Goal: Task Accomplishment & Management: Manage account settings

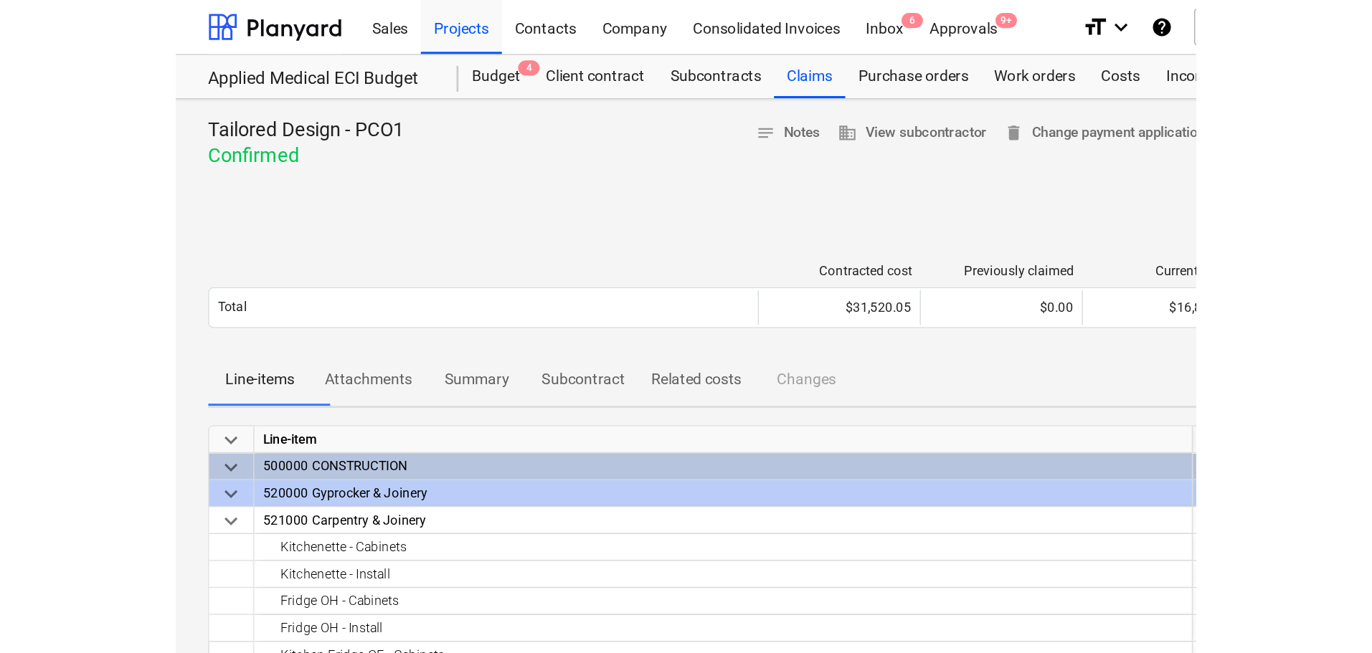
scroll to position [430, 0]
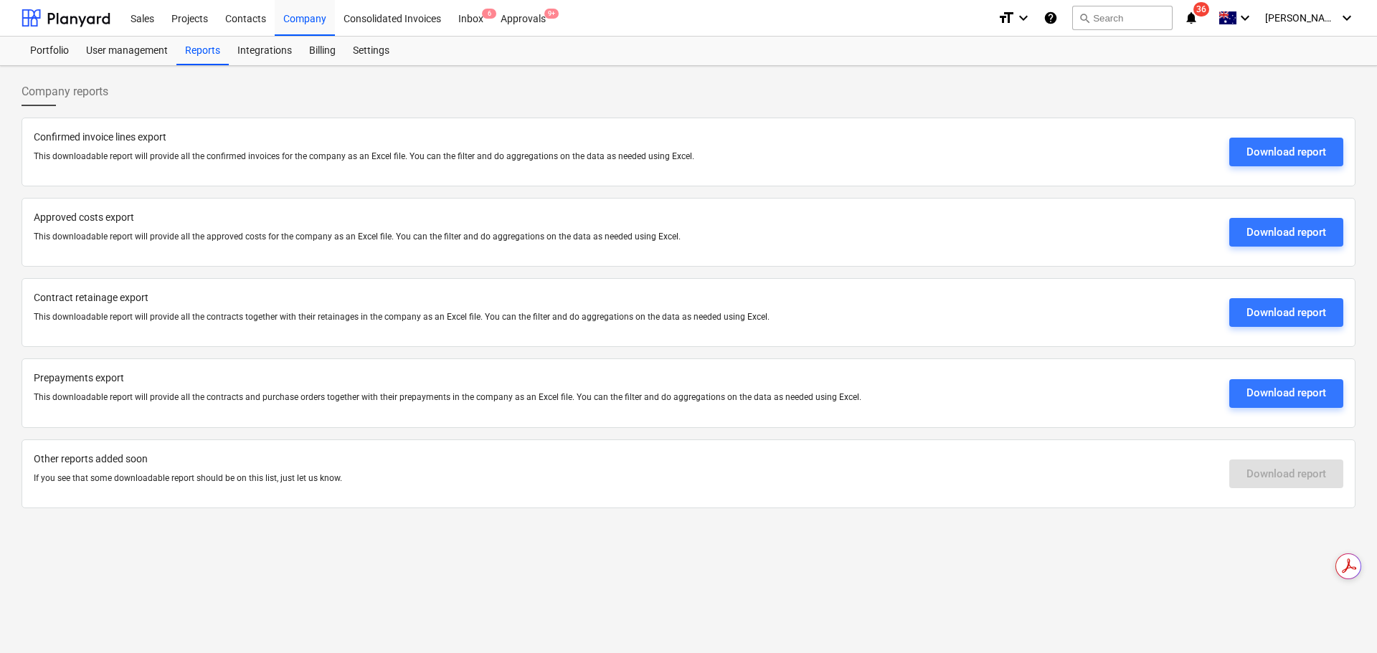
click at [204, 16] on div "Projects" at bounding box center [190, 17] width 54 height 37
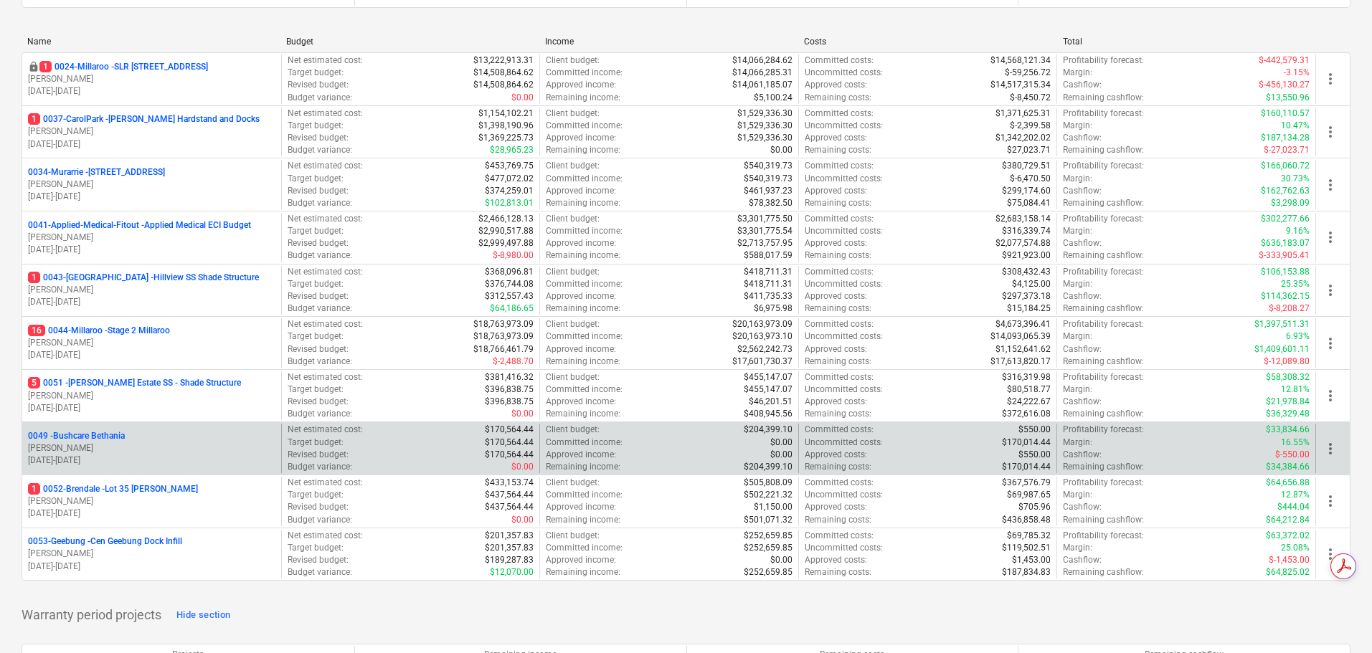
scroll to position [359, 0]
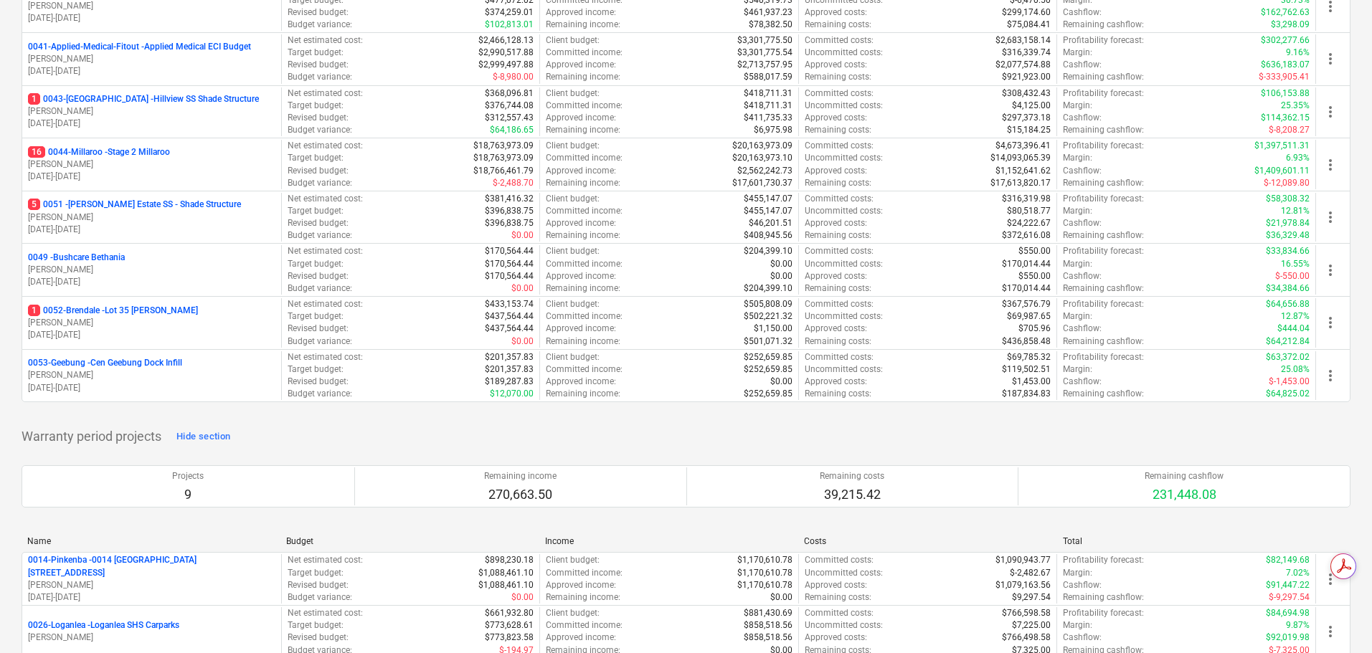
drag, startPoint x: 119, startPoint y: 156, endPoint x: 249, endPoint y: 218, distance: 143.7
click at [119, 156] on p "16 0044-Millaroo - Stage 2 Millaroo" at bounding box center [99, 152] width 142 height 12
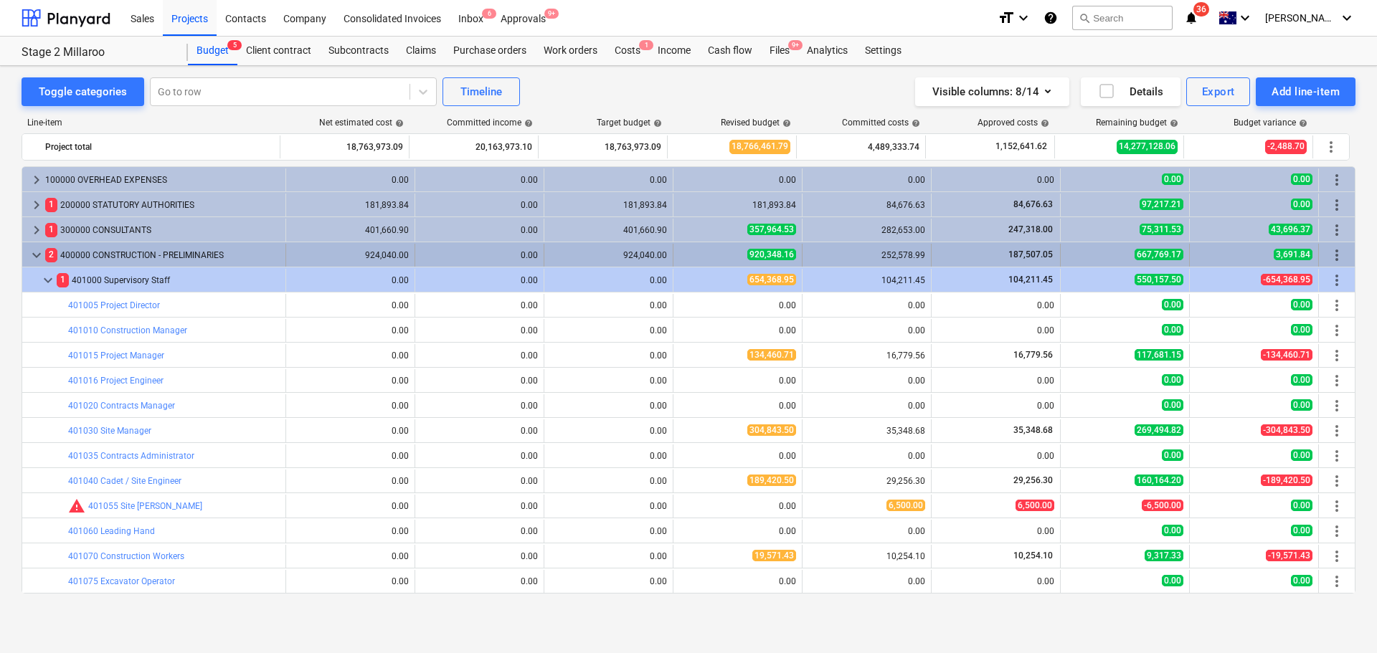
click at [32, 252] on span "keyboard_arrow_down" at bounding box center [36, 255] width 17 height 17
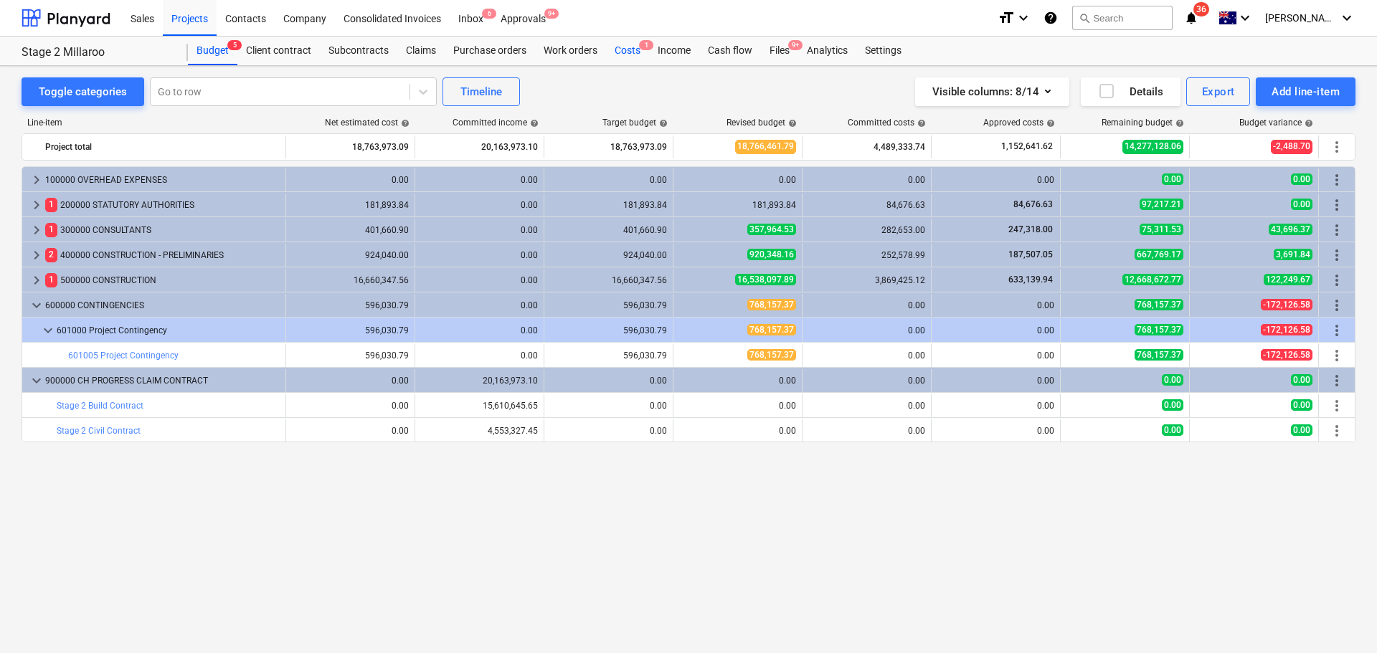
click at [630, 58] on div "Costs 1" at bounding box center [627, 51] width 43 height 29
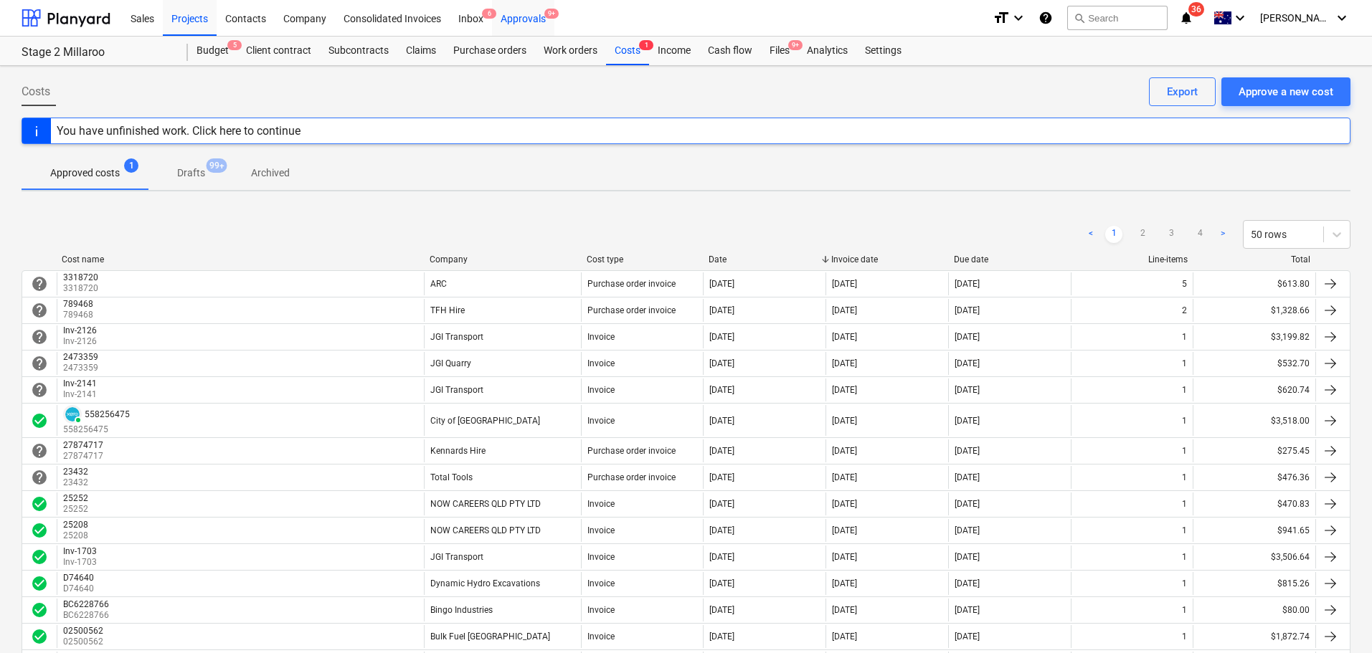
click at [519, 22] on div "Approvals 9+" at bounding box center [523, 17] width 62 height 37
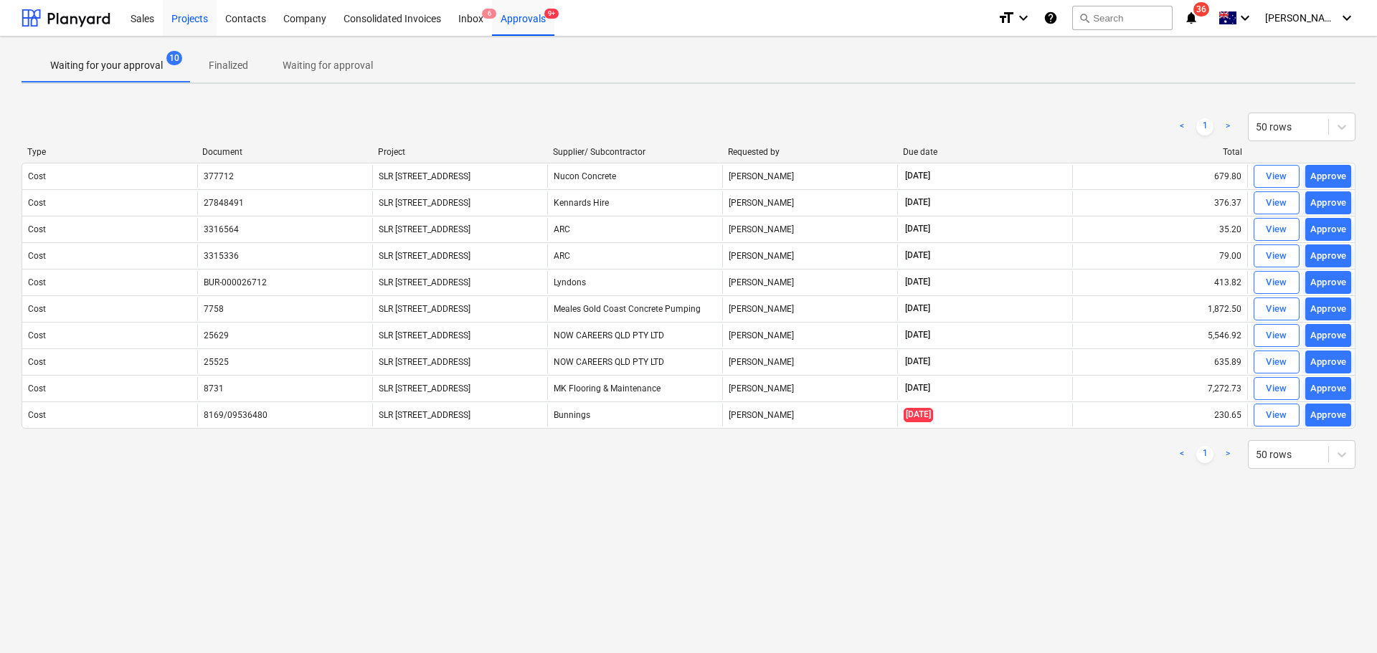
click at [183, 24] on div "Projects" at bounding box center [190, 17] width 54 height 37
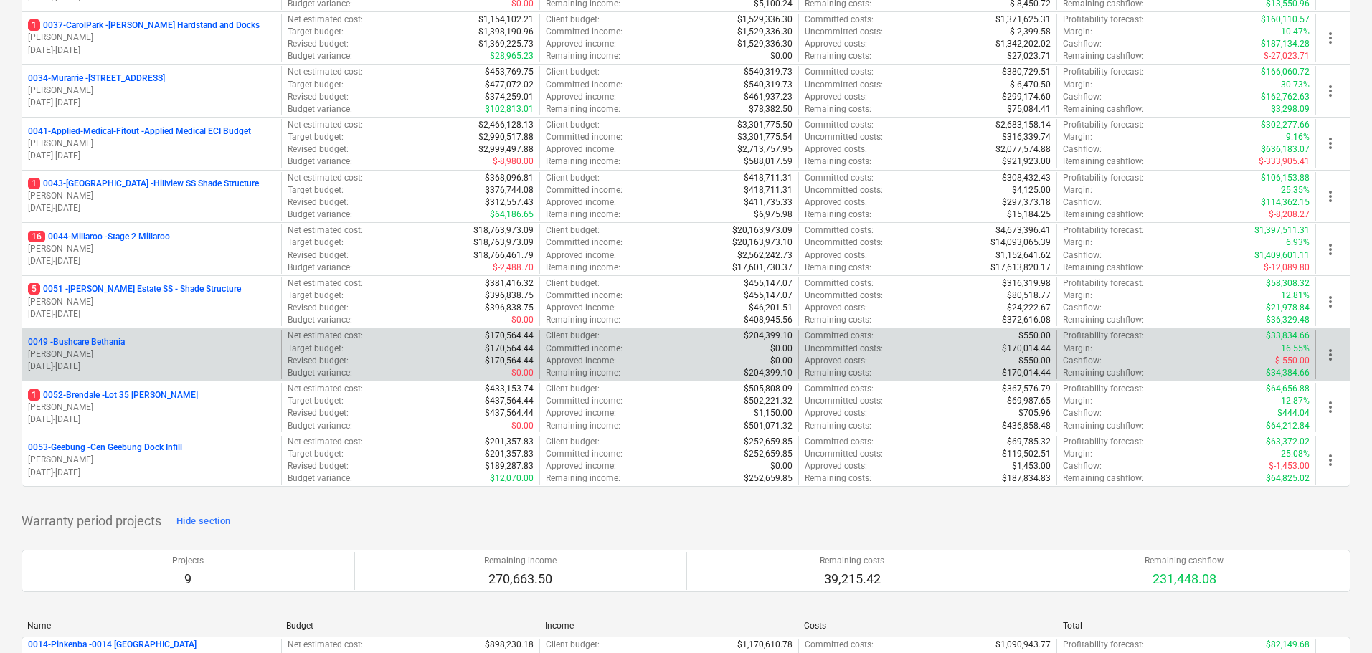
scroll to position [287, 0]
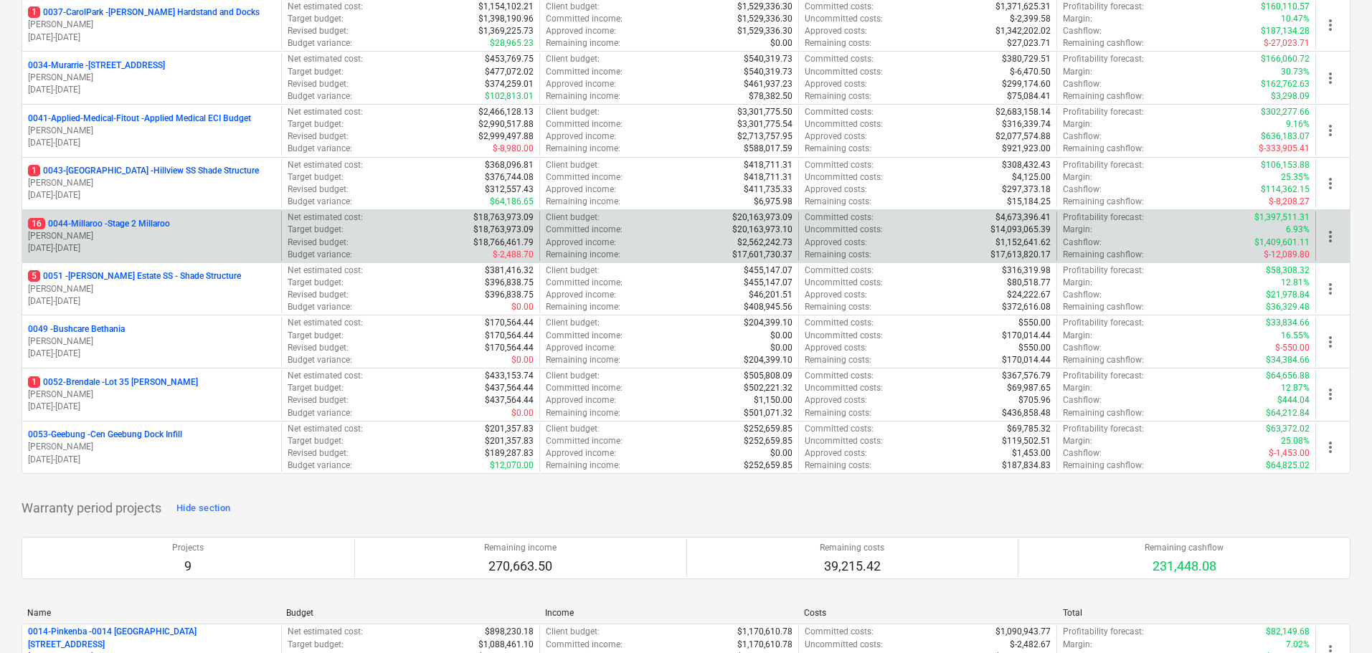
click at [107, 219] on p "16 0044-Millaroo - Stage 2 Millaroo" at bounding box center [99, 224] width 142 height 12
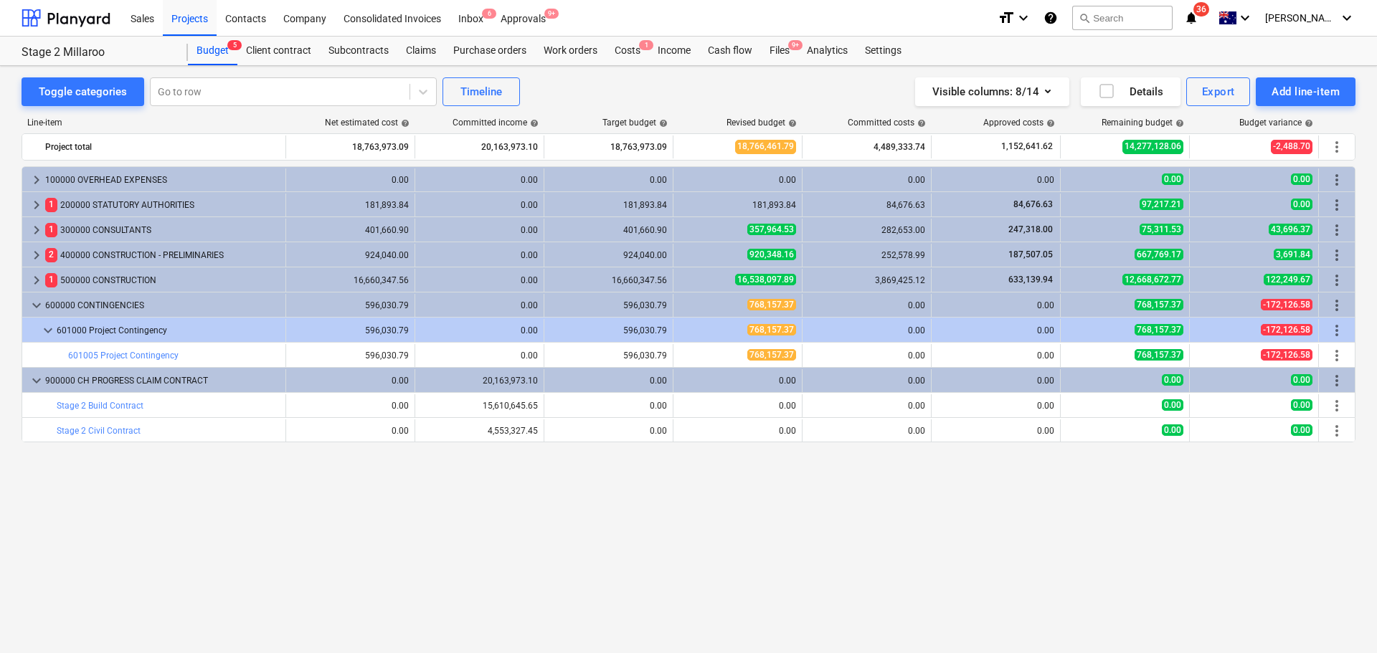
click at [811, 530] on div "keyboard_arrow_right 100000 OVERHEAD EXPENSES 0.00 0.00 0.00 0.00 0.00 0.00 0.0…" at bounding box center [689, 380] width 1334 height 428
click at [634, 47] on div "Costs 1" at bounding box center [627, 51] width 43 height 29
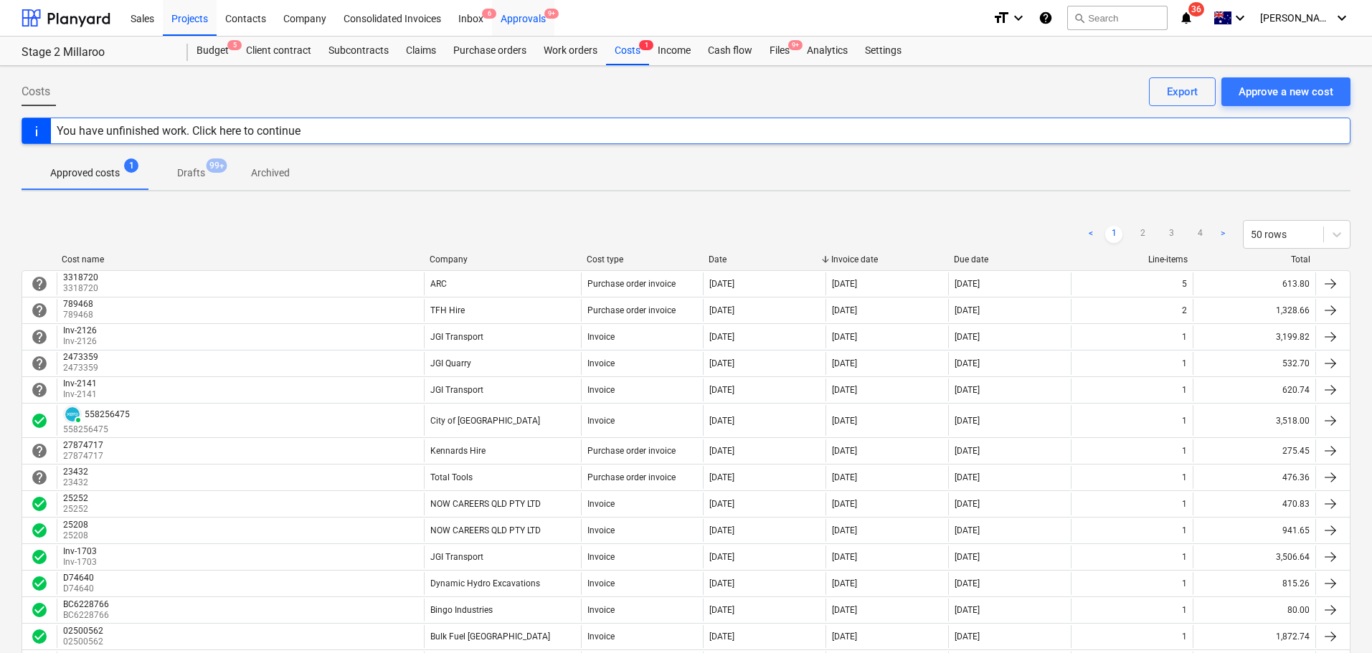
click at [497, 14] on div "Approvals 9+" at bounding box center [523, 17] width 62 height 37
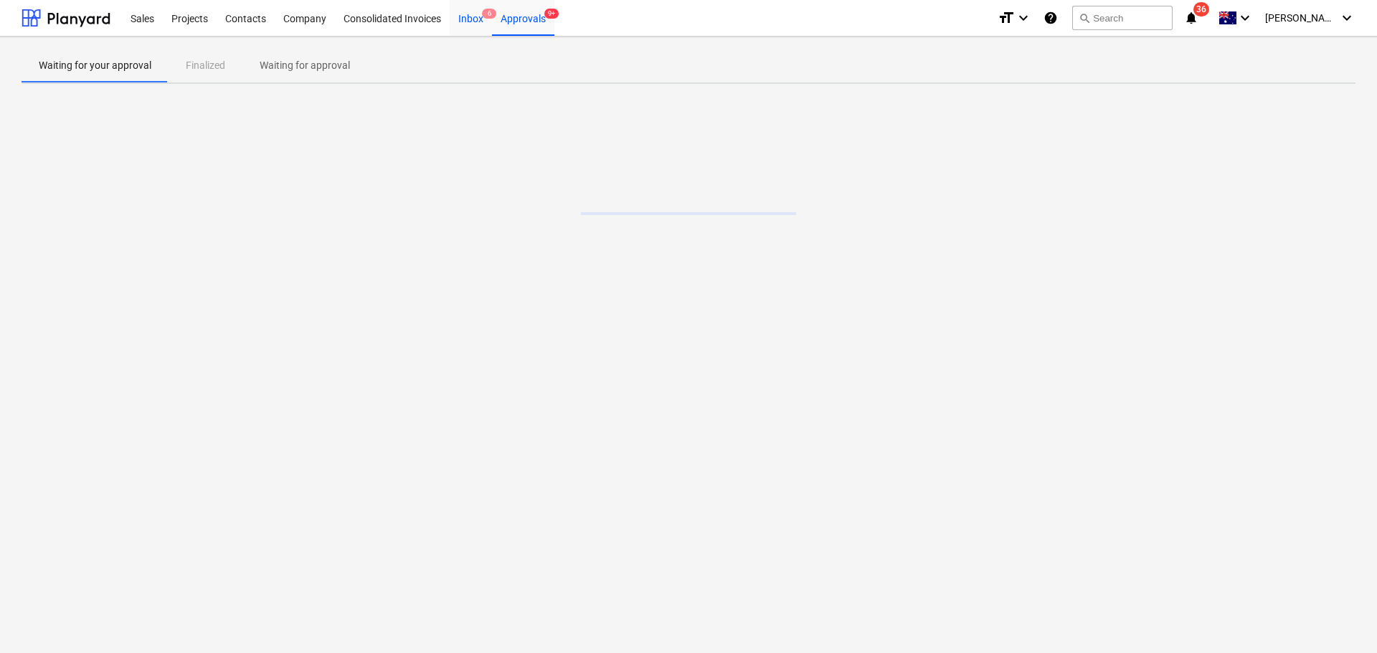
click at [473, 19] on div "Inbox 6" at bounding box center [471, 17] width 42 height 37
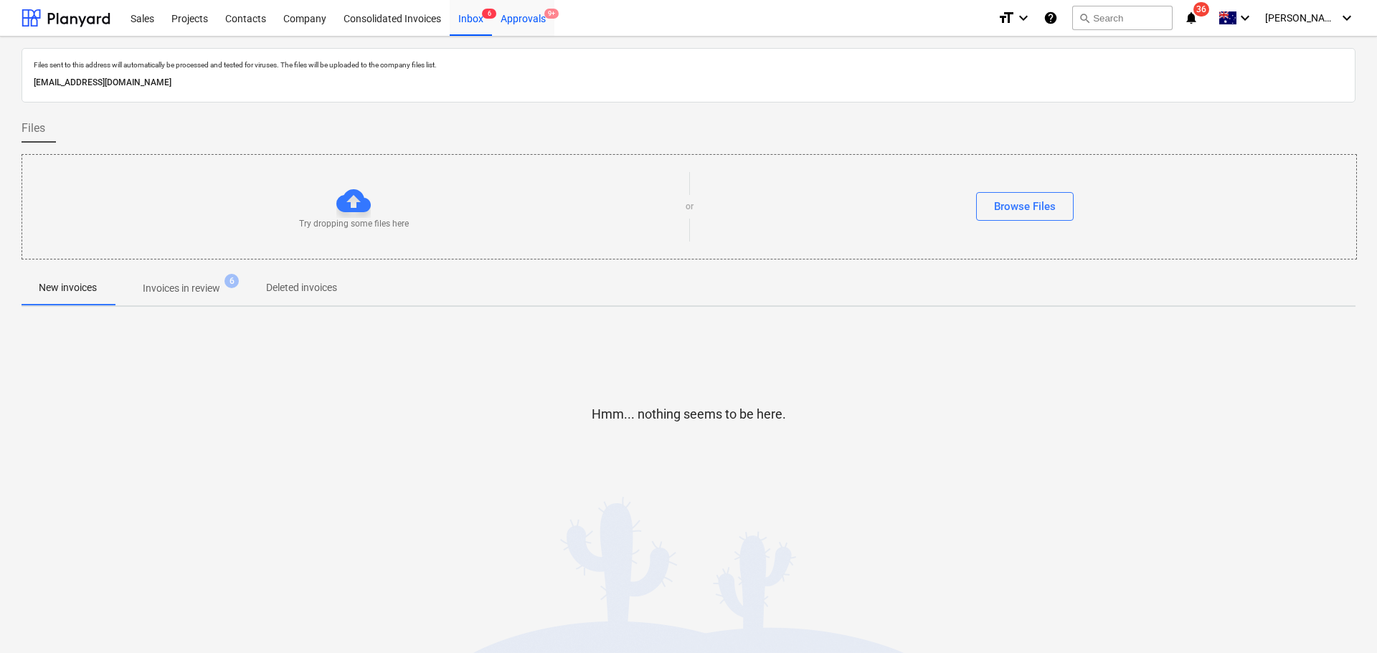
click at [527, 14] on div "Approvals 9+" at bounding box center [523, 17] width 62 height 37
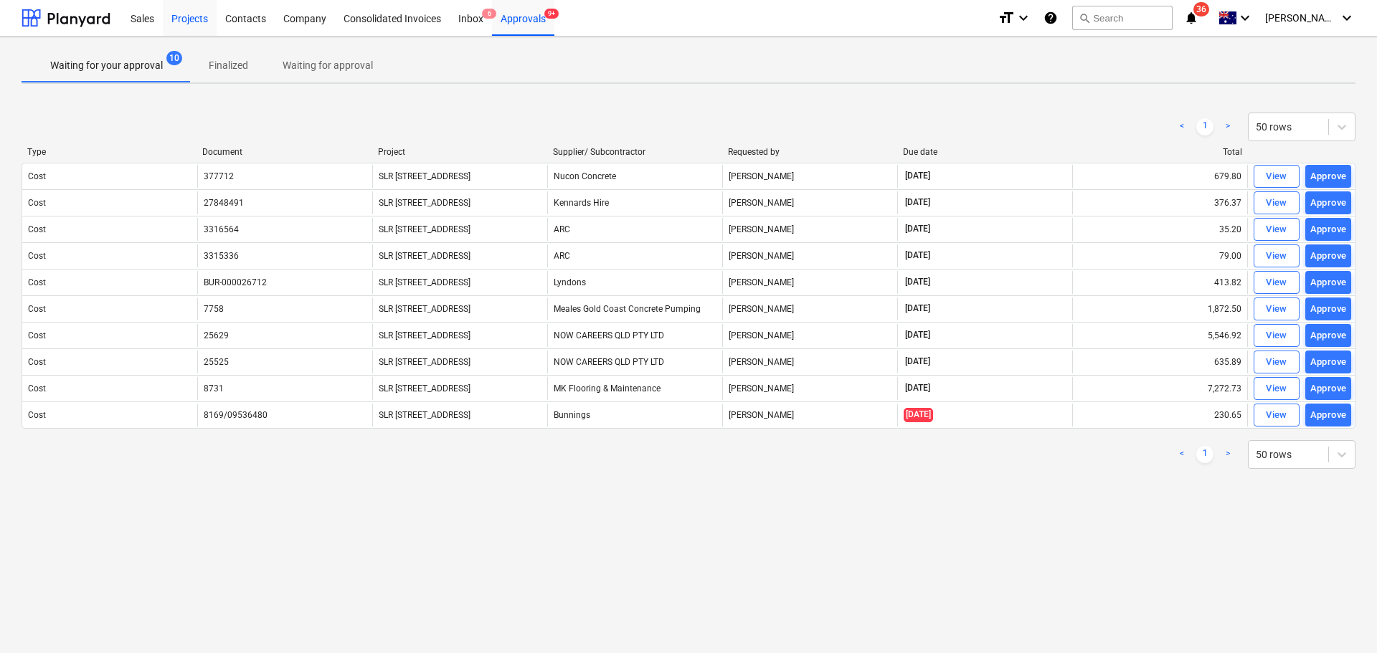
click at [179, 26] on div "Projects" at bounding box center [190, 17] width 54 height 37
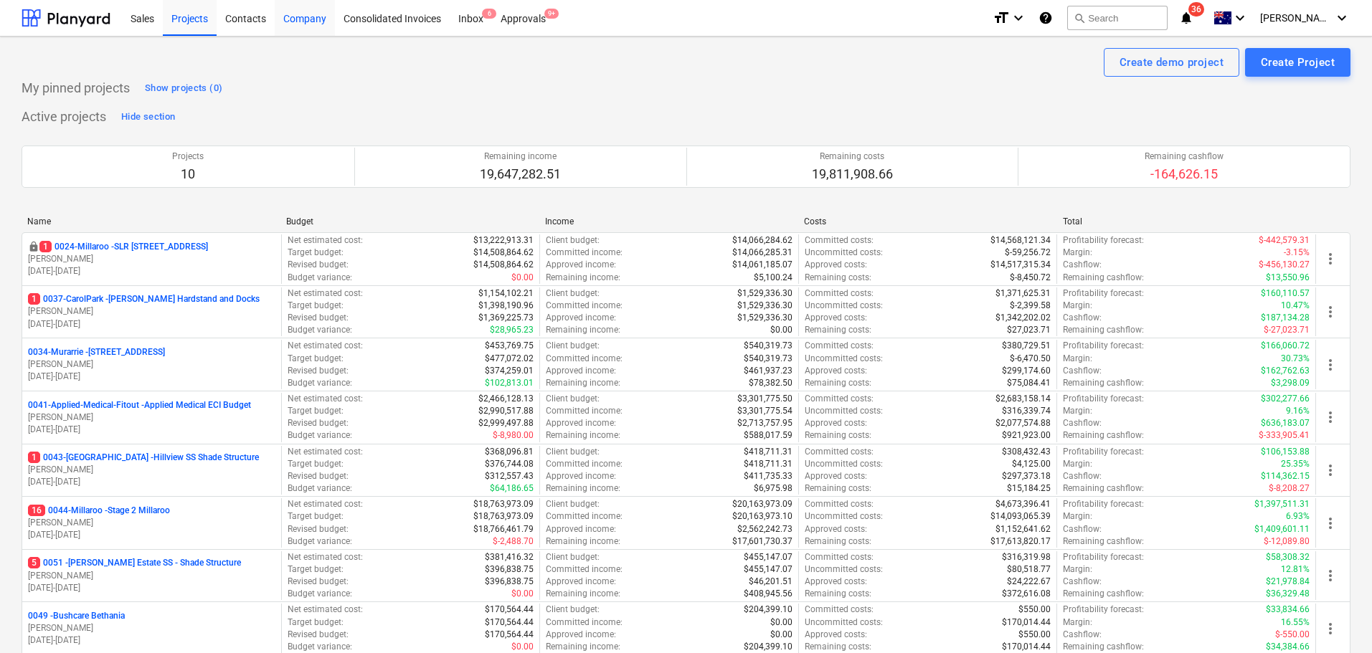
click at [288, 24] on div "Company" at bounding box center [305, 17] width 60 height 37
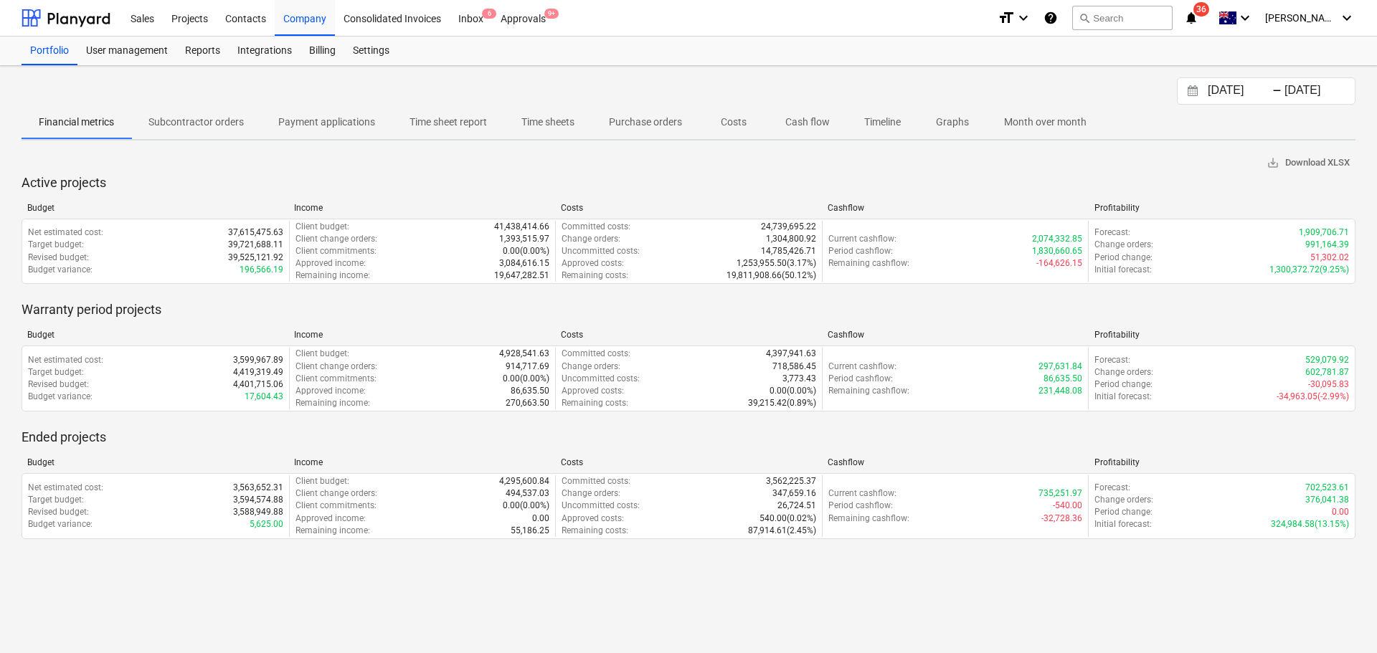
click at [806, 124] on p "Cash flow" at bounding box center [807, 122] width 44 height 15
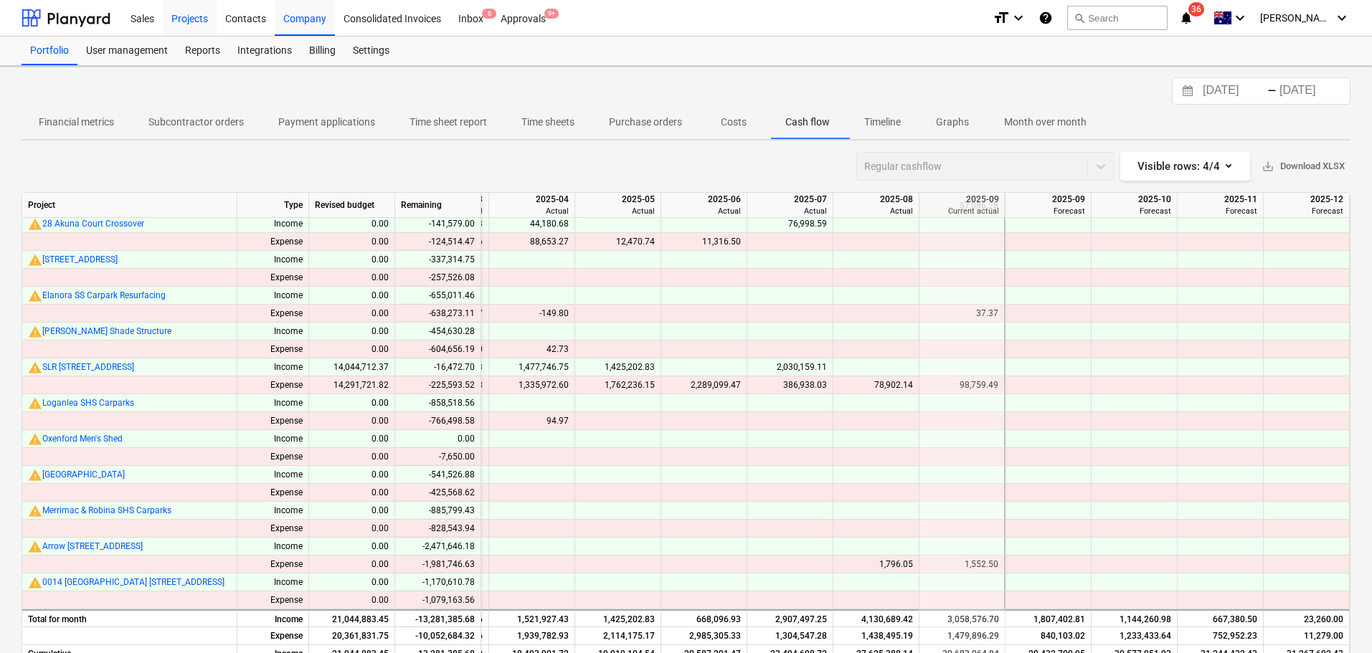
click at [184, 21] on div "Projects" at bounding box center [190, 17] width 54 height 37
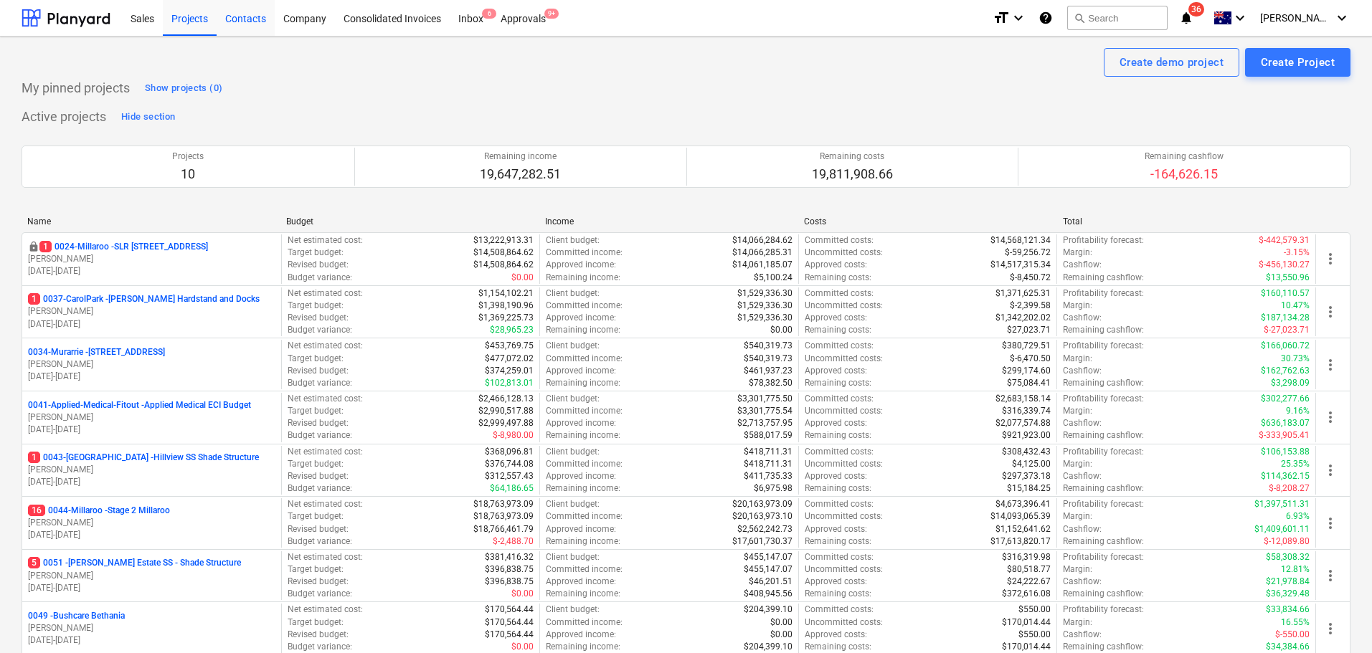
click at [245, 19] on div "Contacts" at bounding box center [246, 17] width 58 height 37
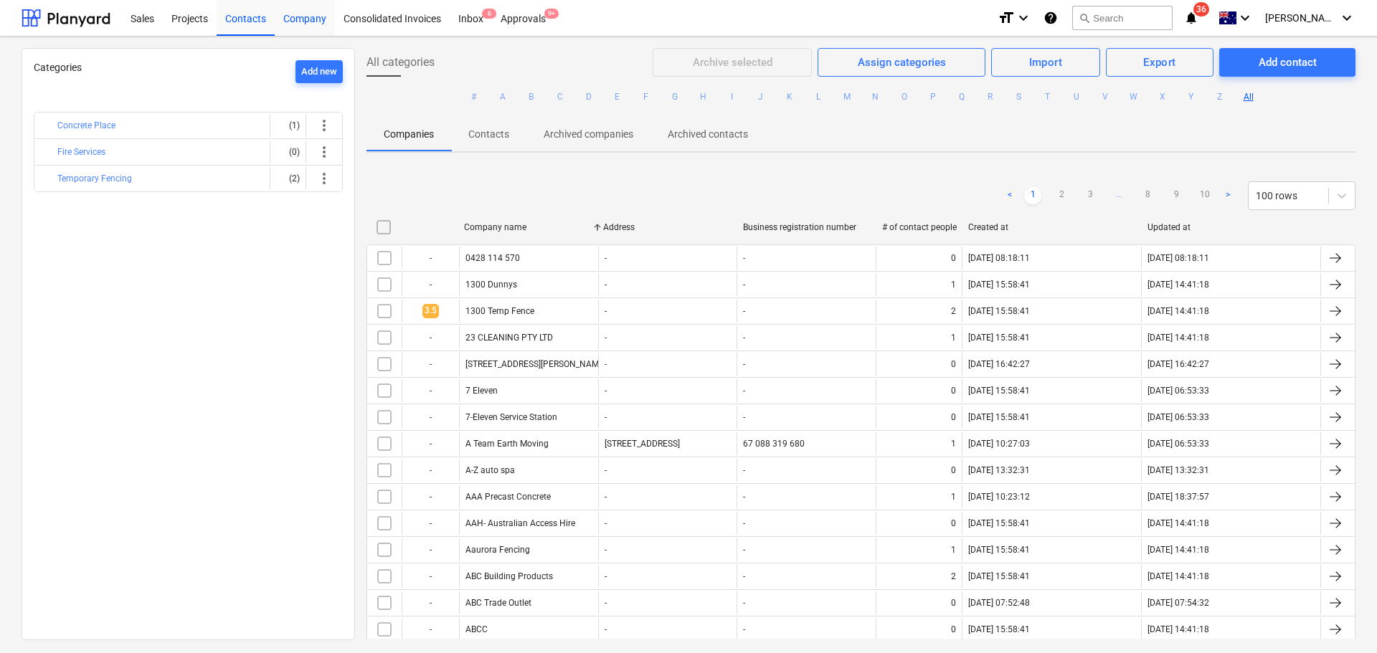
click at [318, 17] on div "Company" at bounding box center [305, 17] width 60 height 37
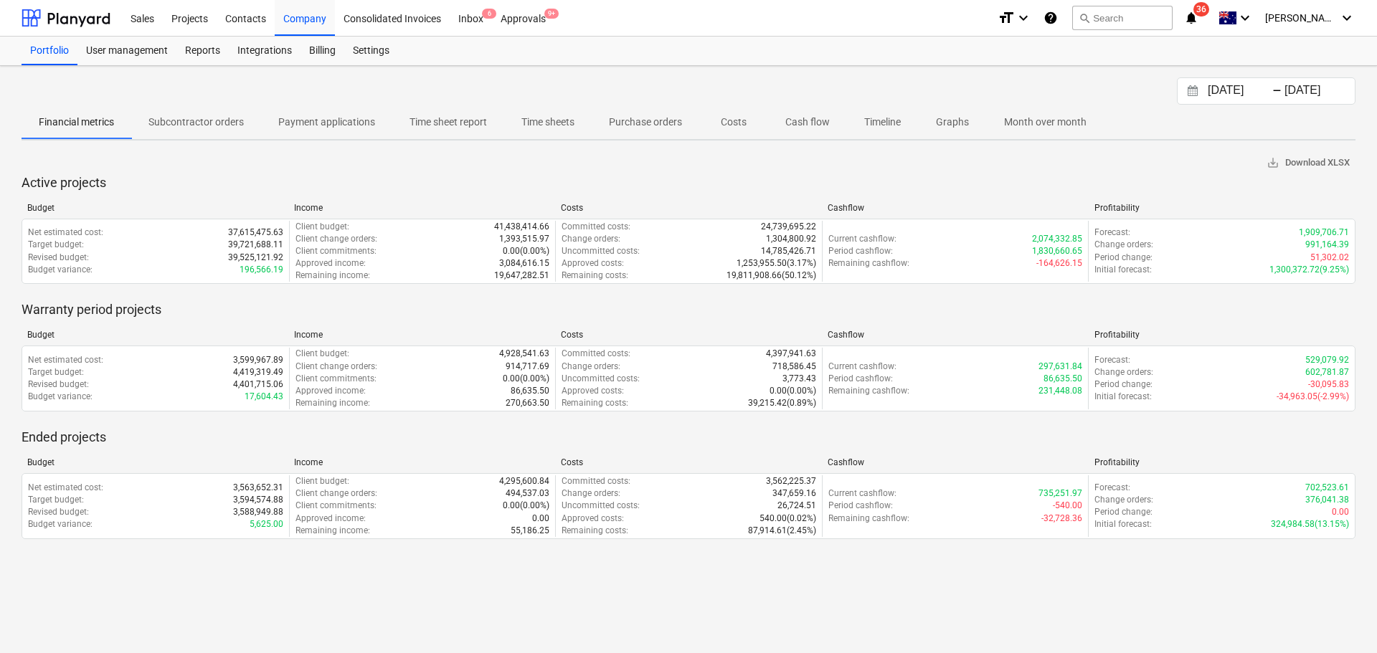
click at [814, 121] on p "Cash flow" at bounding box center [807, 122] width 44 height 15
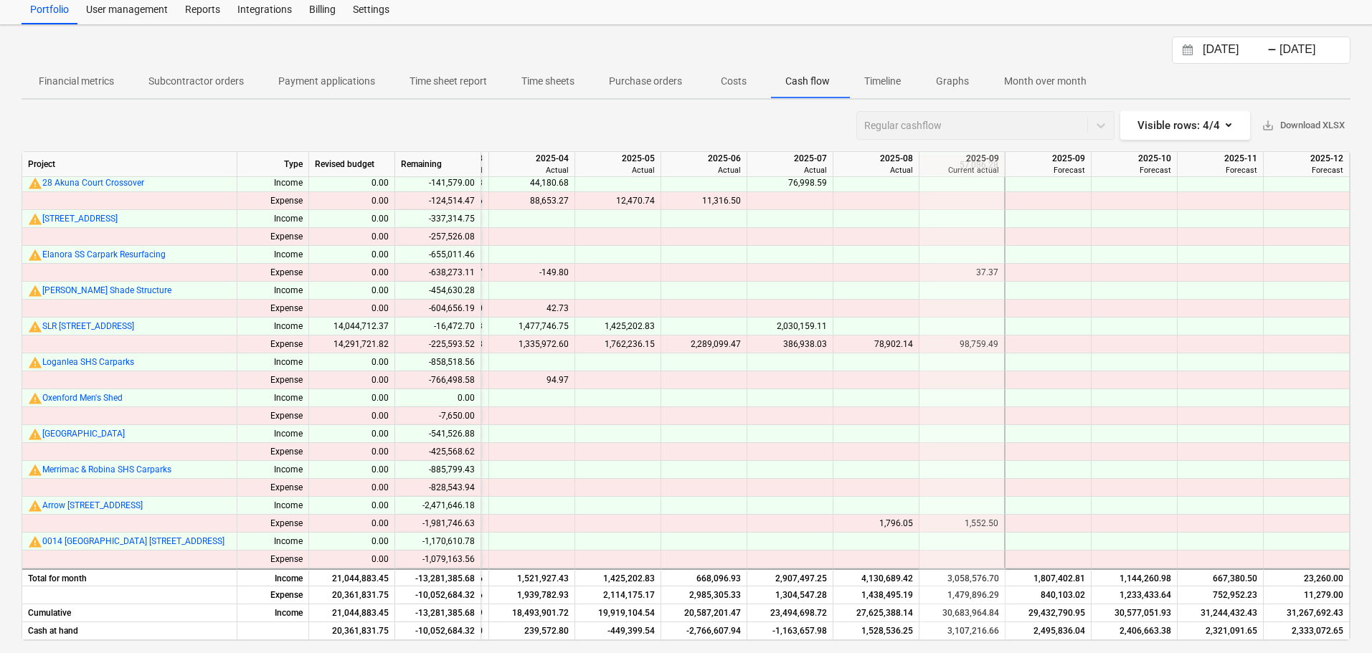
scroll to position [52, 0]
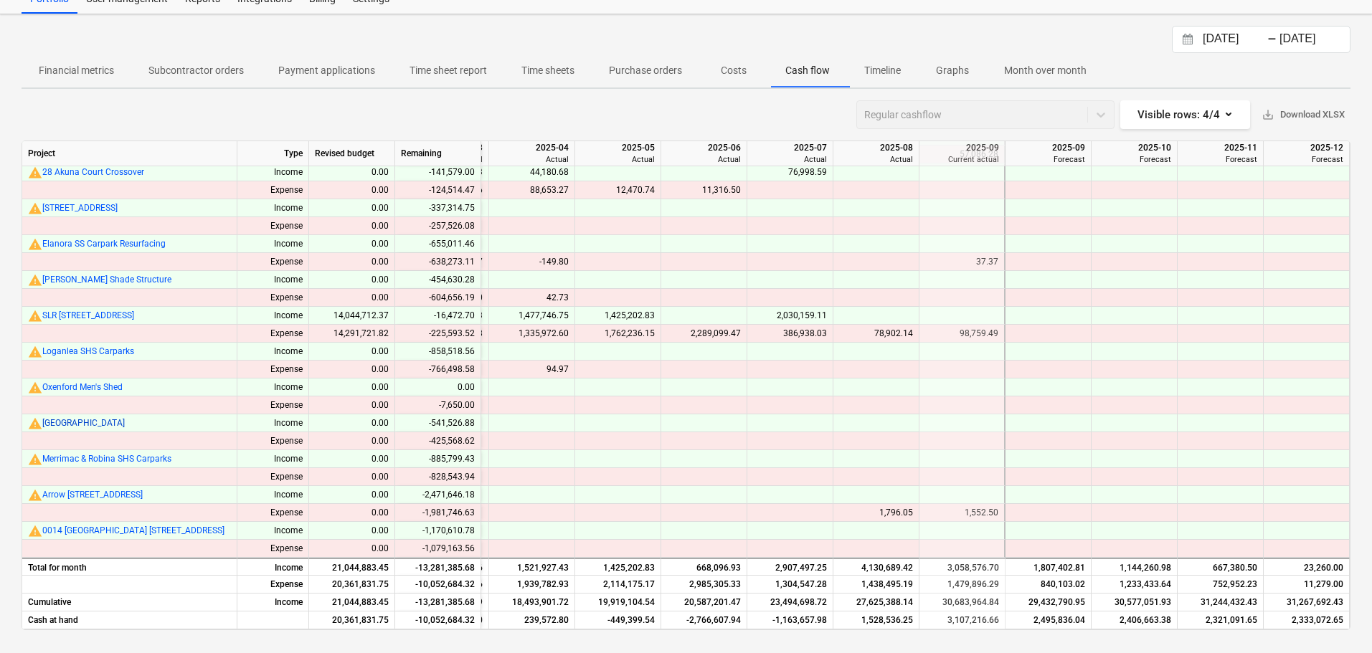
click at [107, 418] on span "[GEOGRAPHIC_DATA]" at bounding box center [83, 423] width 82 height 10
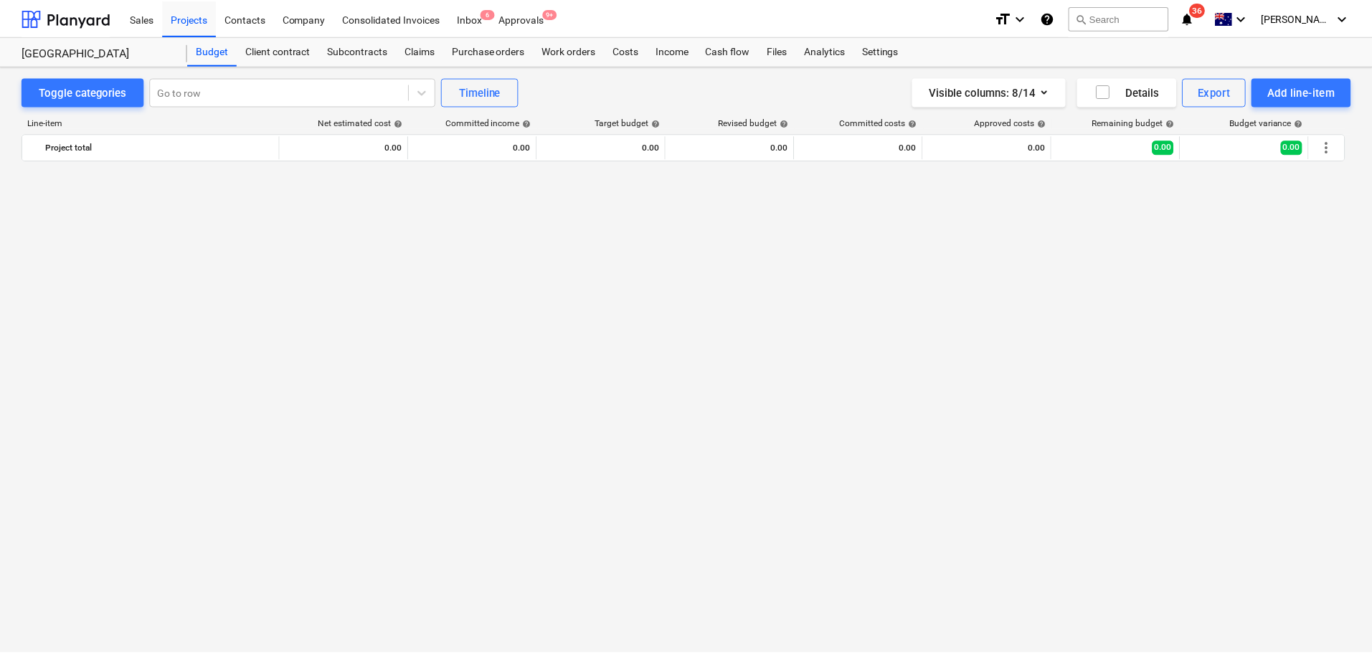
scroll to position [1100, 0]
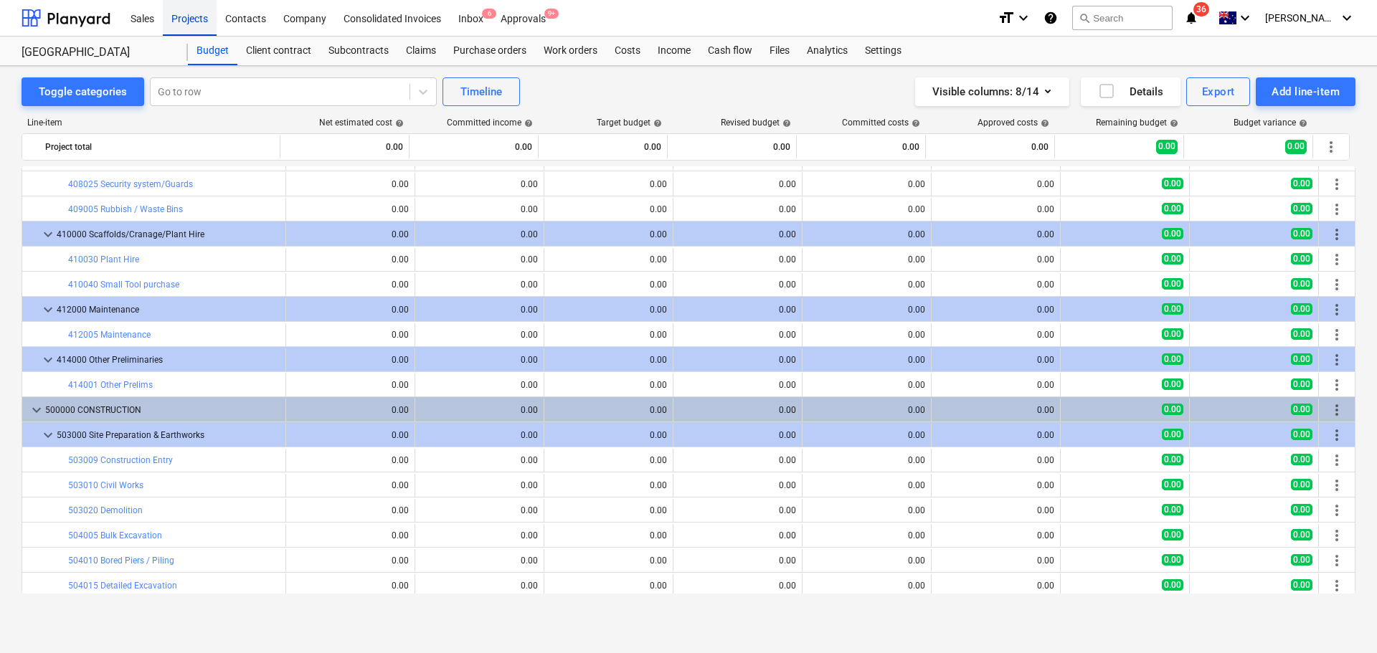
click at [177, 27] on div "Projects" at bounding box center [190, 17] width 54 height 37
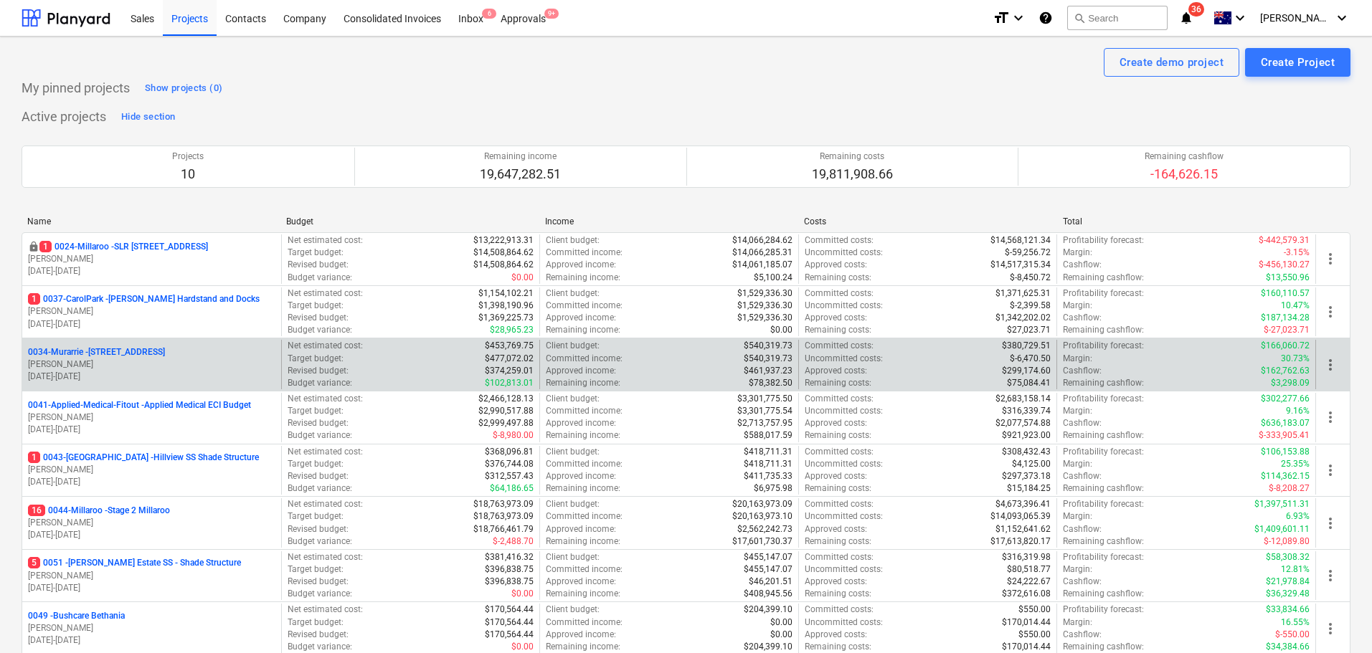
scroll to position [287, 0]
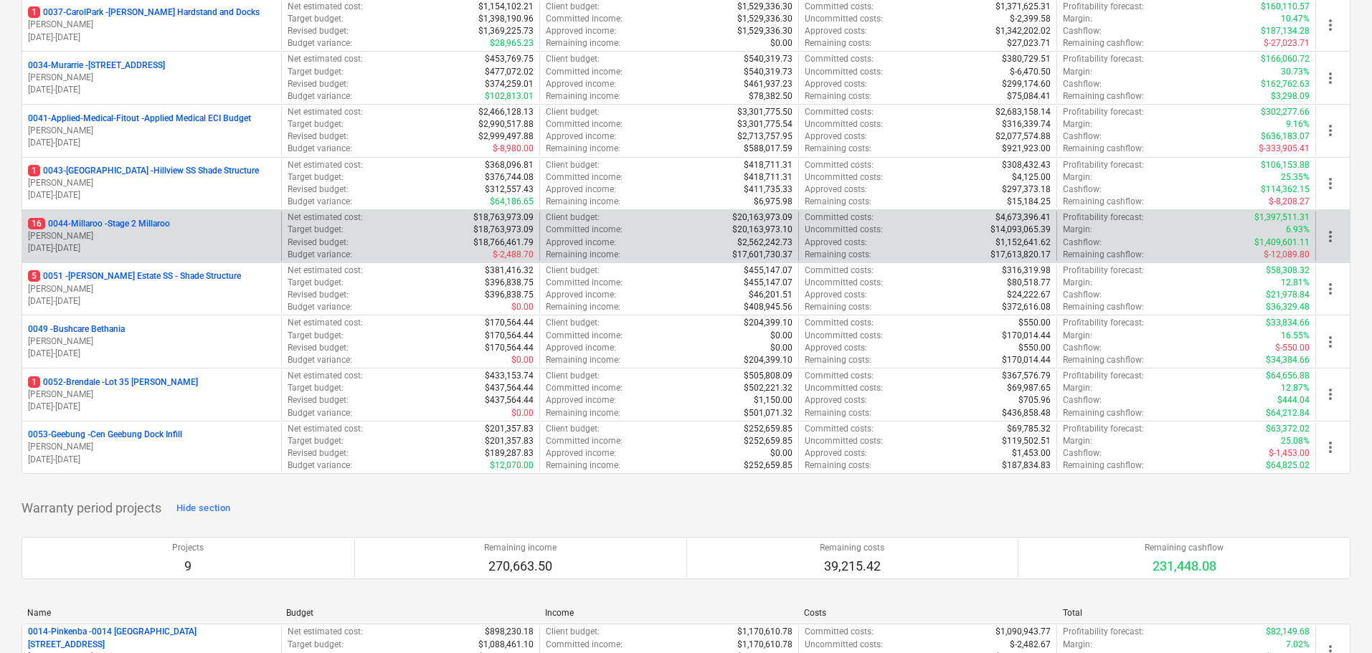
click at [152, 218] on p "16 0044-Millaroo - Stage 2 Millaroo" at bounding box center [99, 224] width 142 height 12
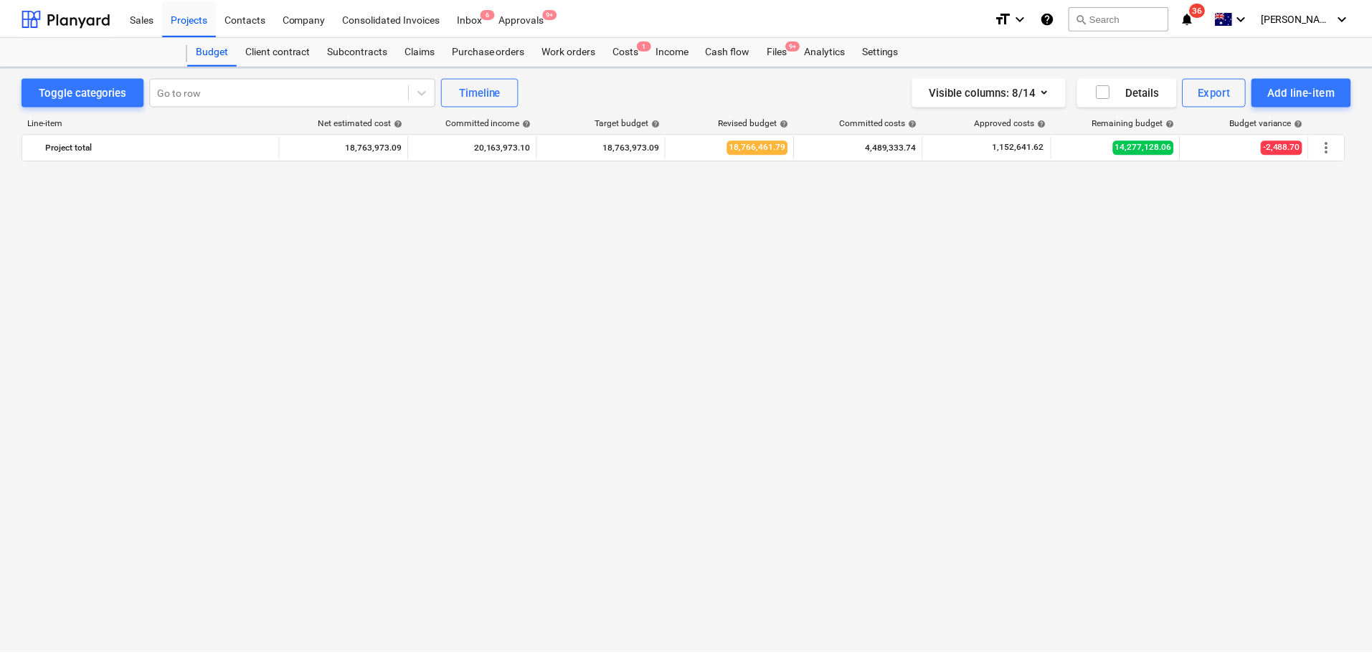
scroll to position [1100, 0]
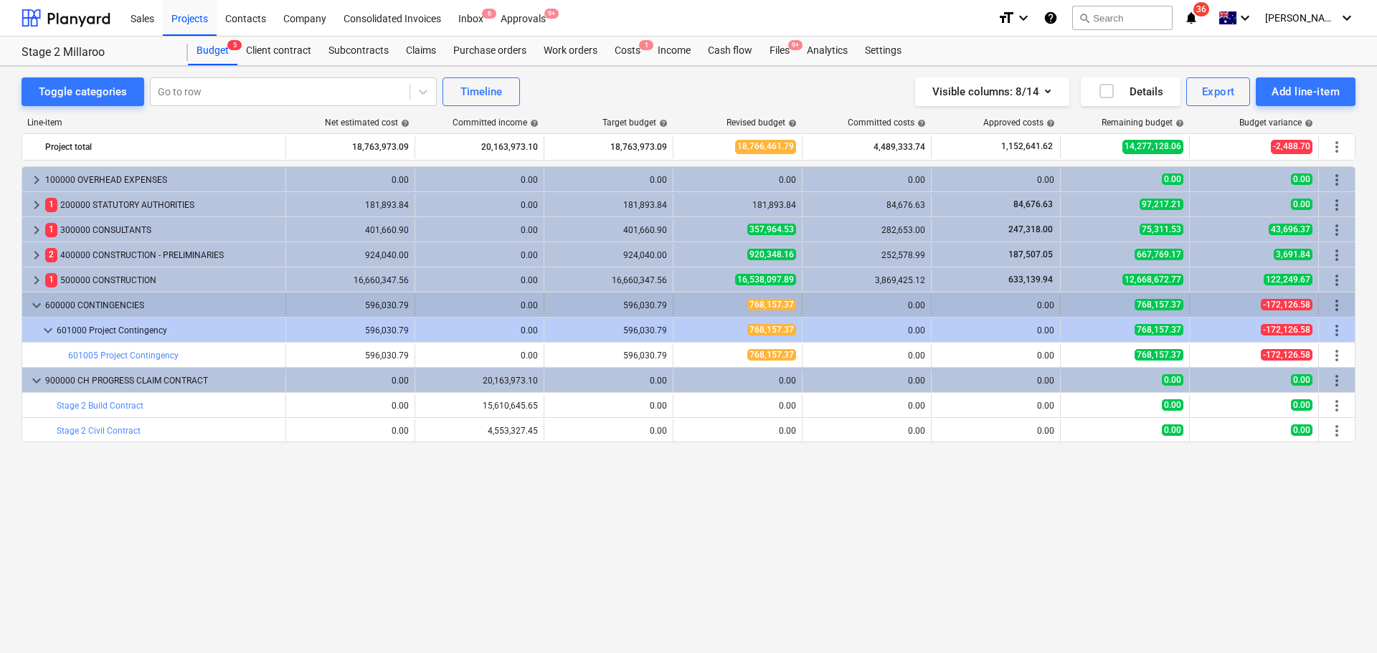
click at [36, 306] on span "keyboard_arrow_down" at bounding box center [36, 305] width 17 height 17
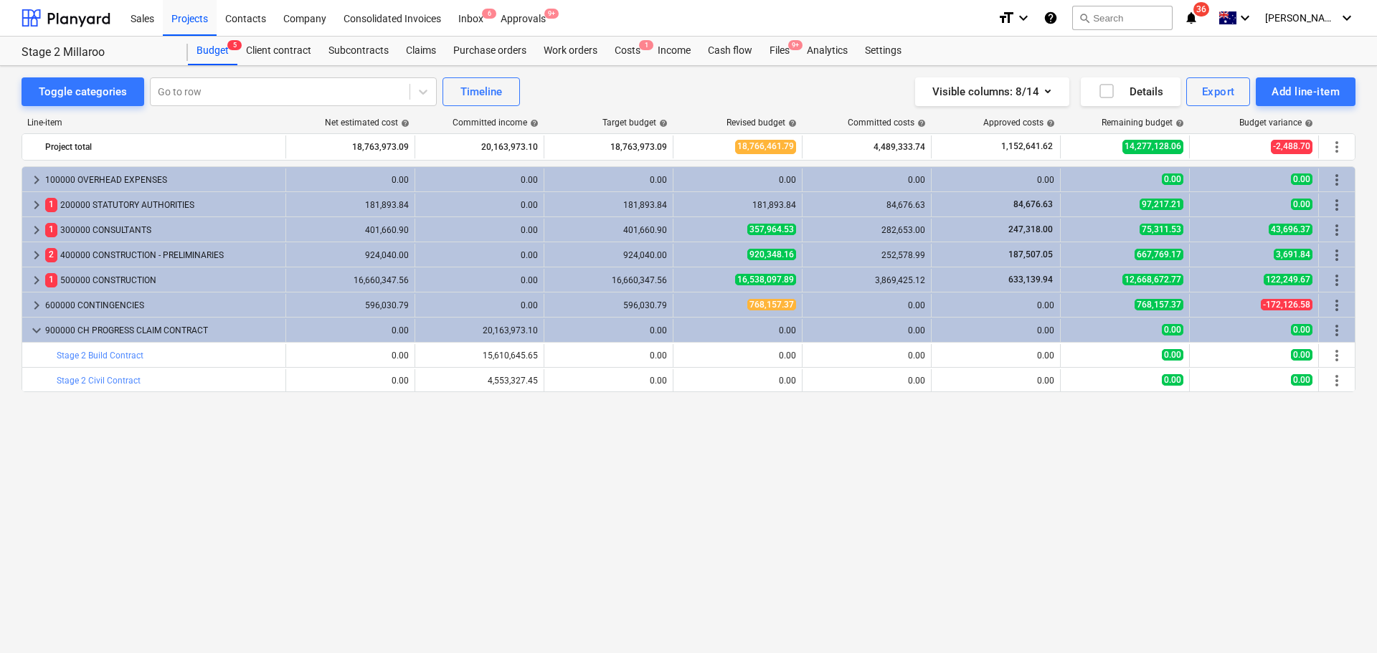
click at [788, 466] on div "keyboard_arrow_right 100000 OVERHEAD EXPENSES 0.00 0.00 0.00 0.00 0.00 0.00 0.0…" at bounding box center [689, 380] width 1334 height 428
click at [622, 52] on div "Costs 1" at bounding box center [627, 51] width 43 height 29
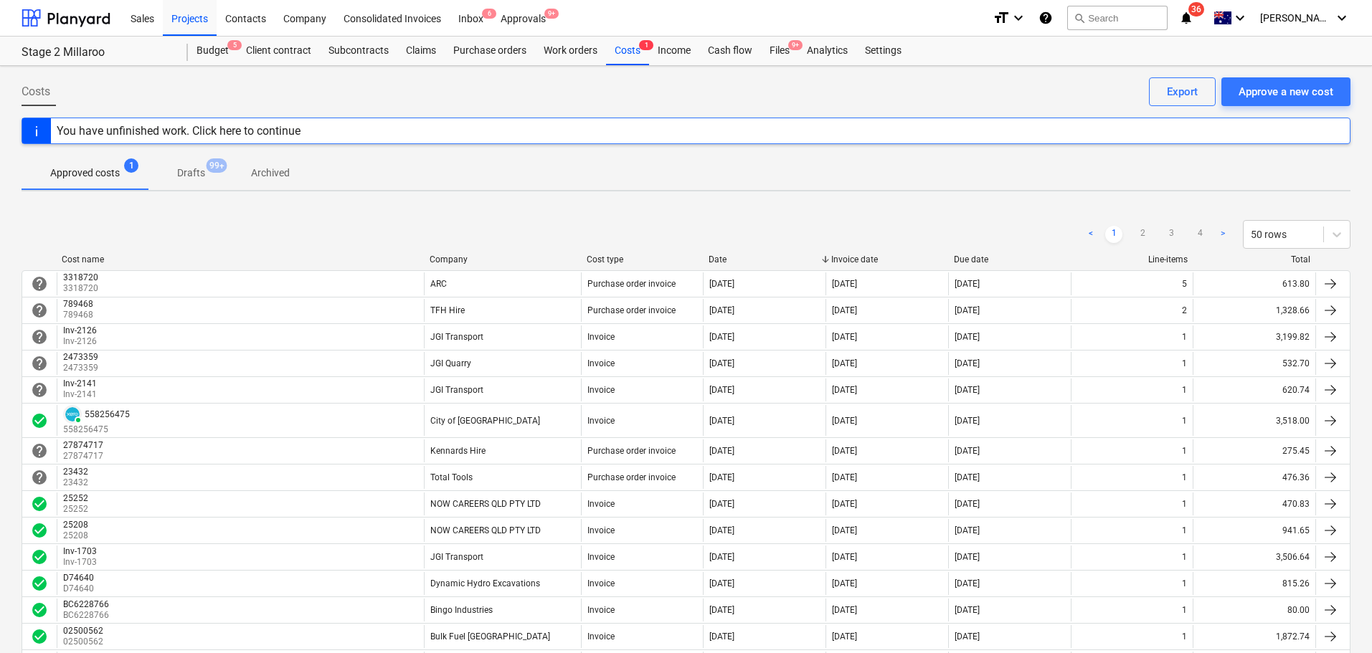
click at [459, 256] on div "Company" at bounding box center [503, 260] width 146 height 10
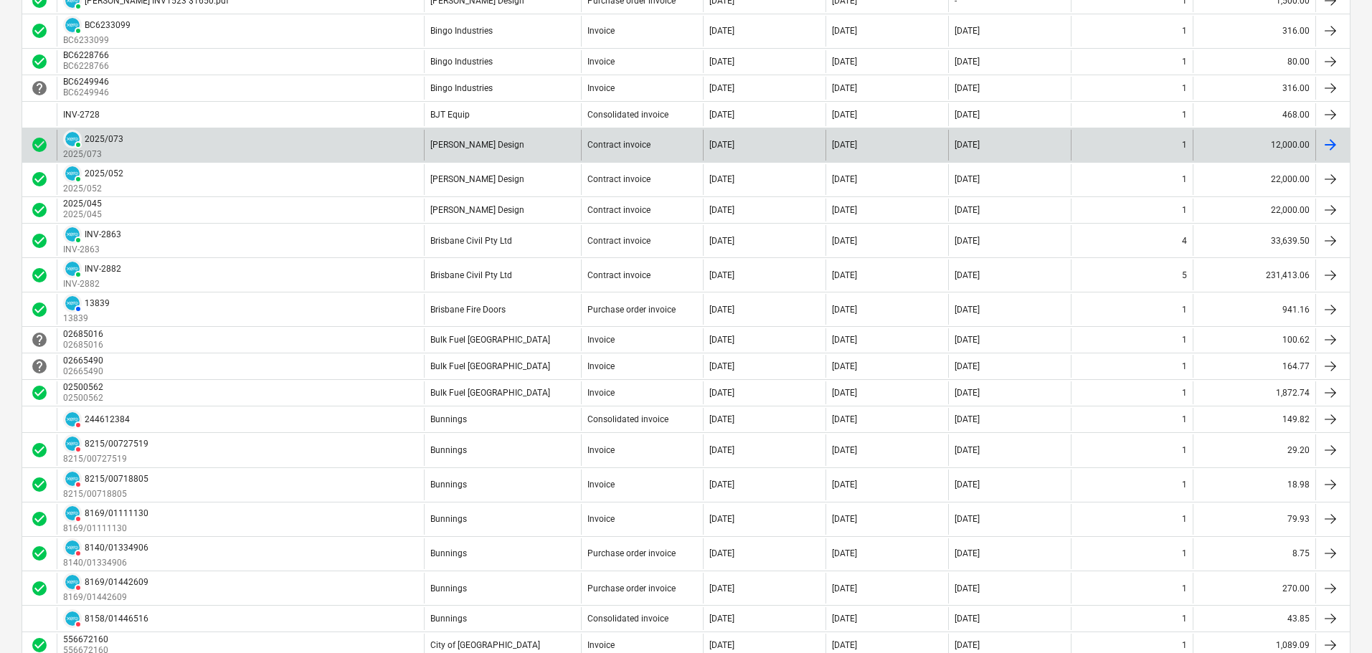
scroll to position [1265, 0]
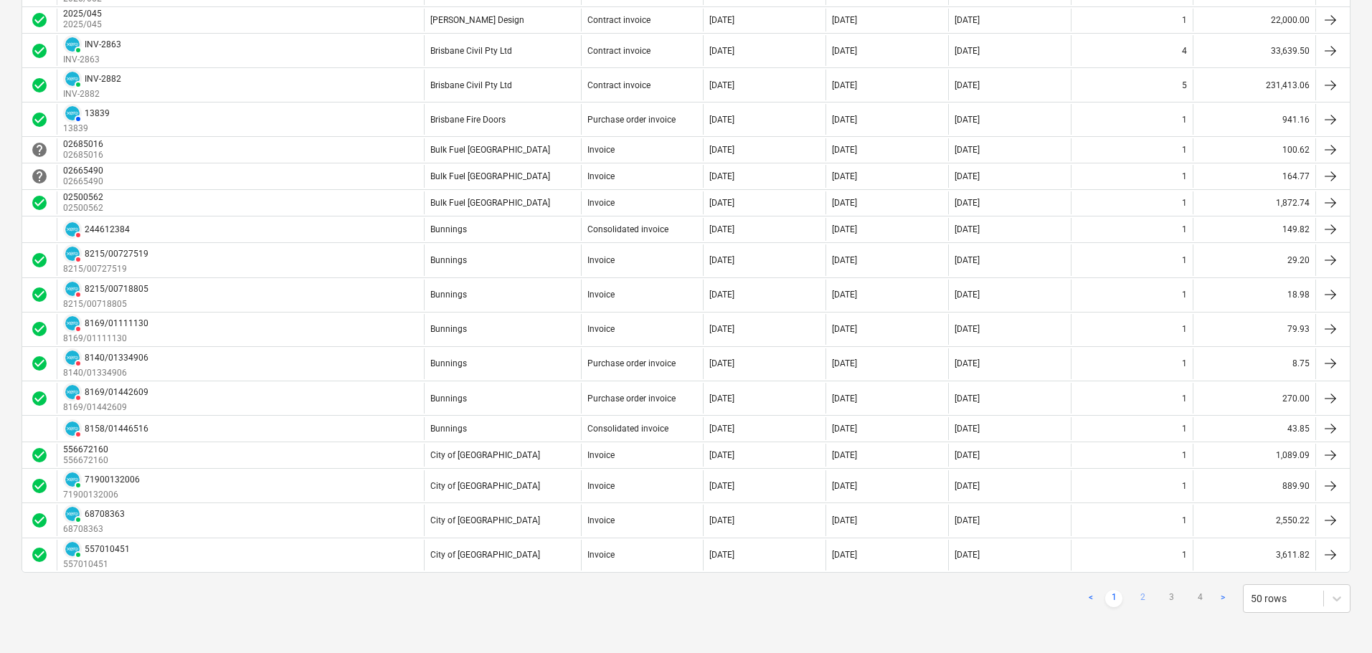
click at [1146, 606] on link "2" at bounding box center [1142, 598] width 17 height 17
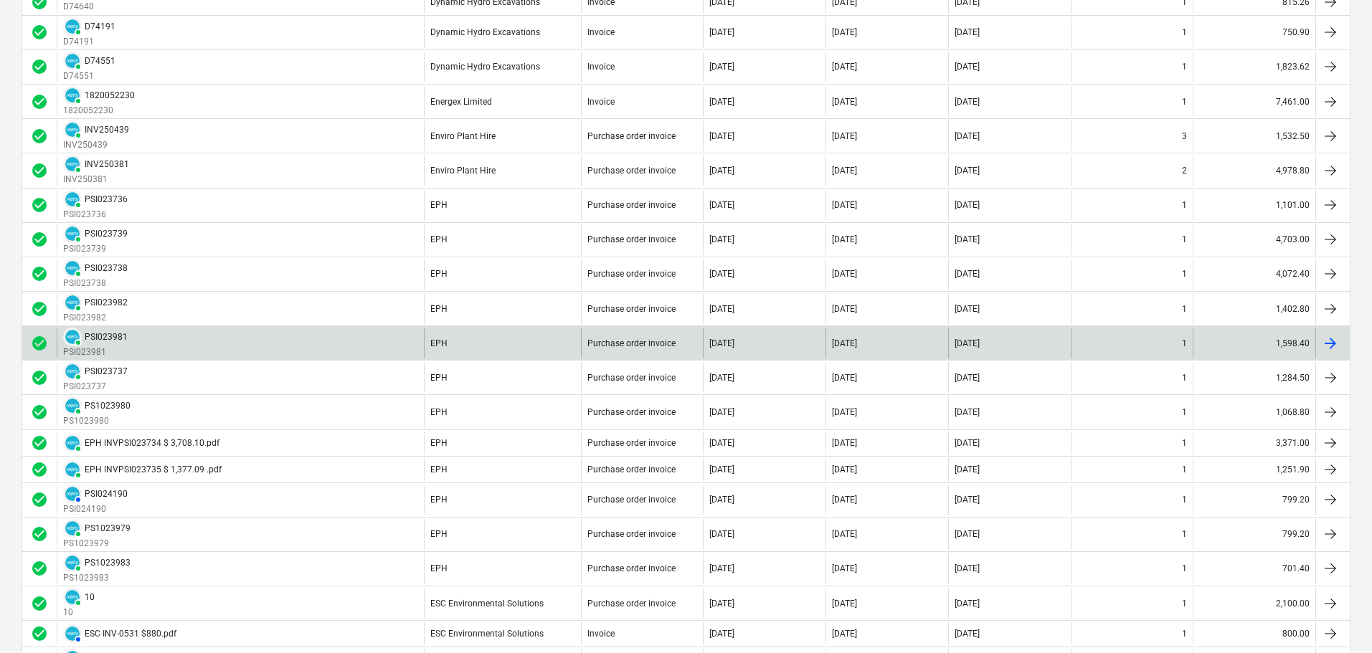
scroll to position [723, 0]
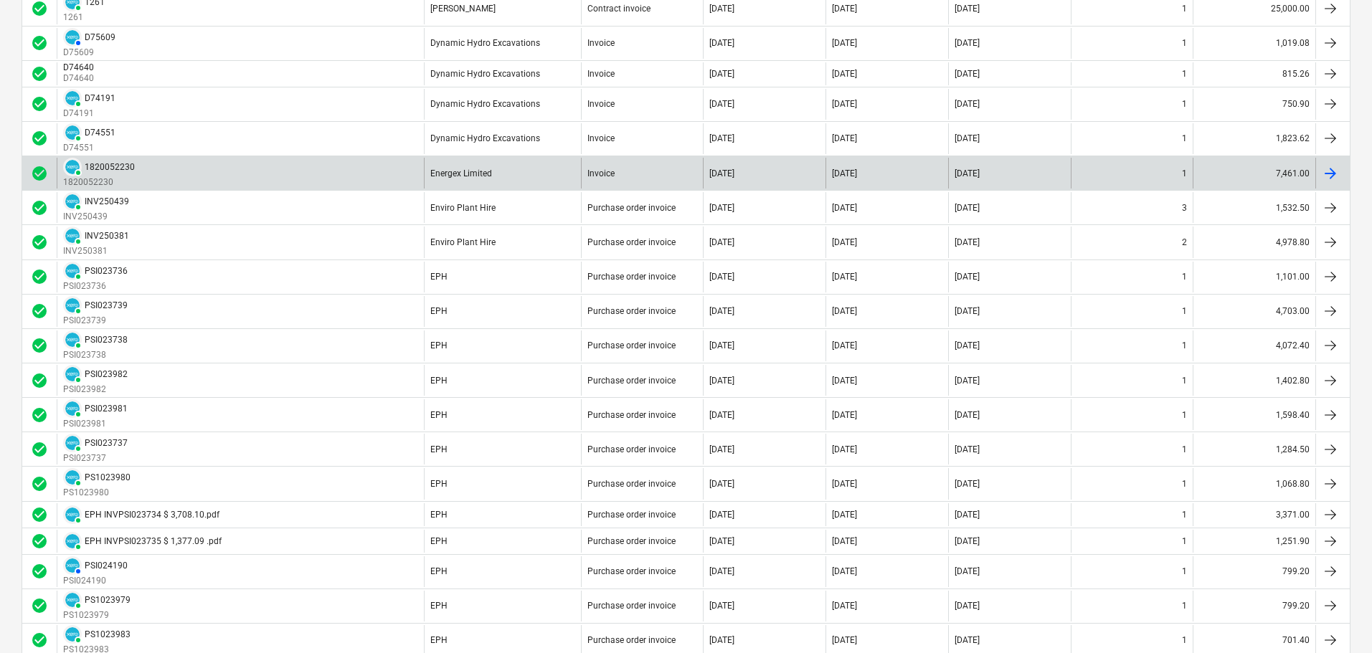
click at [485, 179] on div "Energex Limited" at bounding box center [502, 173] width 157 height 31
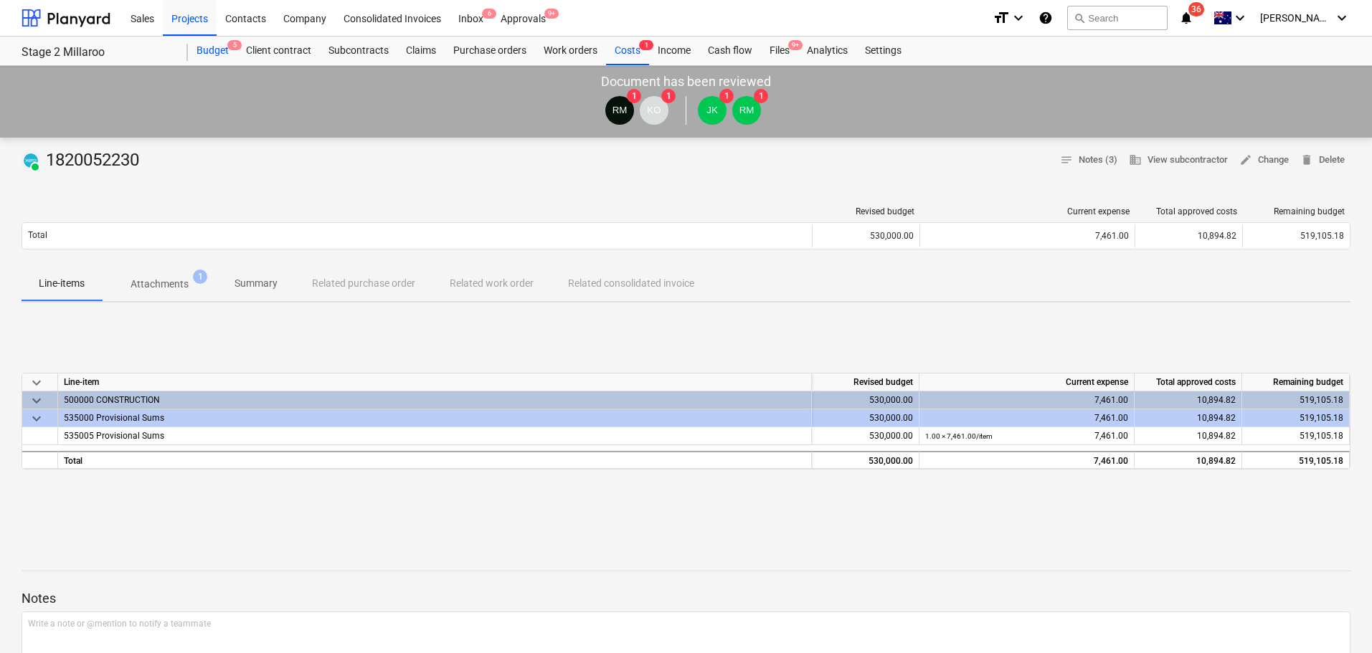
click at [222, 49] on div "Budget 5" at bounding box center [212, 51] width 49 height 29
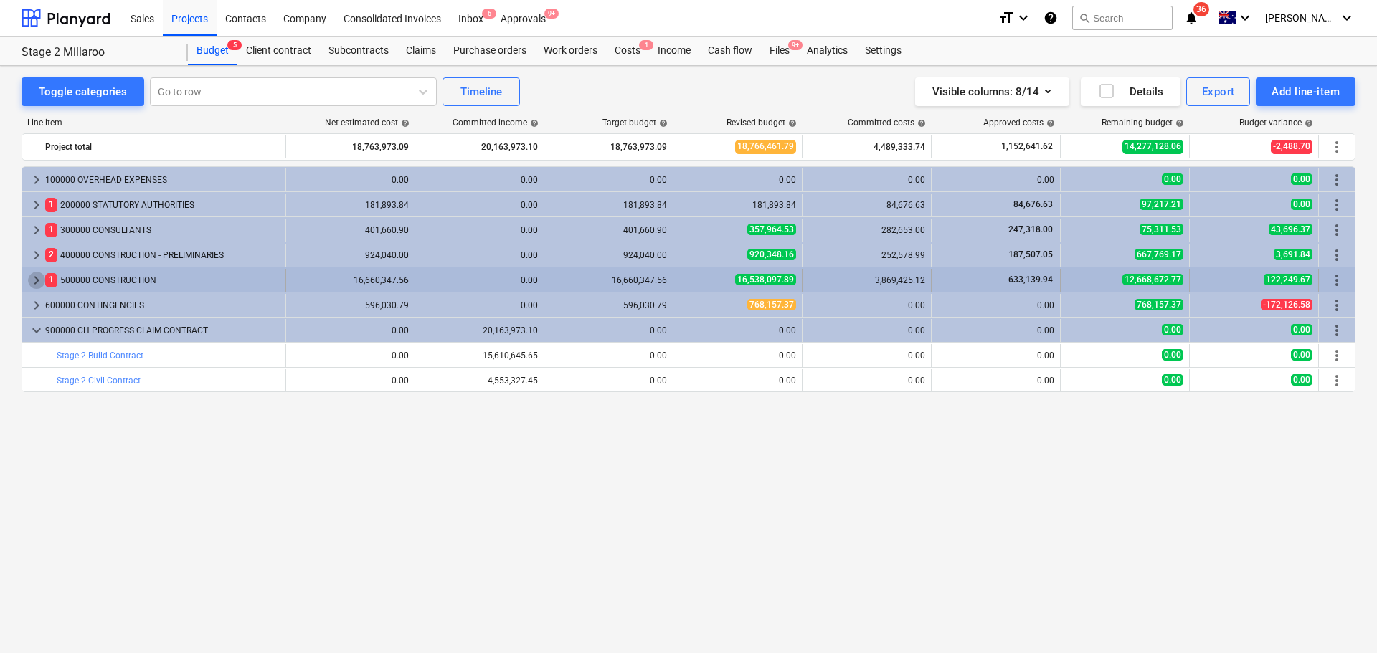
click at [36, 279] on span "keyboard_arrow_right" at bounding box center [36, 280] width 17 height 17
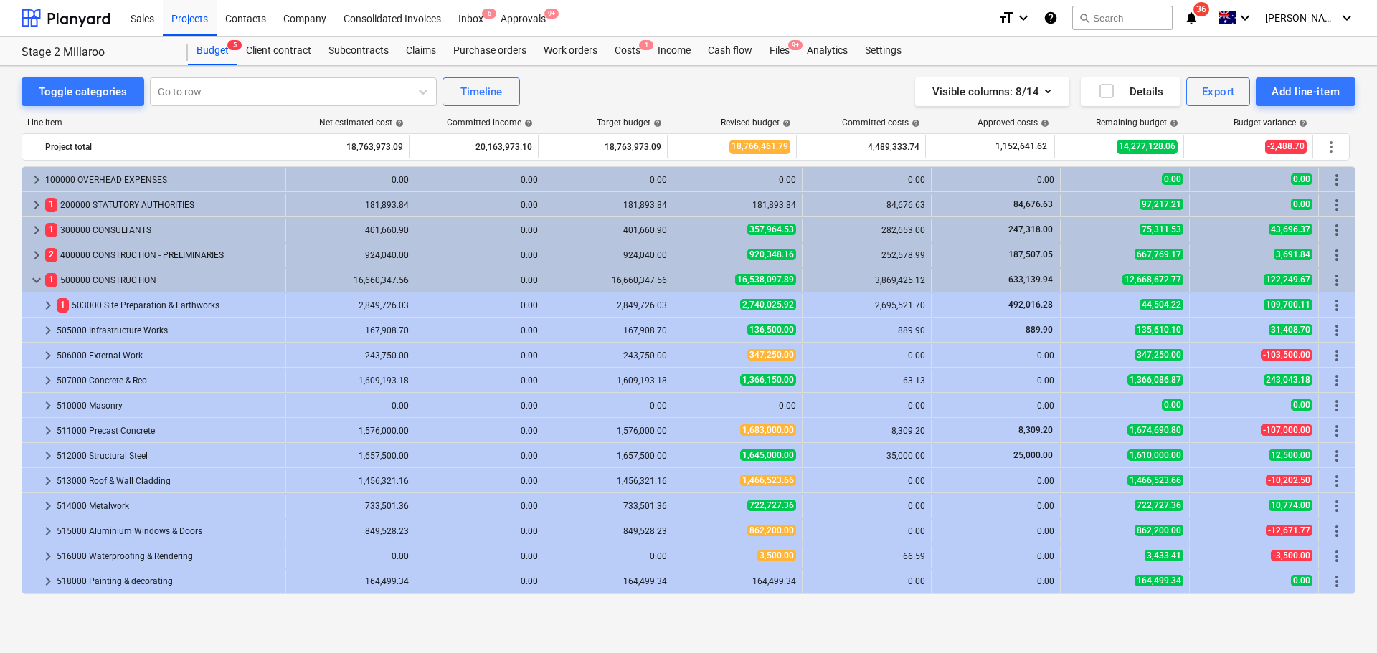
scroll to position [426, 0]
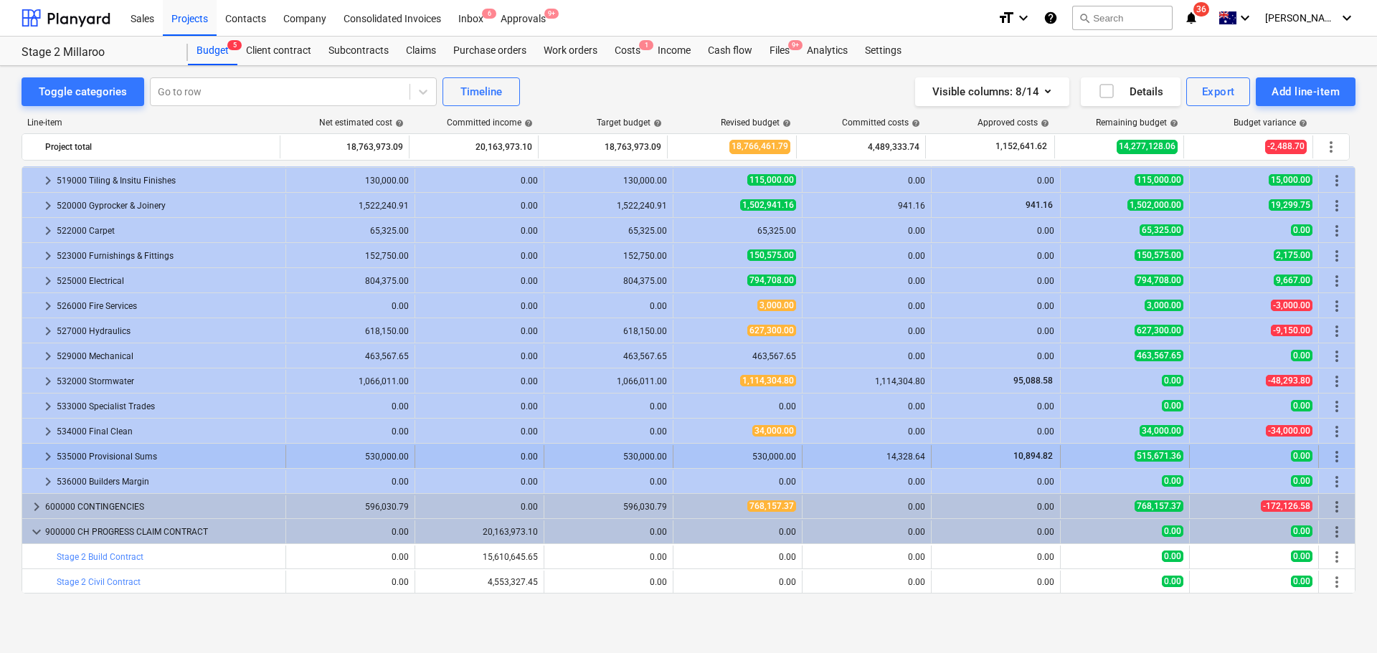
click at [47, 458] on span "keyboard_arrow_right" at bounding box center [47, 456] width 17 height 17
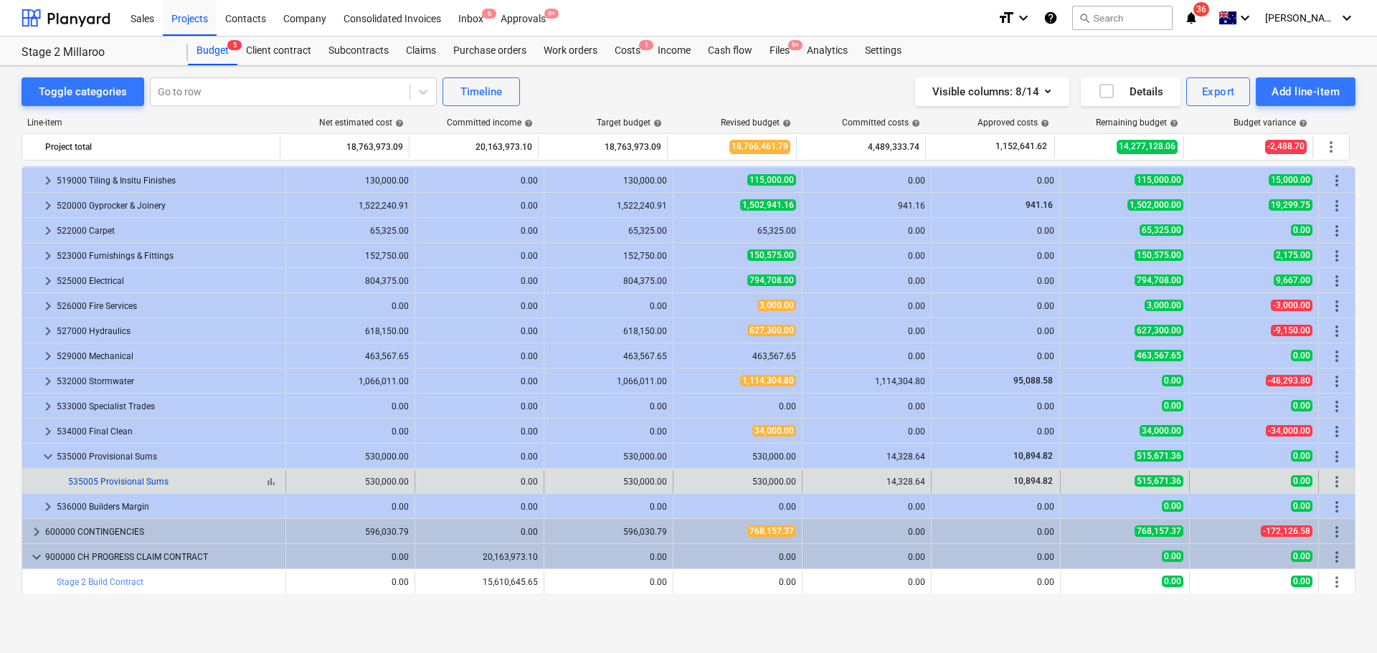
click at [113, 478] on link "535005 Provisional Sums" at bounding box center [118, 482] width 100 height 10
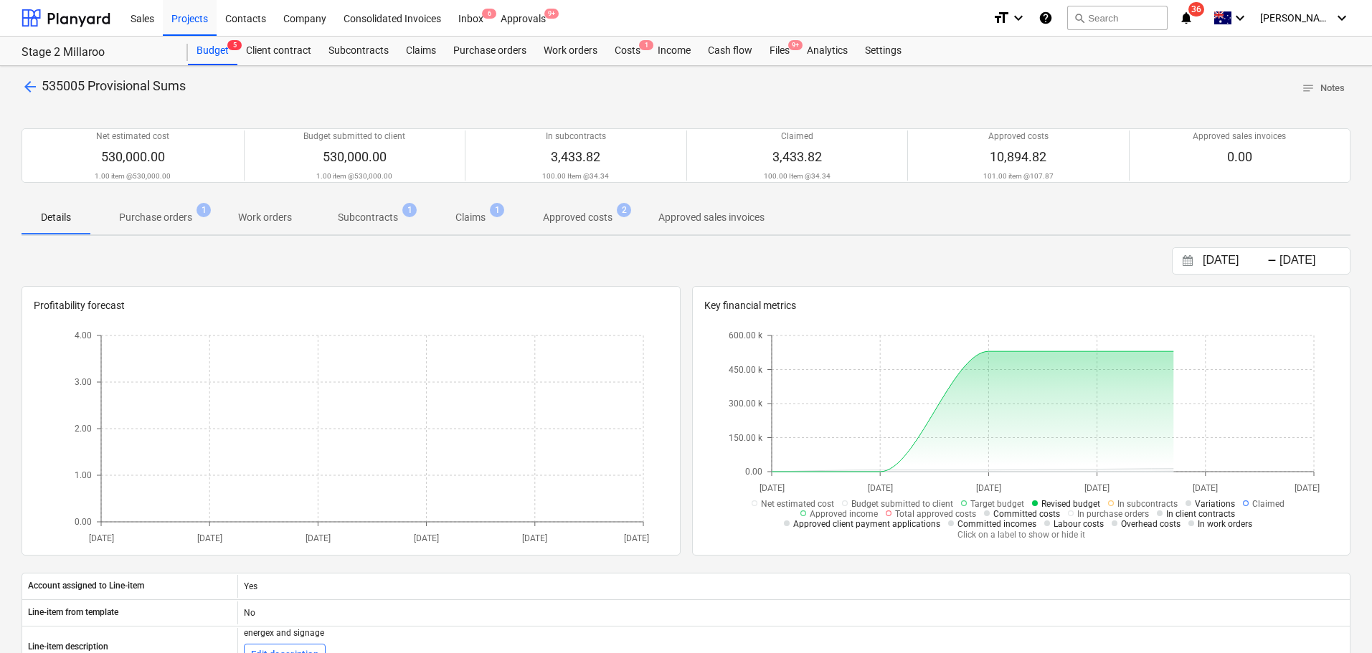
click at [171, 227] on span "Purchase orders 1" at bounding box center [155, 217] width 131 height 26
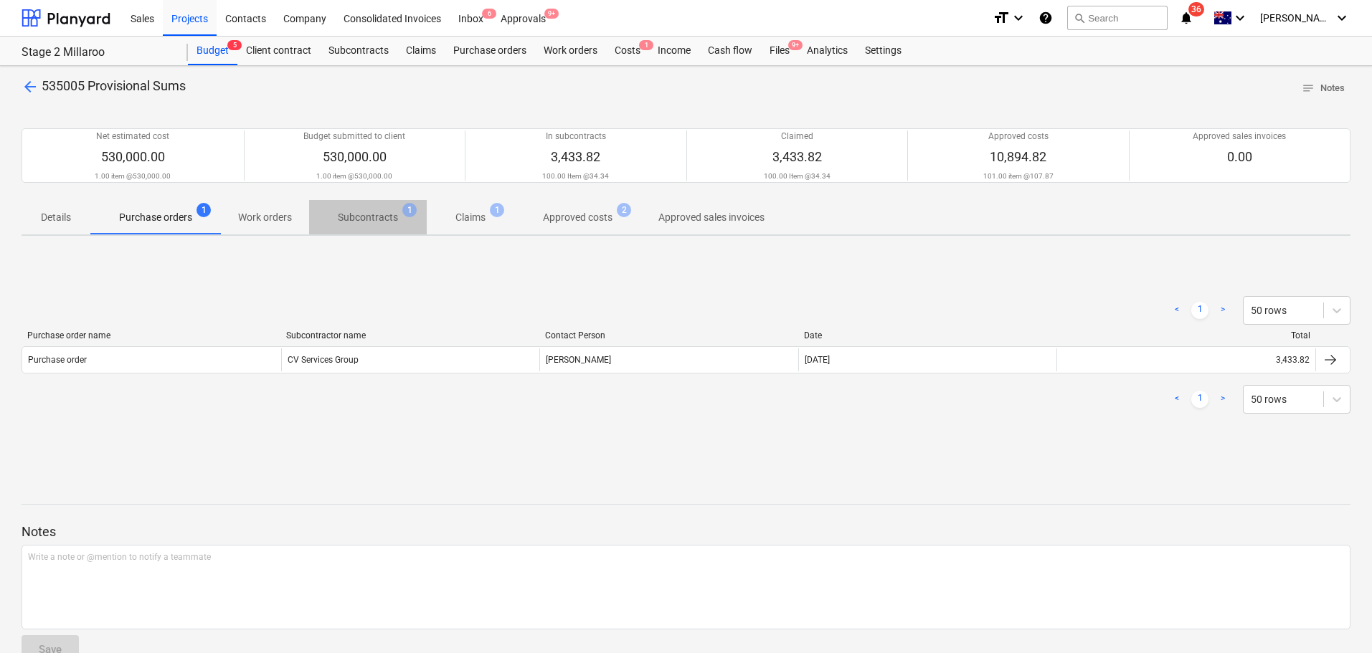
click at [352, 223] on p "Subcontracts" at bounding box center [368, 217] width 60 height 15
click at [493, 211] on span "1" at bounding box center [497, 210] width 14 height 14
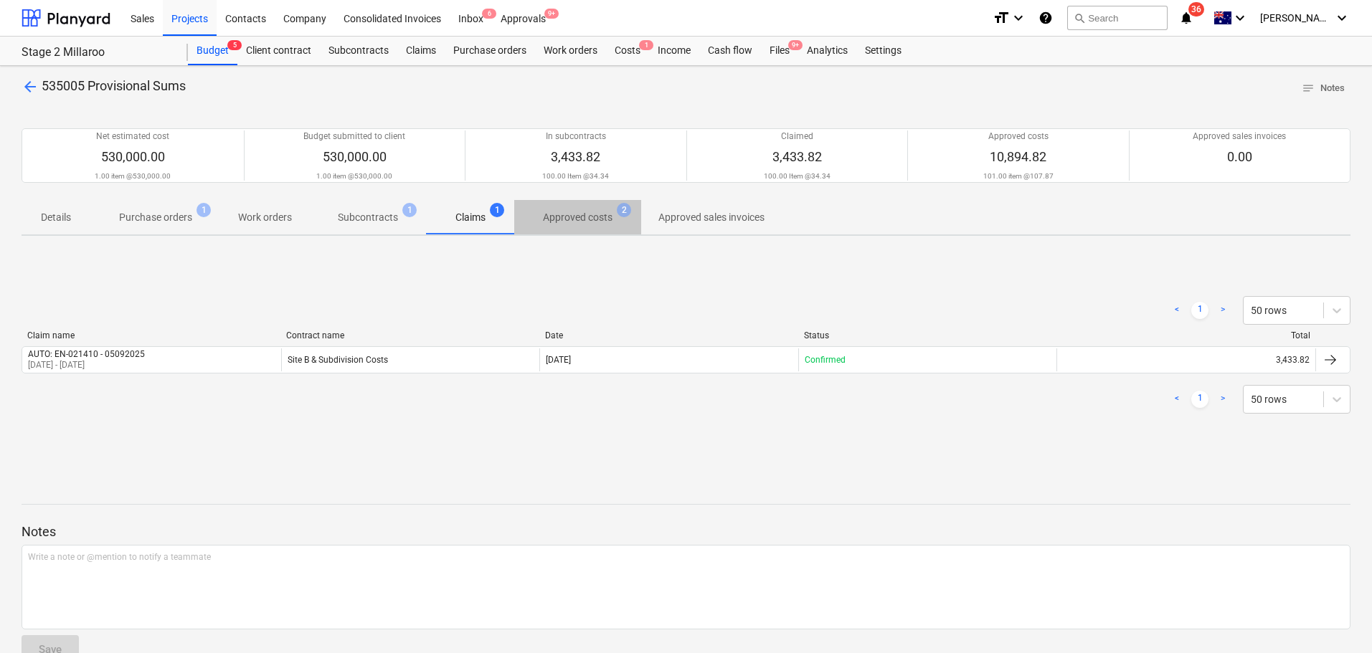
click at [589, 213] on p "Approved costs" at bounding box center [578, 217] width 70 height 15
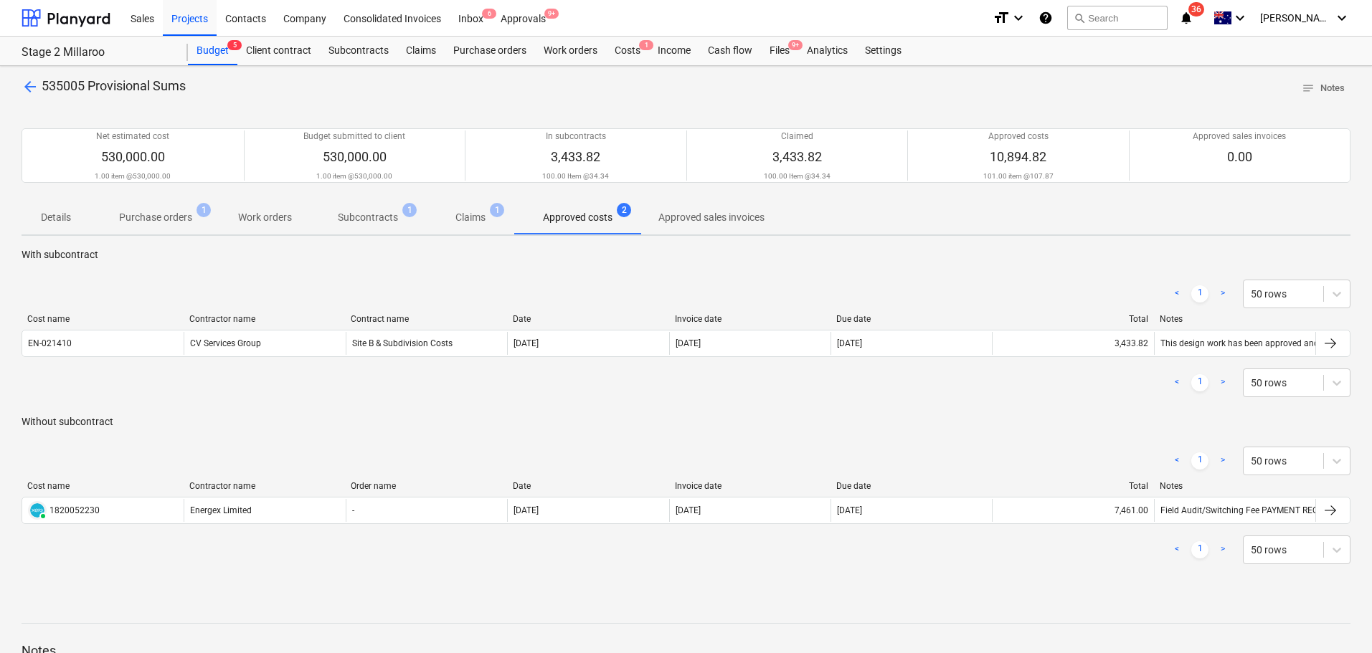
click at [504, 215] on span "Claims 1" at bounding box center [471, 217] width 88 height 26
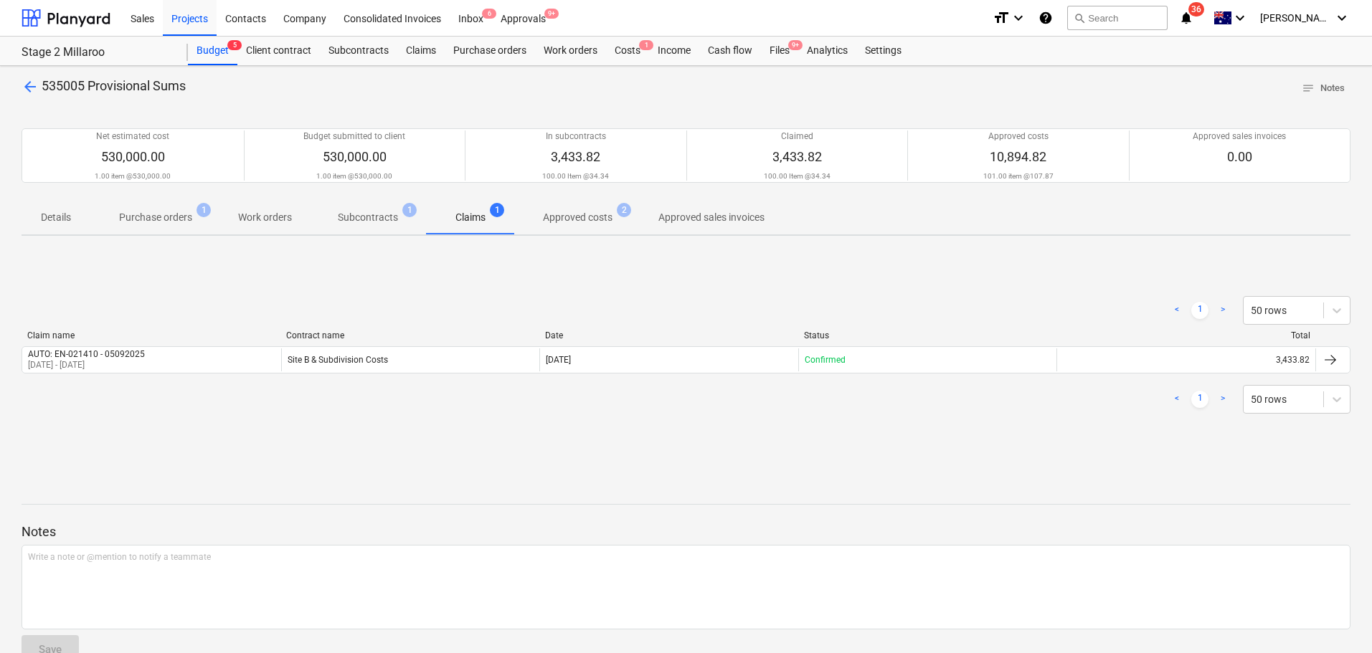
click at [352, 223] on p "Subcontracts" at bounding box center [368, 217] width 60 height 15
click at [164, 225] on p "Purchase orders" at bounding box center [155, 217] width 73 height 15
click at [214, 16] on div "Projects" at bounding box center [190, 17] width 54 height 37
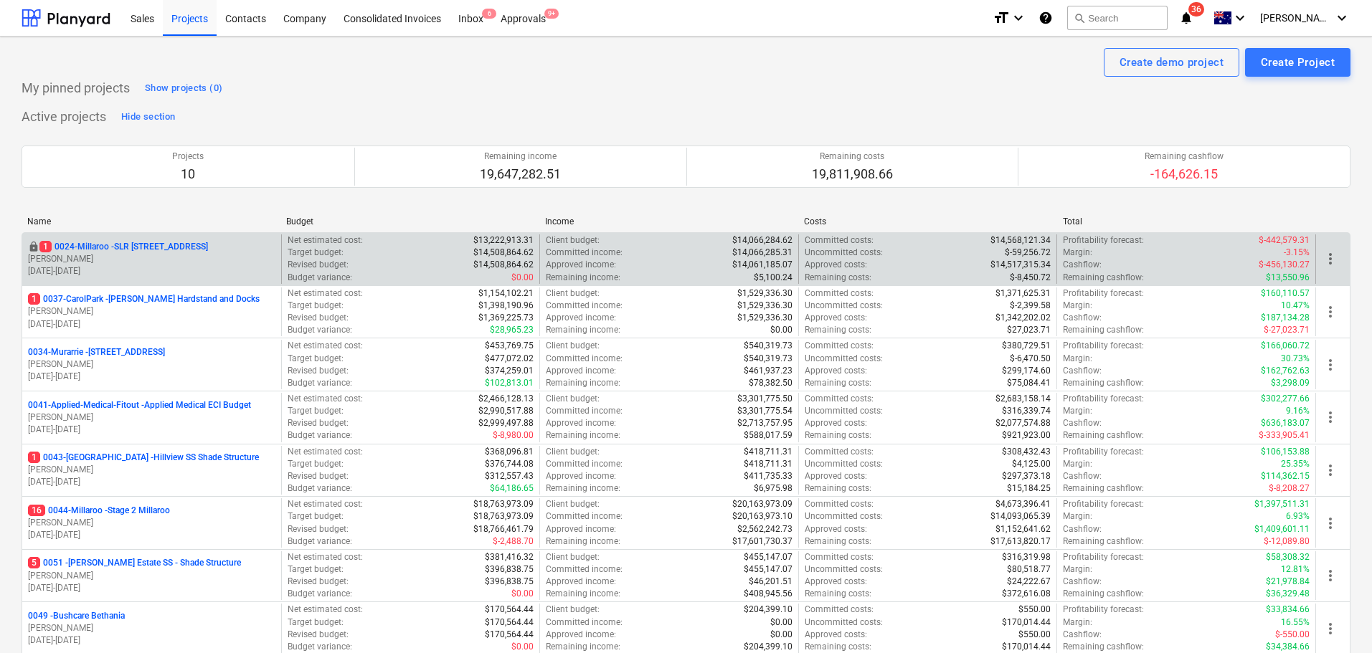
click at [160, 251] on p "1 0024-Millaroo - SLR [STREET_ADDRESS]" at bounding box center [123, 247] width 169 height 12
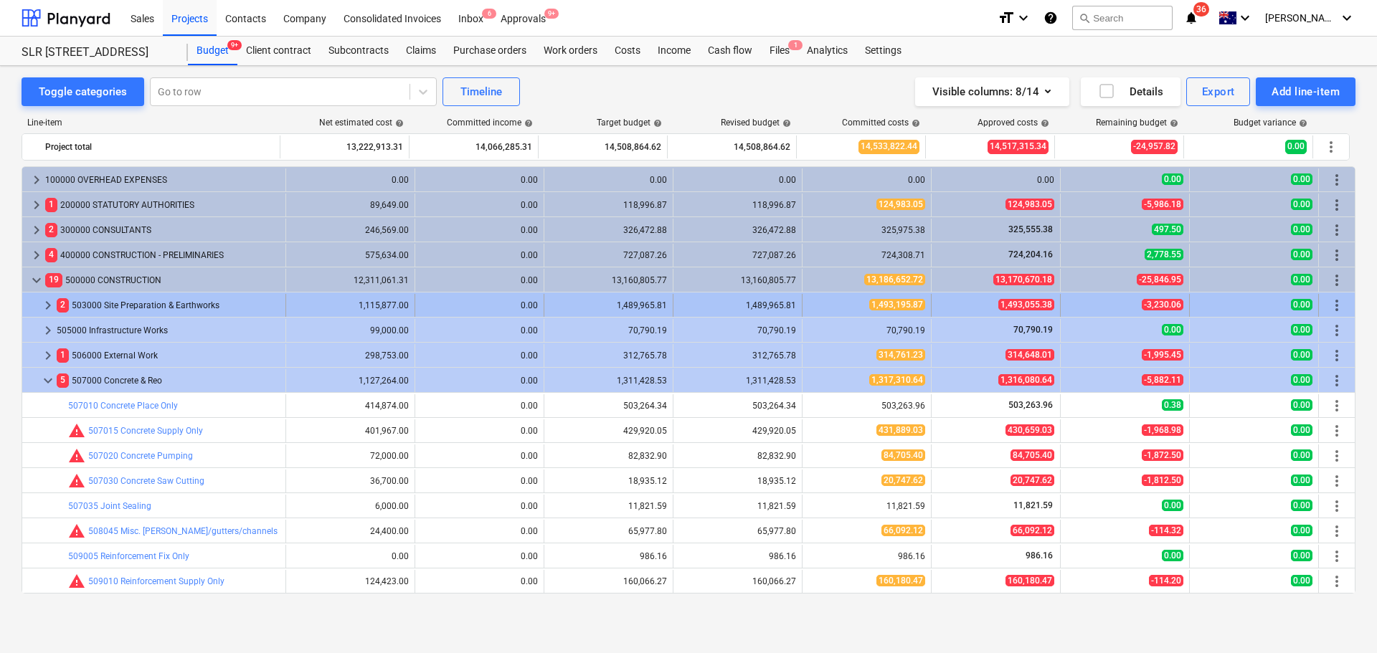
scroll to position [6, 0]
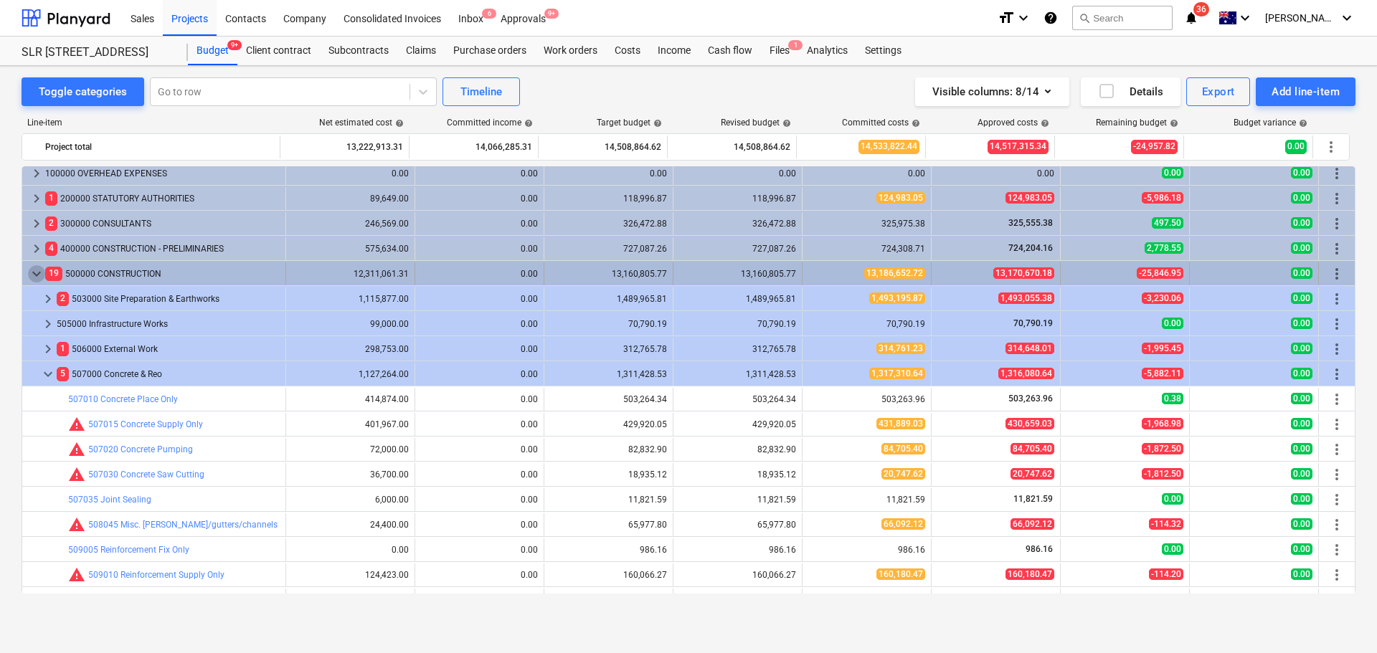
click at [39, 274] on span "keyboard_arrow_down" at bounding box center [36, 273] width 17 height 17
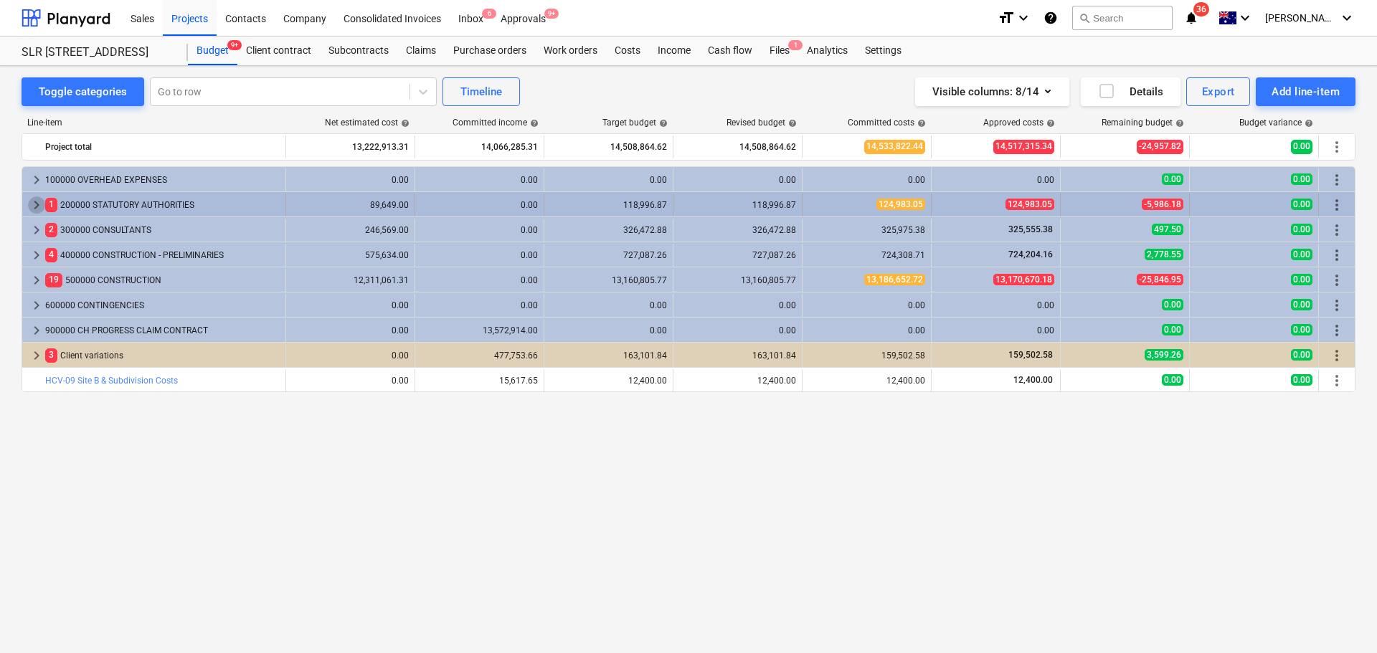
click at [33, 207] on span "keyboard_arrow_right" at bounding box center [36, 205] width 17 height 17
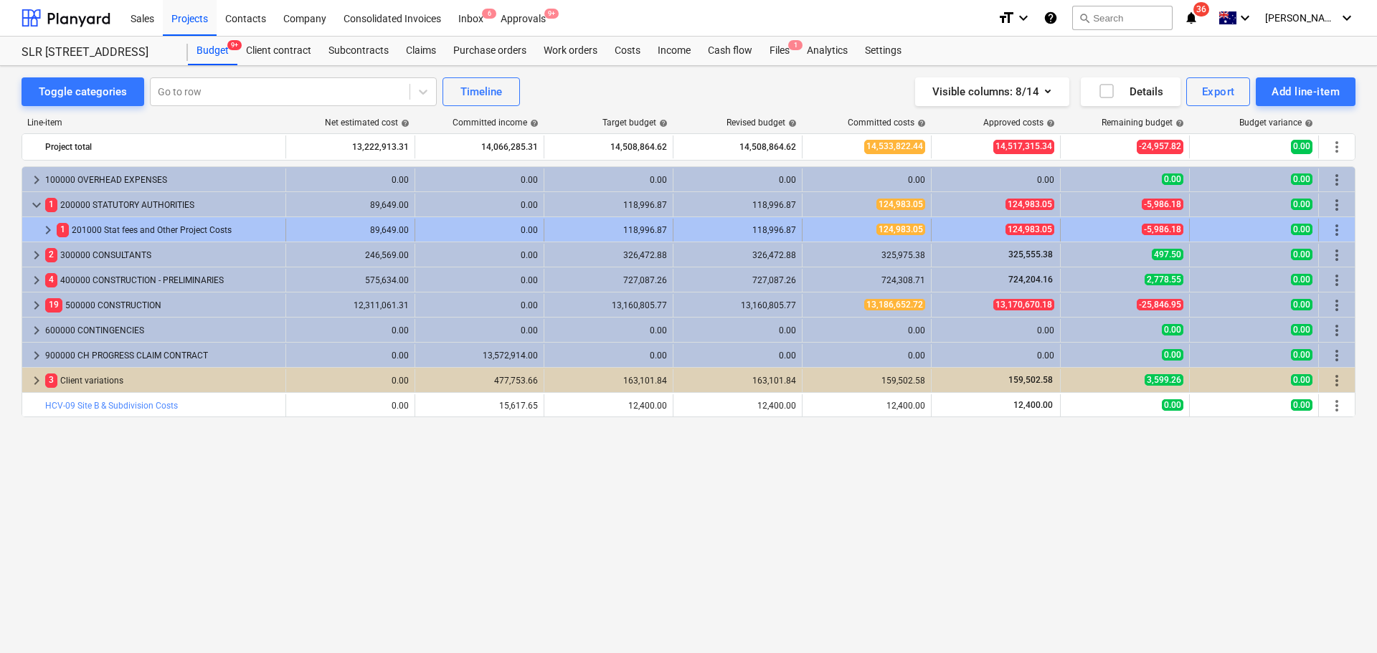
click at [44, 233] on span "keyboard_arrow_right" at bounding box center [47, 230] width 17 height 17
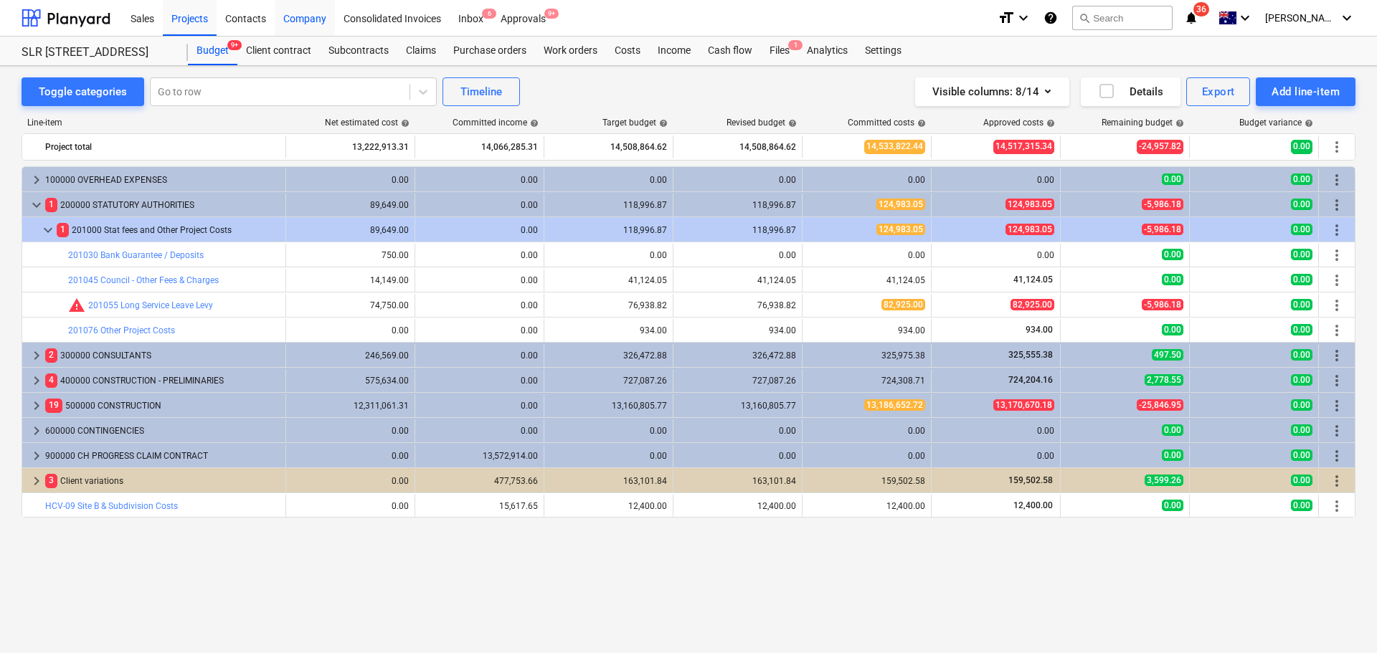
click at [297, 18] on div "Company" at bounding box center [305, 17] width 60 height 37
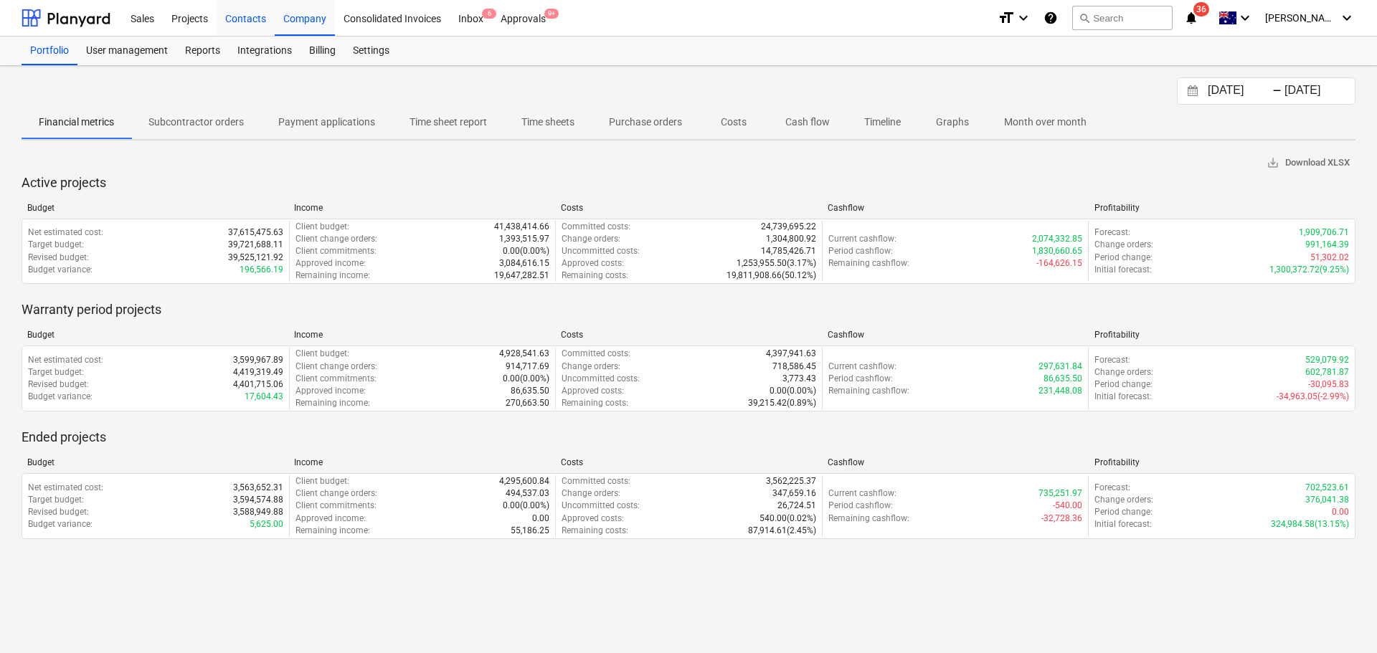
click at [258, 17] on div "Contacts" at bounding box center [246, 17] width 58 height 37
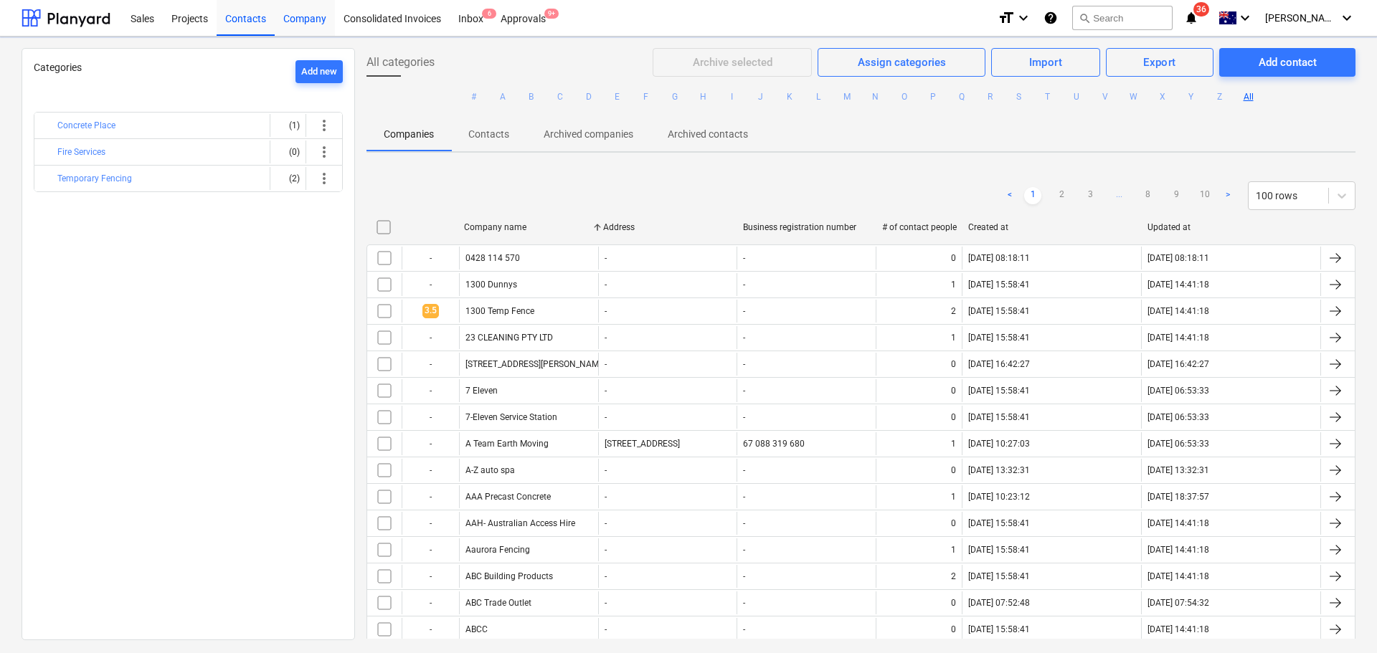
click at [204, 26] on div "Projects" at bounding box center [190, 17] width 54 height 37
click at [316, 24] on div "Company" at bounding box center [305, 17] width 60 height 37
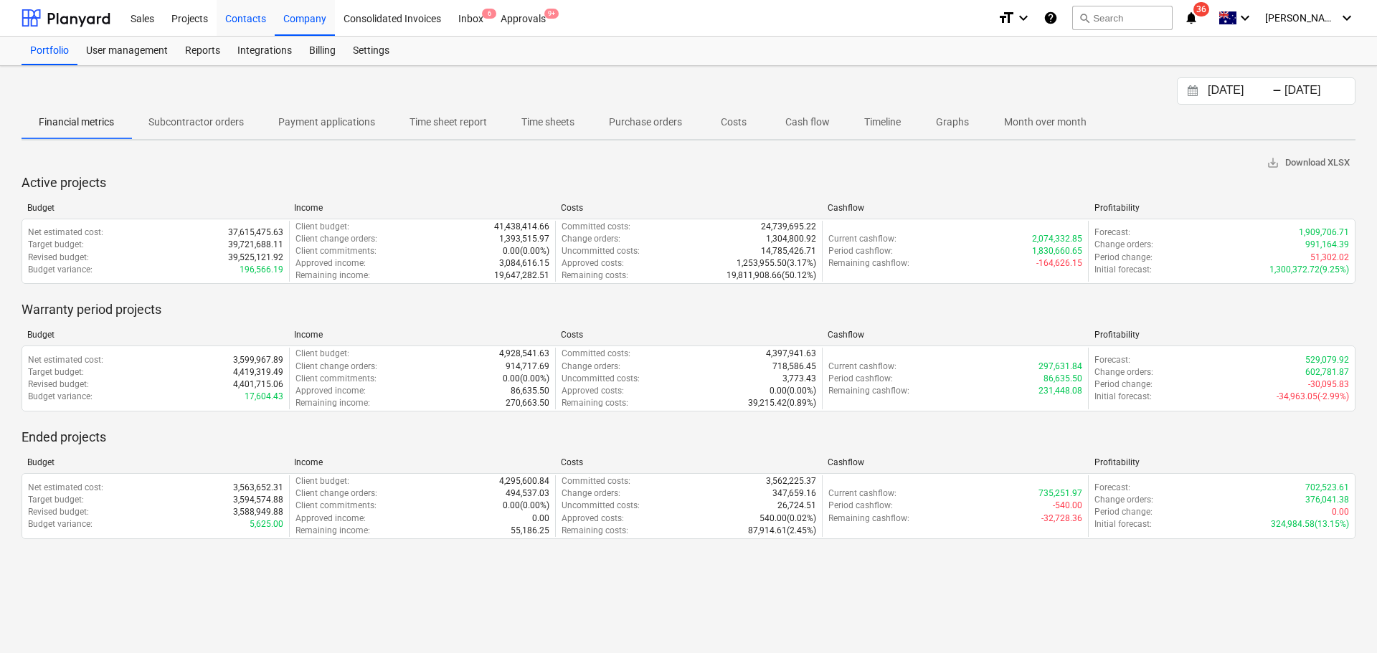
click at [262, 17] on div "Contacts" at bounding box center [246, 17] width 58 height 37
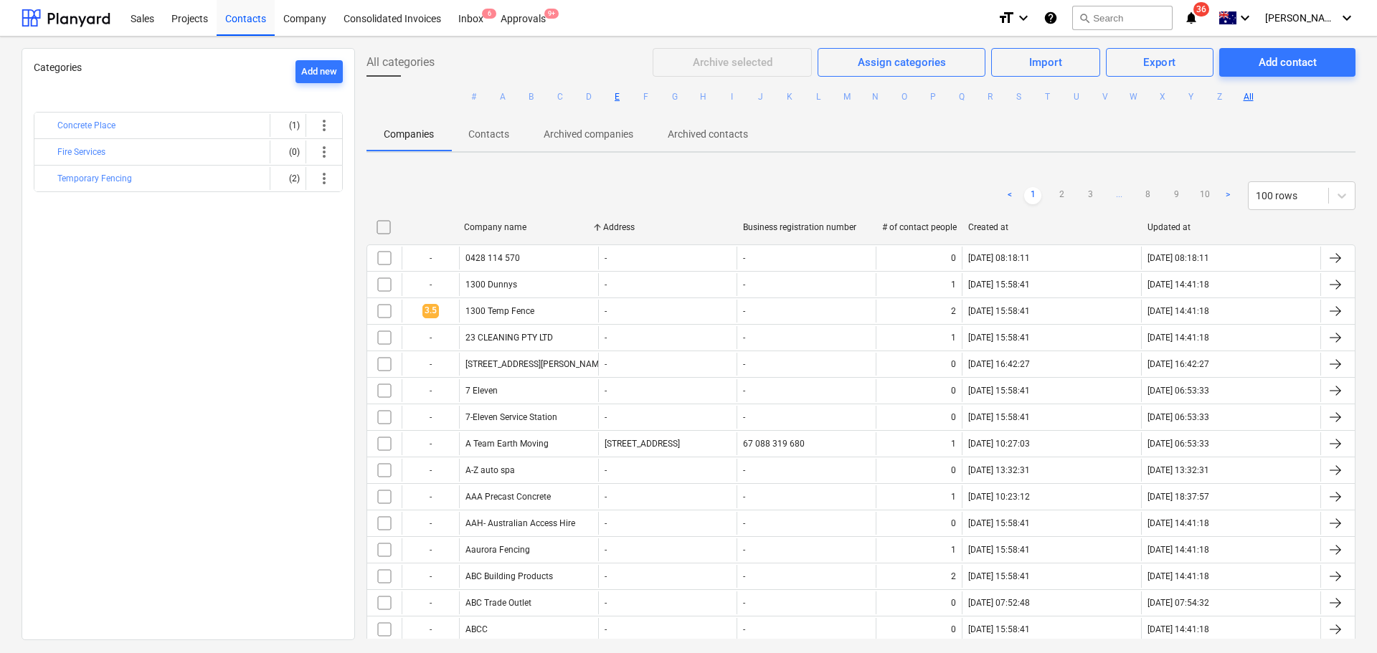
click at [613, 98] on button "E" at bounding box center [617, 96] width 17 height 17
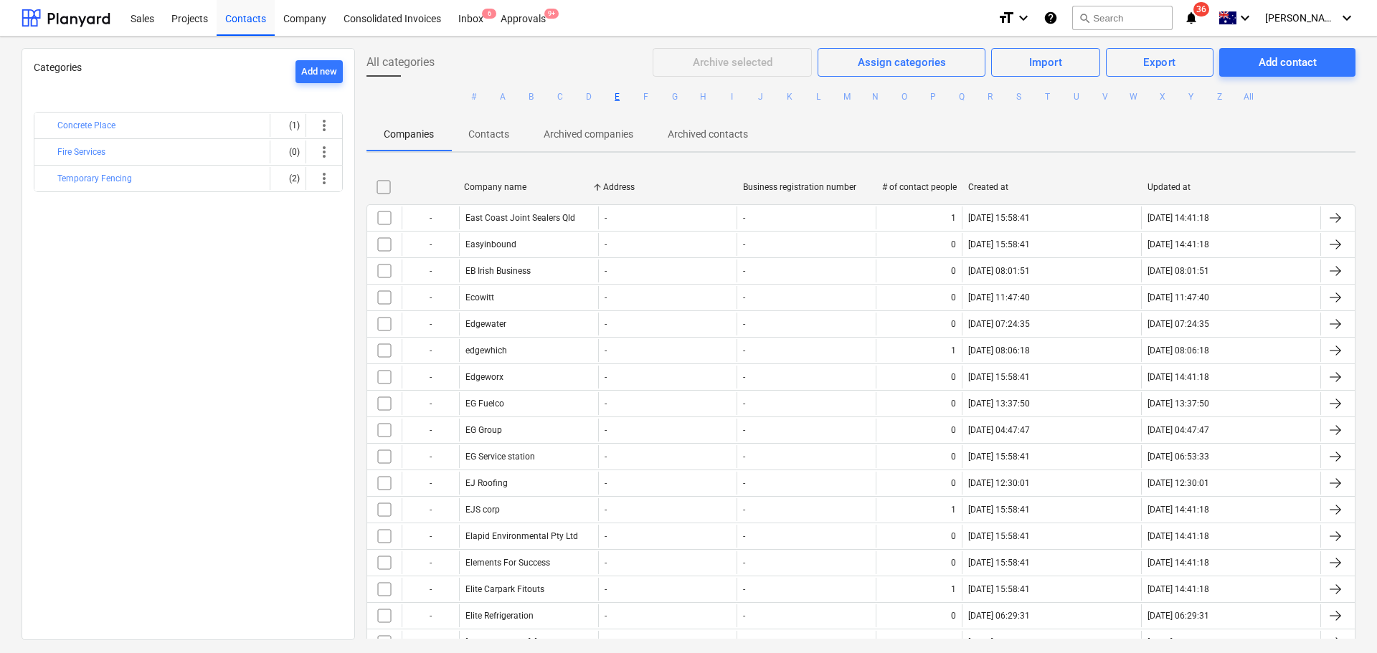
click at [482, 186] on div "Company name" at bounding box center [528, 187] width 128 height 10
checkbox input "false"
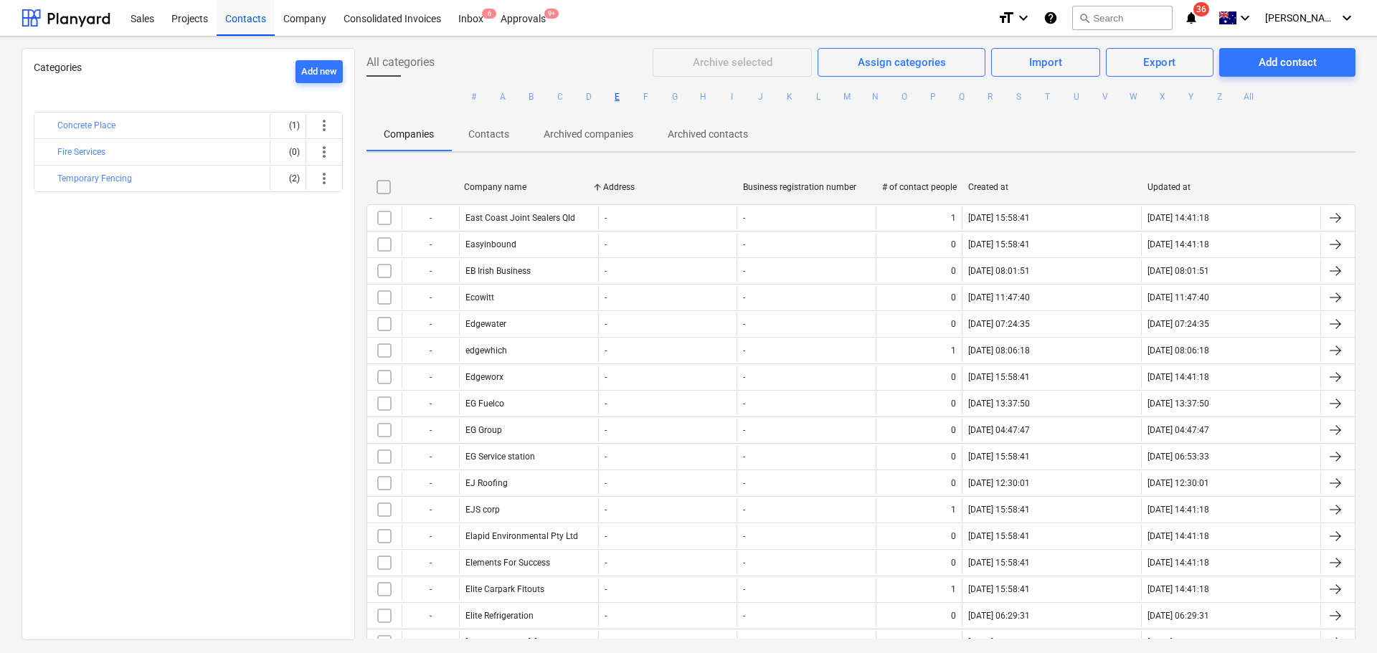
checkbox input "false"
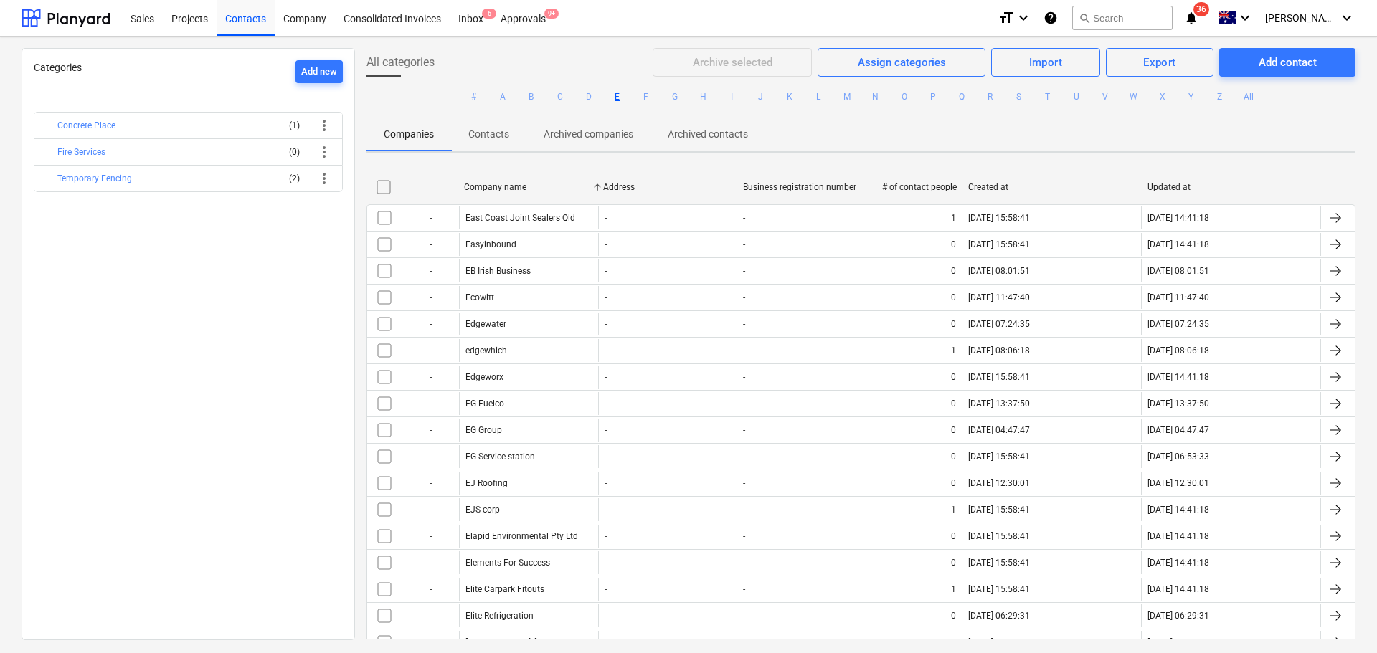
checkbox input "false"
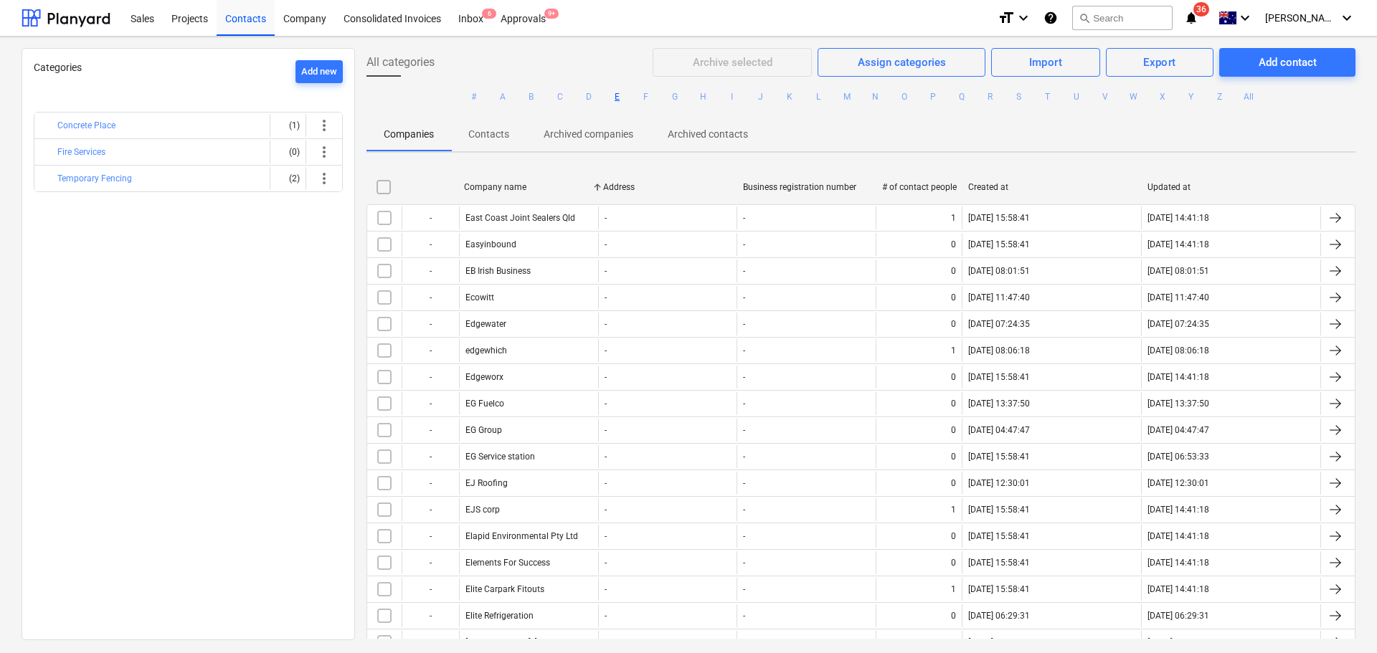
checkbox input "false"
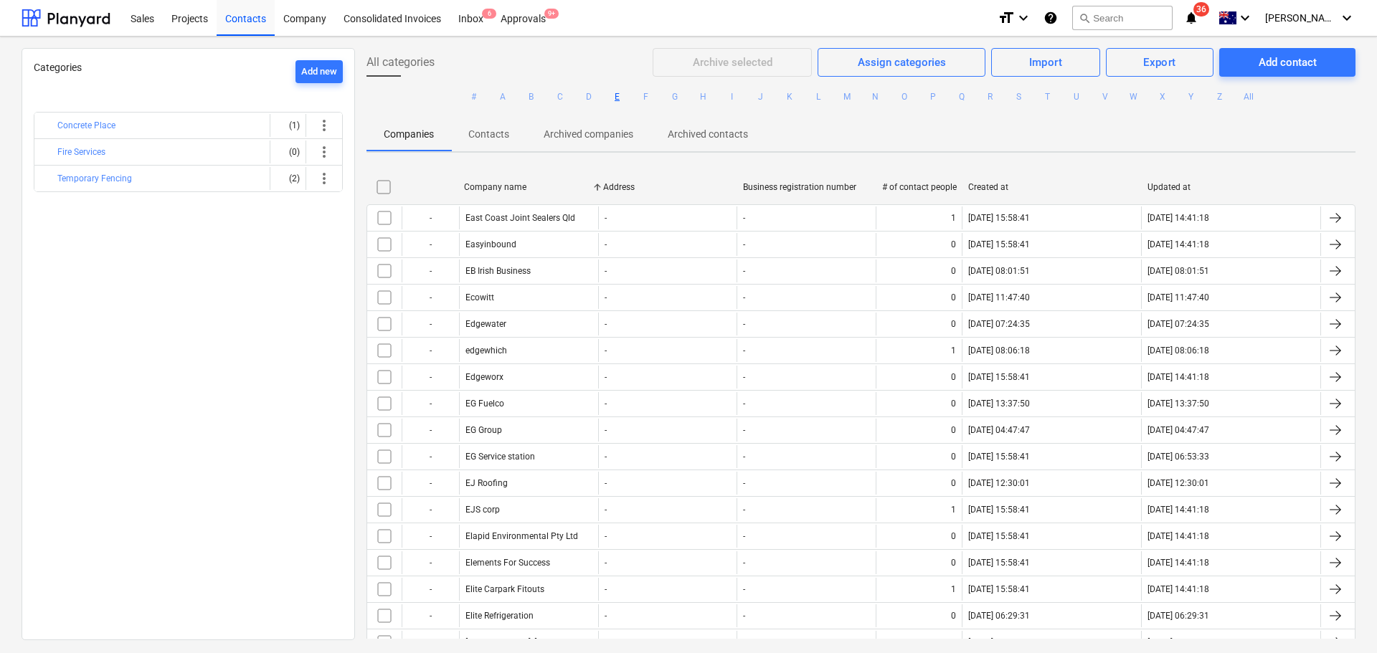
checkbox input "false"
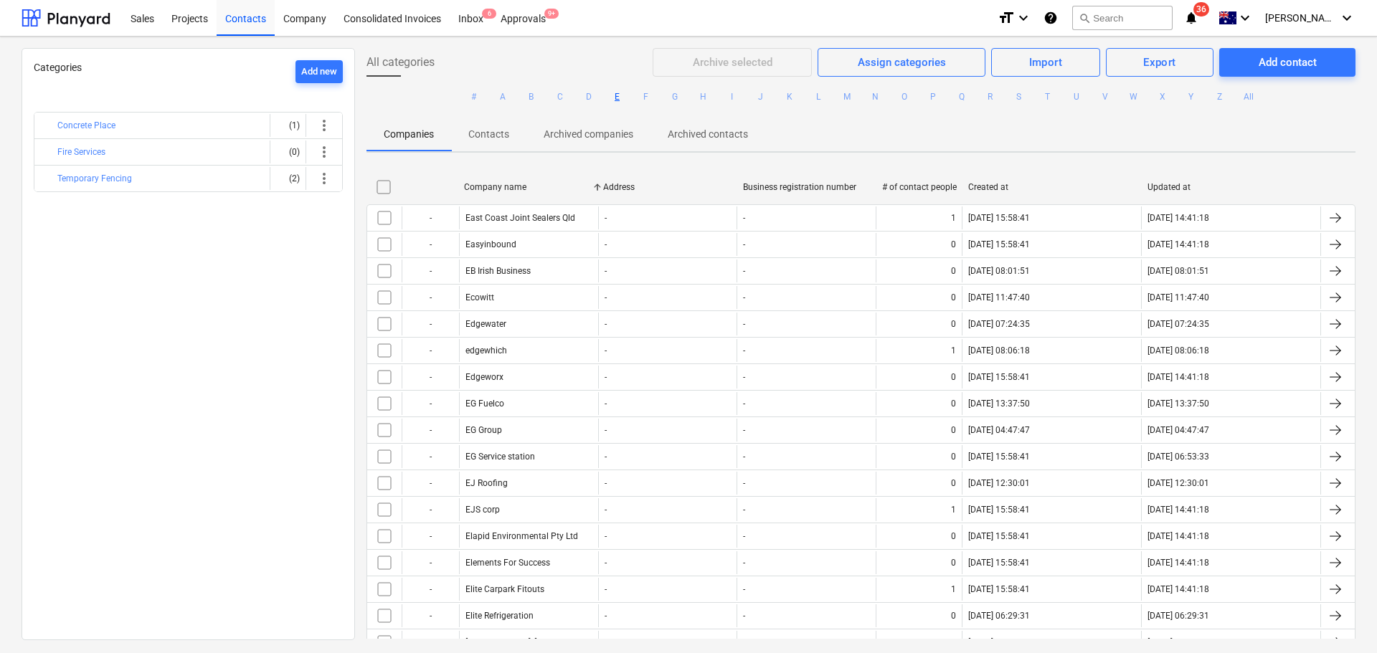
checkbox input "false"
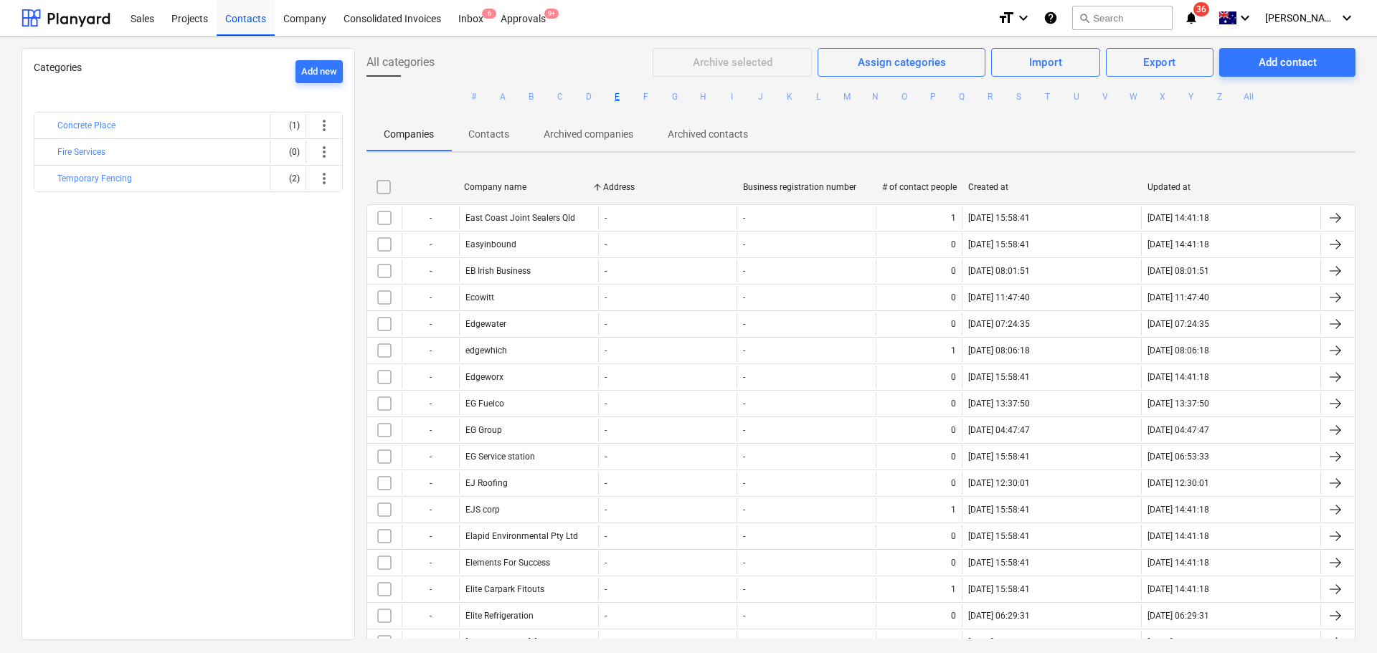
checkbox input "false"
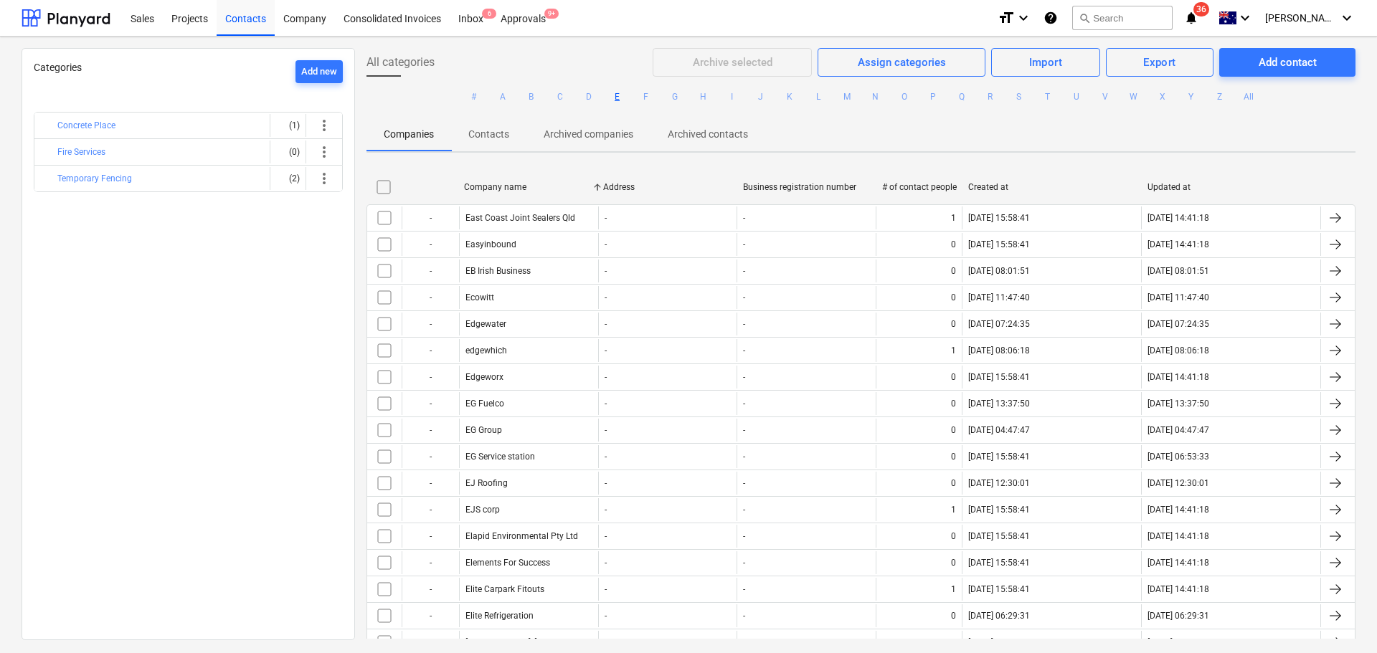
checkbox input "false"
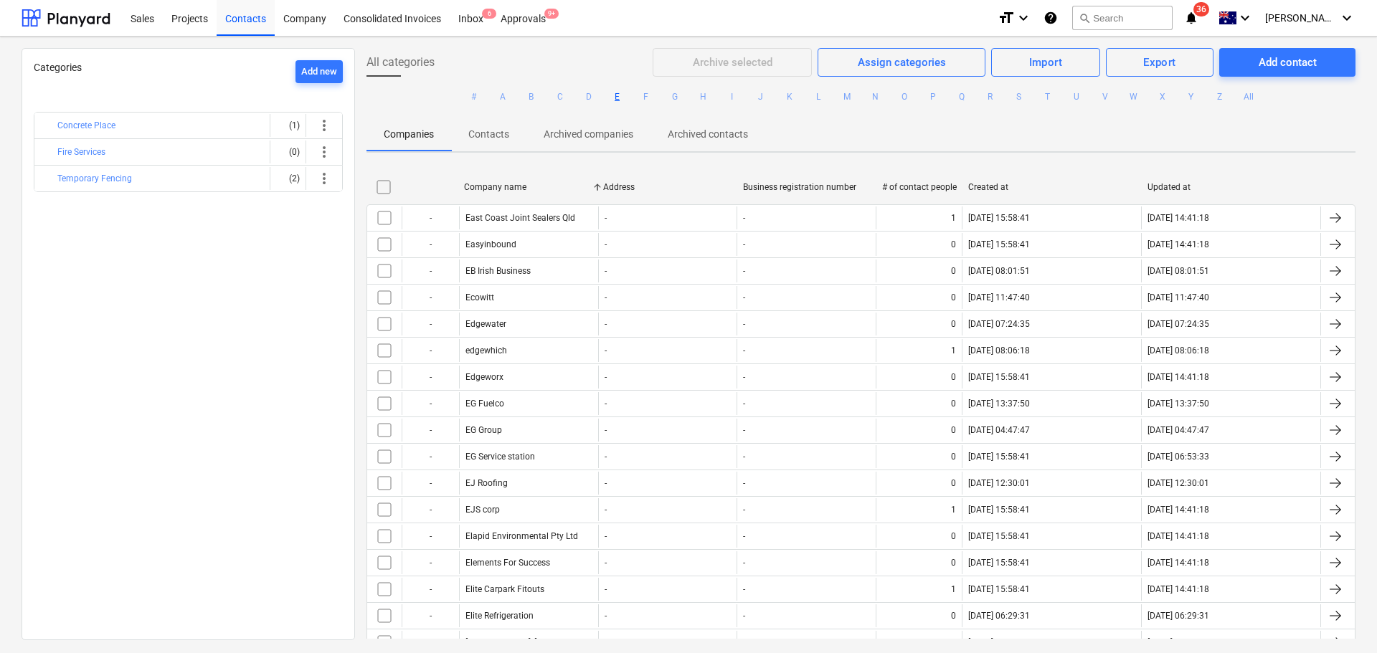
checkbox input "false"
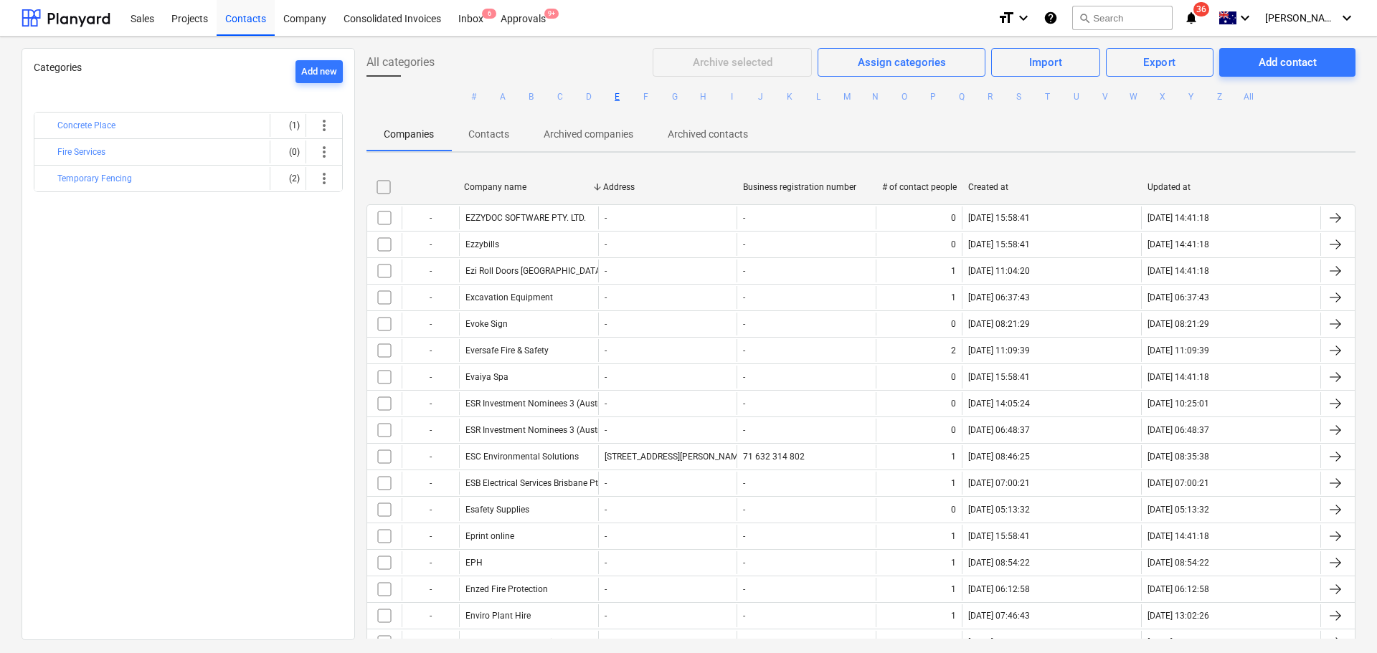
click at [482, 186] on div "Company name" at bounding box center [528, 187] width 128 height 10
checkbox input "false"
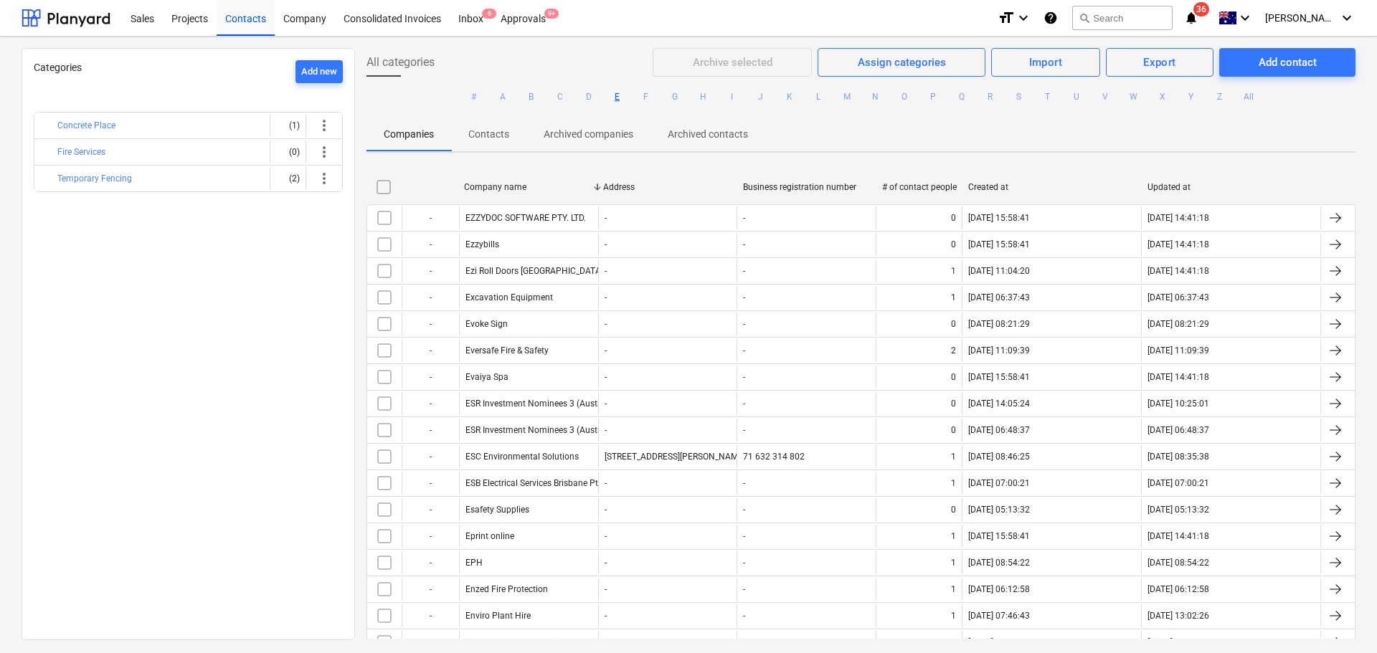
checkbox input "false"
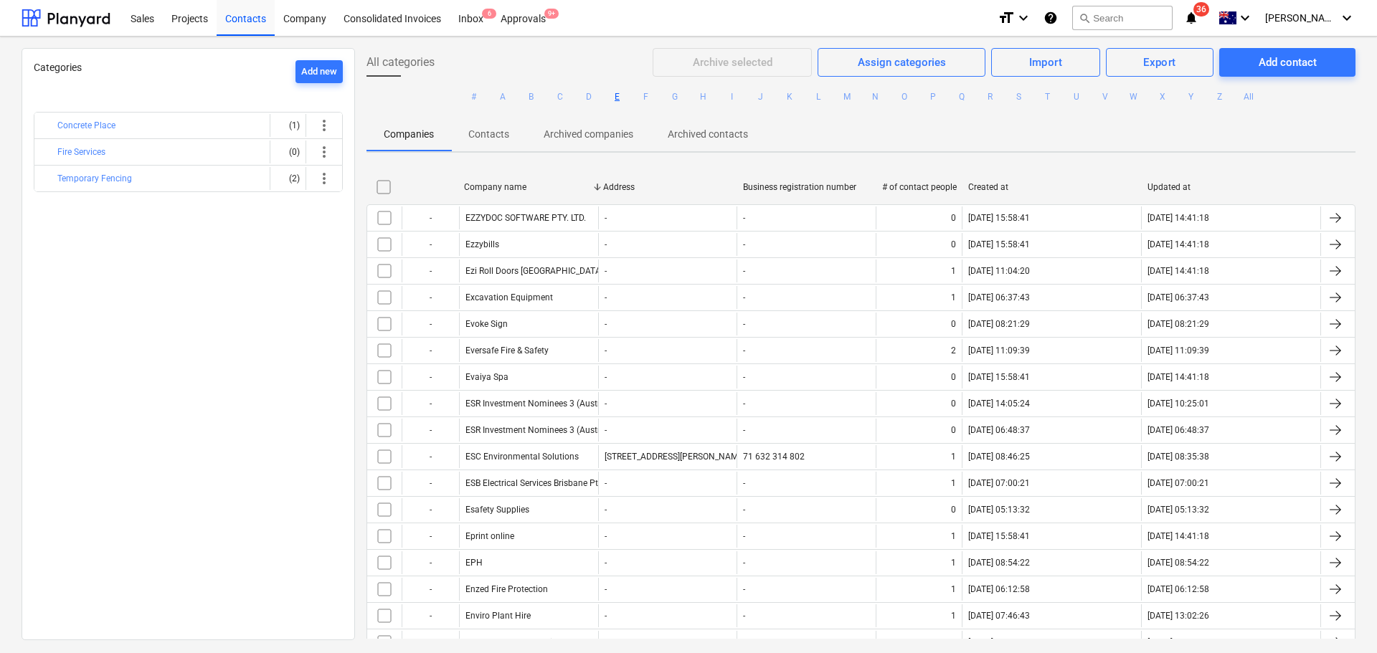
checkbox input "false"
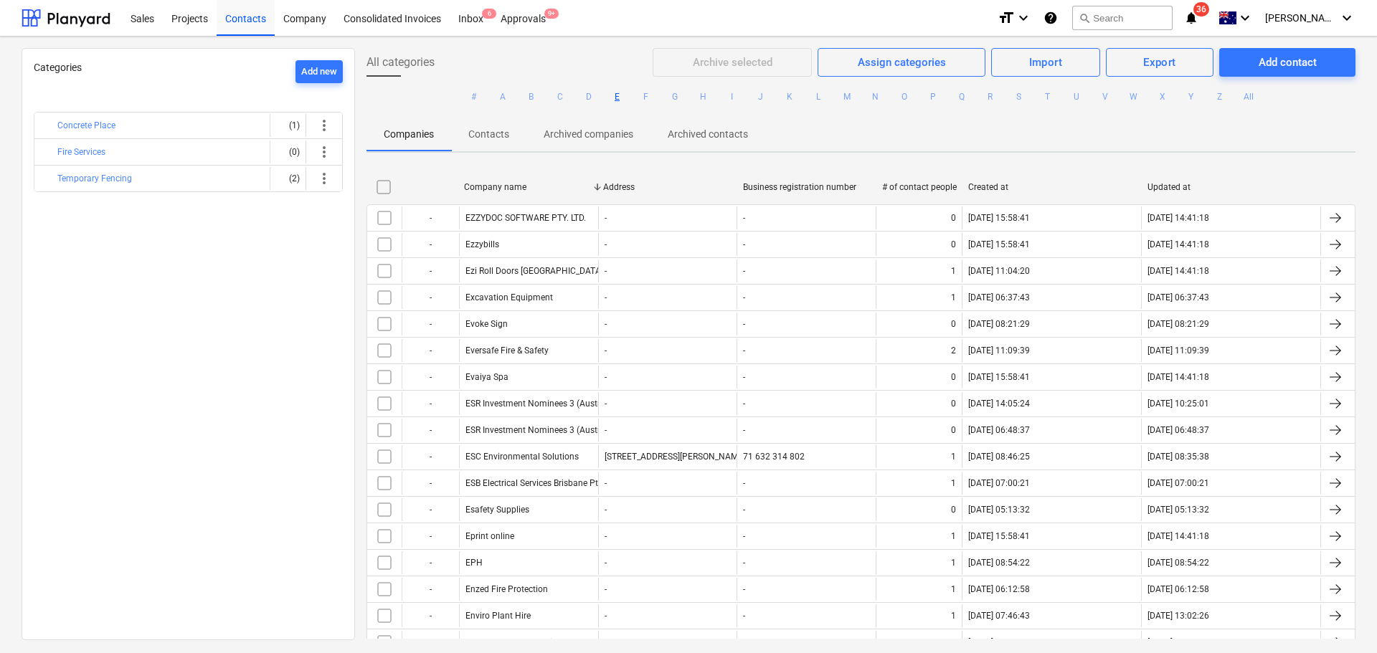
checkbox input "false"
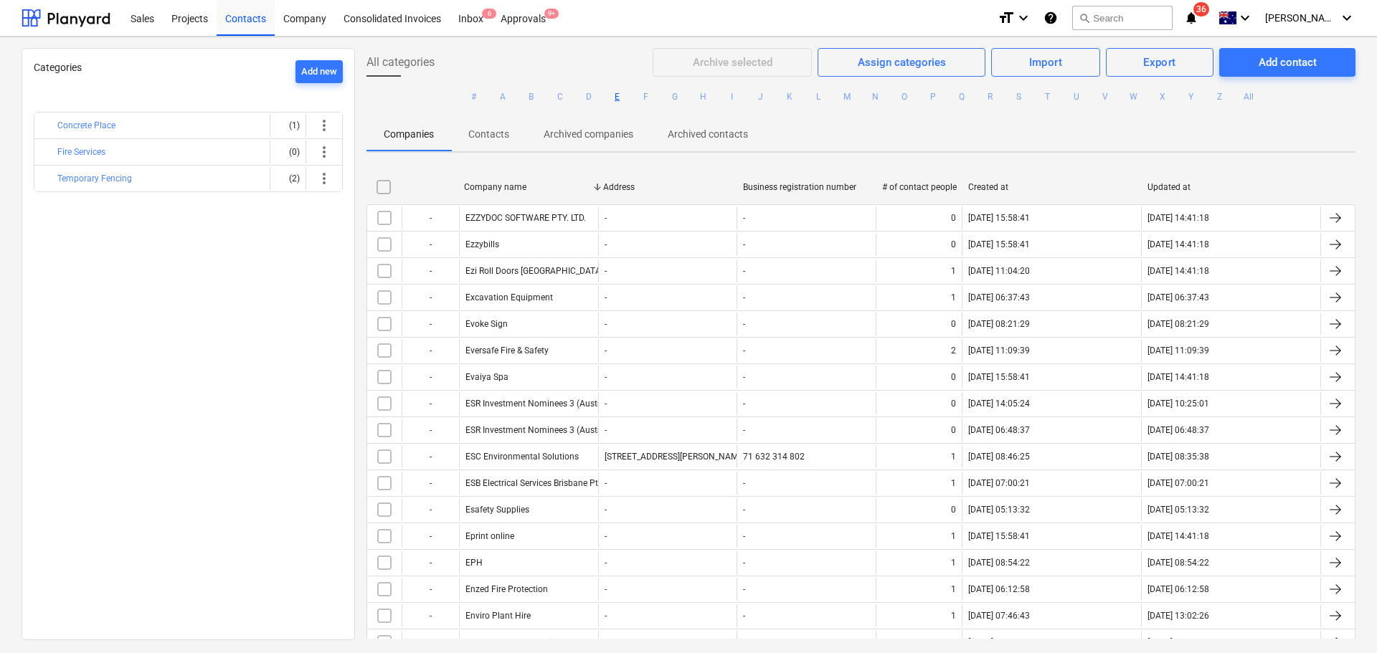
checkbox input "false"
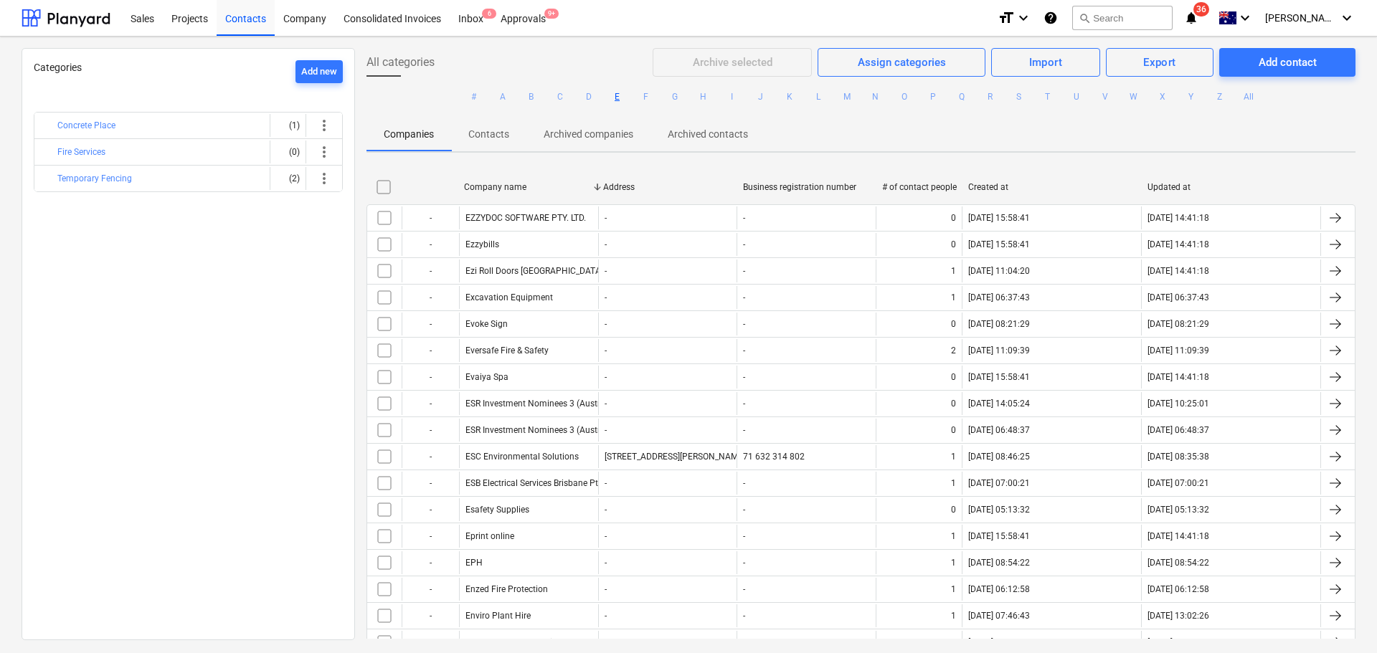
checkbox input "false"
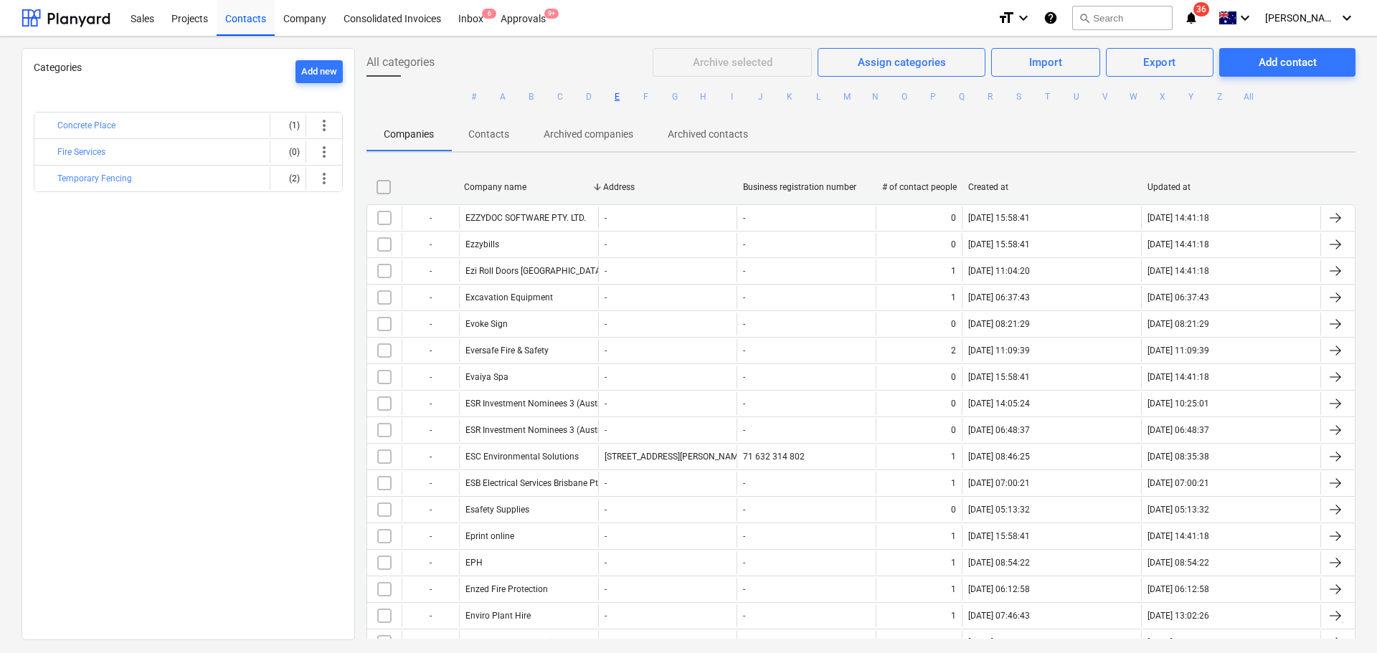
checkbox input "false"
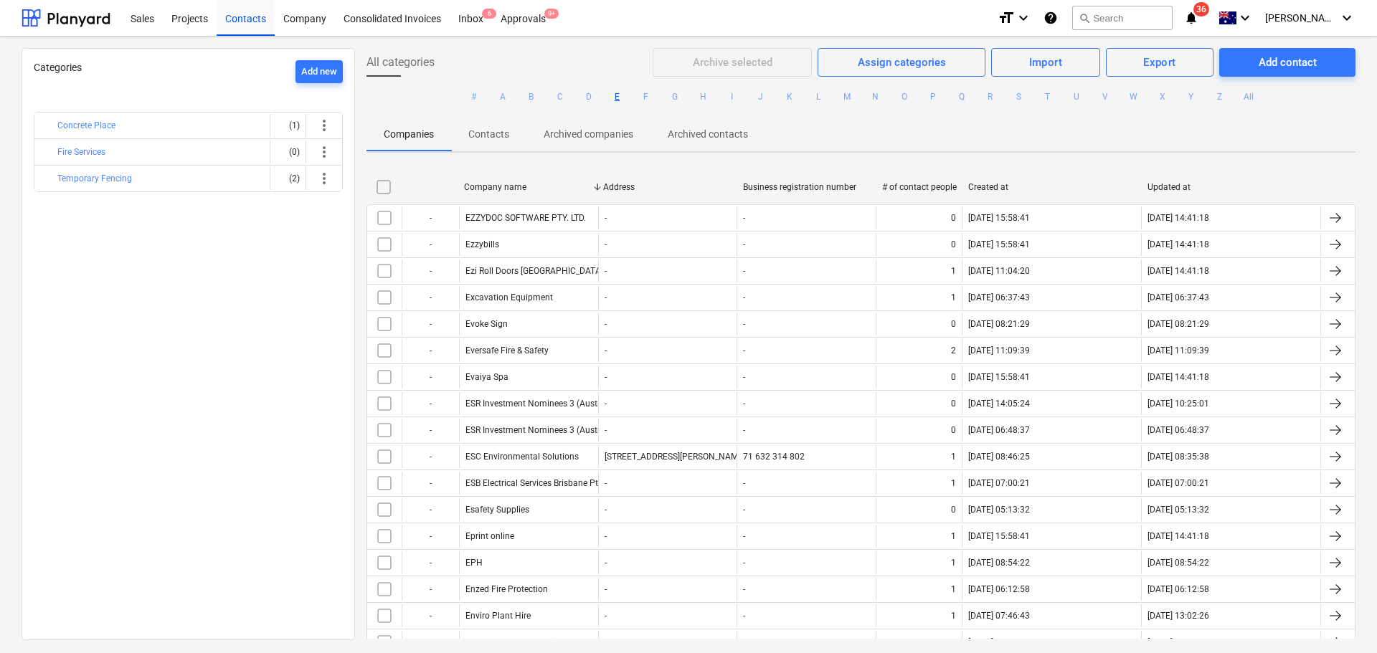
checkbox input "false"
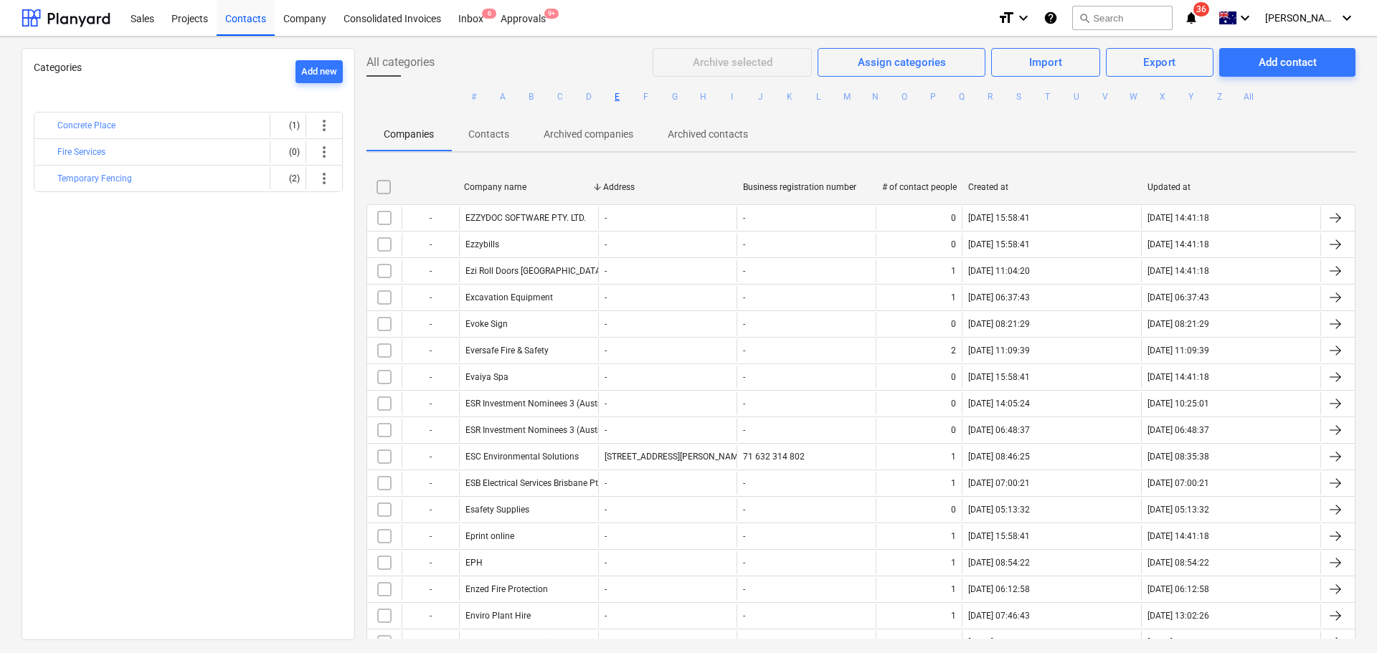
checkbox input "false"
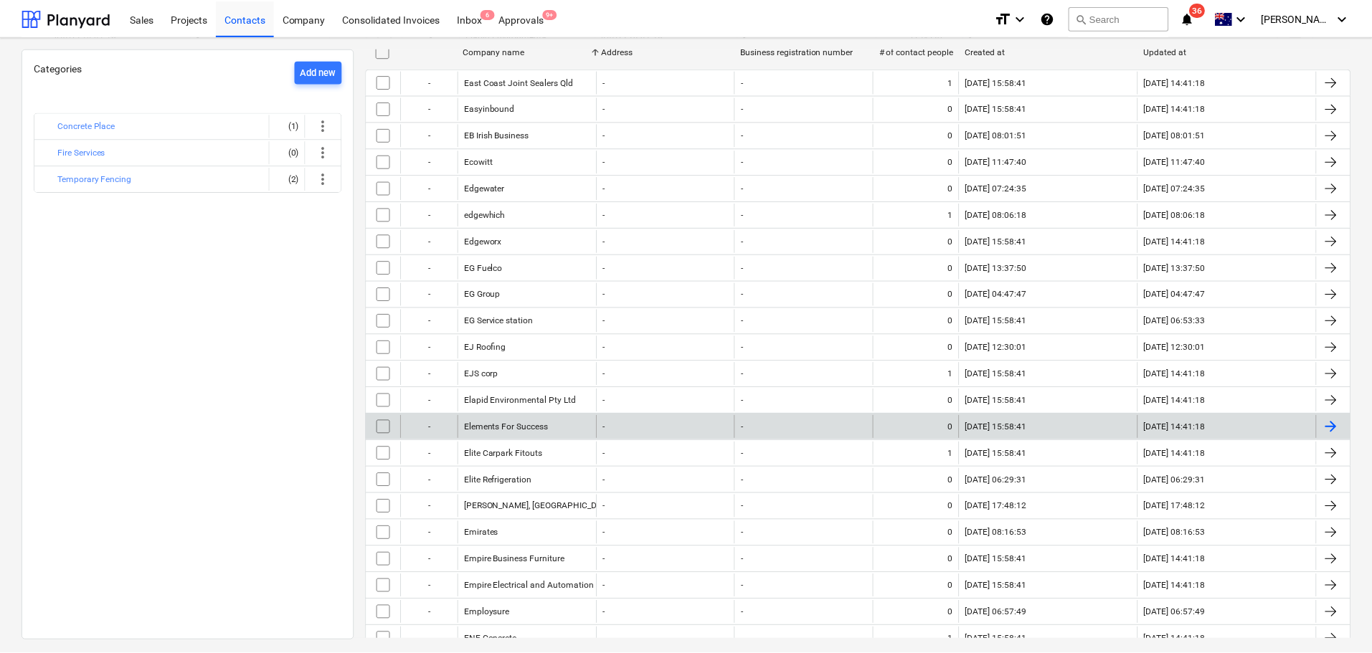
scroll to position [287, 0]
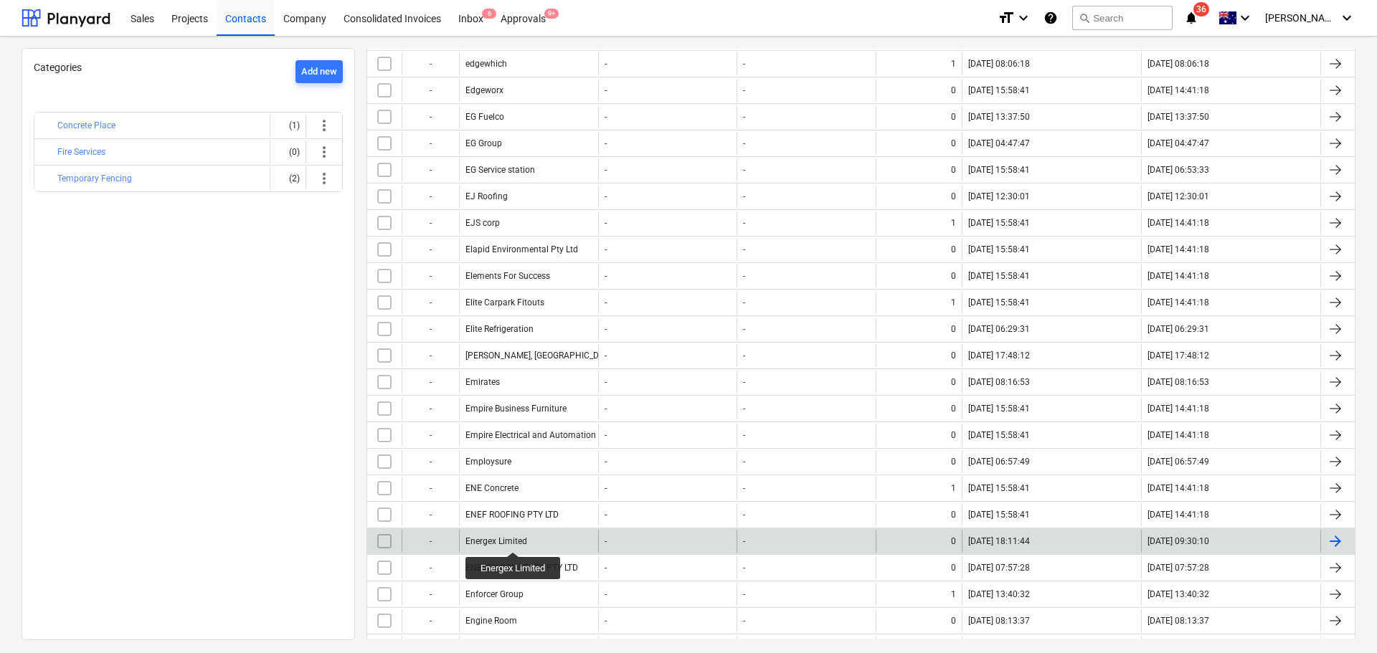
click at [514, 539] on div "Energex Limited" at bounding box center [497, 542] width 62 height 10
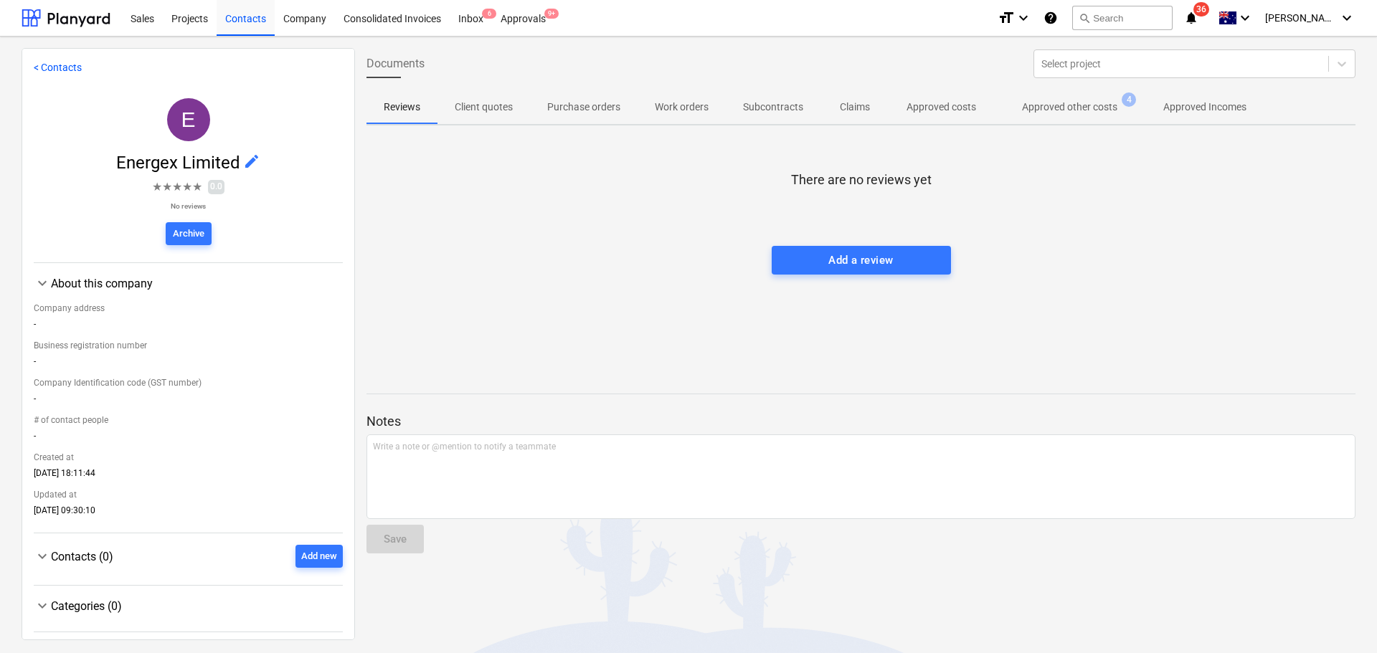
click at [1089, 112] on p "Approved other costs" at bounding box center [1069, 107] width 95 height 15
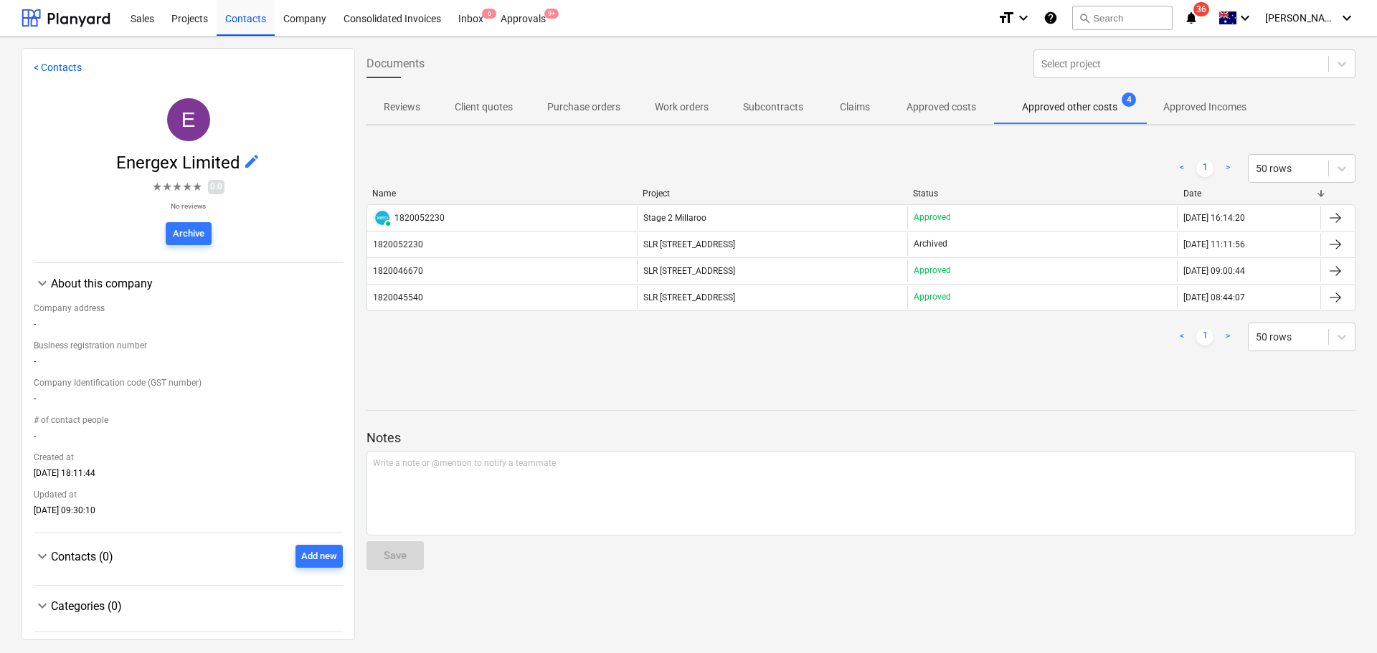
drag, startPoint x: 671, startPoint y: 250, endPoint x: 691, endPoint y: 316, distance: 69.9
click at [671, 250] on div "SLR [STREET_ADDRESS]" at bounding box center [772, 244] width 270 height 23
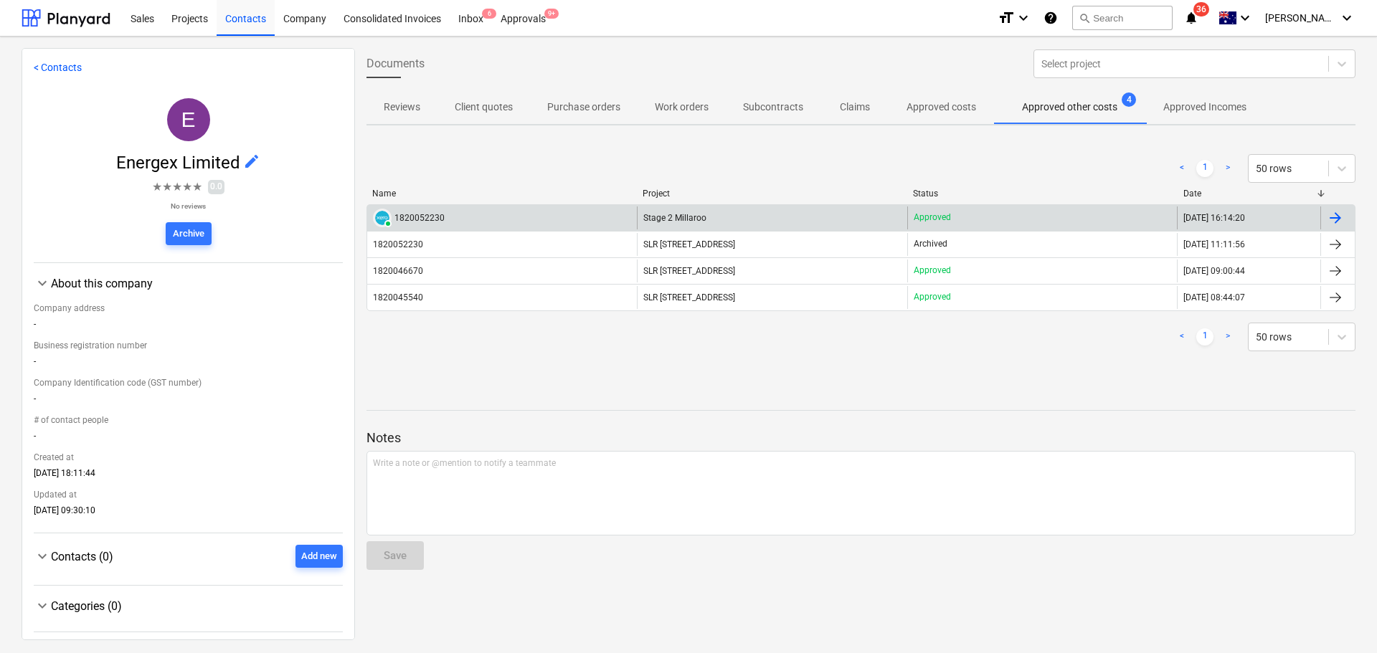
click at [730, 214] on div "Stage 2 Millaroo" at bounding box center [772, 218] width 270 height 23
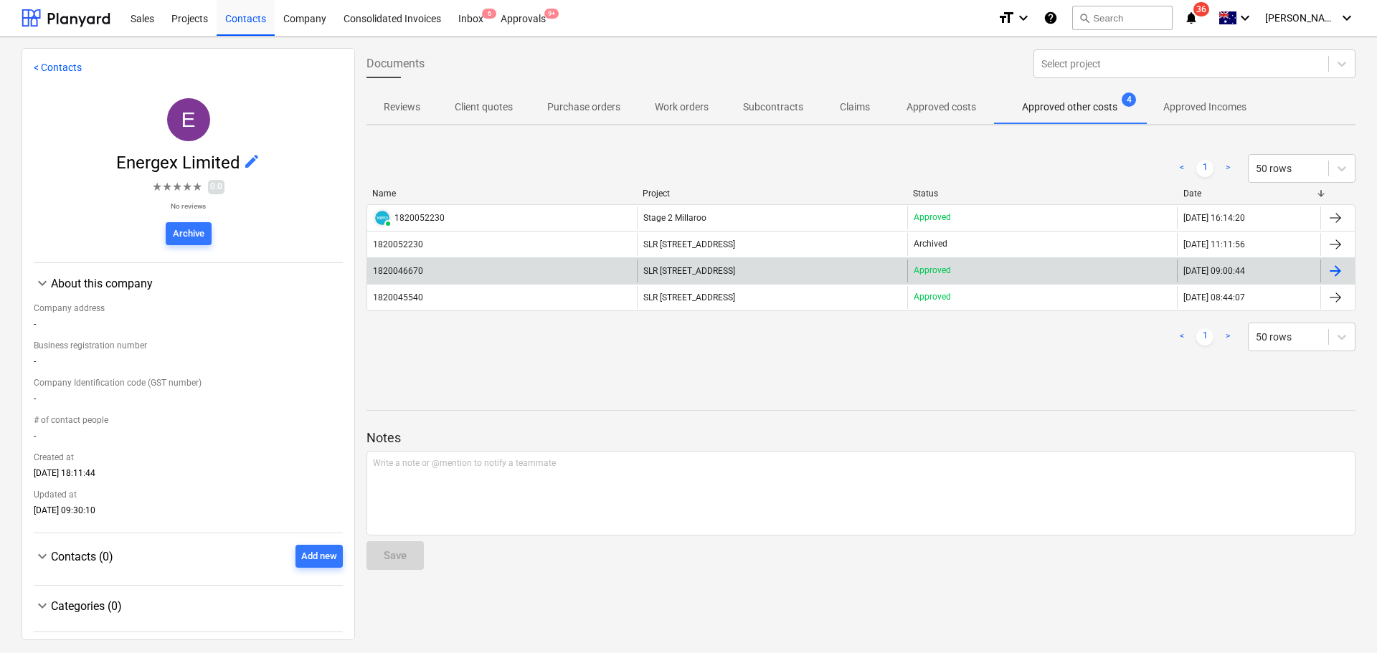
click at [694, 275] on span "SLR [STREET_ADDRESS]" at bounding box center [689, 271] width 92 height 10
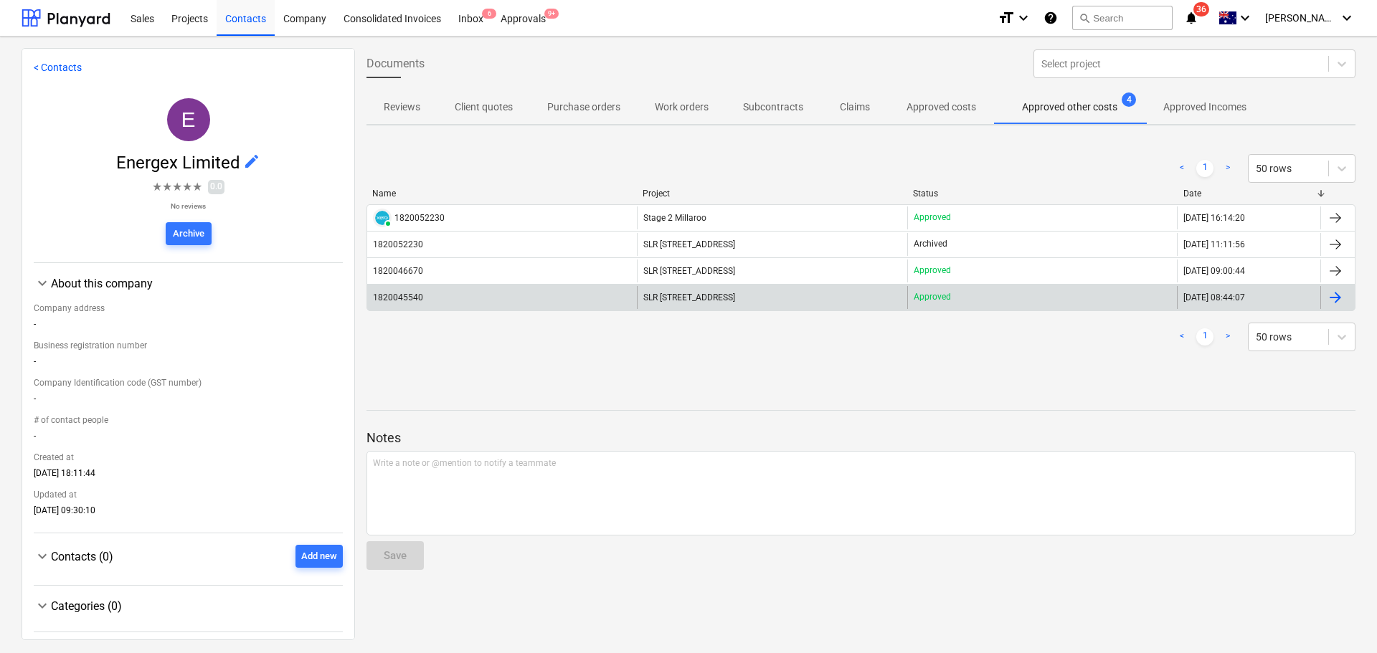
click at [697, 300] on span "SLR [STREET_ADDRESS]" at bounding box center [689, 298] width 92 height 10
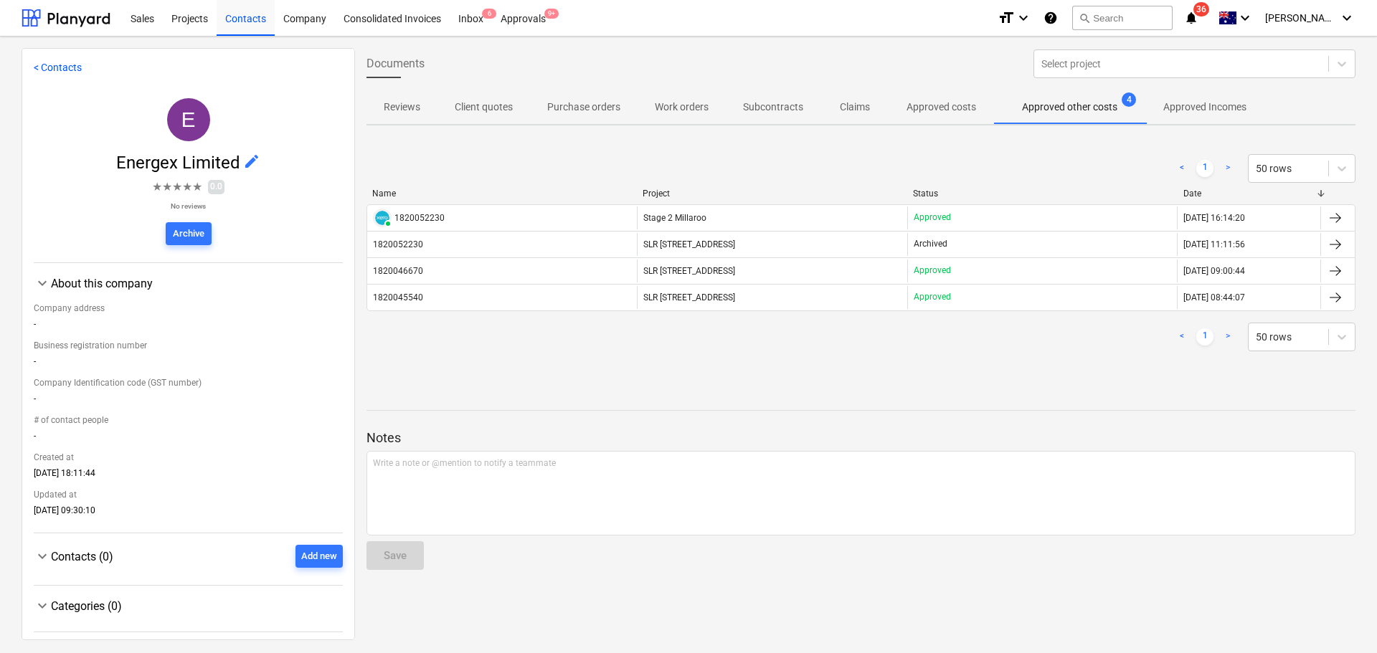
drag, startPoint x: 1198, startPoint y: 111, endPoint x: 1068, endPoint y: 118, distance: 130.0
click at [1198, 111] on p "Approved Incomes" at bounding box center [1204, 107] width 83 height 15
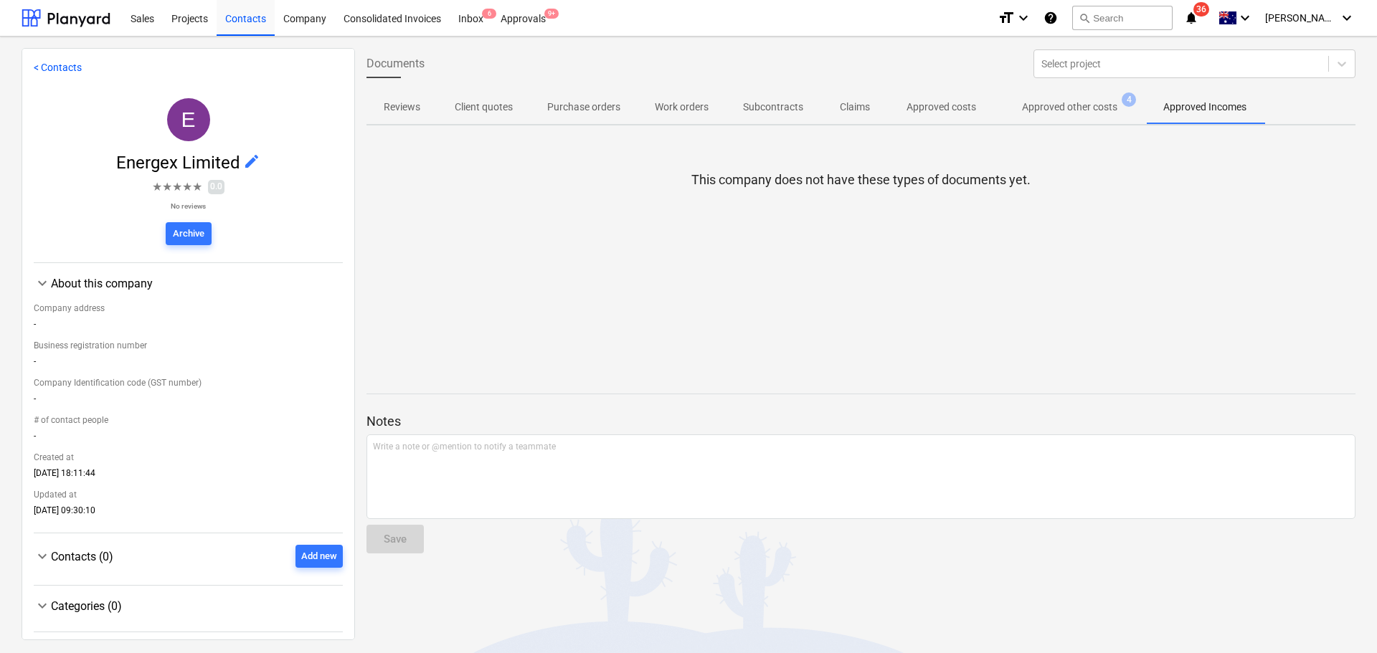
click at [950, 111] on p "Approved costs" at bounding box center [942, 107] width 70 height 15
click at [847, 108] on p "Claims" at bounding box center [855, 107] width 34 height 15
click at [788, 110] on p "Subcontracts" at bounding box center [773, 107] width 60 height 15
click at [703, 114] on p "Work orders" at bounding box center [682, 107] width 54 height 15
click at [614, 105] on p "Purchase orders" at bounding box center [583, 107] width 73 height 15
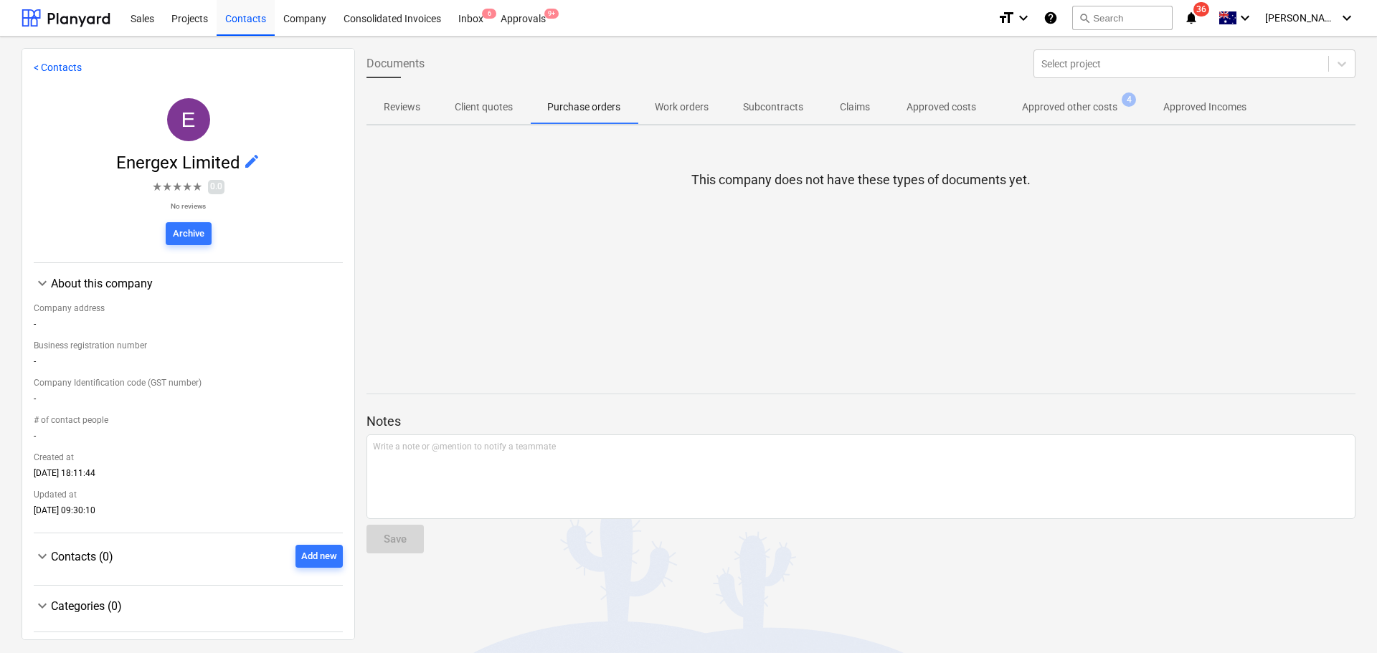
drag, startPoint x: 502, startPoint y: 106, endPoint x: 476, endPoint y: 131, distance: 36.0
click at [502, 105] on p "Client quotes" at bounding box center [484, 107] width 58 height 15
drag, startPoint x: 411, startPoint y: 110, endPoint x: 412, endPoint y: 118, distance: 8.6
click at [410, 110] on p "Reviews" at bounding box center [402, 107] width 37 height 15
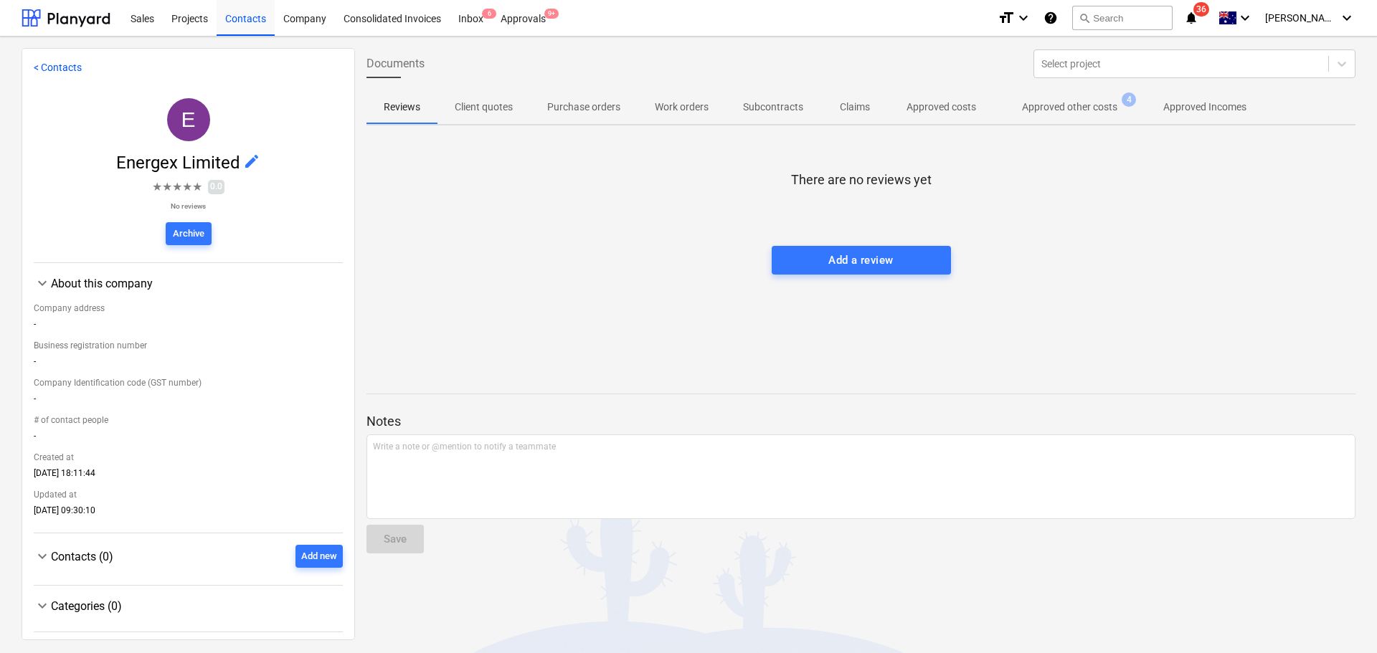
click at [958, 119] on button "Approved costs" at bounding box center [941, 107] width 104 height 34
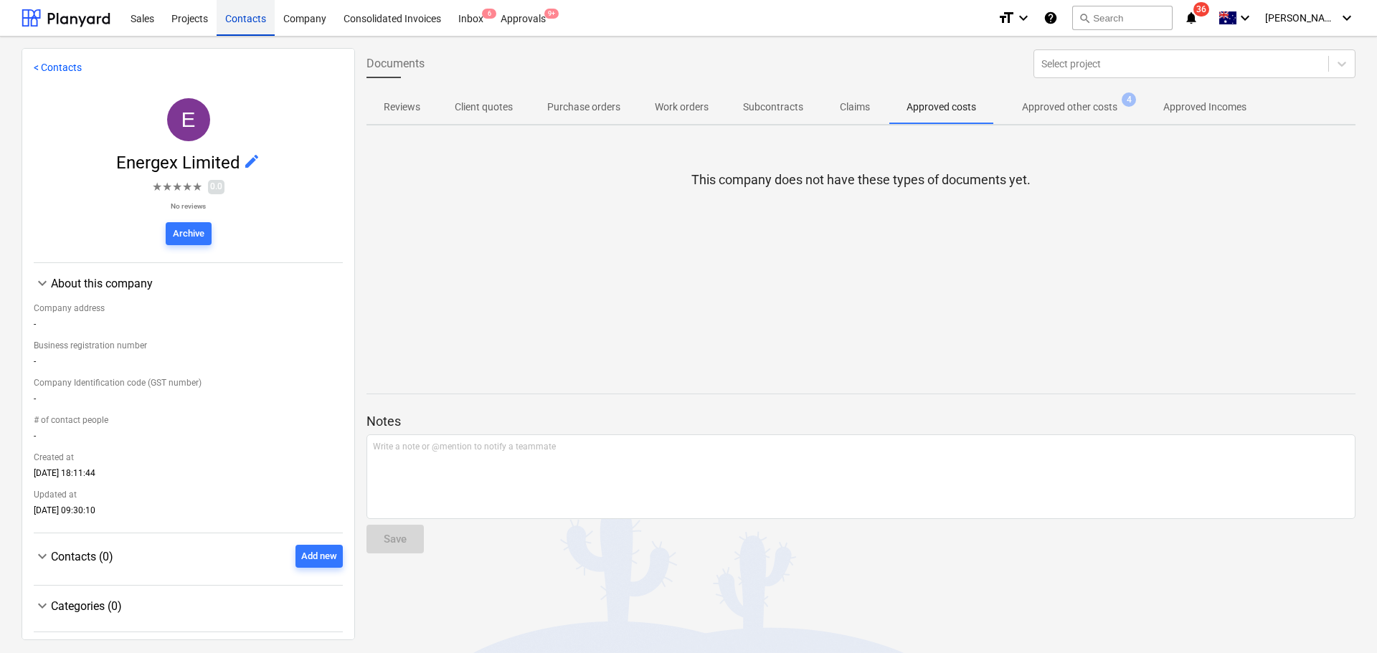
click at [237, 19] on div "Contacts" at bounding box center [246, 17] width 58 height 37
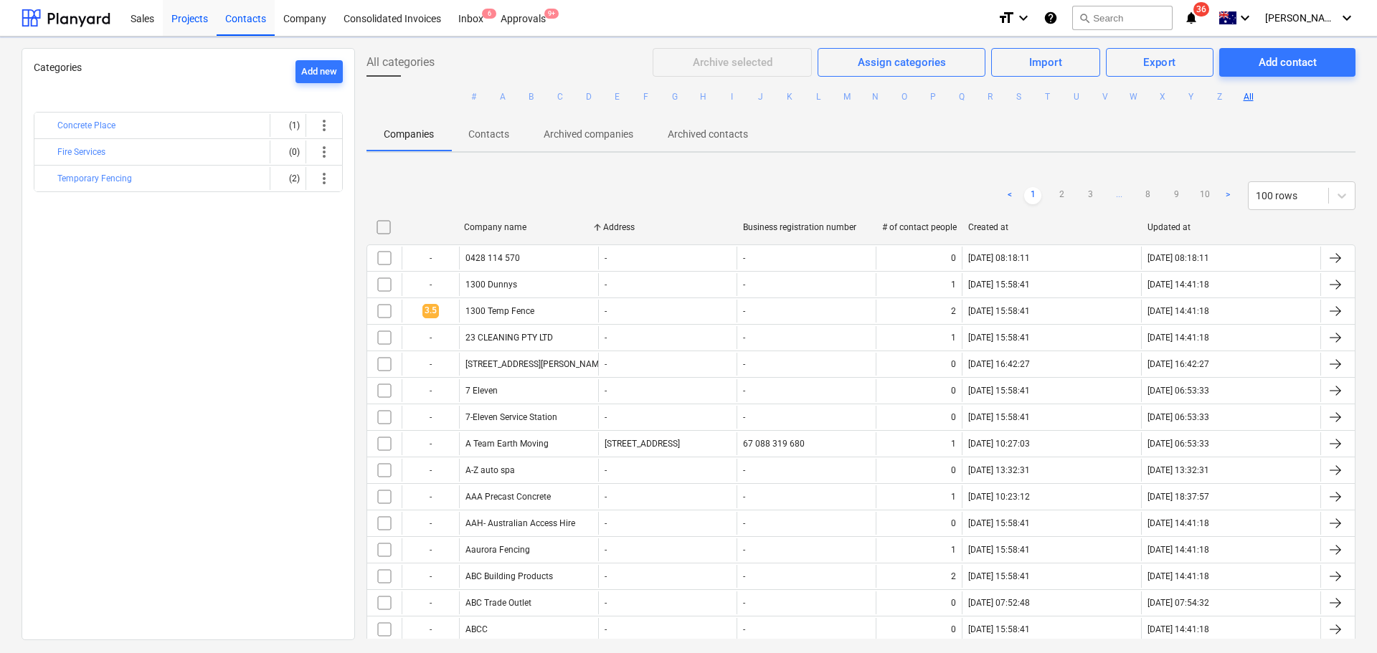
click at [199, 16] on div "Projects" at bounding box center [190, 17] width 54 height 37
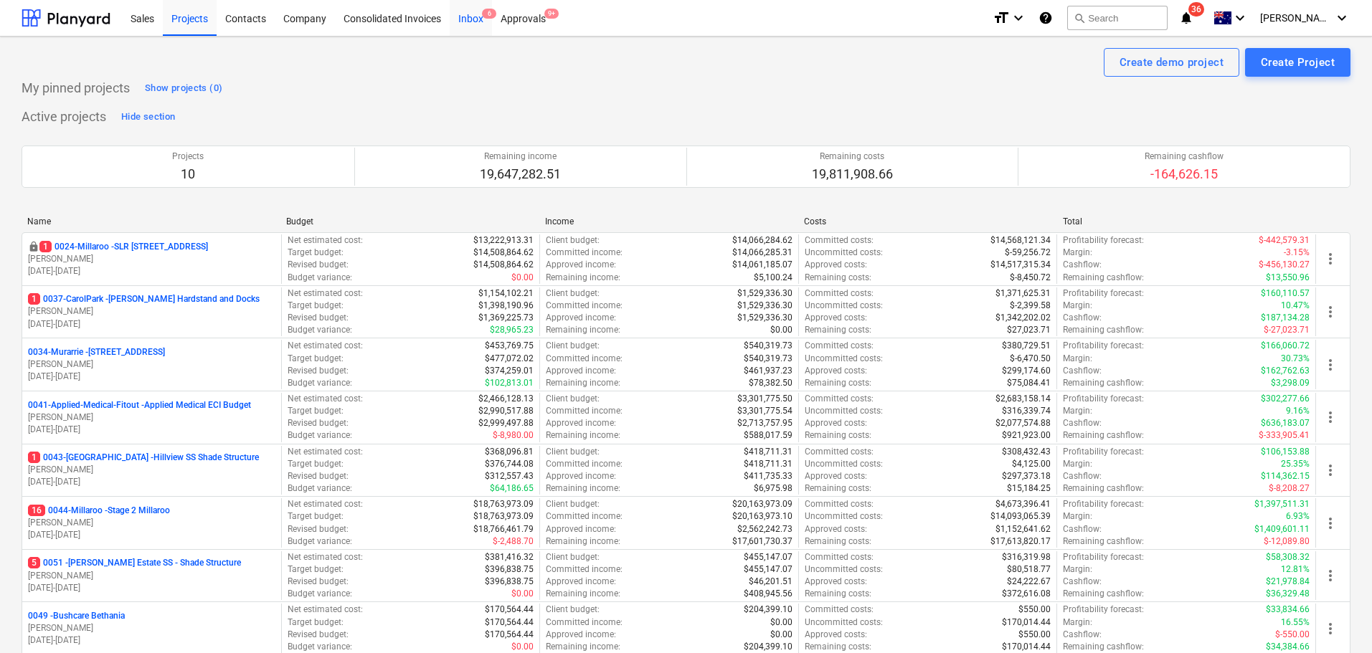
click at [469, 22] on div "Inbox 6" at bounding box center [471, 17] width 42 height 37
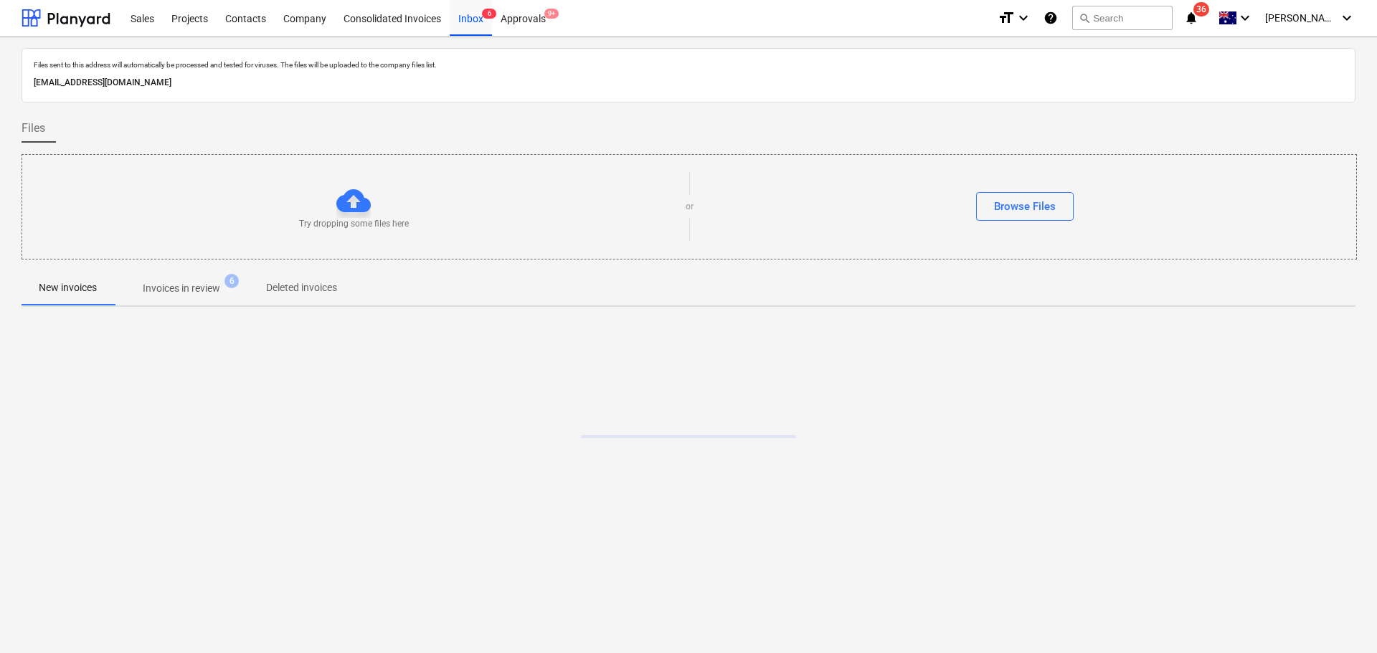
click at [296, 293] on p "Deleted invoices" at bounding box center [301, 287] width 71 height 15
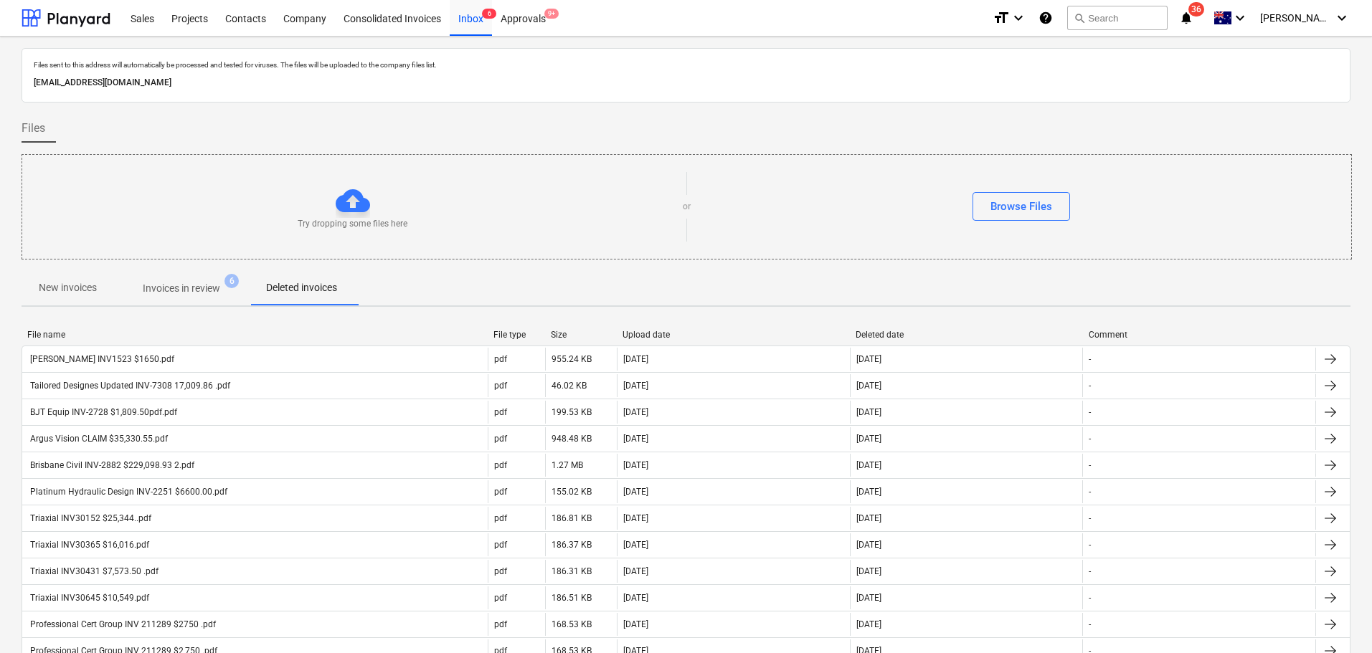
click at [57, 331] on div "File name" at bounding box center [254, 335] width 455 height 10
click at [189, 6] on div "Projects" at bounding box center [190, 17] width 54 height 37
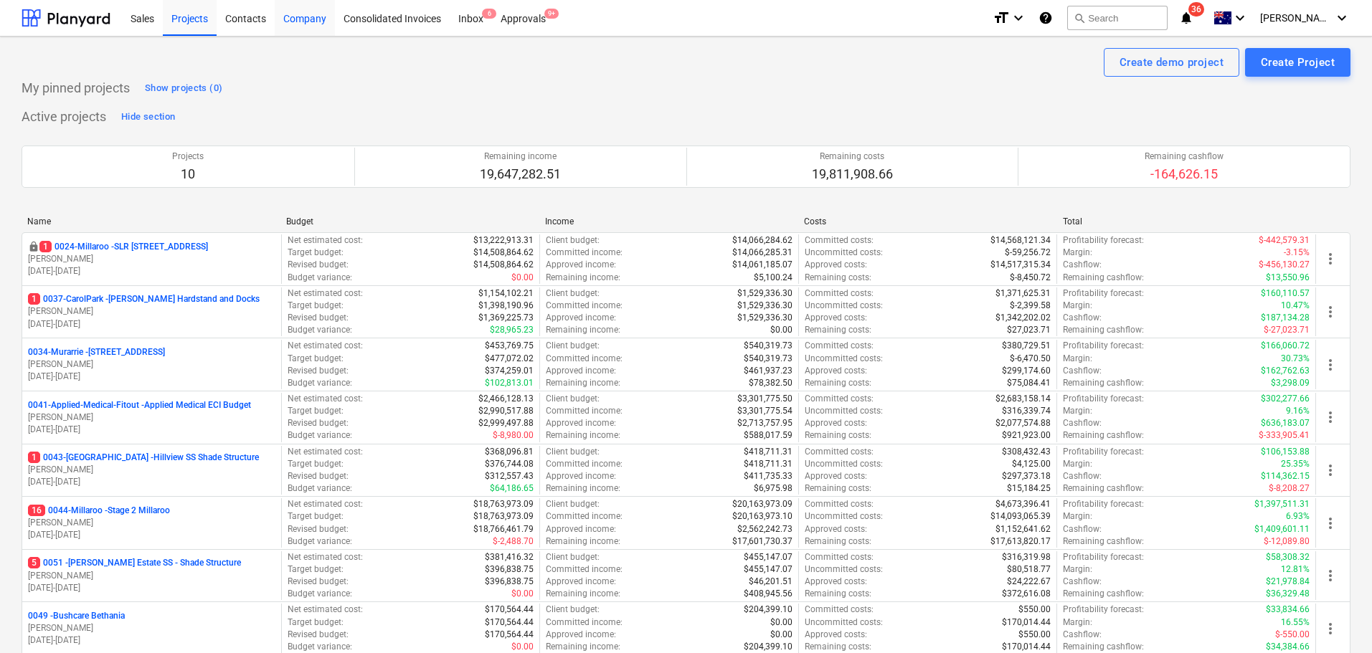
click at [307, 14] on div "Company" at bounding box center [305, 17] width 60 height 37
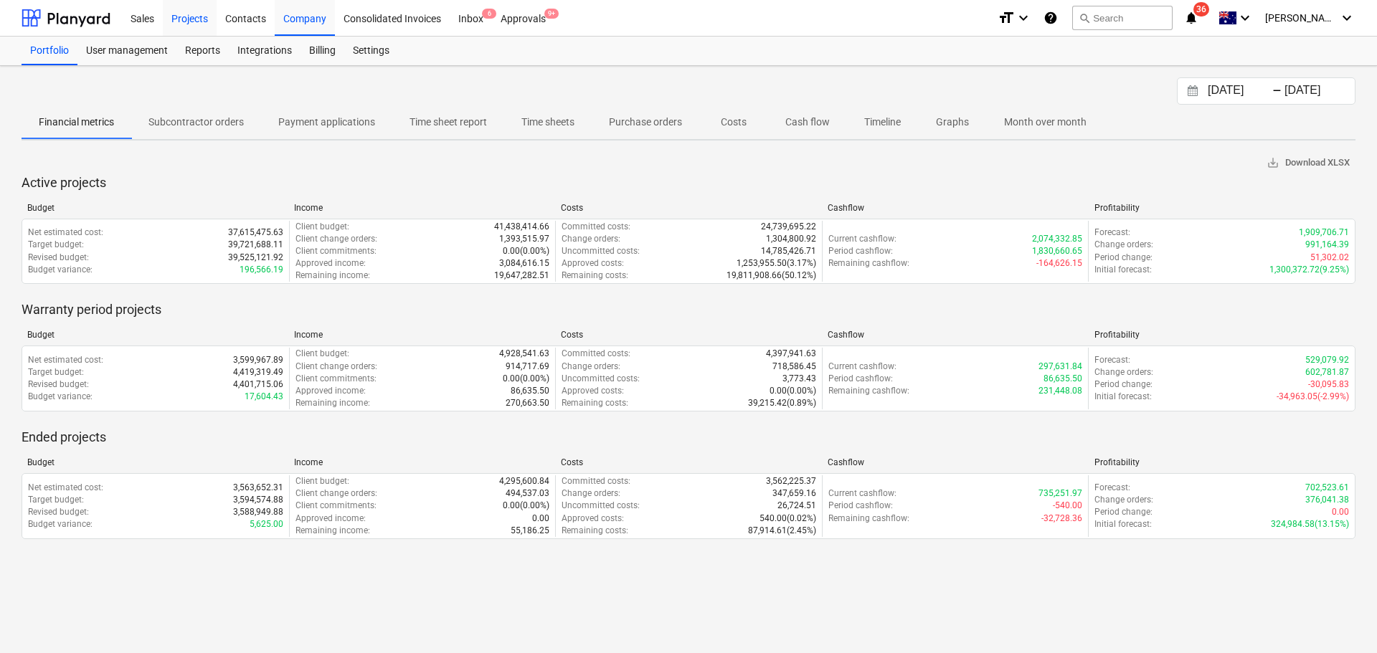
click at [189, 16] on div "Projects" at bounding box center [190, 17] width 54 height 37
click at [238, 18] on div "Contacts" at bounding box center [246, 17] width 58 height 37
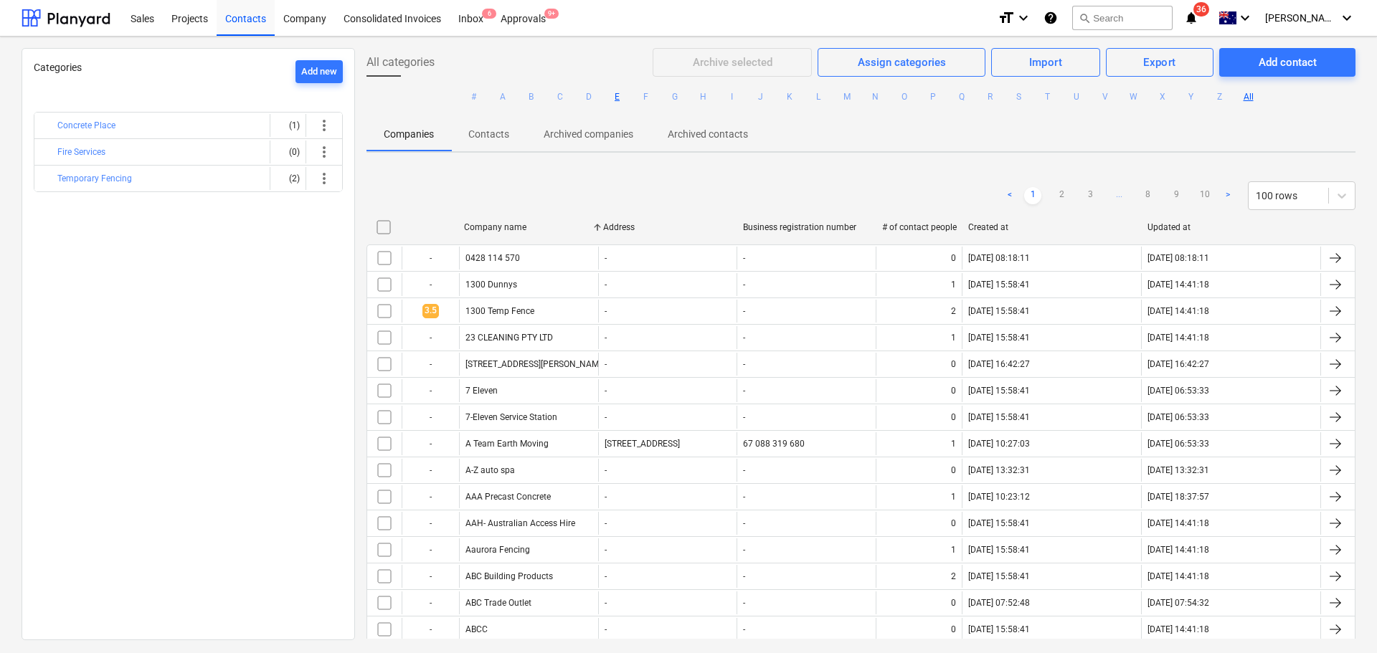
click at [621, 96] on button "E" at bounding box center [617, 96] width 17 height 17
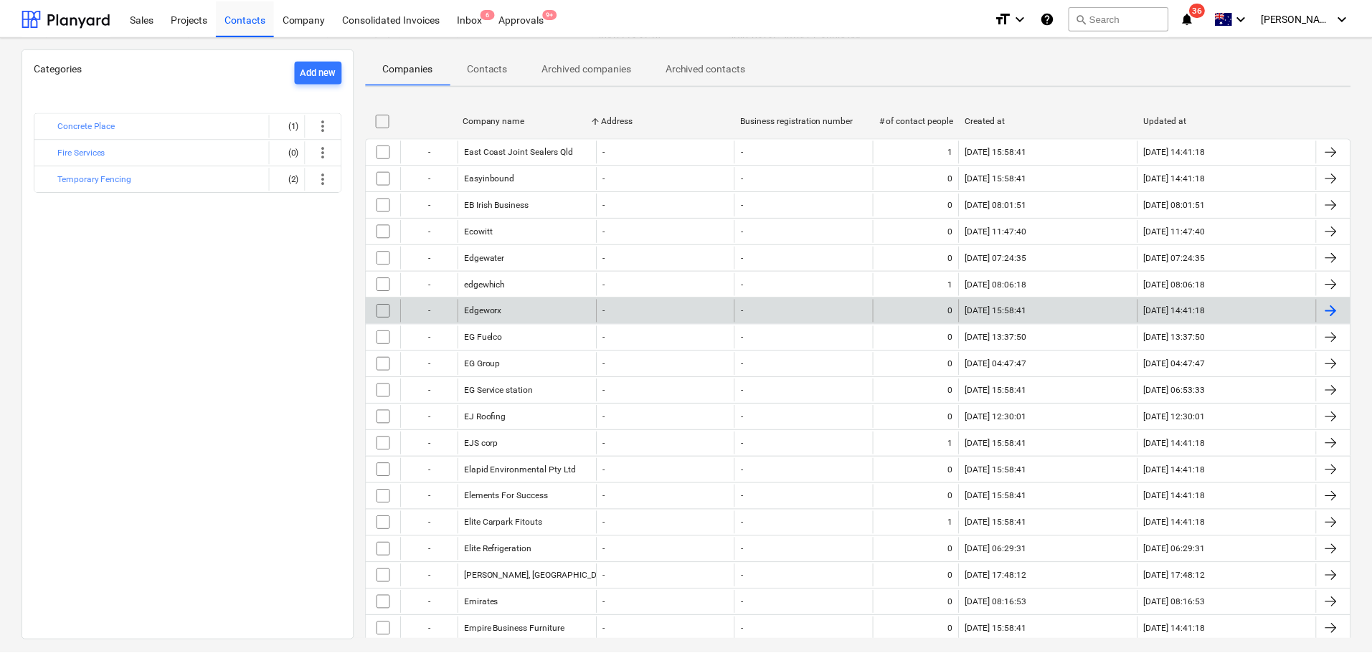
scroll to position [430, 0]
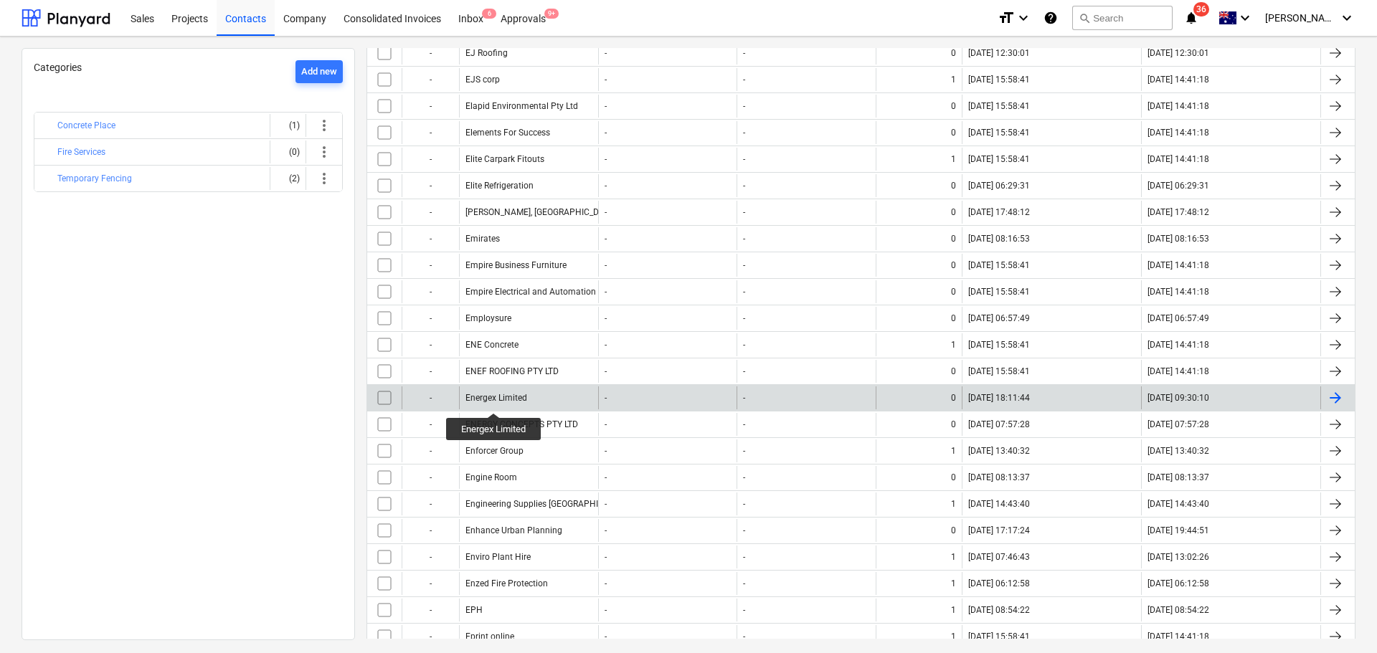
click at [494, 400] on div "Energex Limited" at bounding box center [497, 398] width 62 height 10
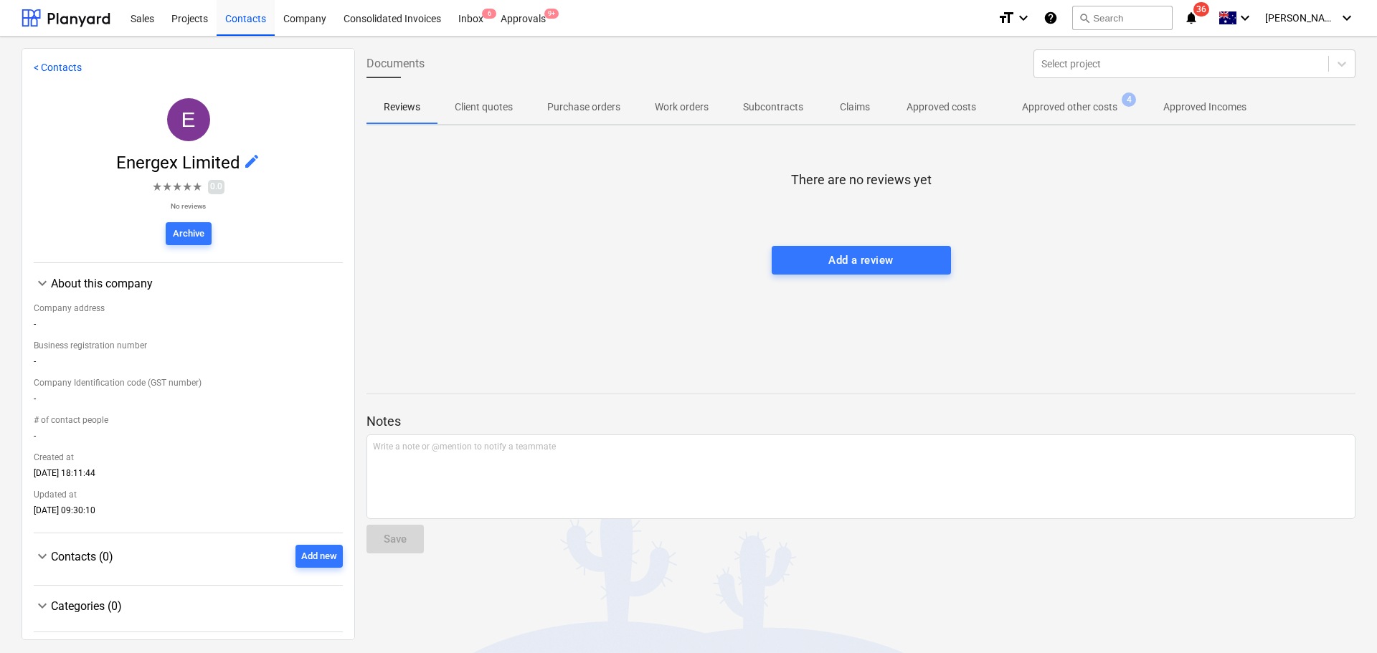
click at [1045, 105] on p "Approved other costs" at bounding box center [1069, 107] width 95 height 15
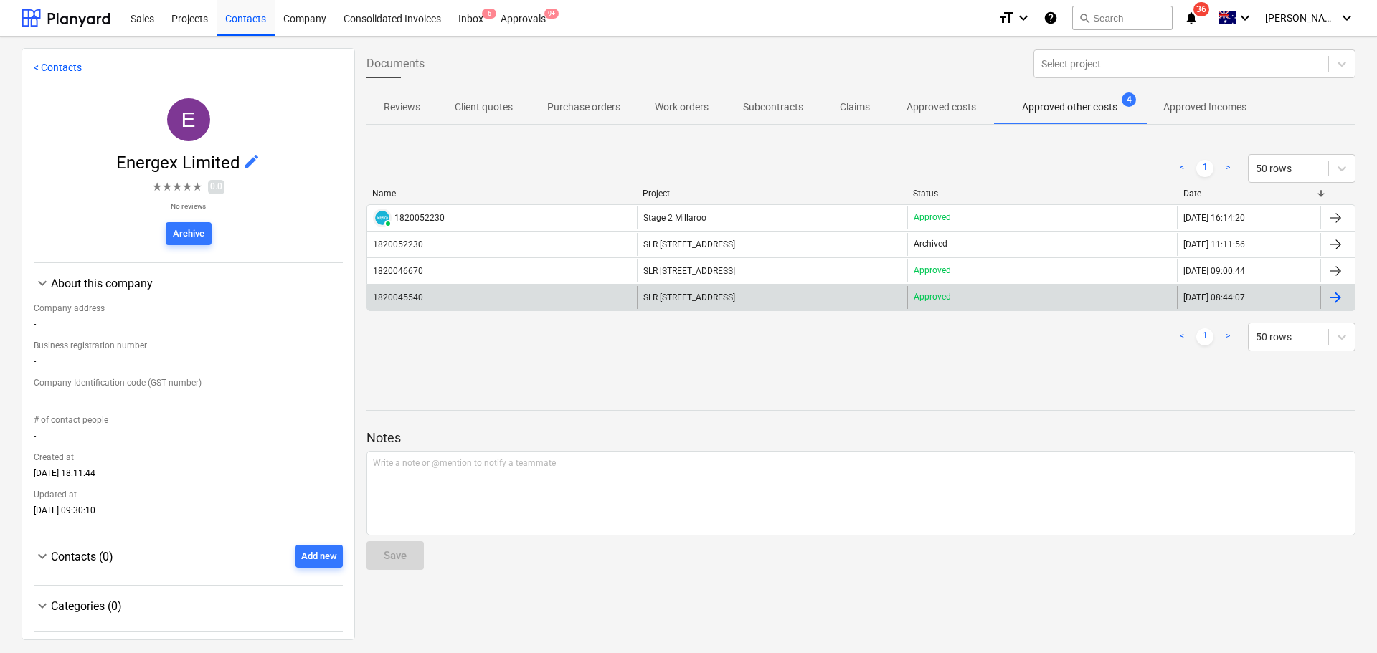
click at [694, 298] on span "SLR [STREET_ADDRESS]" at bounding box center [689, 298] width 92 height 10
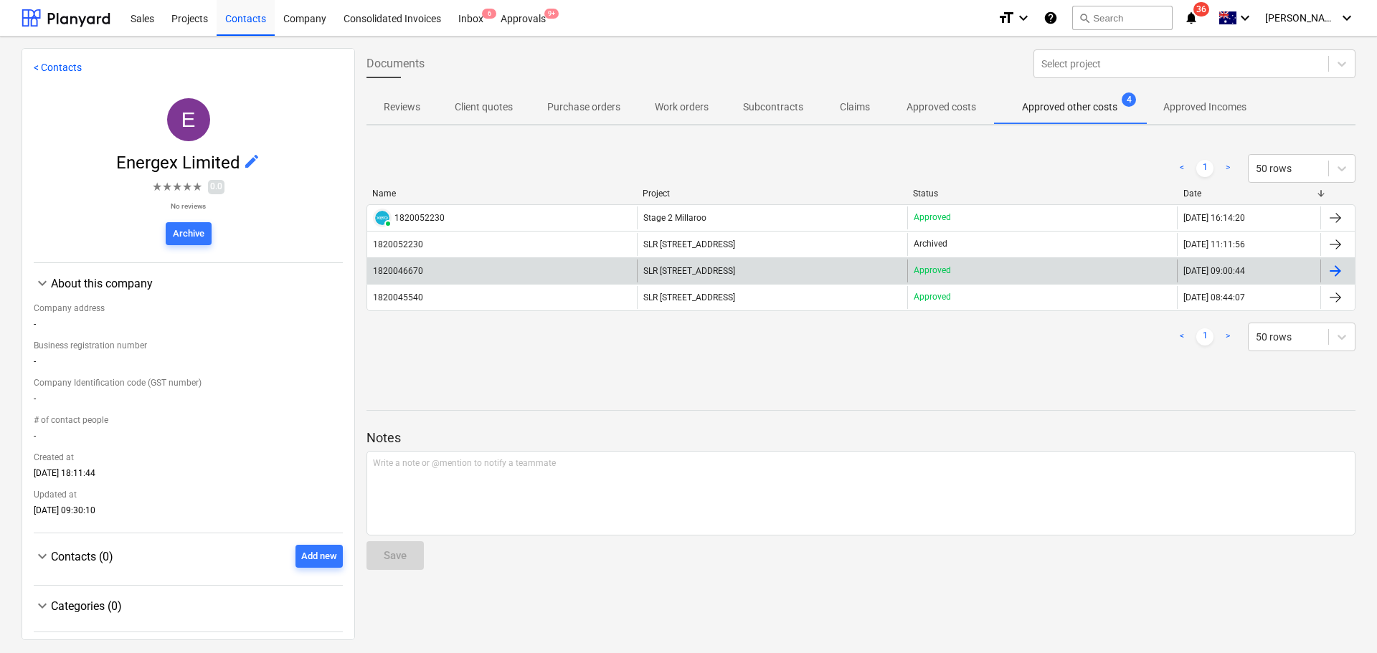
click at [690, 268] on span "SLR [STREET_ADDRESS]" at bounding box center [689, 271] width 92 height 10
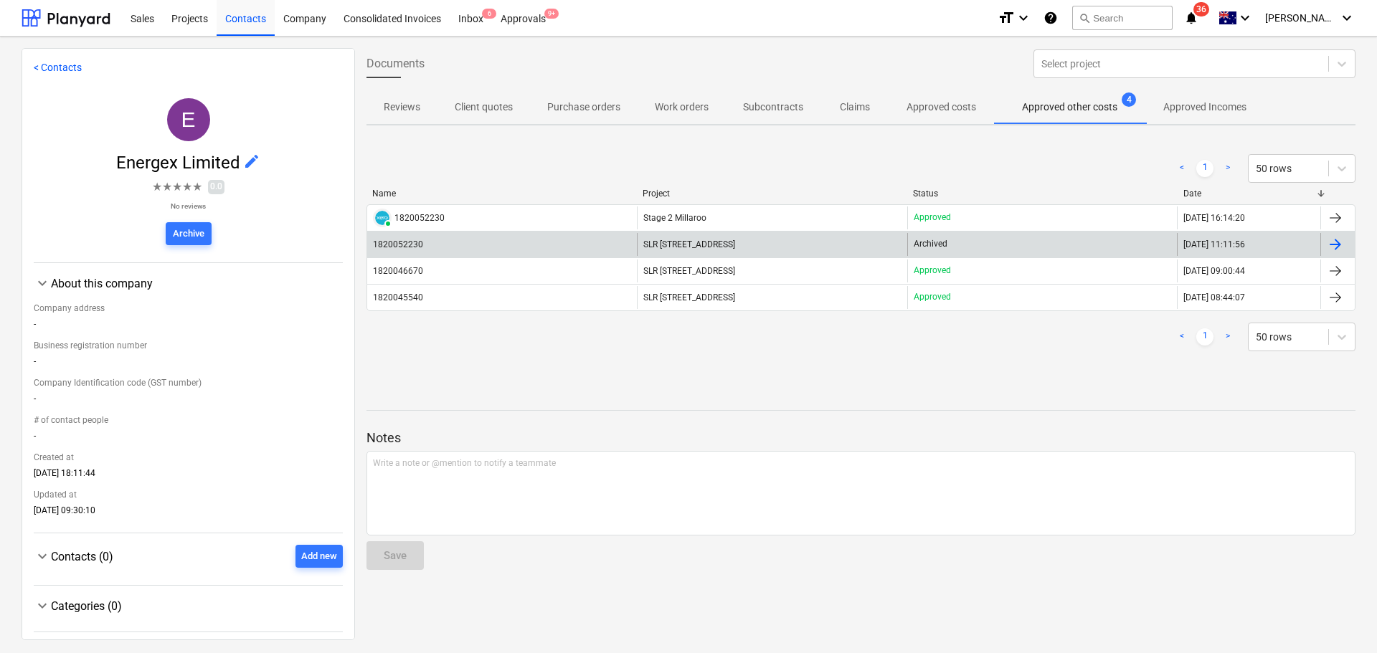
click at [696, 252] on div "SLR [STREET_ADDRESS]" at bounding box center [772, 244] width 270 height 23
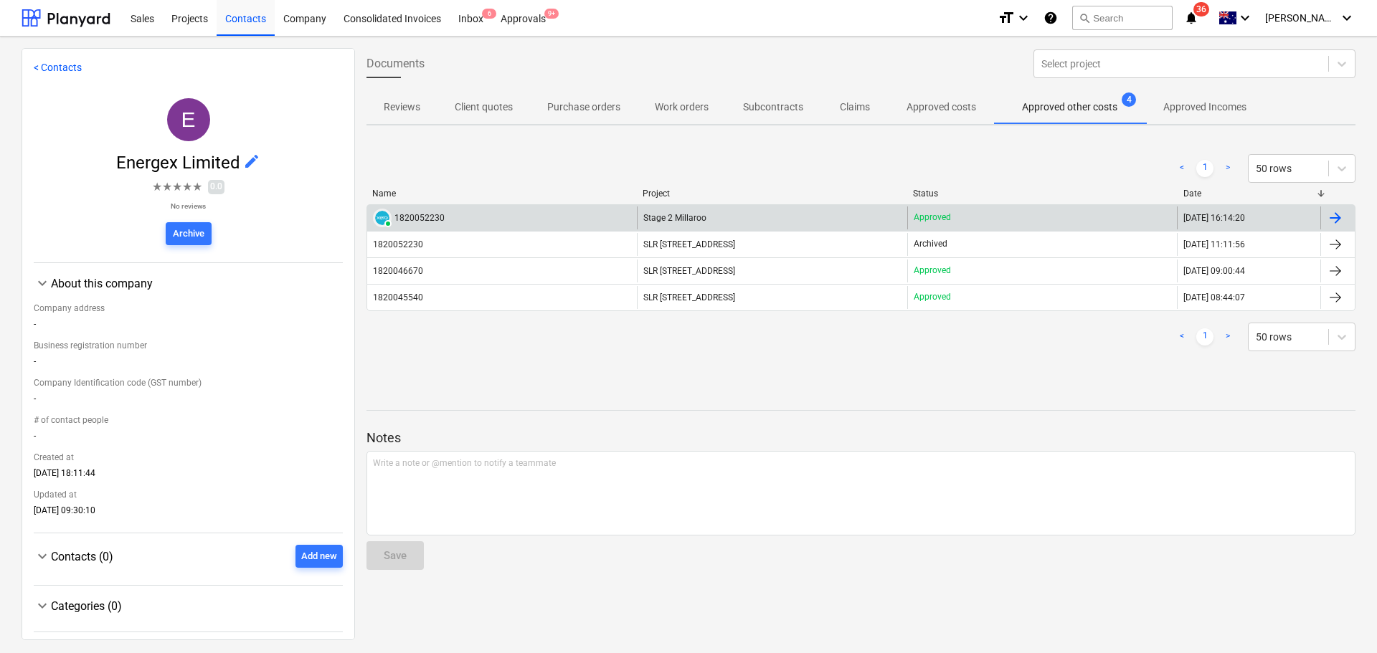
click at [657, 216] on span "Stage 2 Millaroo" at bounding box center [674, 218] width 63 height 10
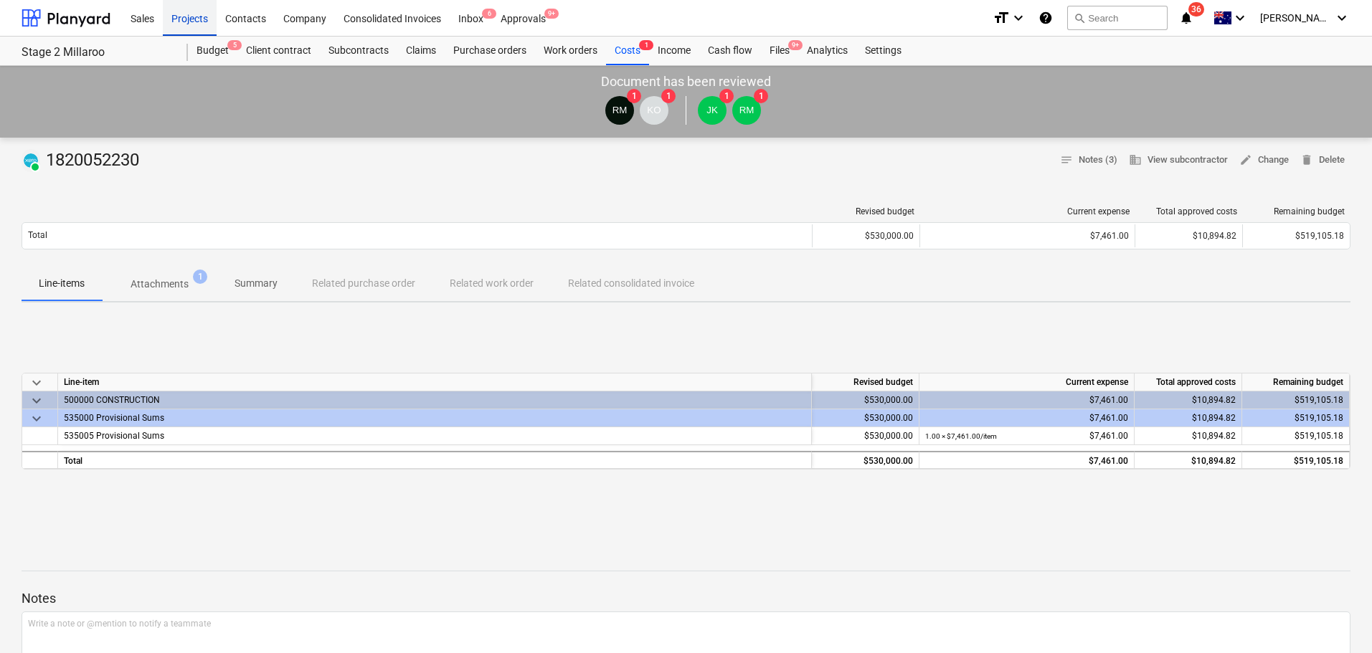
click at [201, 22] on div "Projects" at bounding box center [190, 17] width 54 height 37
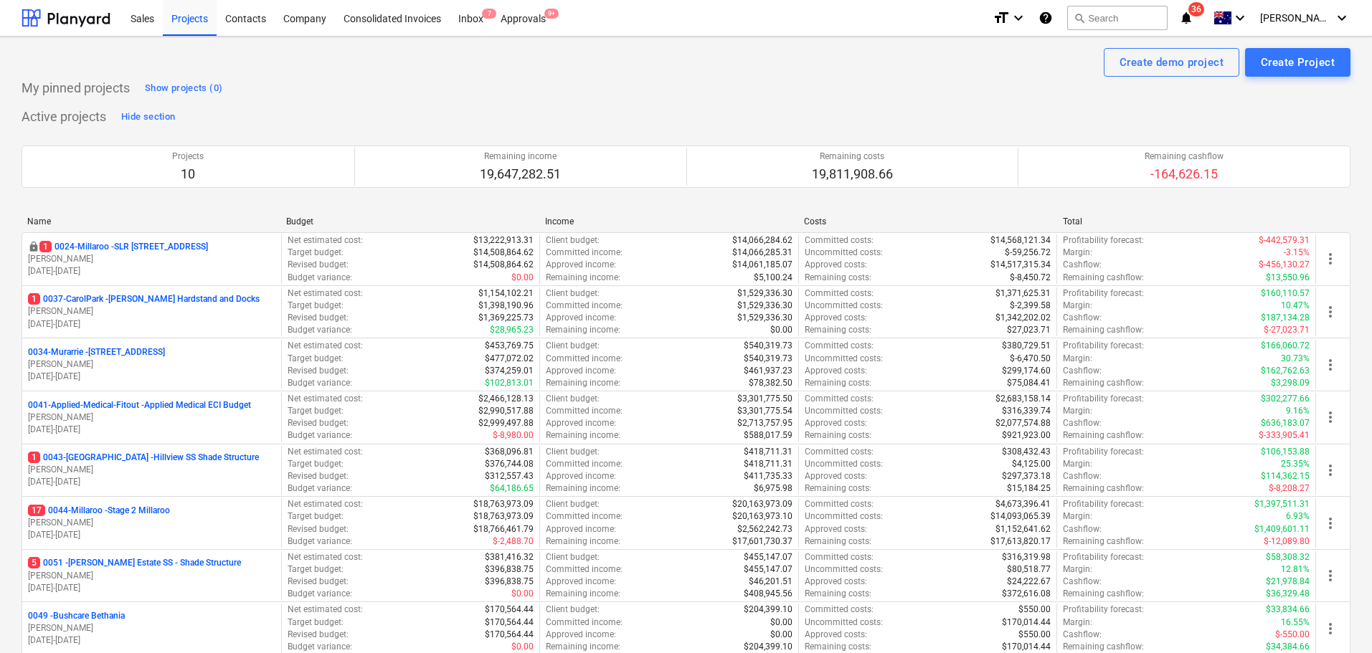
click at [181, 19] on div "Projects" at bounding box center [190, 17] width 54 height 37
click at [473, 16] on div "Inbox 7" at bounding box center [471, 17] width 42 height 37
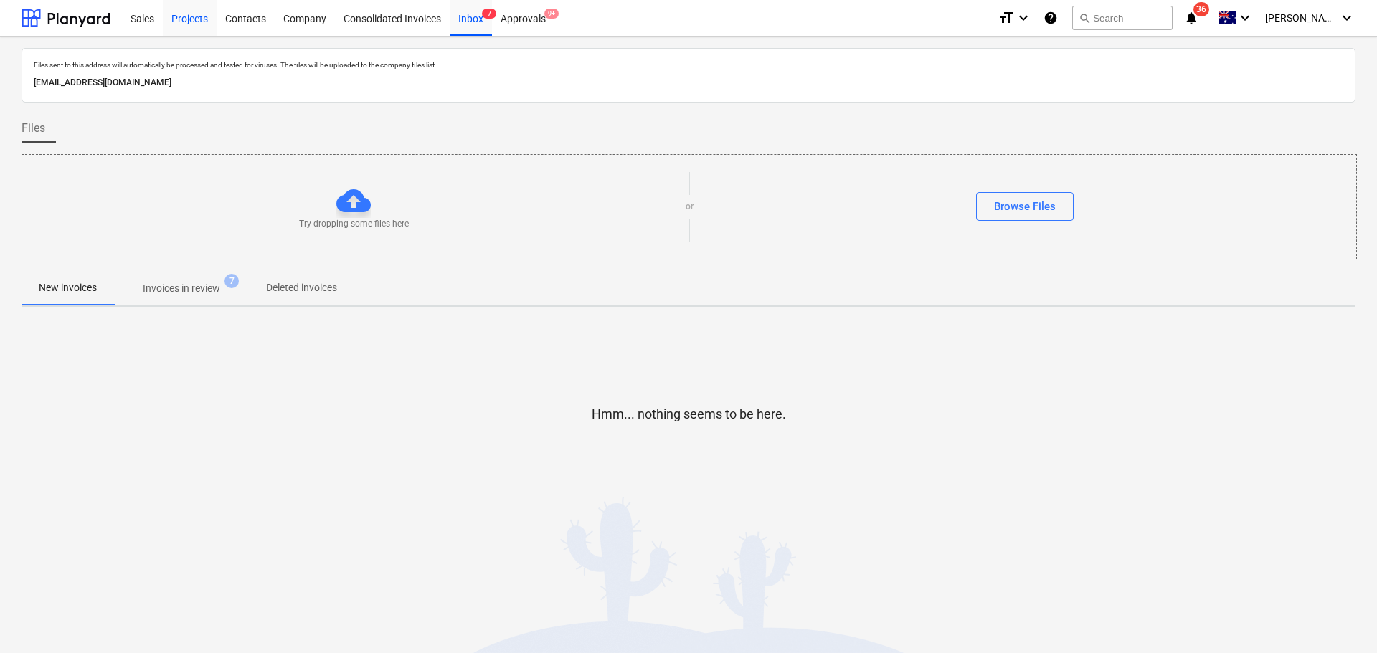
click at [179, 14] on div "Projects" at bounding box center [190, 17] width 54 height 37
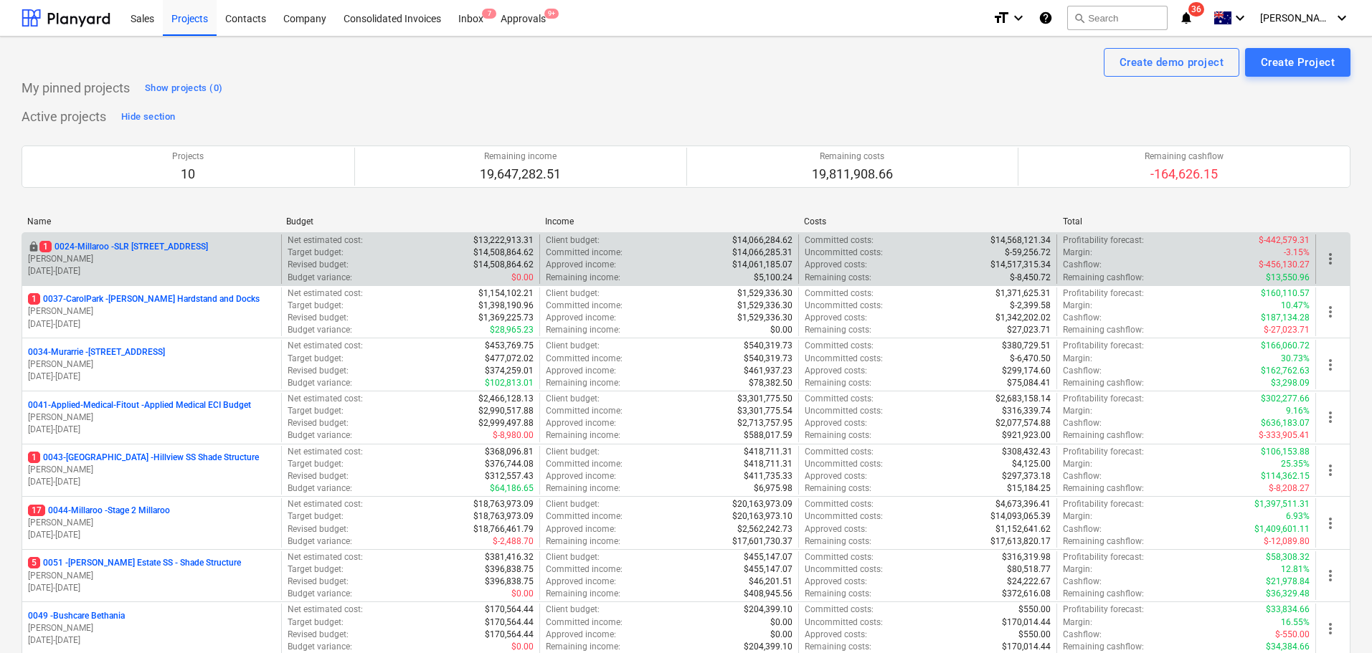
click at [137, 247] on p "1 0024-Millaroo - SLR [STREET_ADDRESS]" at bounding box center [123, 247] width 169 height 12
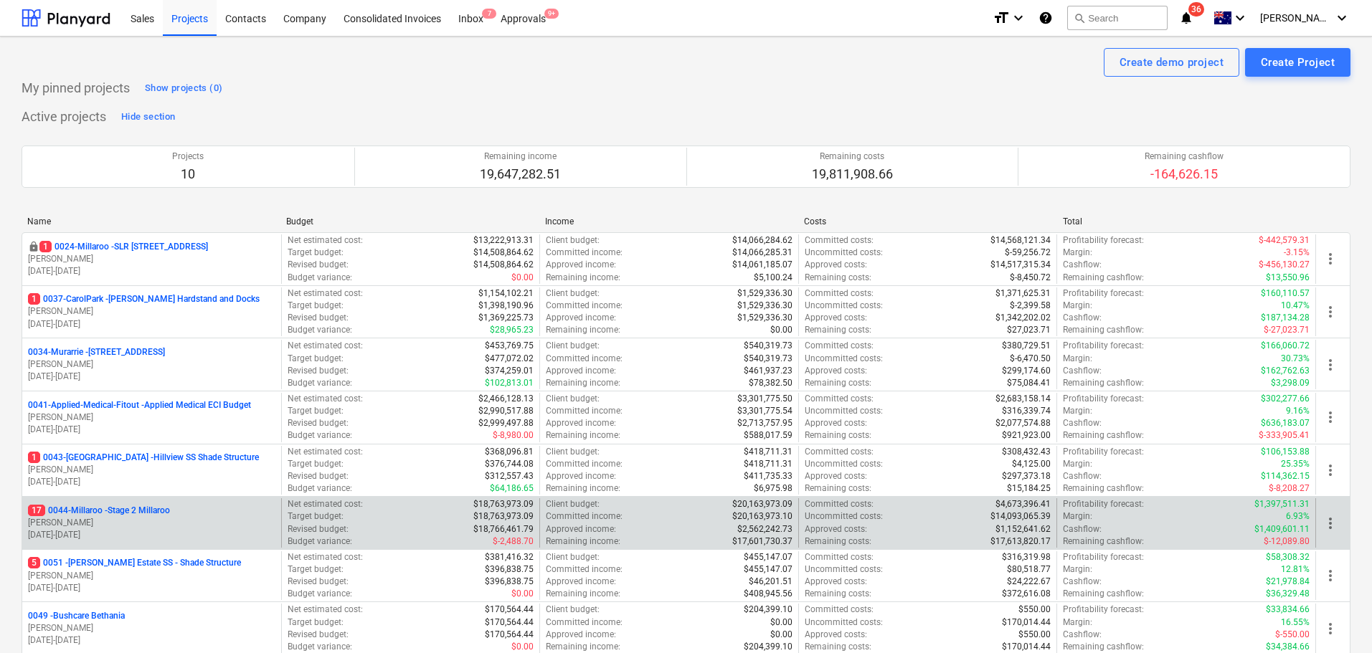
click at [151, 518] on p "[PERSON_NAME]" at bounding box center [151, 523] width 247 height 12
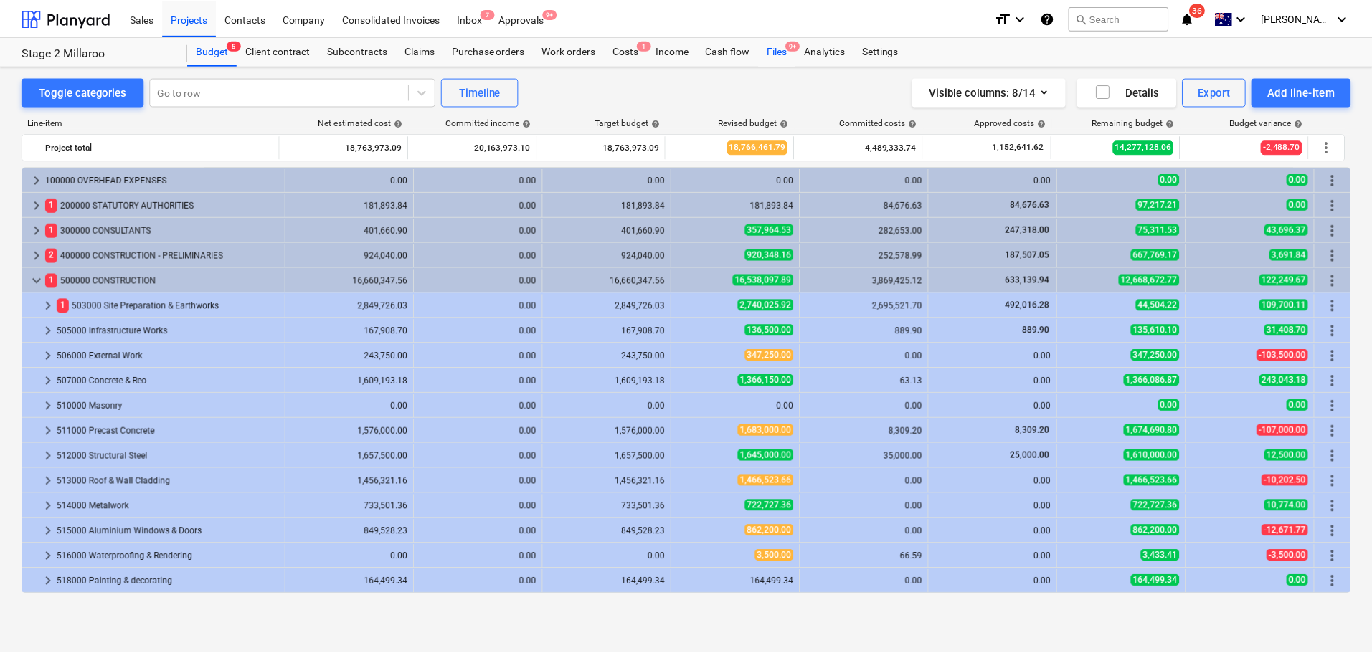
scroll to position [426, 0]
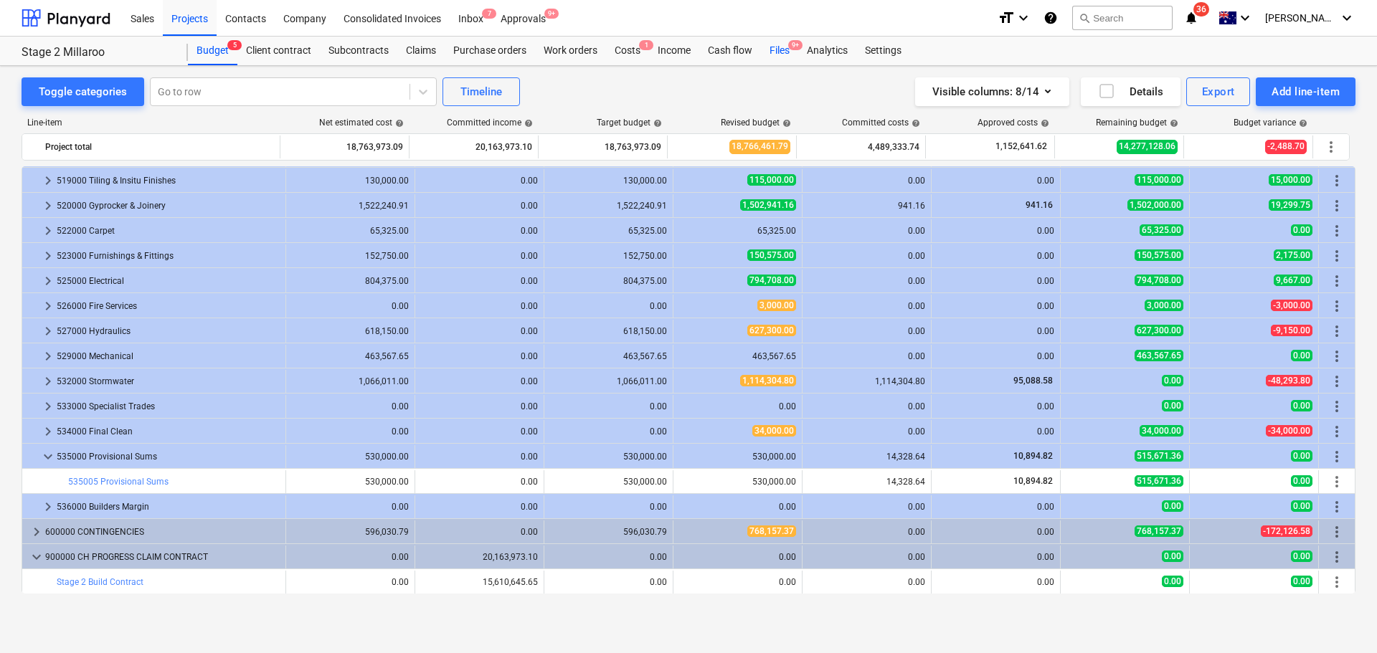
click at [776, 48] on div "Files 9+" at bounding box center [779, 51] width 37 height 29
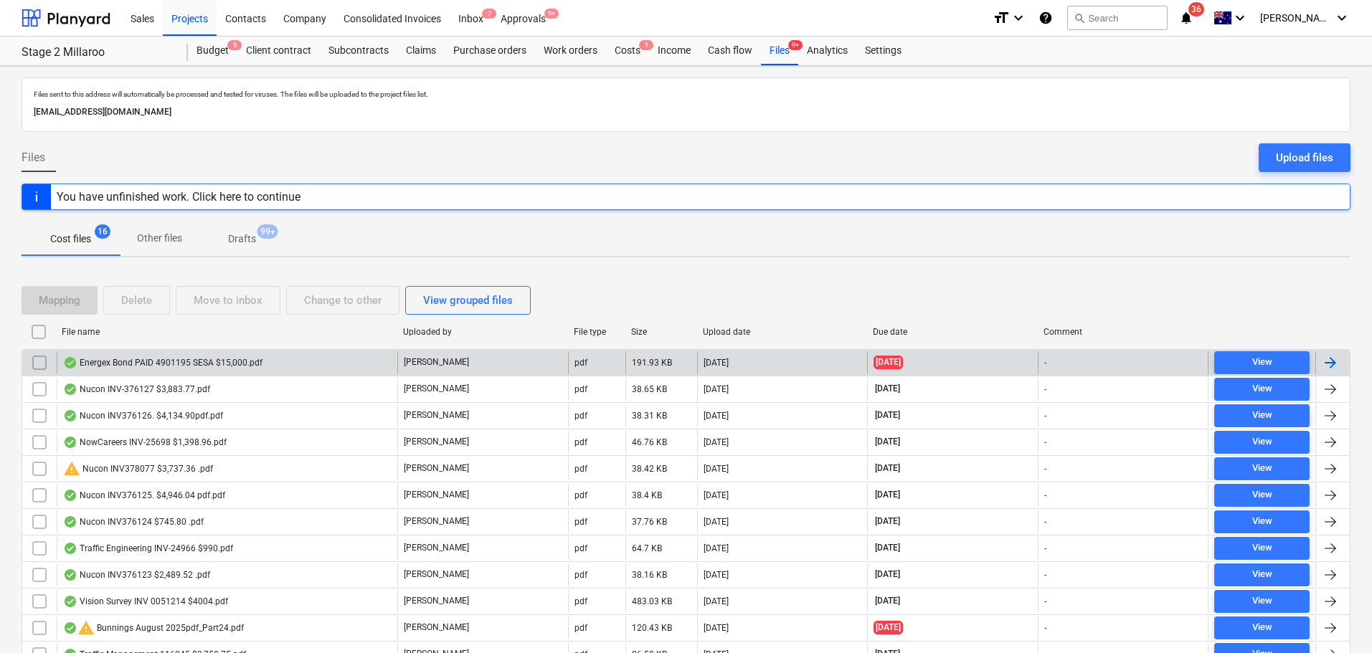
click at [167, 368] on div "Energex Bond PAID 4901195 SESA $15,000.pdf" at bounding box center [162, 362] width 199 height 11
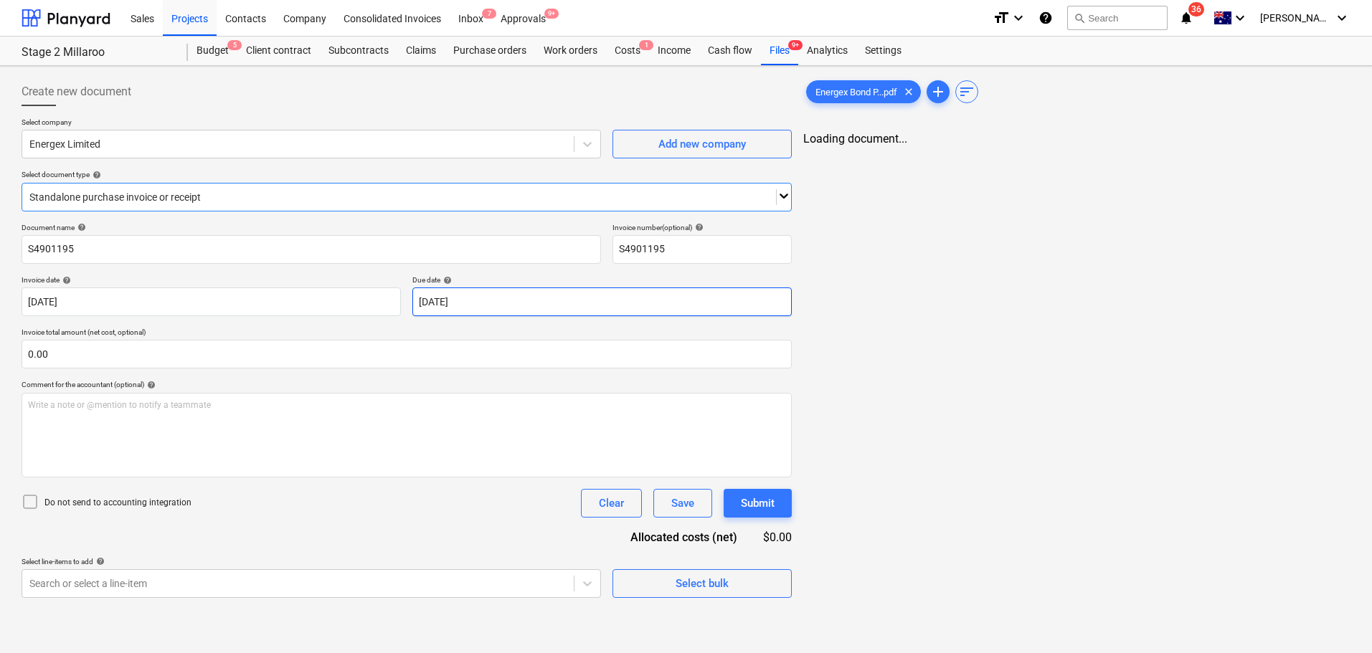
type input "S4901195"
type input "[DATE]"
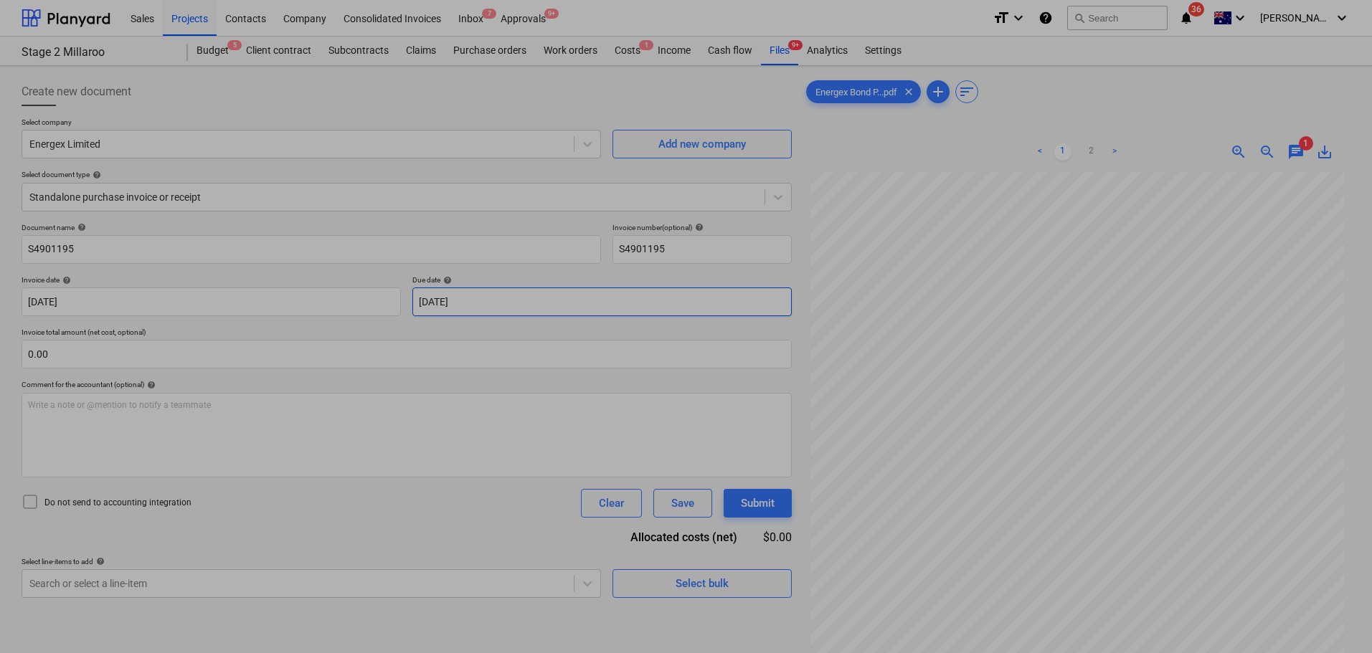
click at [503, 301] on body "Sales Projects Contacts Company Consolidated Invoices Inbox 7 Approvals 9+ form…" at bounding box center [686, 326] width 1372 height 653
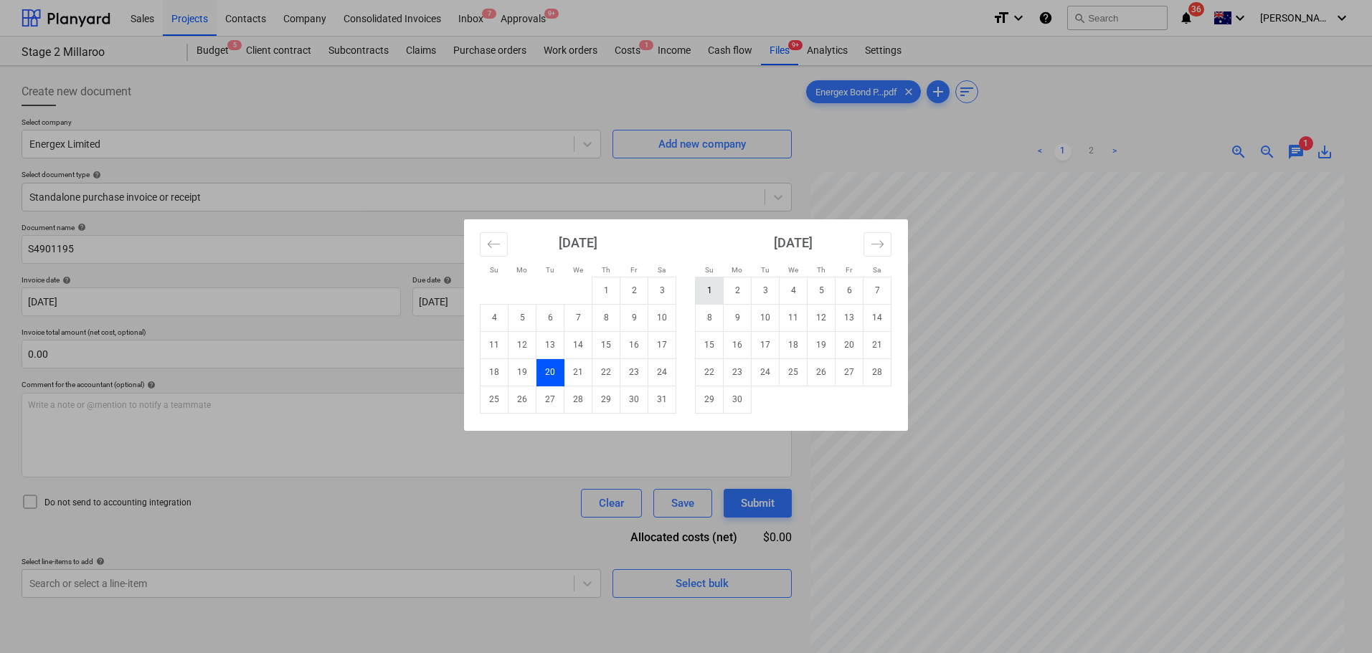
click at [704, 293] on td "1" at bounding box center [710, 290] width 28 height 27
type input "[DATE]"
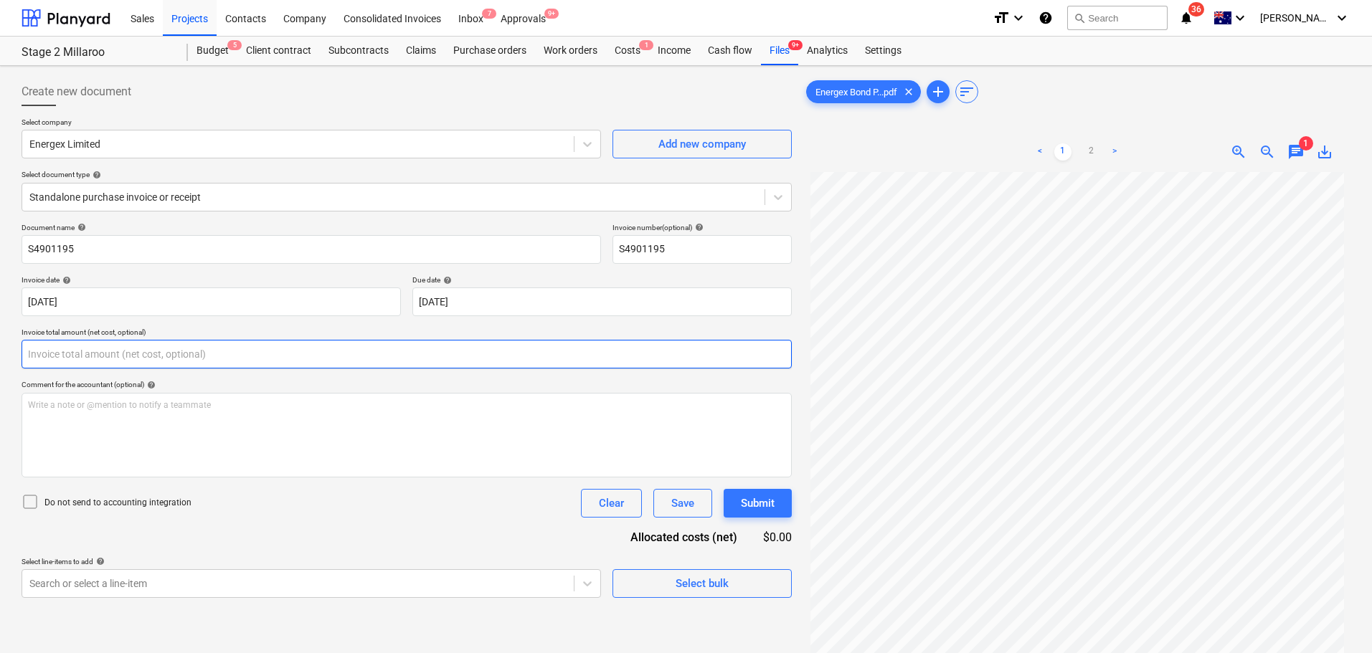
click at [228, 362] on input "text" at bounding box center [407, 354] width 770 height 29
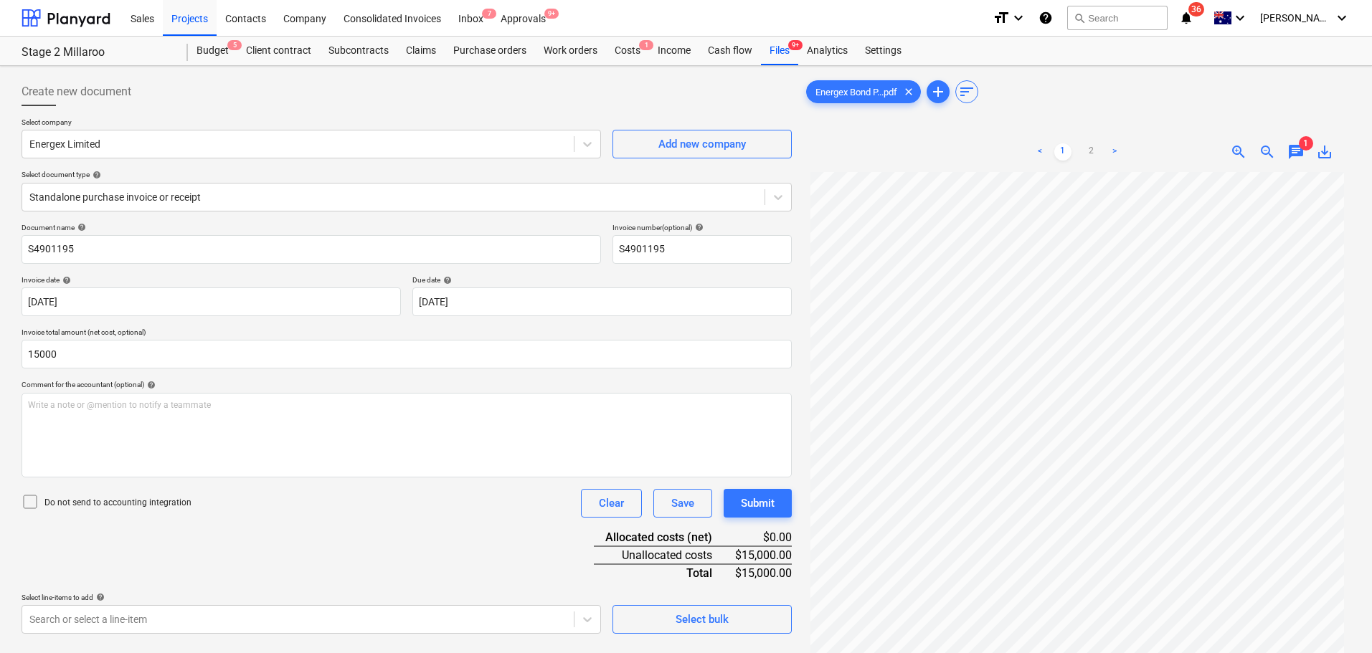
type input "15,000.00"
click at [306, 560] on div "Document name help S4901195 Invoice number (optional) help S4901195 Invoice dat…" at bounding box center [407, 428] width 770 height 411
click at [32, 499] on icon at bounding box center [30, 501] width 17 height 17
click at [377, 529] on div "Document name help S4901195 Invoice number (optional) help S4901195 Invoice dat…" at bounding box center [407, 428] width 770 height 411
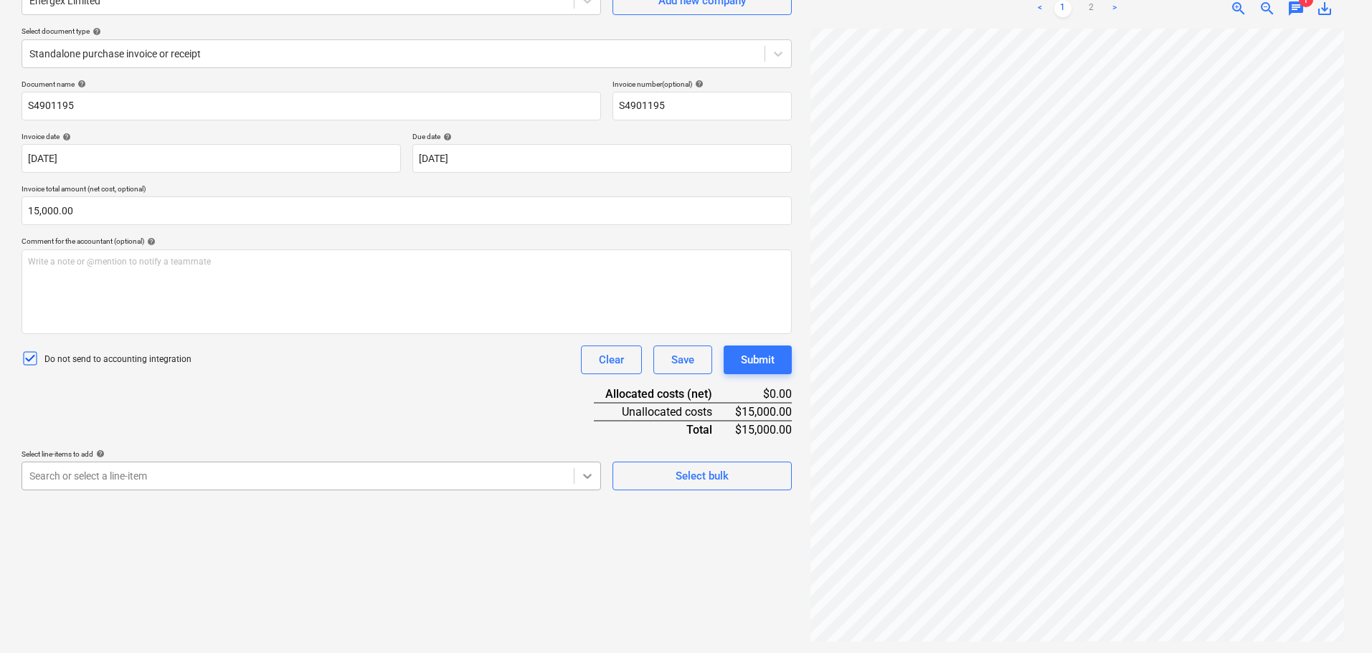
click at [587, 478] on body "Sales Projects Contacts Company Consolidated Invoices Inbox 7 Approvals 9+ form…" at bounding box center [686, 183] width 1372 height 653
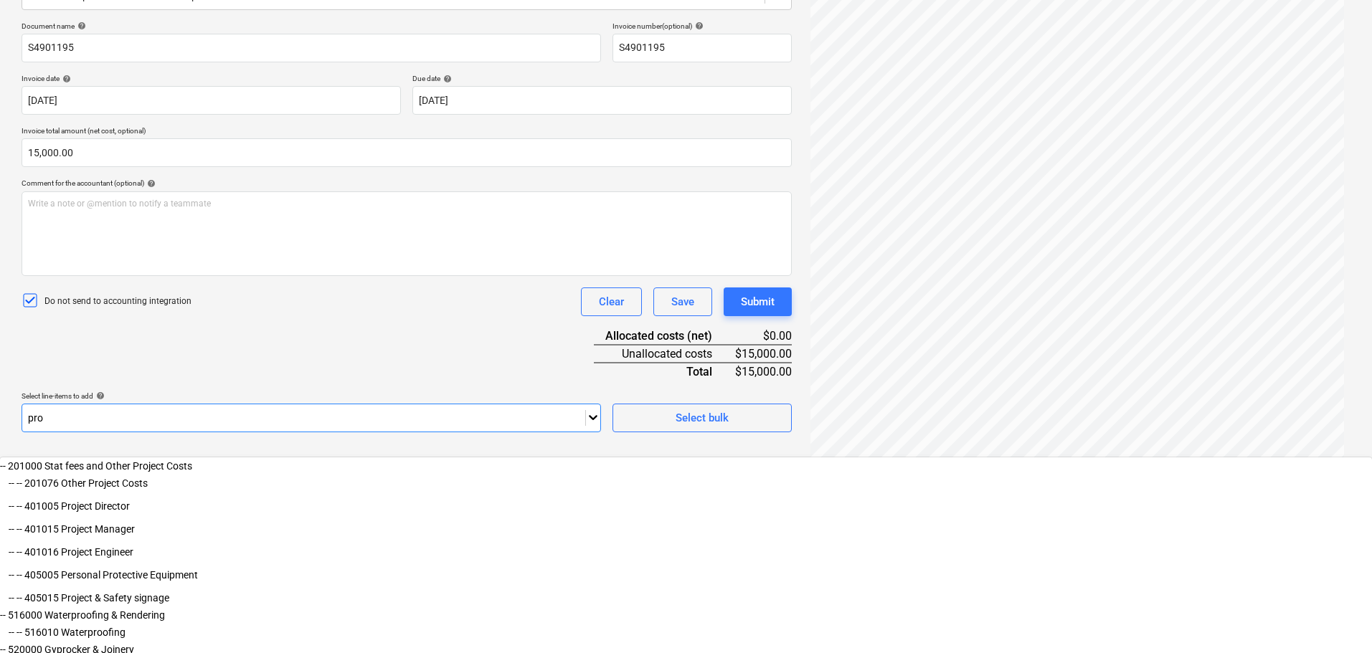
type input "prov"
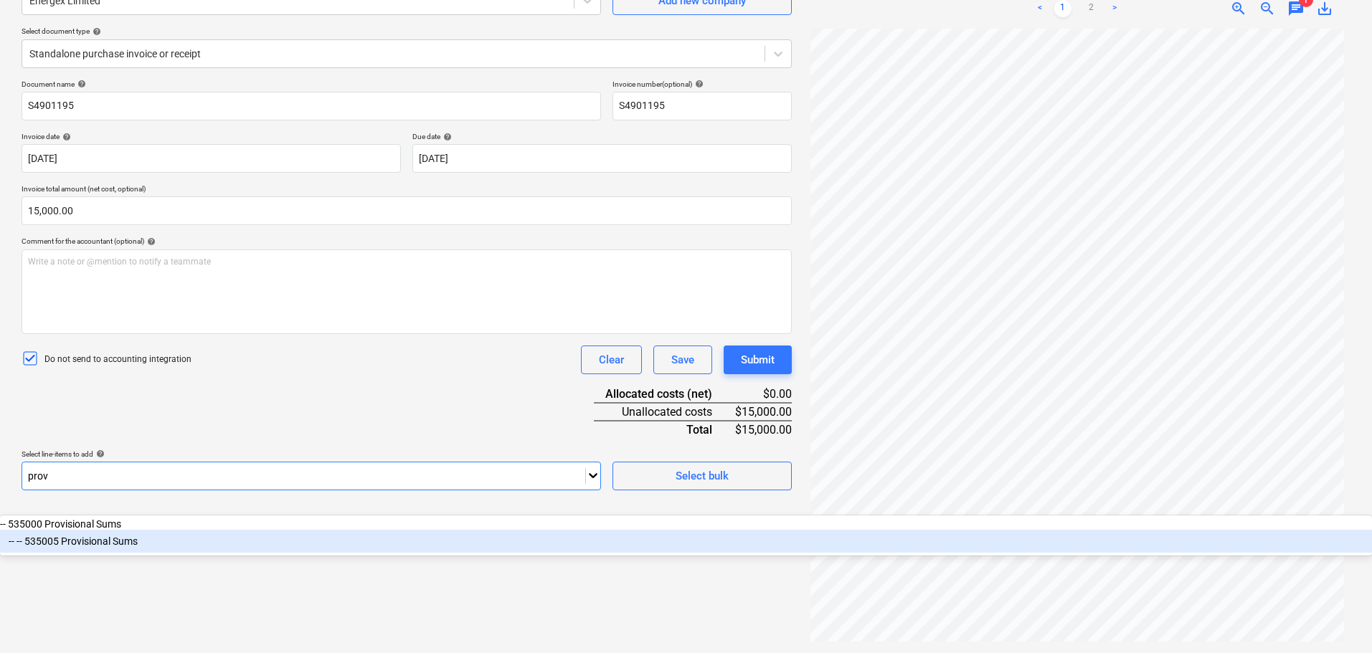
click at [224, 539] on div "-- -- 535005 Provisional Sums" at bounding box center [686, 541] width 1372 height 23
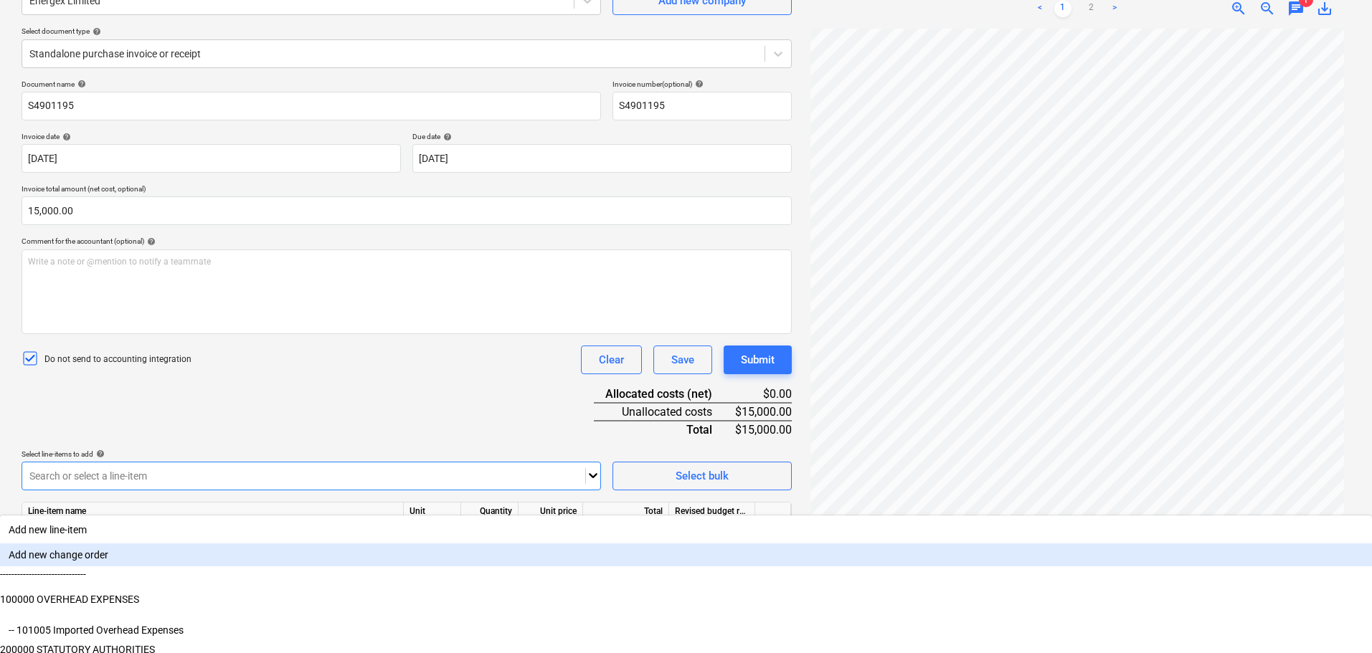
click at [274, 405] on div "Document name help S4901195 Invoice number (optional) help S4901195 Invoice dat…" at bounding box center [407, 333] width 770 height 506
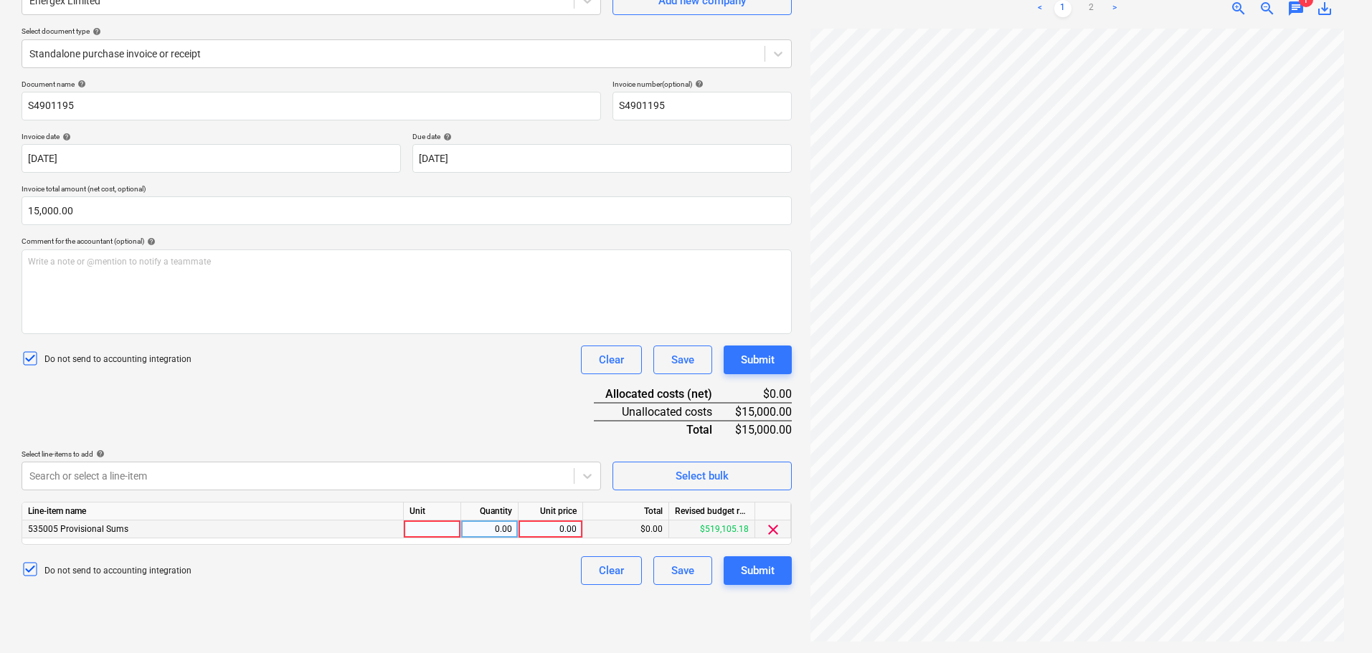
click at [448, 525] on div at bounding box center [432, 530] width 57 height 18
click at [450, 530] on input at bounding box center [432, 529] width 57 height 17
type input "1"
type input "15000"
click at [756, 571] on div "Submit" at bounding box center [758, 571] width 34 height 19
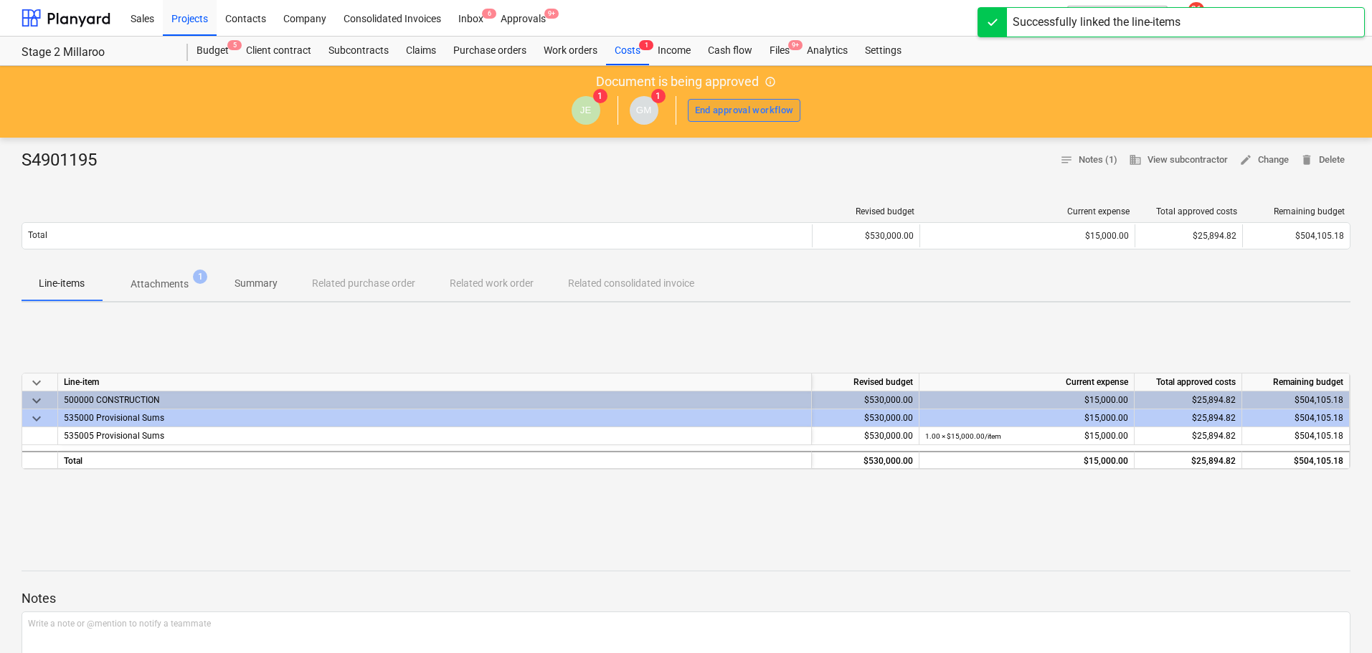
click at [724, 105] on div "End approval workflow" at bounding box center [744, 111] width 99 height 16
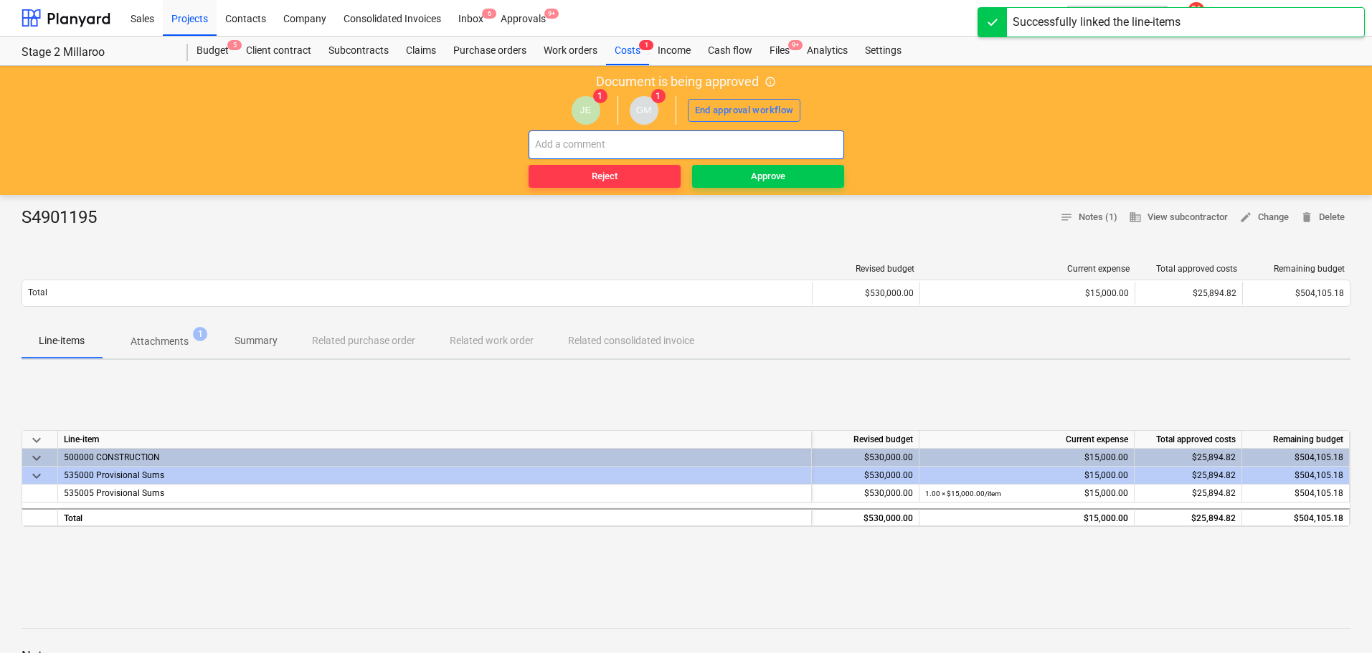
click at [725, 147] on input "text" at bounding box center [687, 145] width 316 height 29
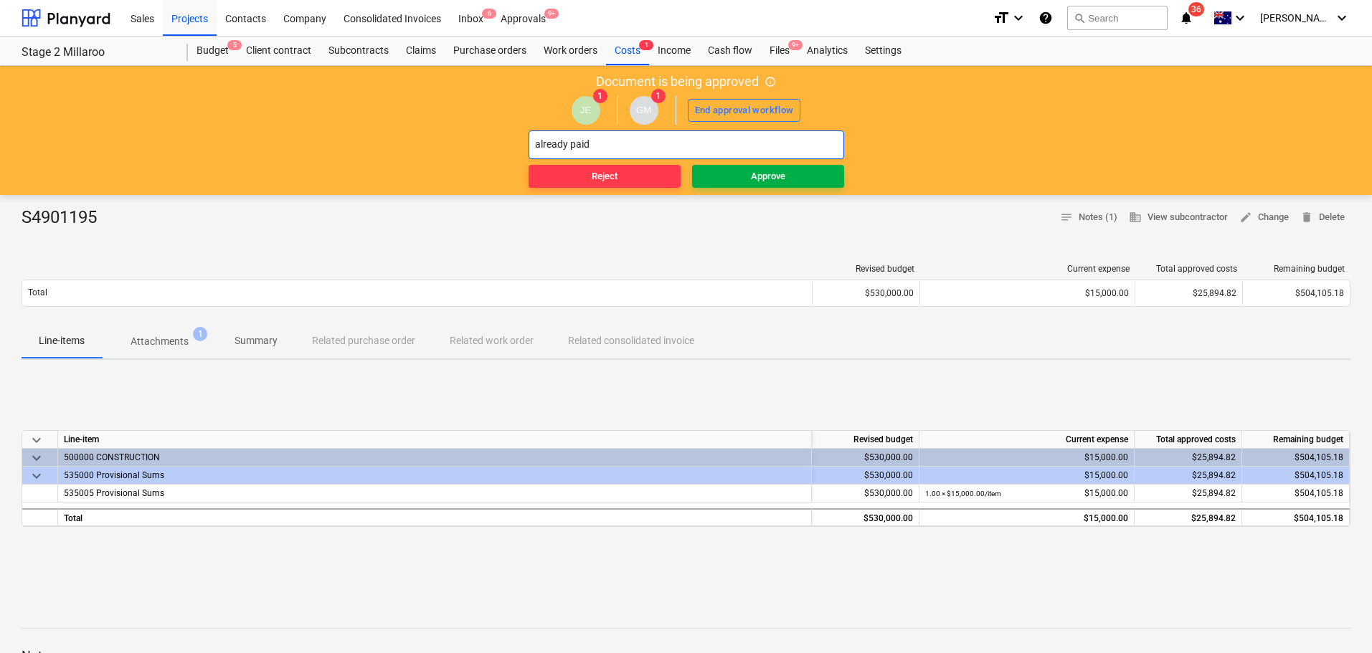
type input "already paid"
click at [816, 175] on span "Approve" at bounding box center [768, 177] width 141 height 16
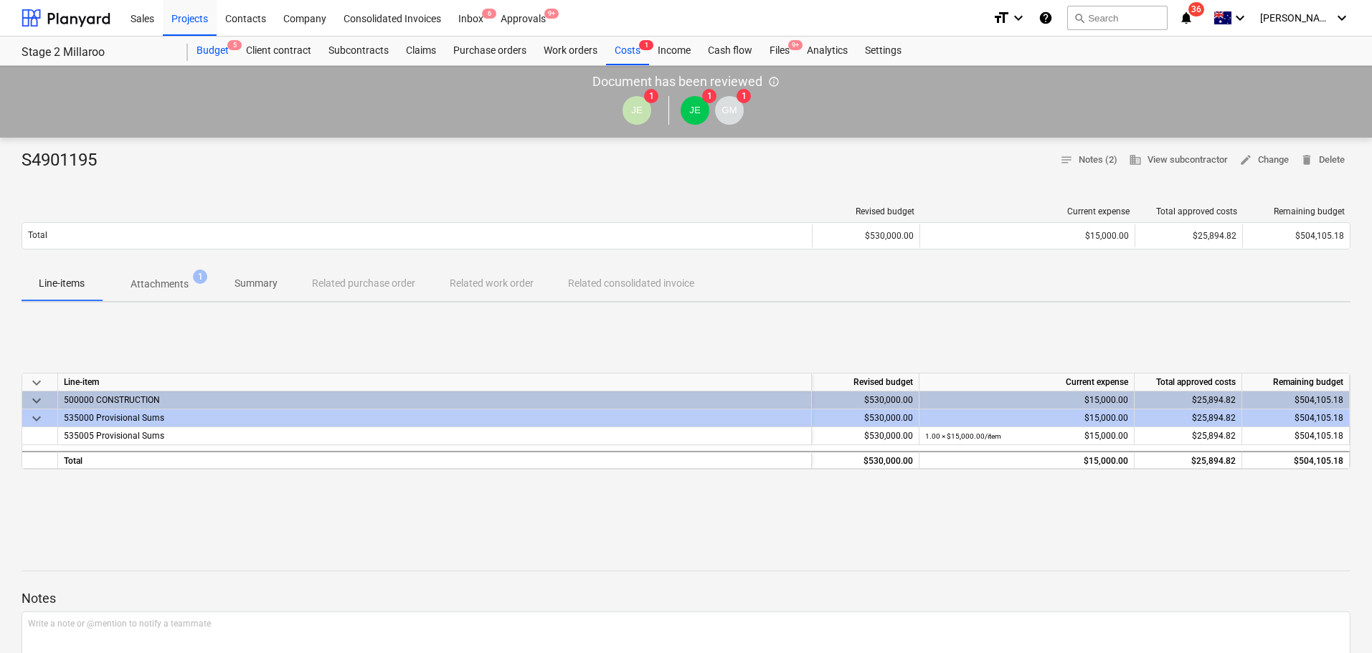
click at [212, 44] on div "Budget 5" at bounding box center [212, 51] width 49 height 29
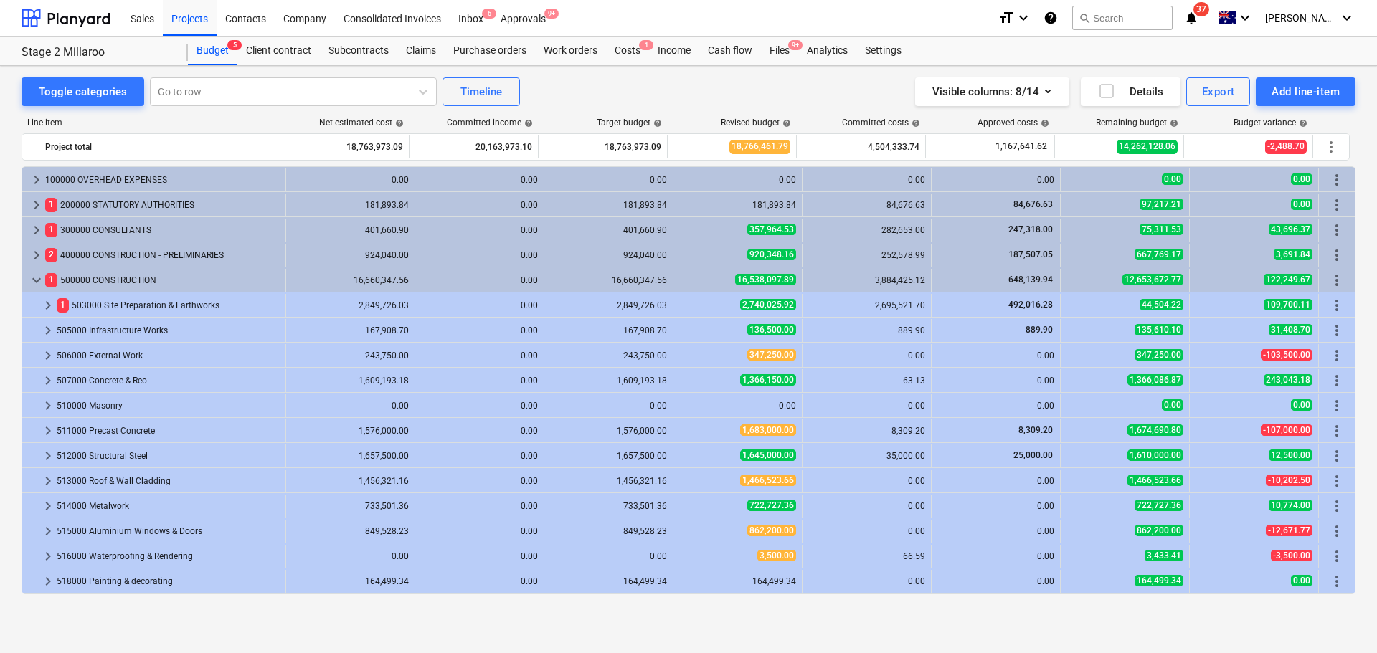
scroll to position [426, 0]
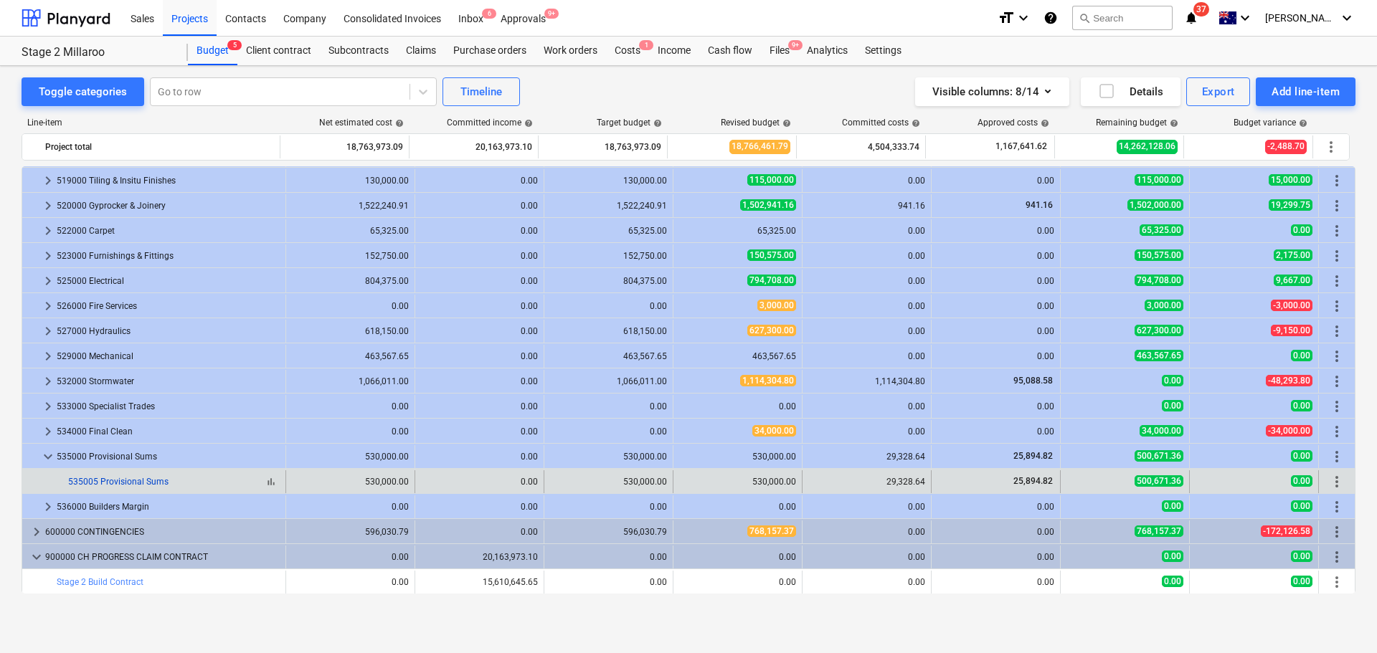
click at [130, 482] on link "535005 Provisional Sums" at bounding box center [118, 482] width 100 height 10
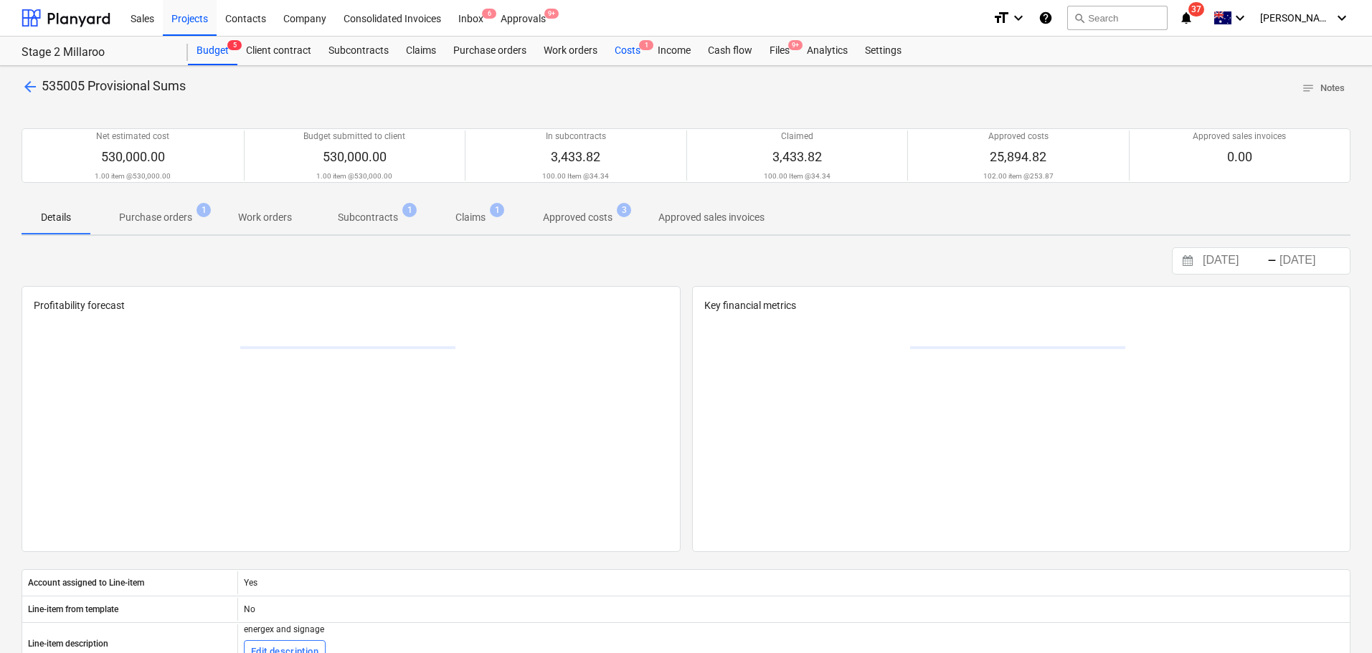
click at [620, 50] on div "Costs 1" at bounding box center [627, 51] width 43 height 29
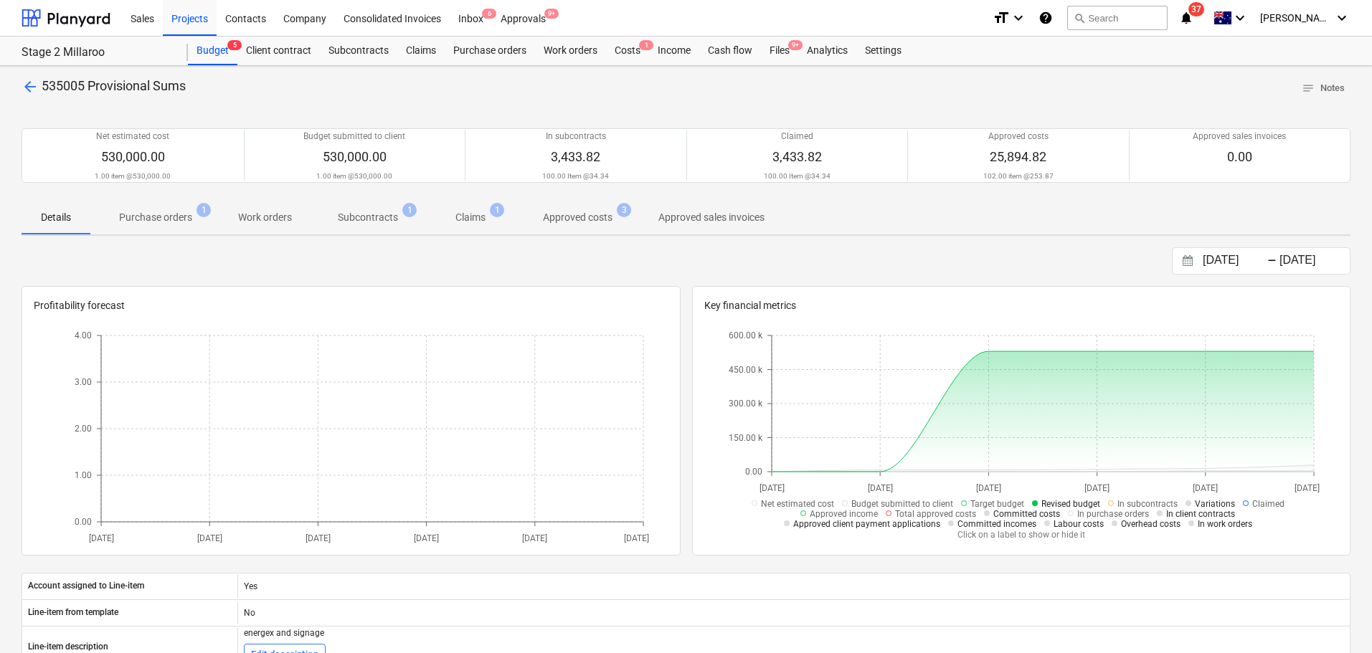
click at [173, 212] on p "Purchase orders" at bounding box center [155, 217] width 73 height 15
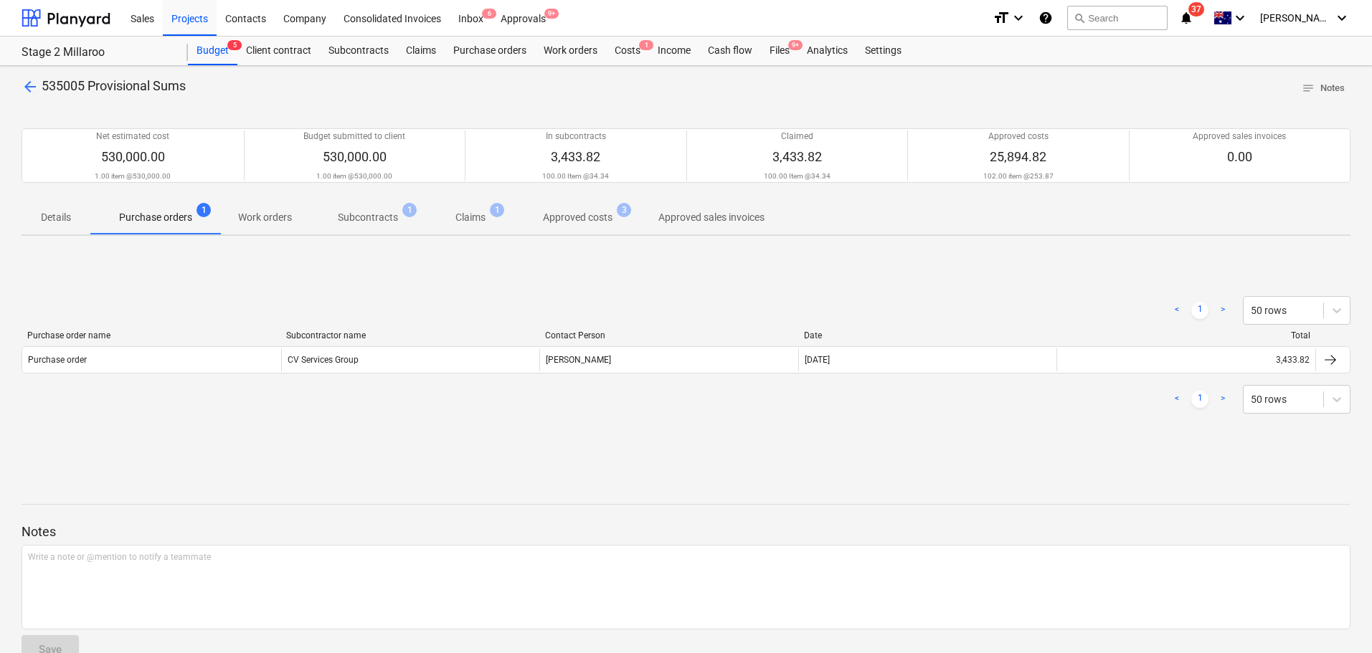
click at [282, 214] on p "Work orders" at bounding box center [265, 217] width 54 height 15
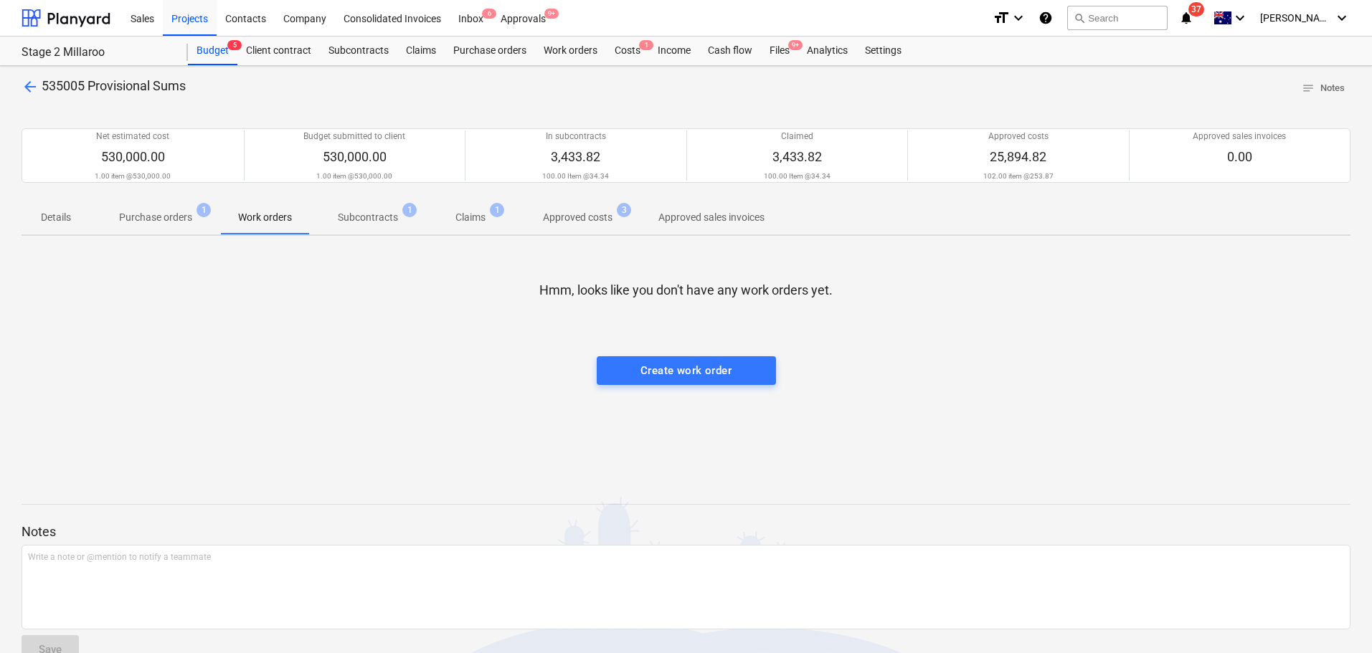
click at [343, 220] on p "Subcontracts" at bounding box center [368, 217] width 60 height 15
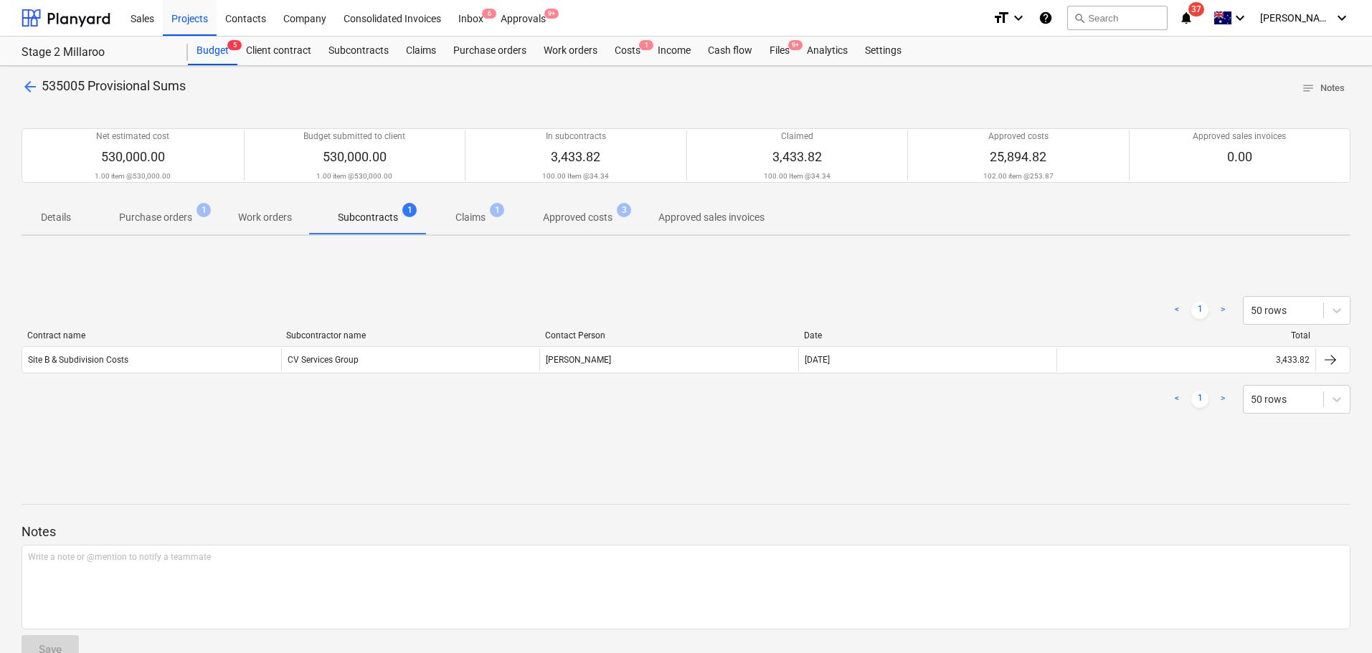
click at [162, 220] on p "Purchase orders" at bounding box center [155, 217] width 73 height 15
click at [346, 208] on span "Subcontracts 1" at bounding box center [368, 217] width 118 height 26
click at [456, 215] on p "Claims" at bounding box center [470, 217] width 30 height 15
click at [577, 216] on p "Approved costs" at bounding box center [578, 217] width 70 height 15
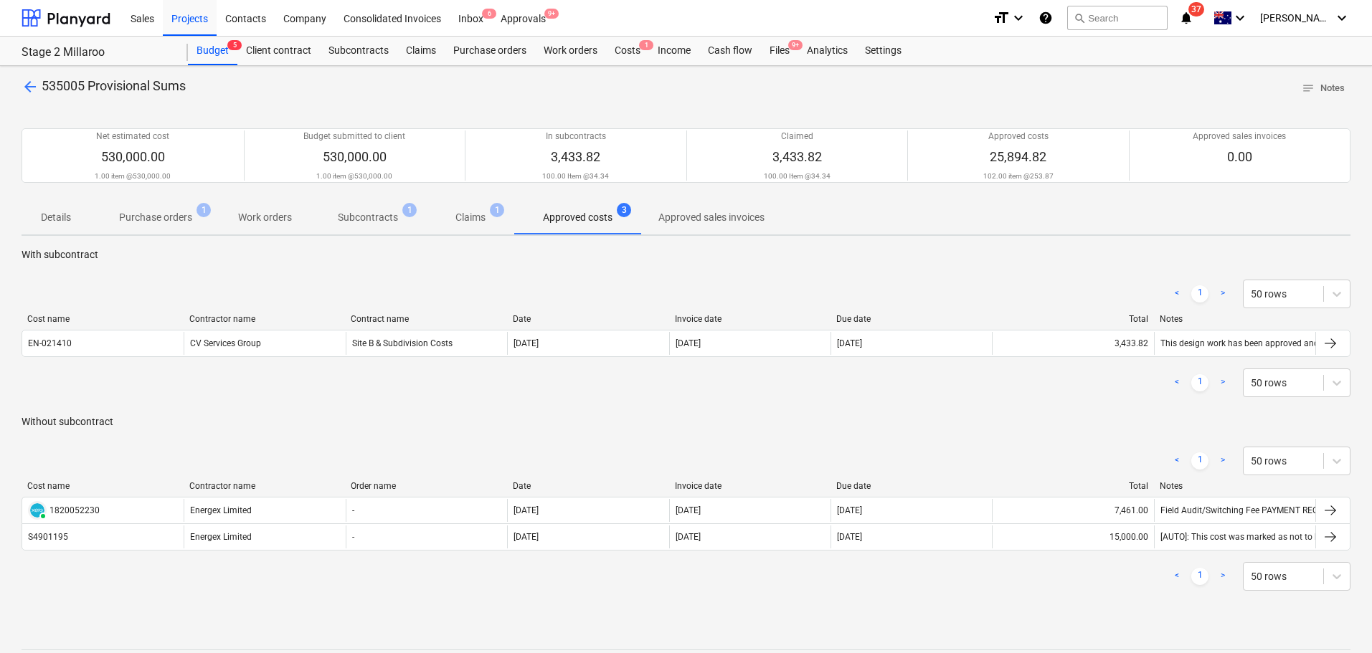
click at [29, 85] on span "arrow_back" at bounding box center [30, 86] width 17 height 17
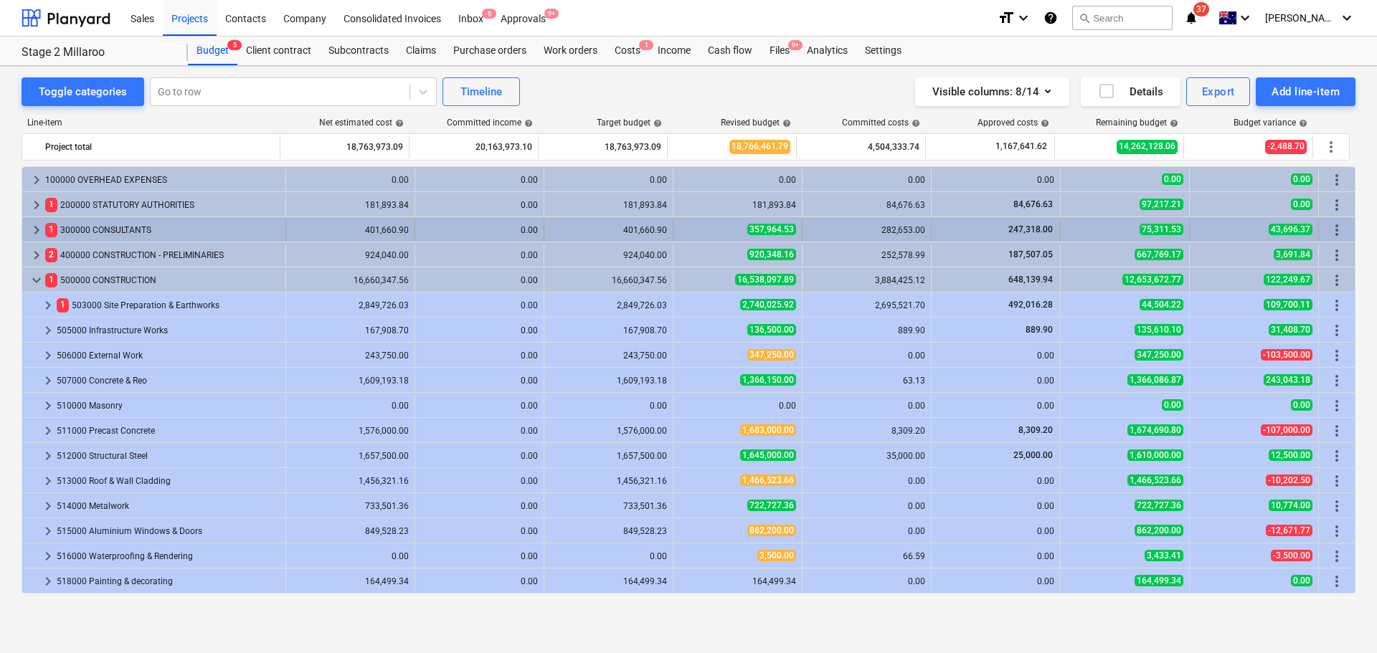
click at [33, 227] on span "keyboard_arrow_right" at bounding box center [36, 230] width 17 height 17
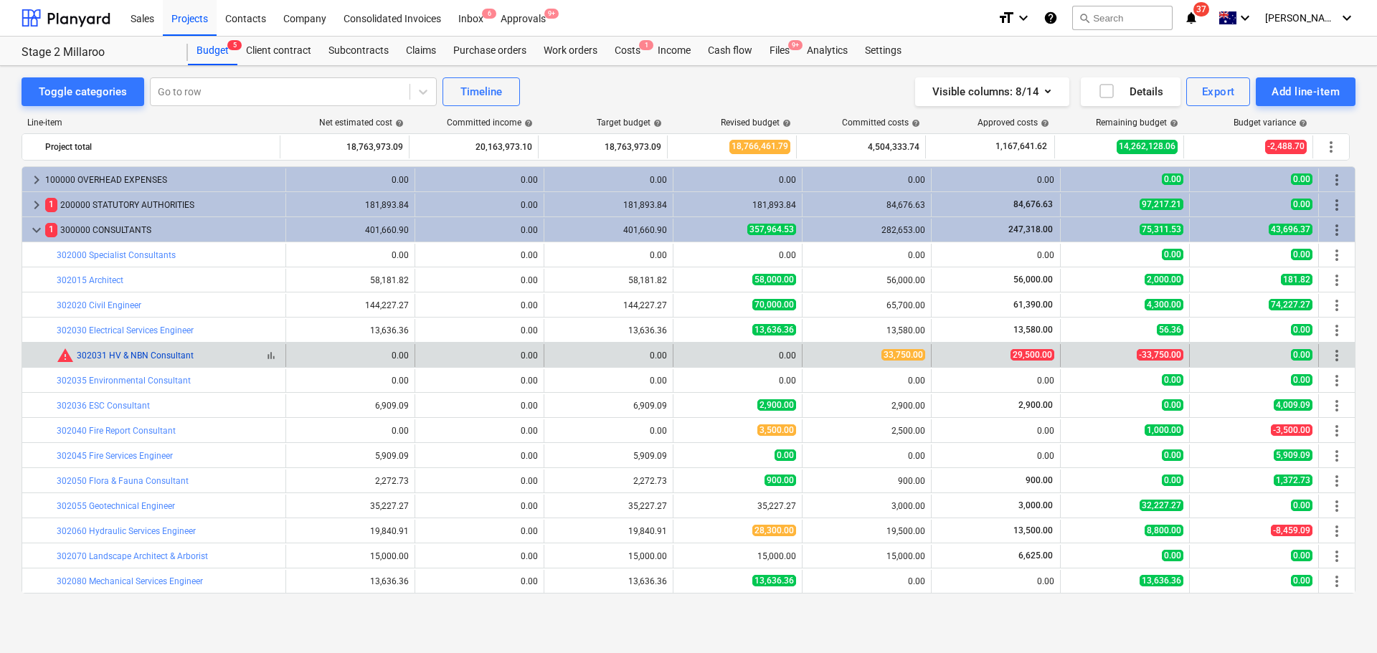
click at [164, 355] on link "302031 HV & NBN Consultant" at bounding box center [135, 356] width 117 height 10
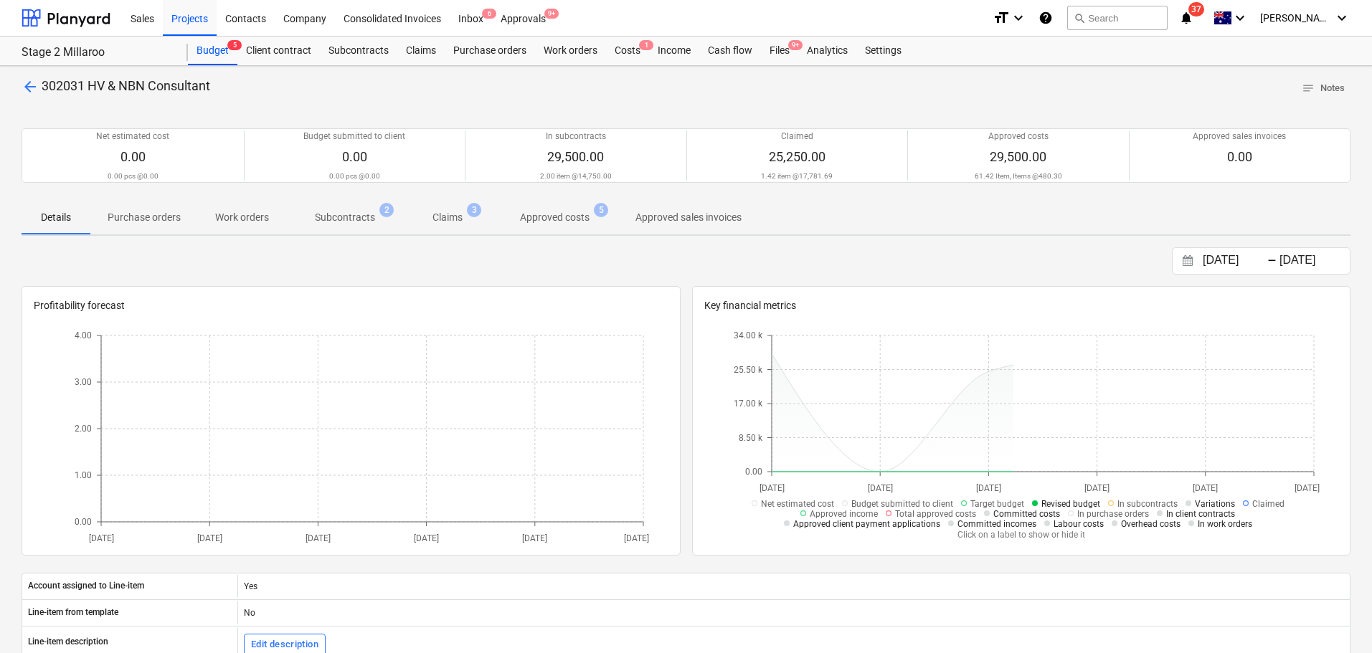
click at [370, 220] on p "Subcontracts" at bounding box center [345, 217] width 60 height 15
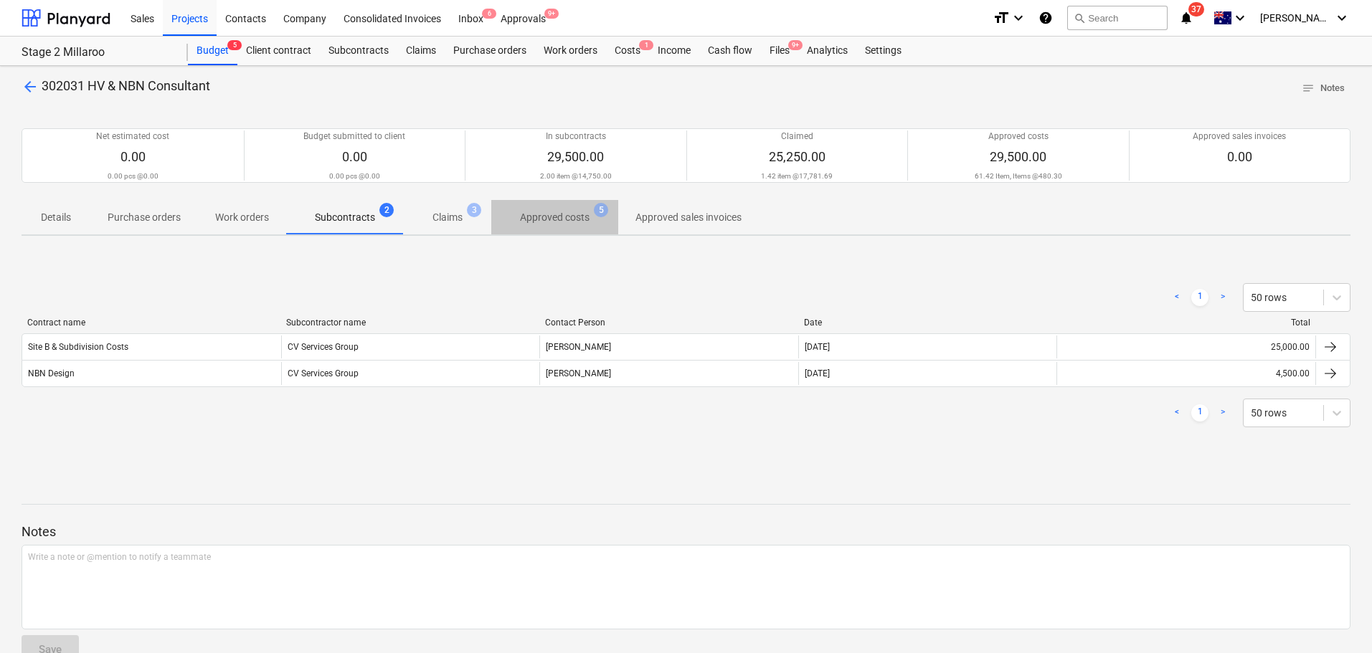
click at [554, 216] on p "Approved costs" at bounding box center [555, 217] width 70 height 15
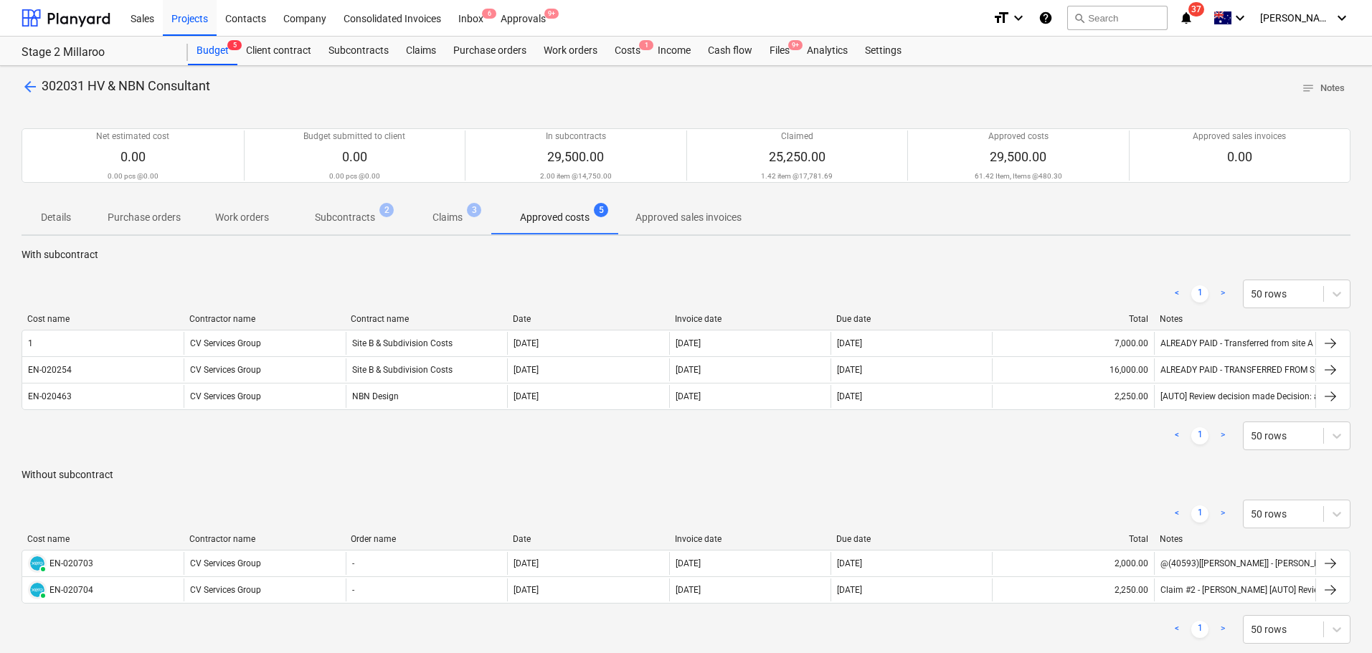
drag, startPoint x: 162, startPoint y: 215, endPoint x: 823, endPoint y: 542, distance: 736.8
click at [162, 215] on p "Purchase orders" at bounding box center [144, 217] width 73 height 15
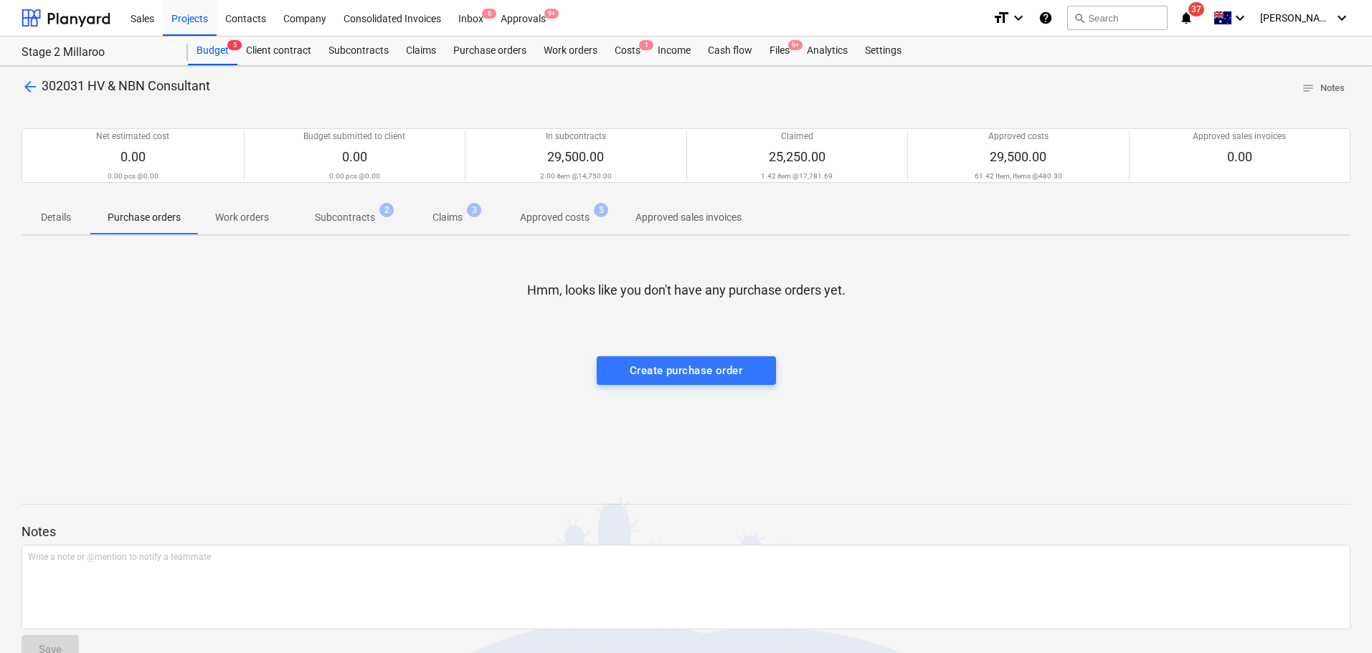
click at [29, 90] on span "arrow_back" at bounding box center [30, 86] width 17 height 17
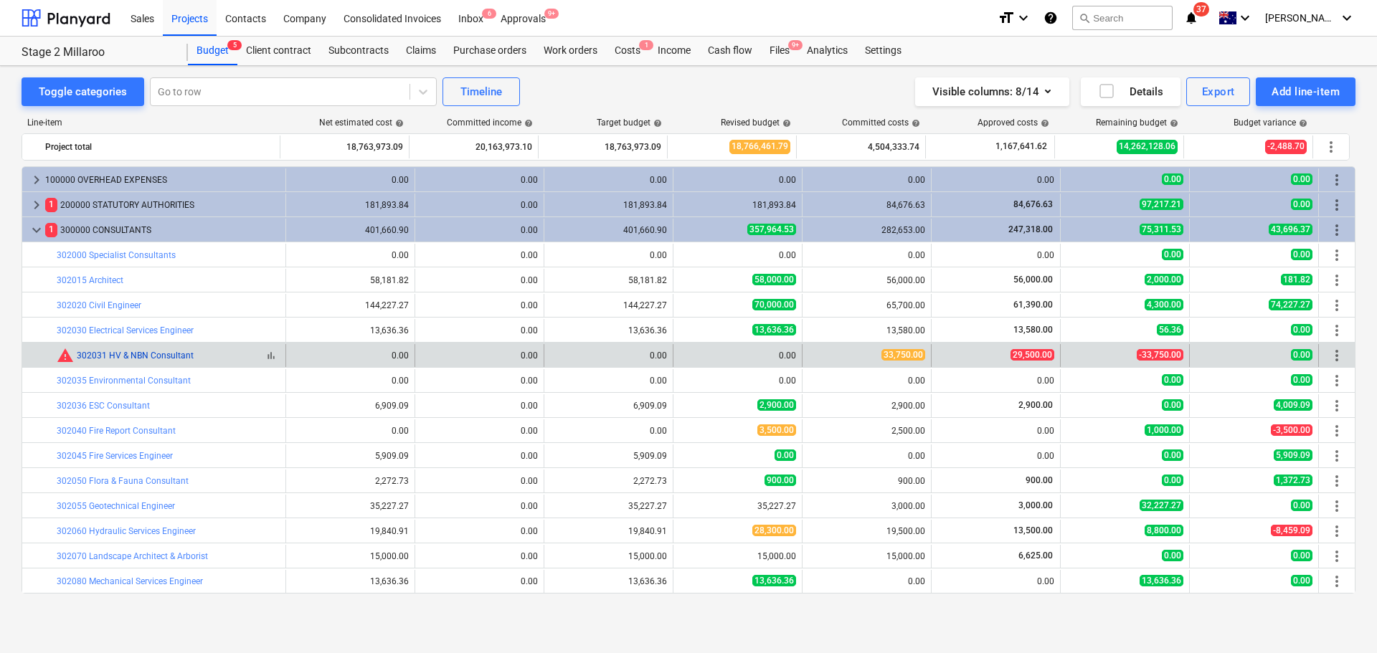
click at [159, 356] on link "302031 HV & NBN Consultant" at bounding box center [135, 356] width 117 height 10
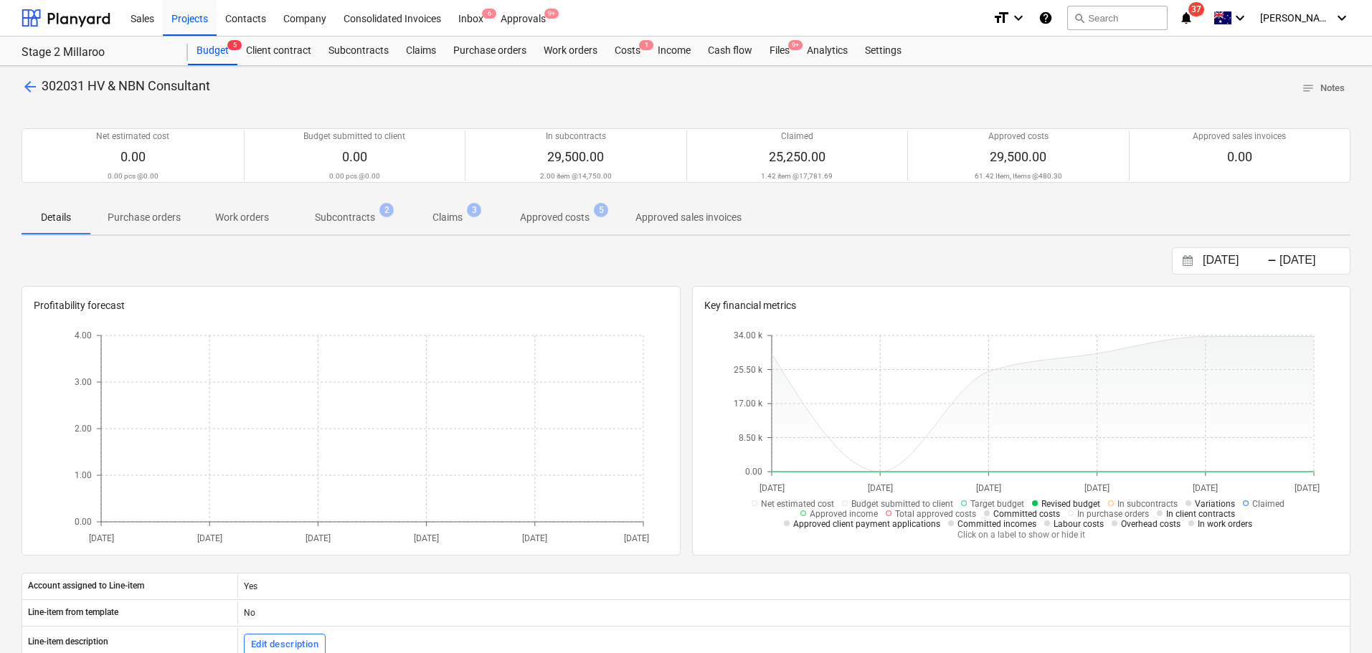
click at [408, 209] on span "Claims 3" at bounding box center [448, 217] width 88 height 26
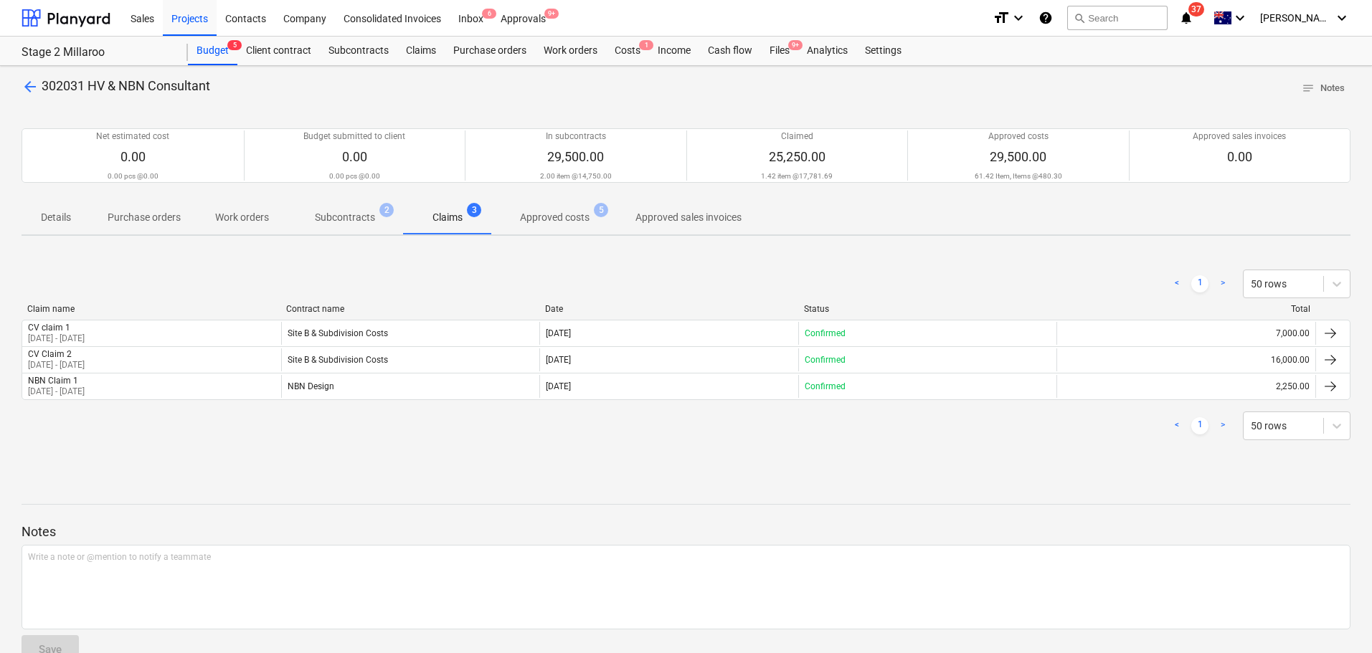
click at [357, 206] on span "Subcontracts 2" at bounding box center [345, 217] width 118 height 26
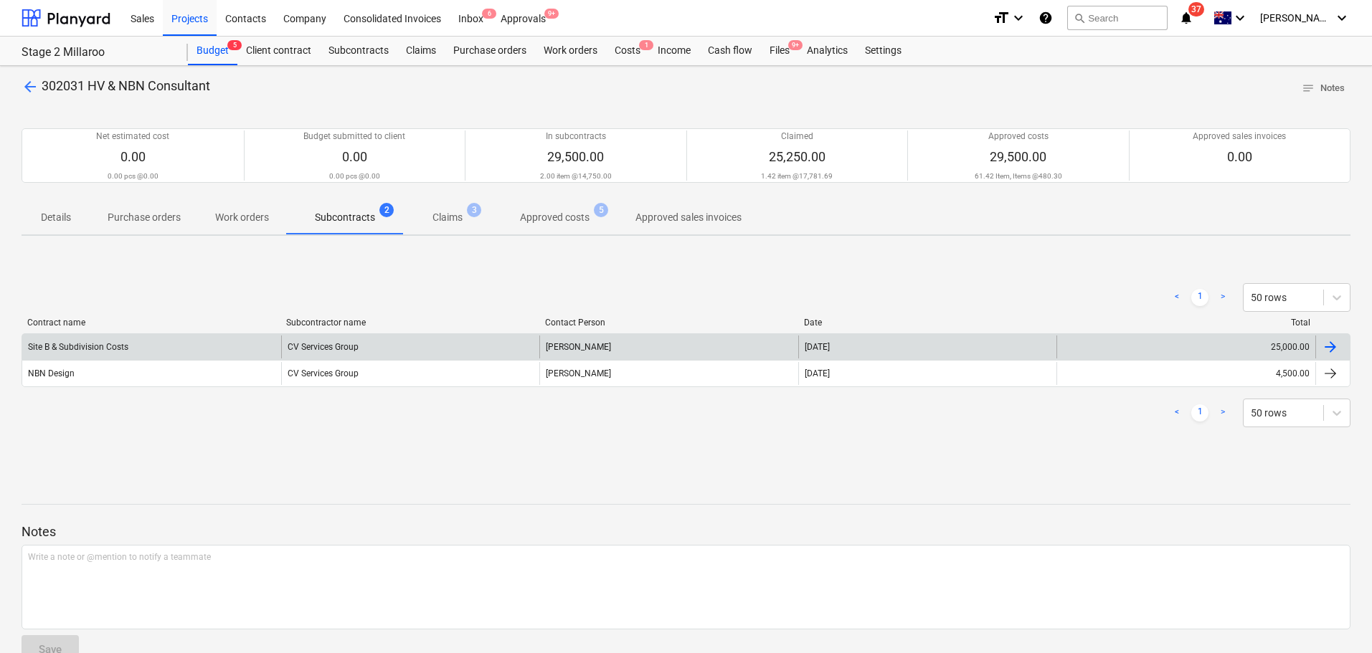
click at [368, 346] on div "CV Services Group" at bounding box center [410, 347] width 259 height 23
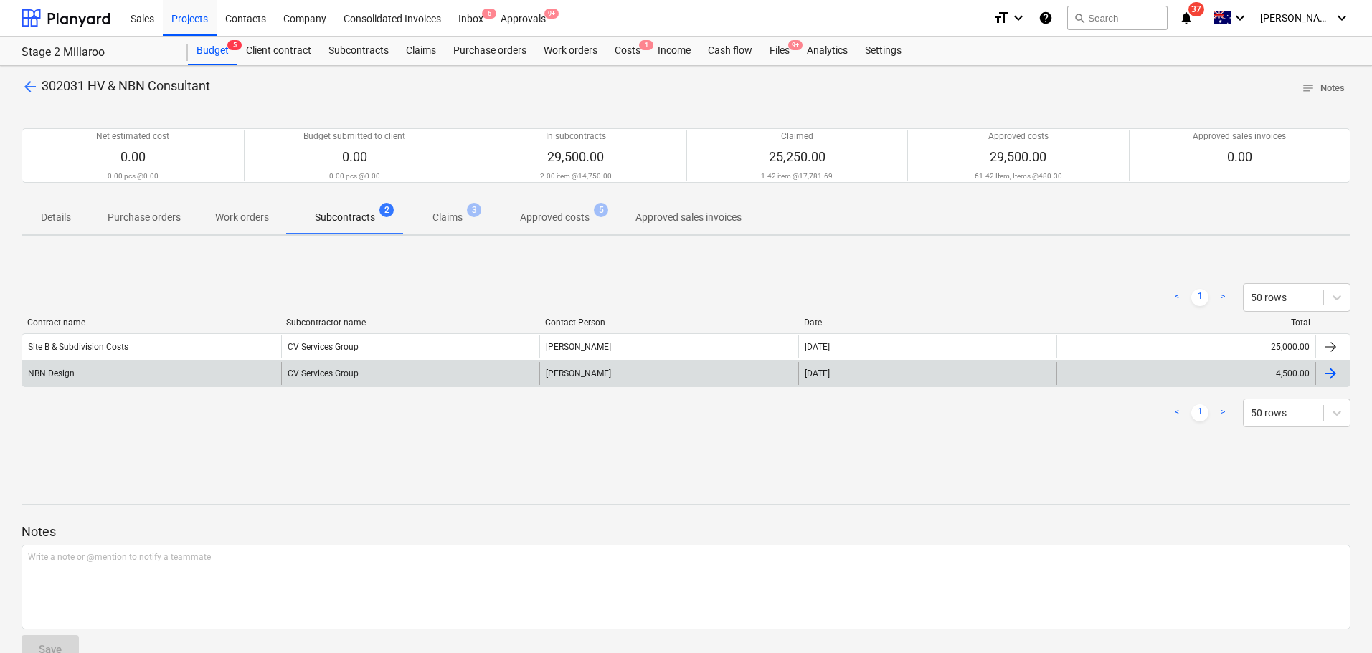
click at [346, 374] on div "CV Services Group" at bounding box center [410, 373] width 259 height 23
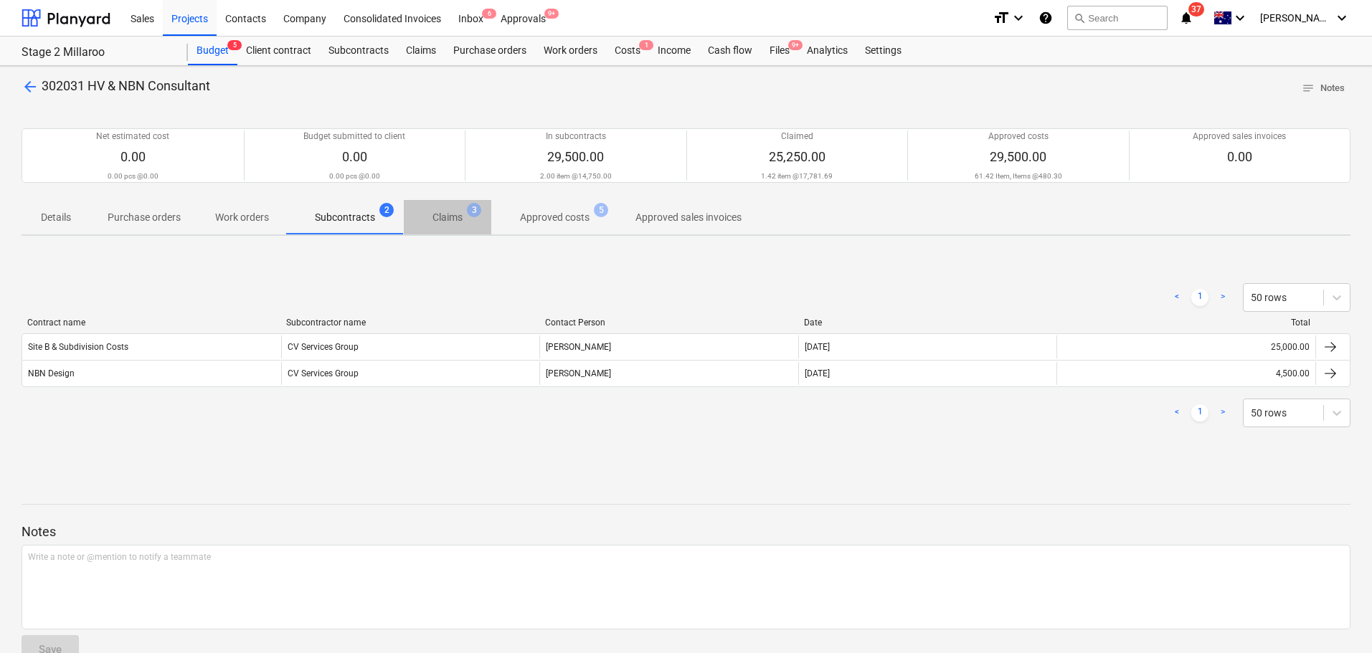
click at [442, 225] on p "Claims" at bounding box center [448, 217] width 30 height 15
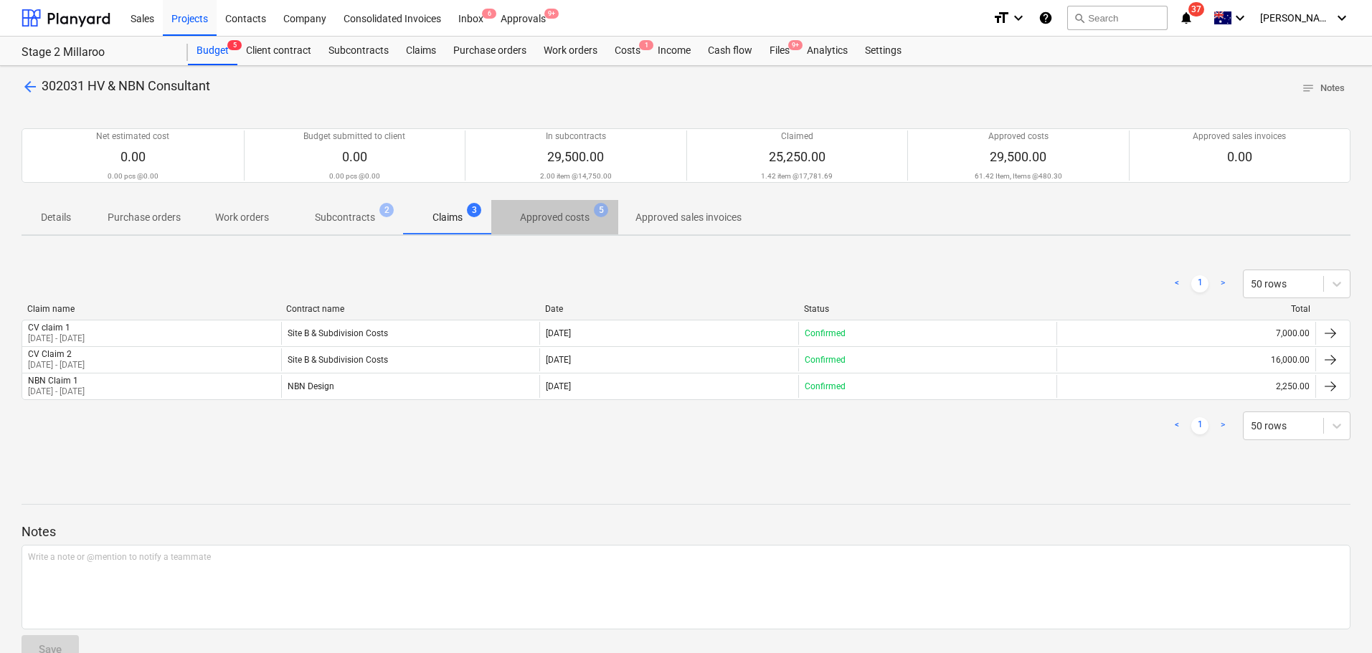
click at [541, 219] on p "Approved costs" at bounding box center [555, 217] width 70 height 15
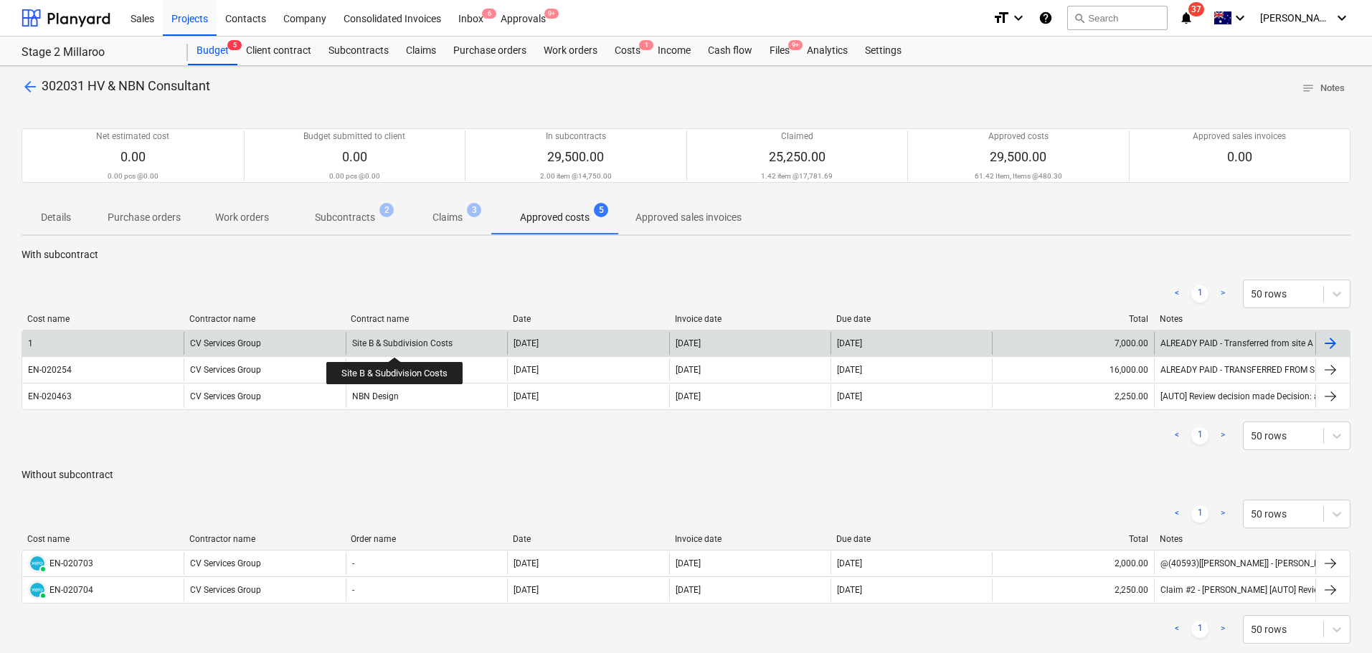
click at [396, 344] on div "Site B & Subdivision Costs" at bounding box center [402, 344] width 100 height 10
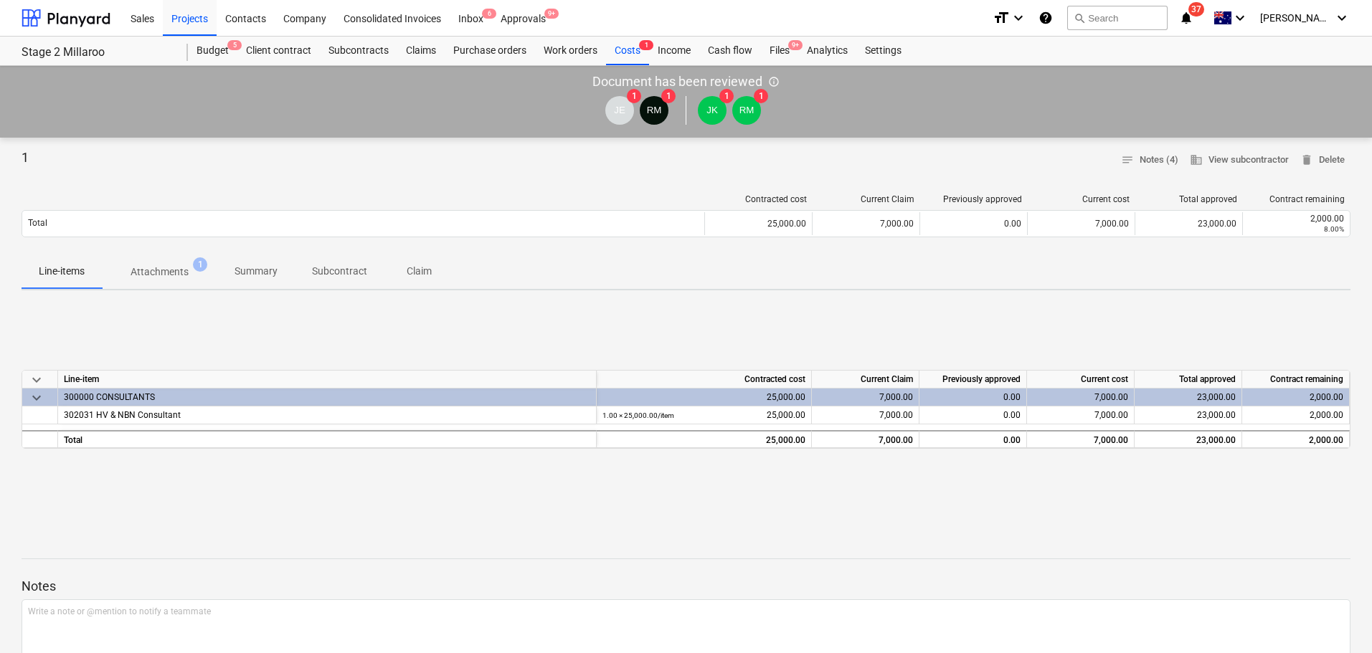
click at [160, 273] on p "Attachments" at bounding box center [160, 272] width 58 height 15
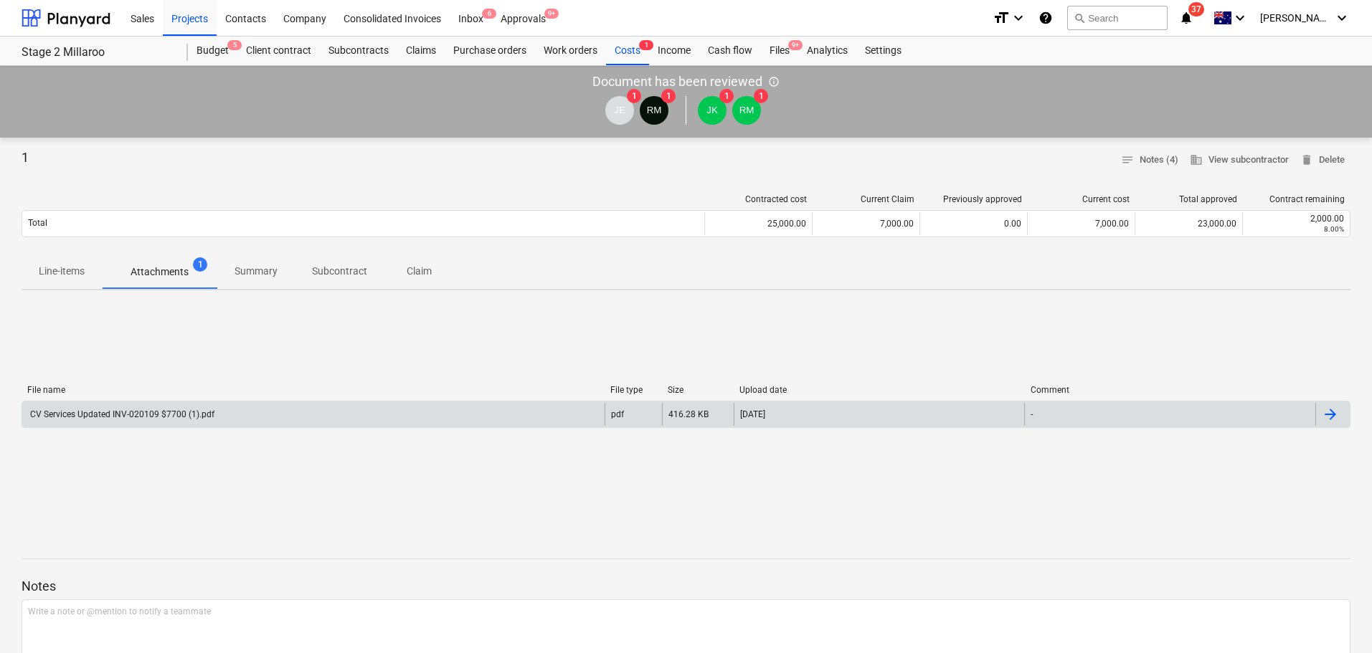
click at [144, 412] on div "CV Services Updated INV-020109 $7700 (1).pdf" at bounding box center [121, 415] width 186 height 10
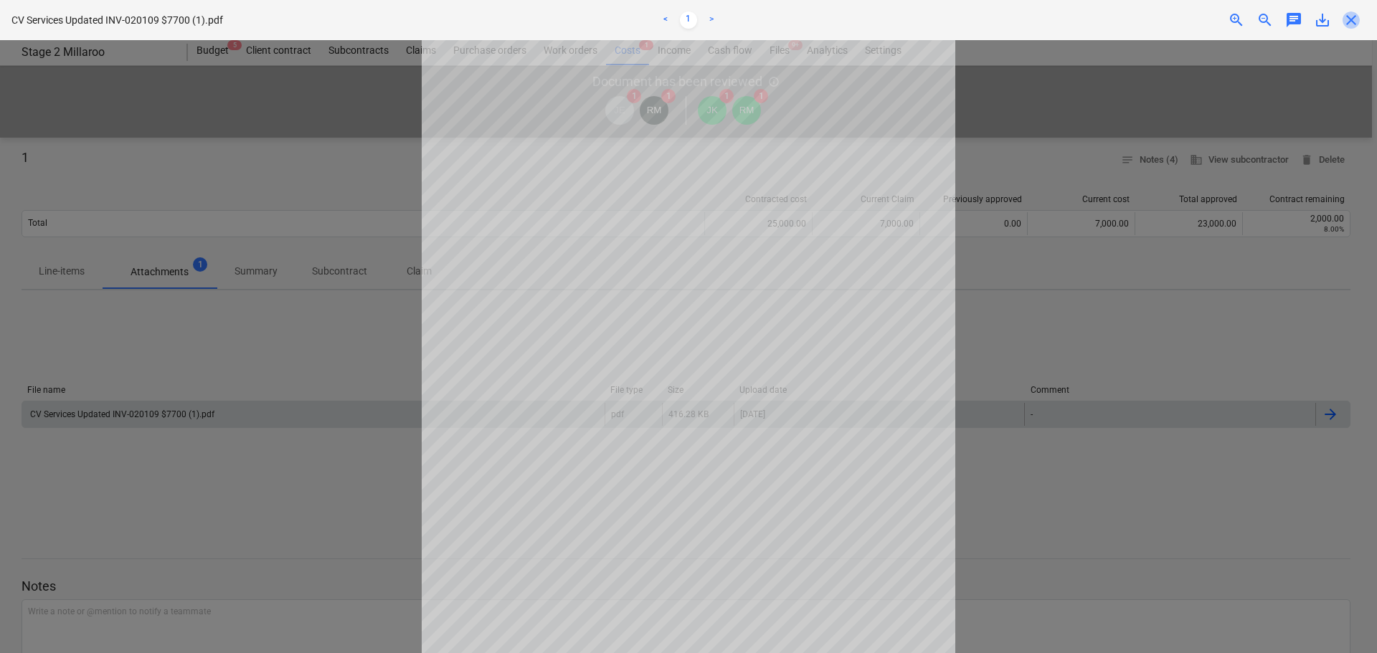
click at [1348, 20] on span "close" at bounding box center [1351, 19] width 17 height 17
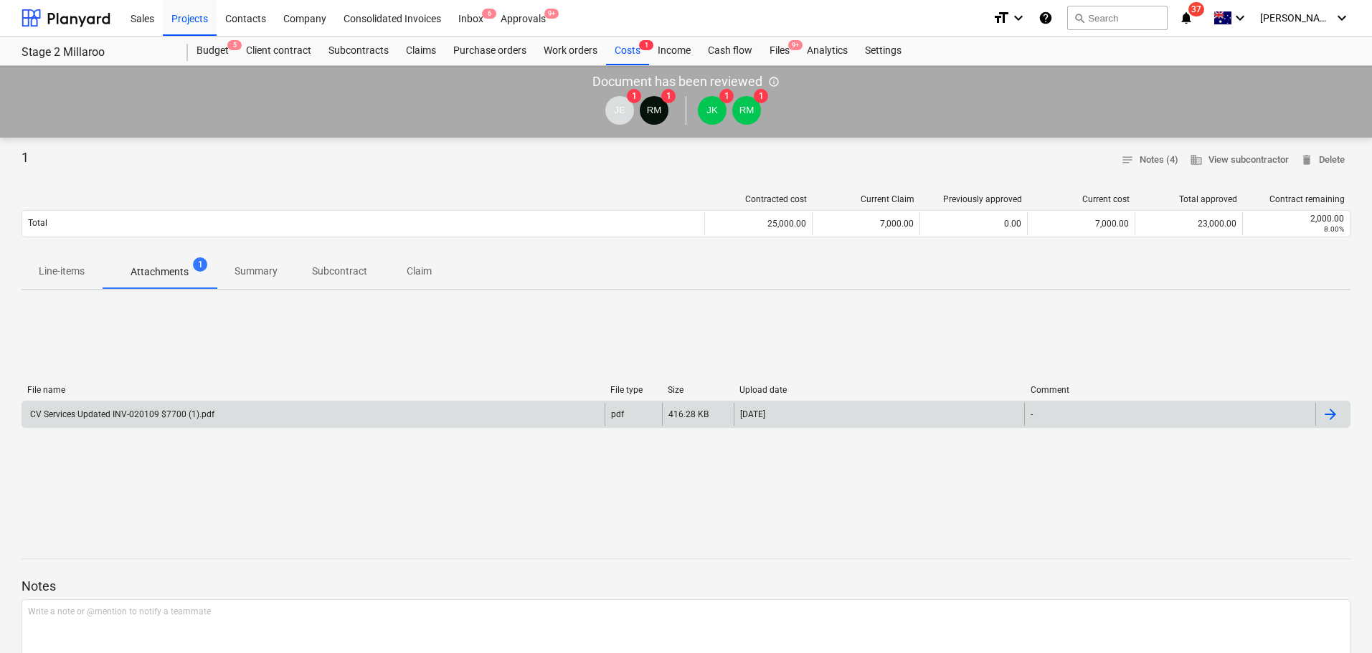
click at [134, 405] on div "CV Services Updated INV-020109 $7700 (1).pdf" at bounding box center [313, 414] width 582 height 23
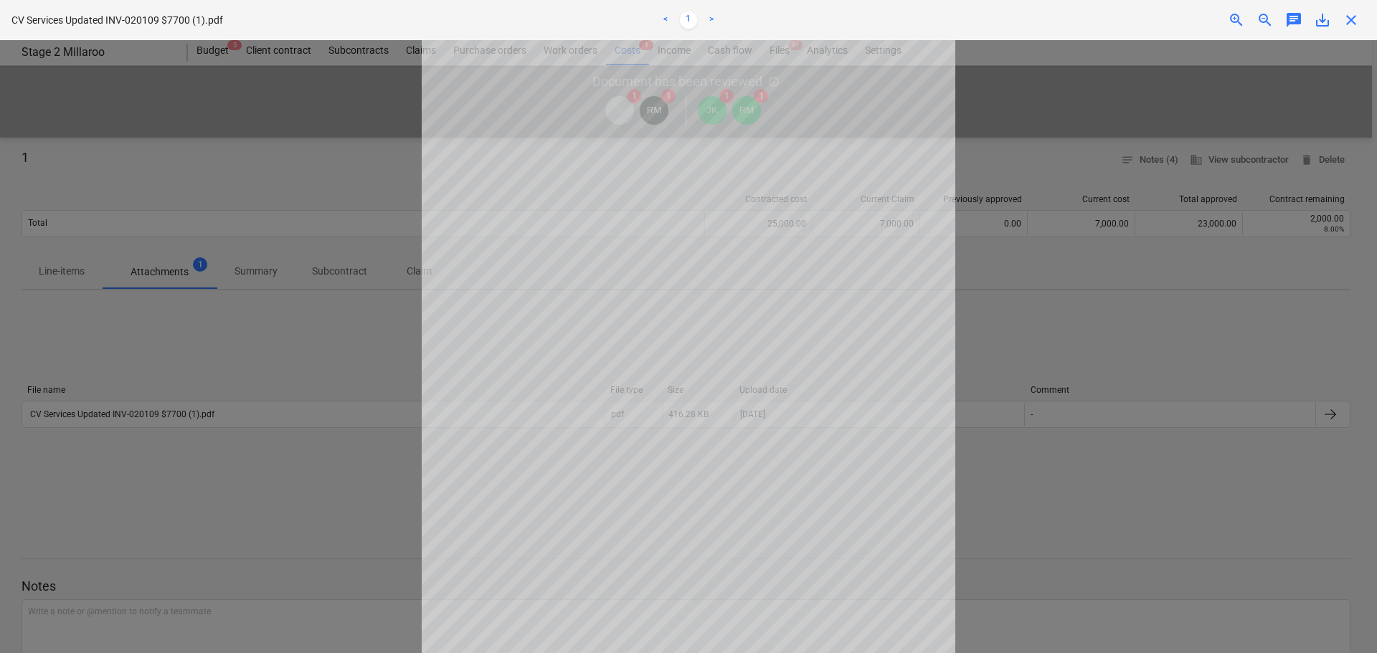
click at [1351, 25] on span "close" at bounding box center [1351, 19] width 17 height 17
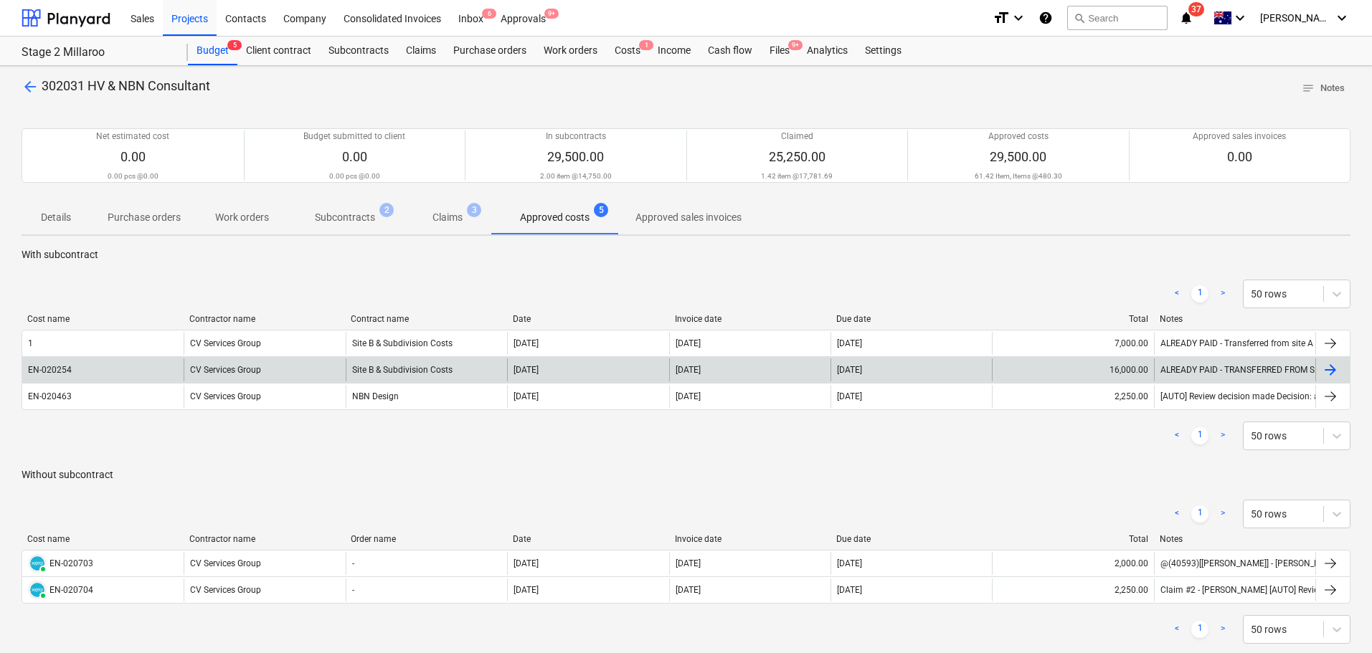
click at [514, 372] on div "[DATE]" at bounding box center [526, 370] width 25 height 10
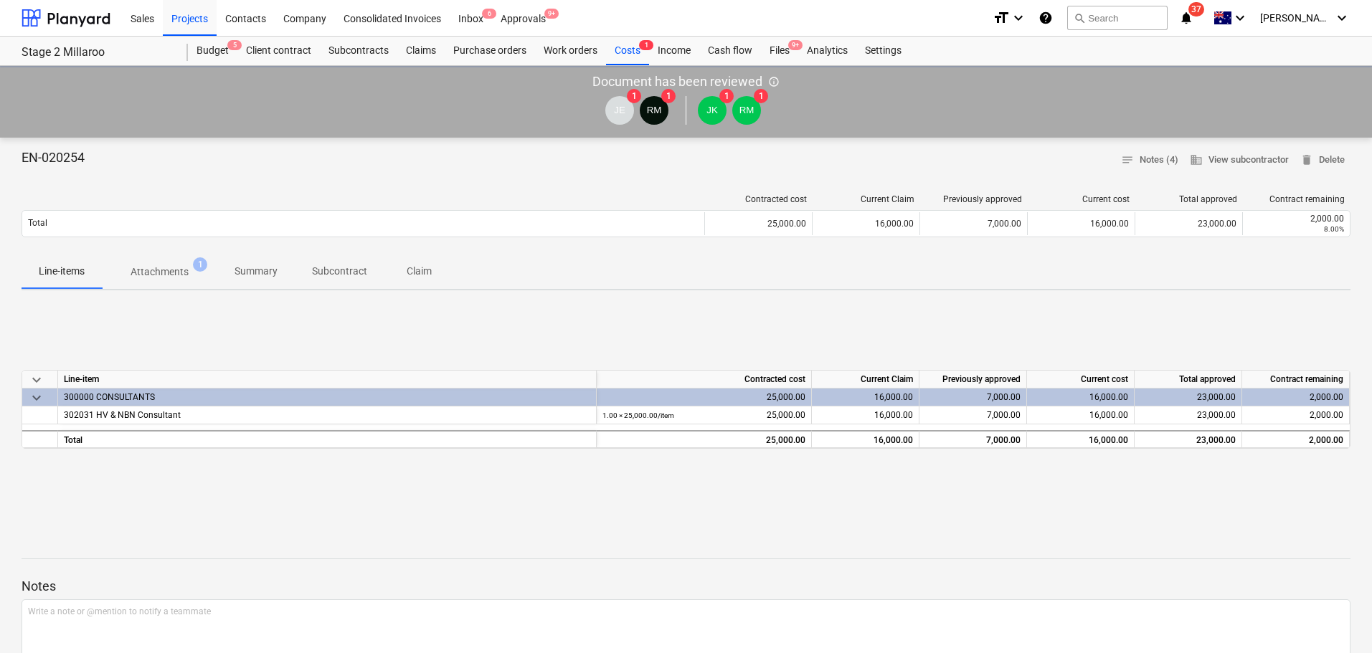
click at [169, 281] on span "Attachments 1" at bounding box center [159, 272] width 115 height 26
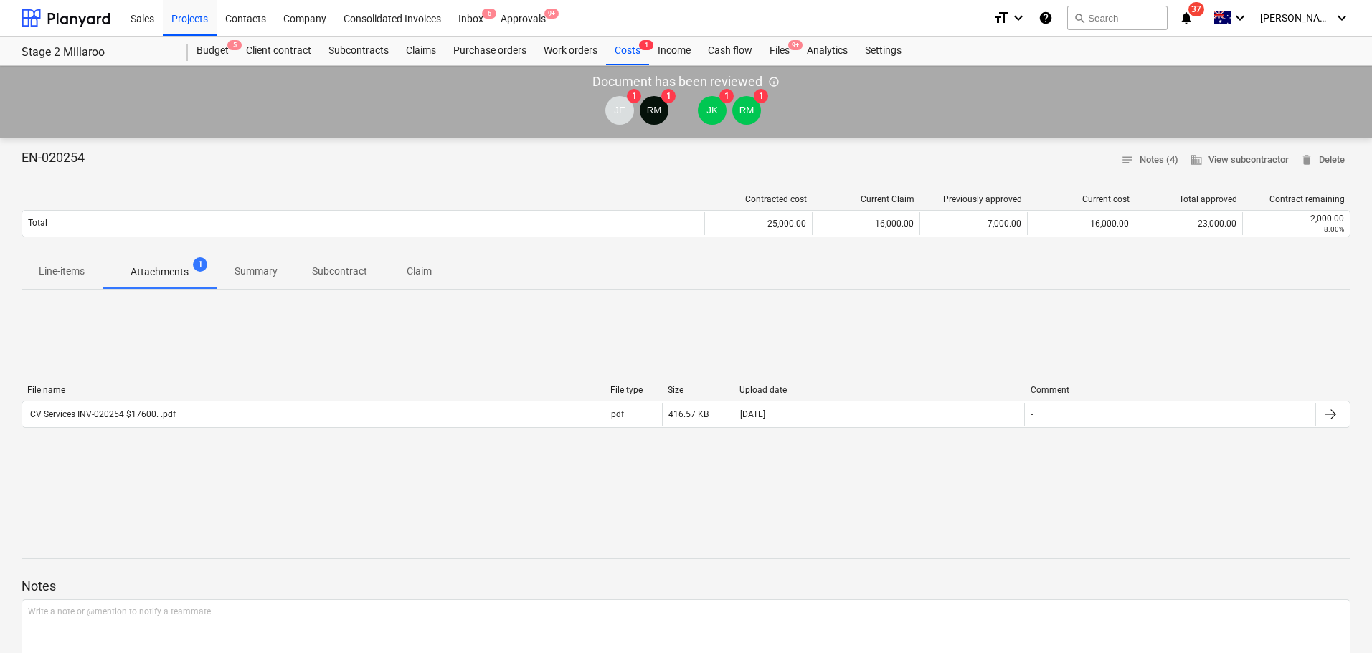
click at [106, 430] on div "File name File type Size Upload date Comment CV Services INV-020254 $17600. .pd…" at bounding box center [686, 409] width 1329 height 49
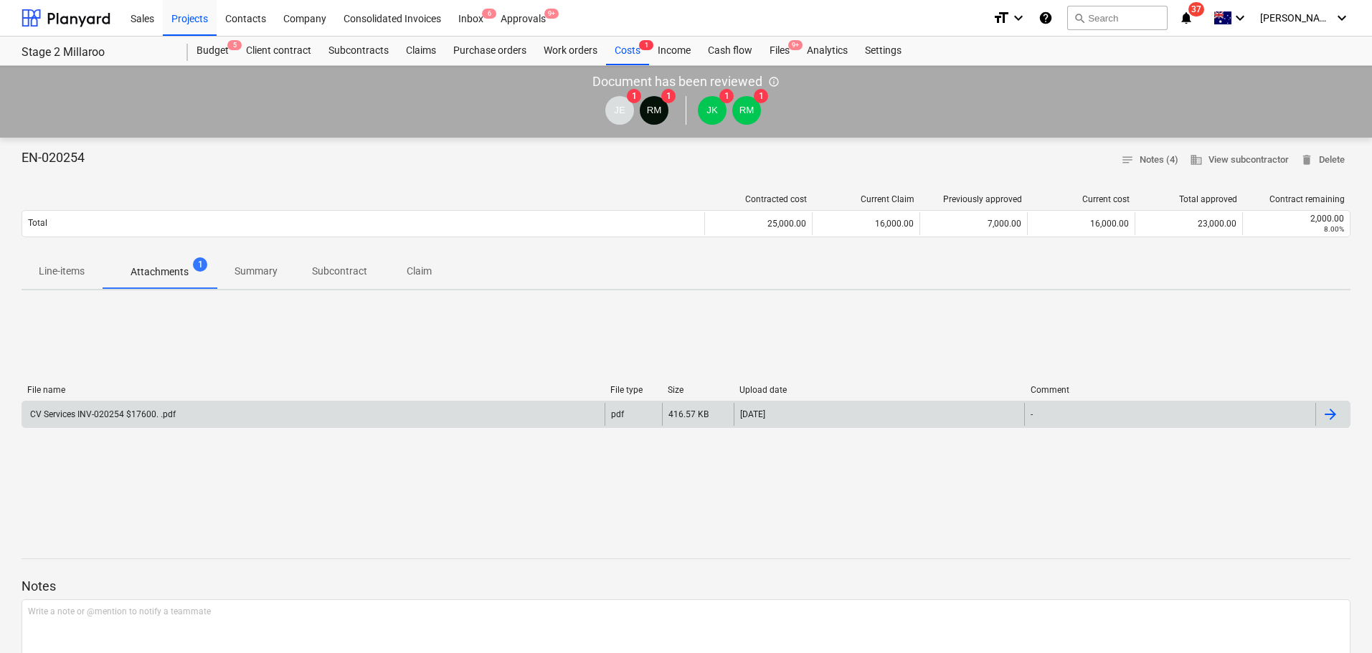
click at [113, 412] on div "CV Services INV-020254 $17600. .pdf" at bounding box center [102, 415] width 148 height 10
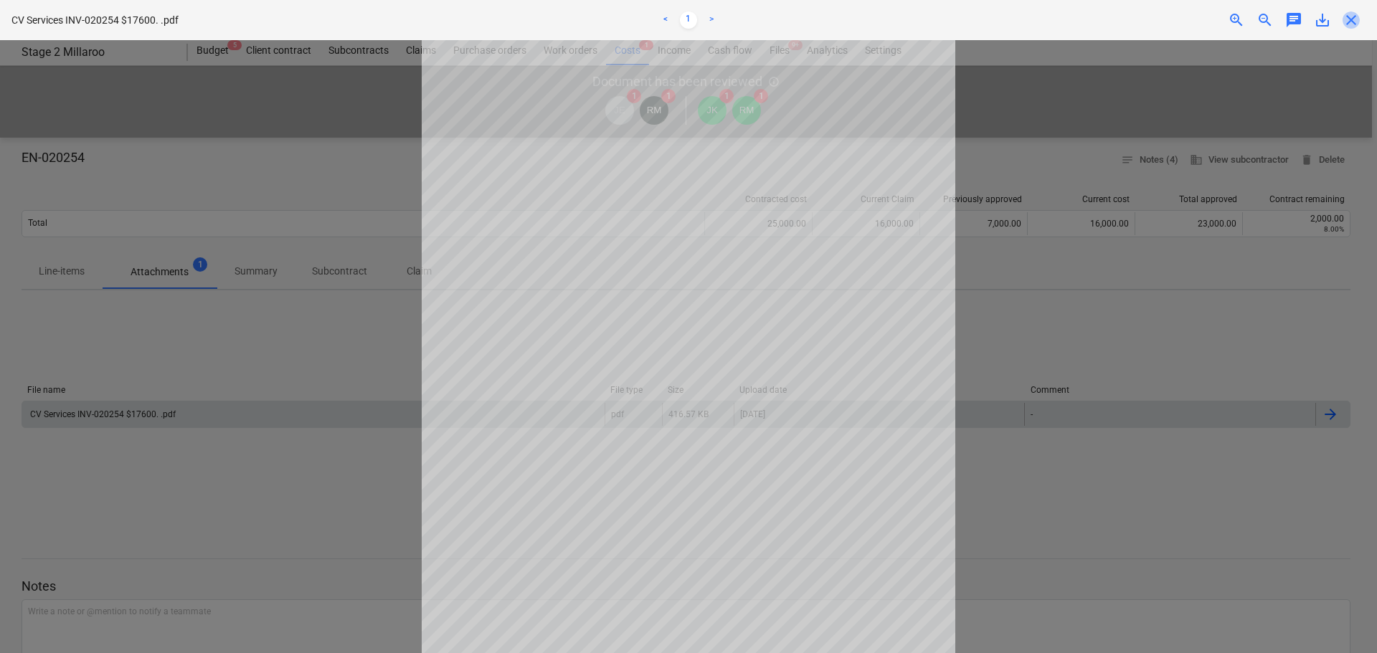
click at [1354, 20] on span "close" at bounding box center [1351, 19] width 17 height 17
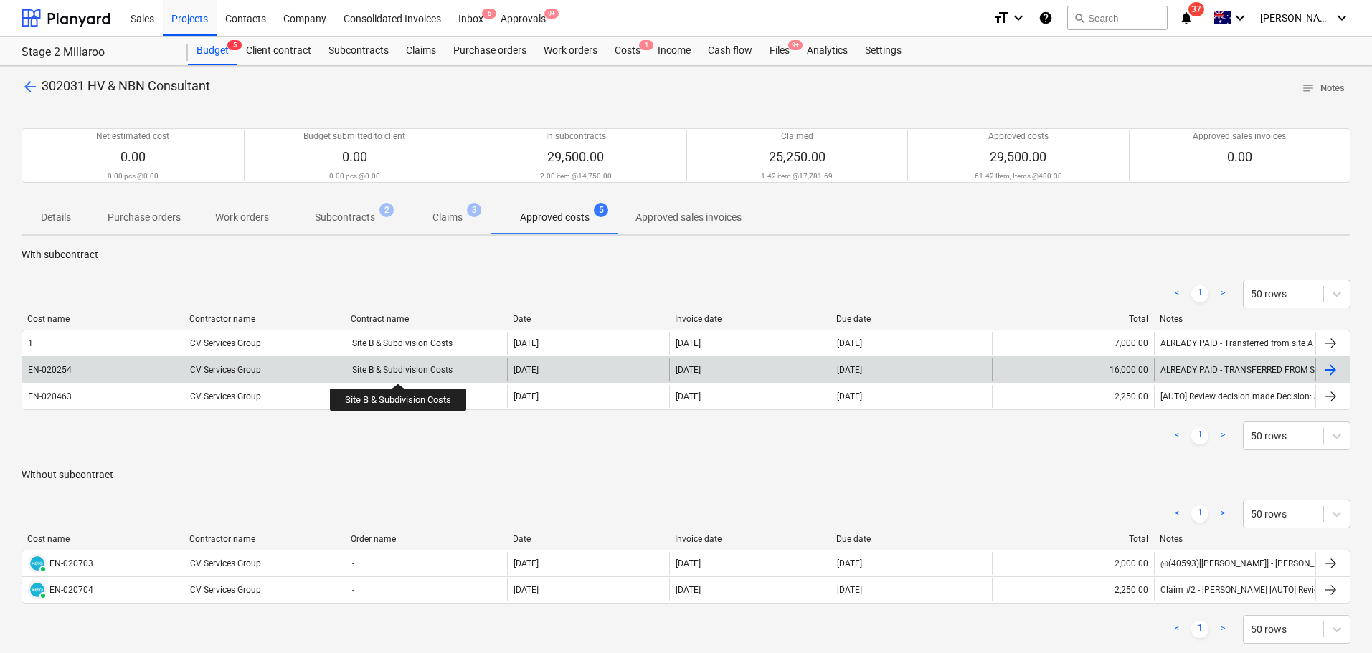
click at [400, 371] on div "Site B & Subdivision Costs" at bounding box center [402, 370] width 100 height 10
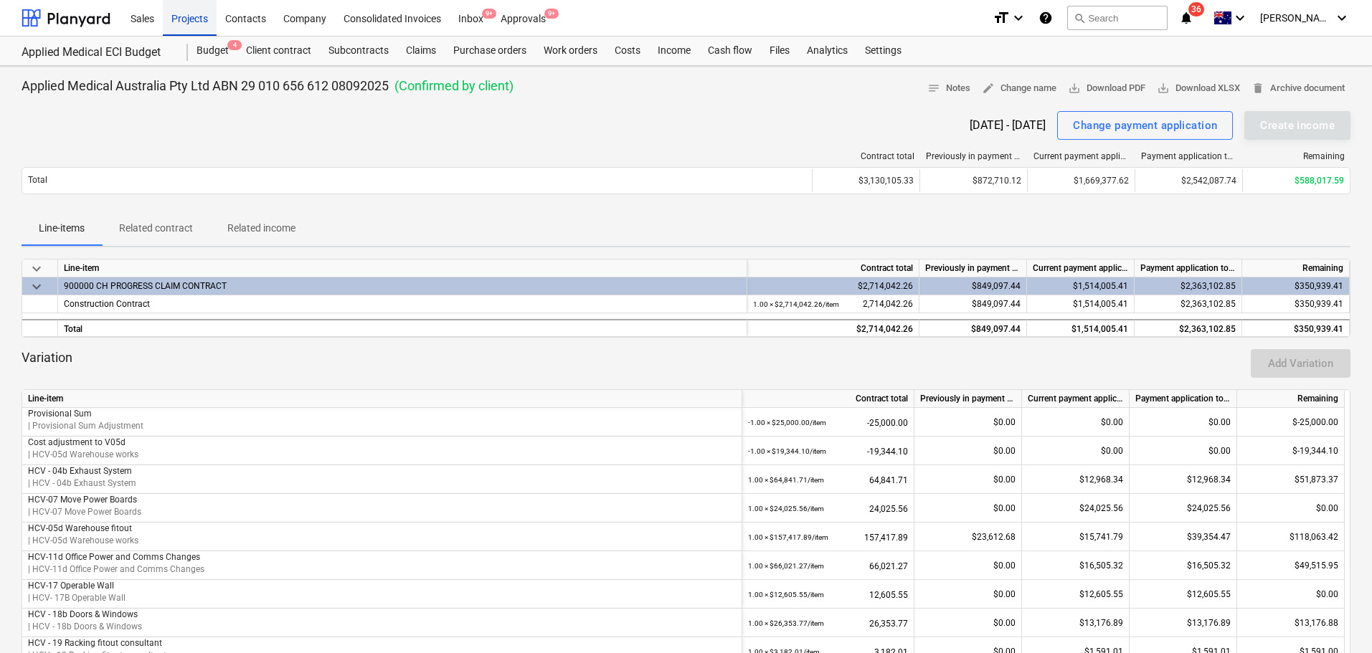
click at [194, 24] on div "Projects" at bounding box center [190, 17] width 54 height 37
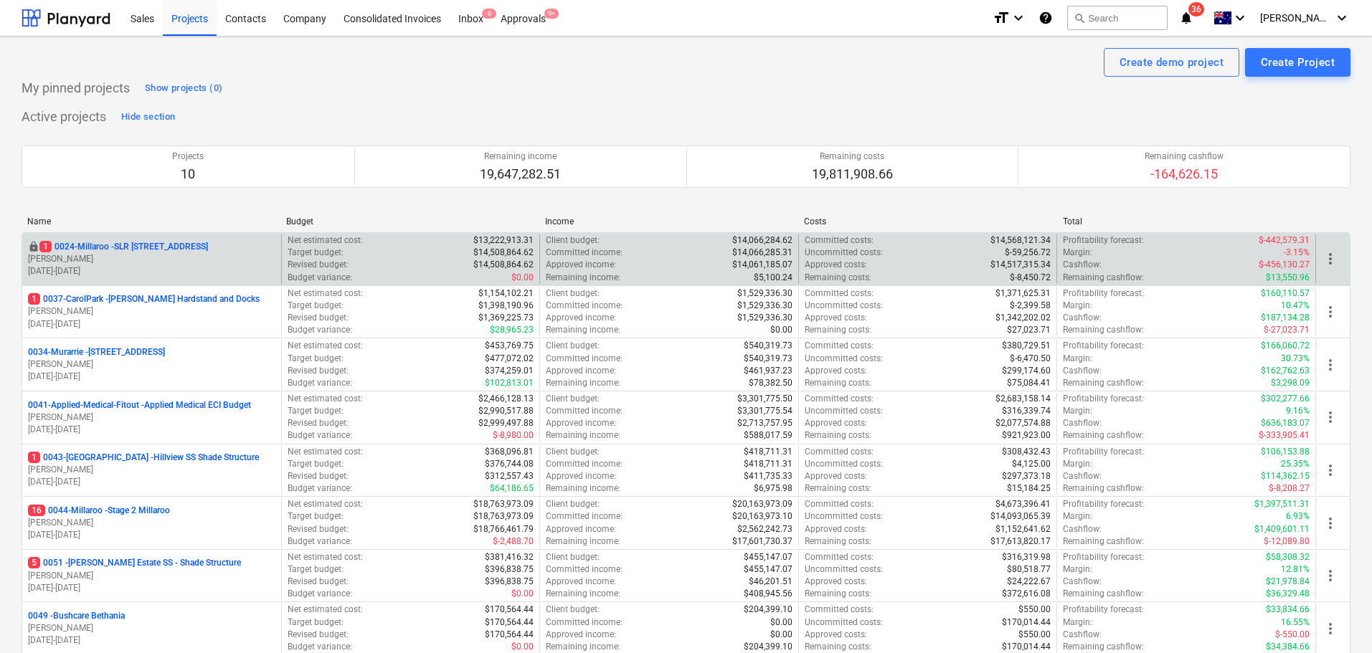
click at [160, 255] on p "[PERSON_NAME]" at bounding box center [151, 259] width 247 height 12
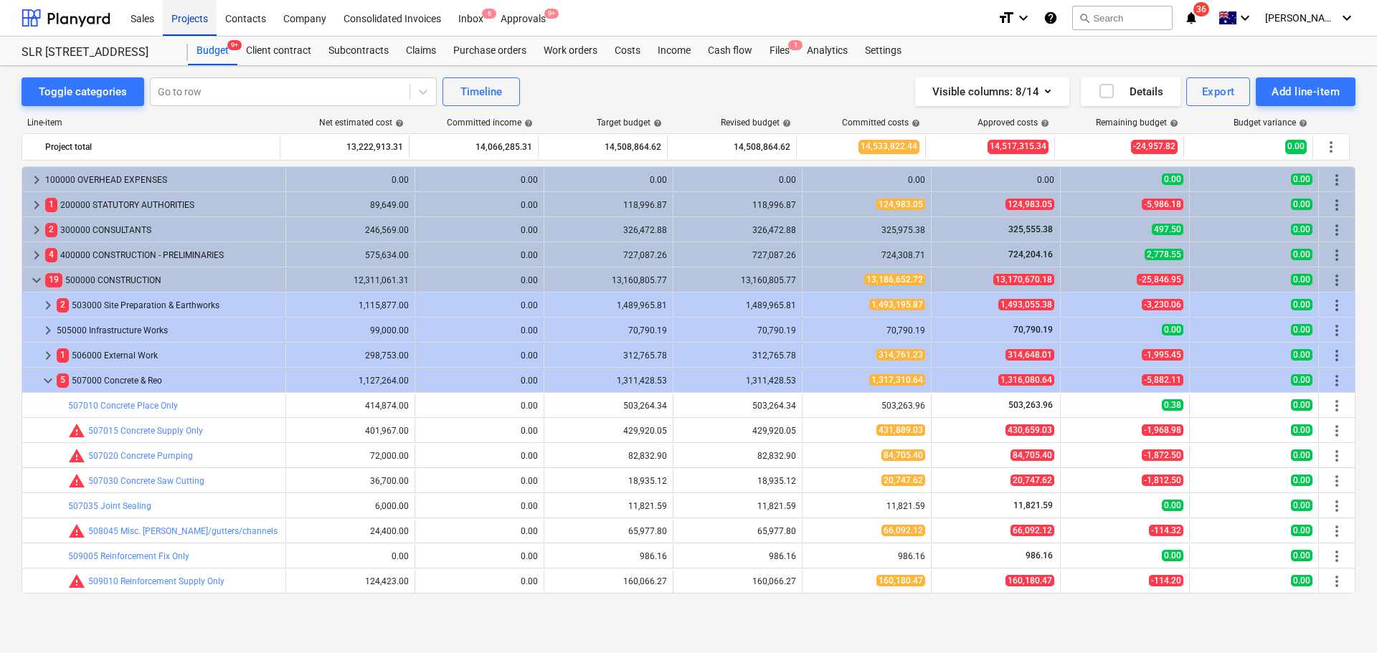
click at [197, 19] on div "Projects" at bounding box center [190, 17] width 54 height 37
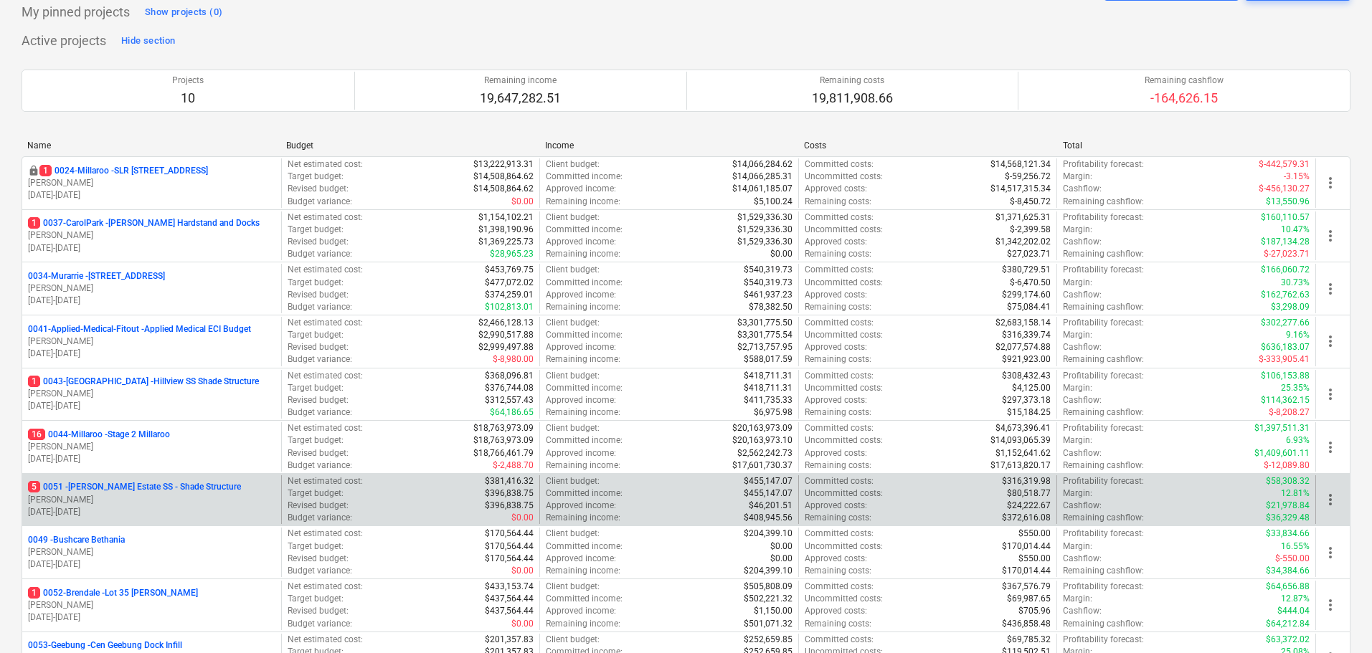
scroll to position [215, 0]
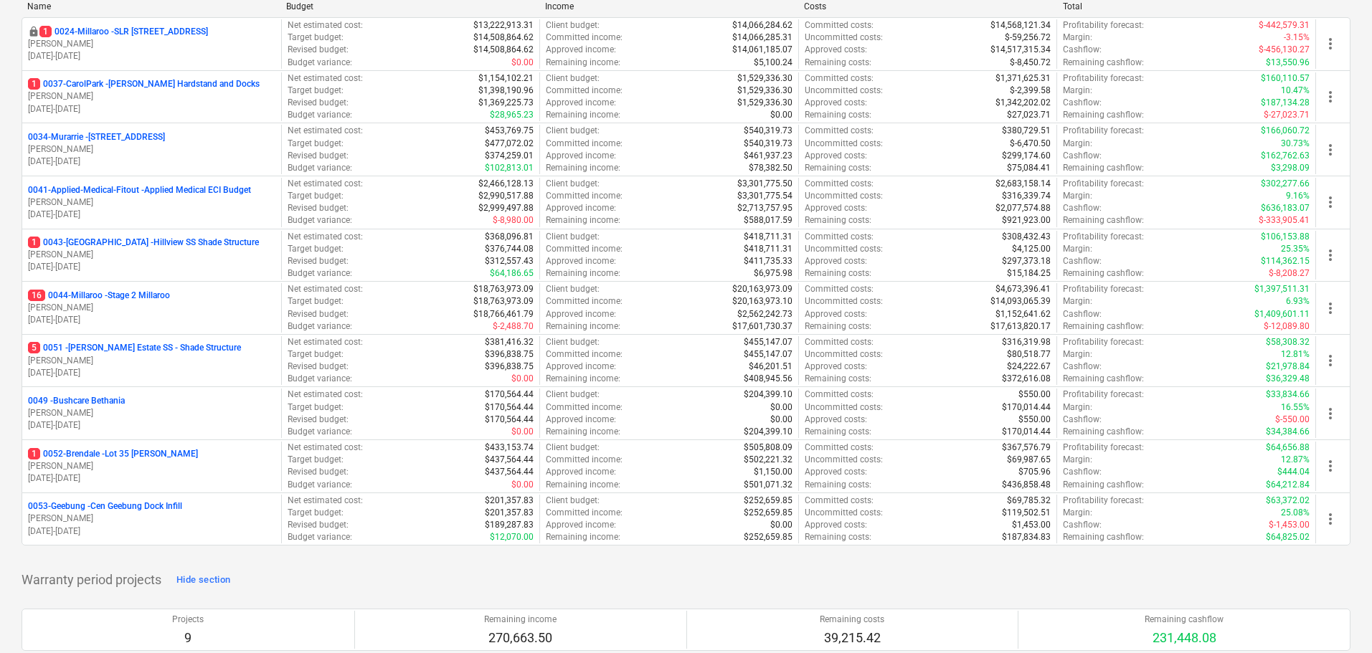
drag, startPoint x: 146, startPoint y: 306, endPoint x: 189, endPoint y: 285, distance: 47.5
click at [146, 306] on p "[PERSON_NAME]" at bounding box center [151, 308] width 247 height 12
